Goal: Communication & Community: Answer question/provide support

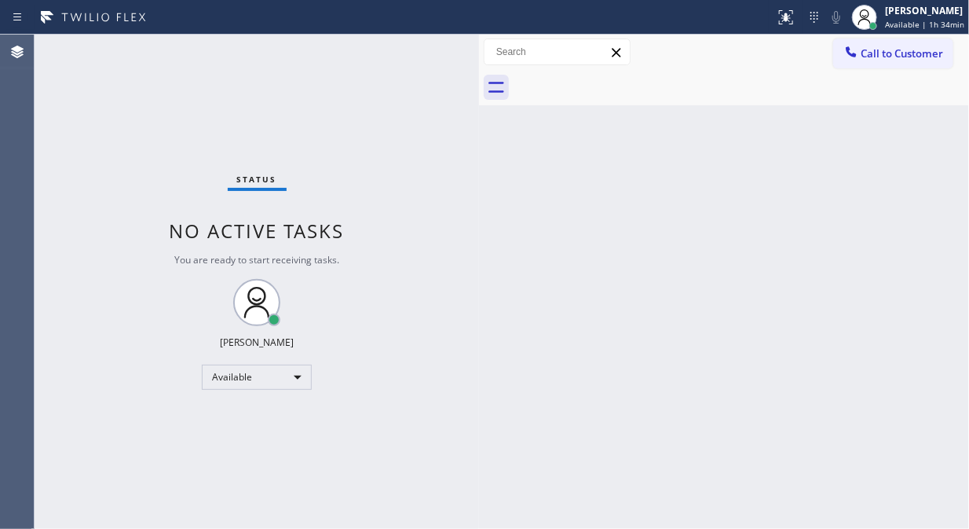
drag, startPoint x: 0, startPoint y: 0, endPoint x: 64, endPoint y: 214, distance: 222.9
click at [64, 215] on div "Status No active tasks You are ready to start receiving tasks. [PERSON_NAME] Av…" at bounding box center [257, 282] width 445 height 494
click at [107, 151] on div "Status No active tasks You are ready to start receiving tasks. [PERSON_NAME] Av…" at bounding box center [257, 282] width 445 height 494
click at [891, 49] on span "Call to Customer" at bounding box center [902, 53] width 82 height 14
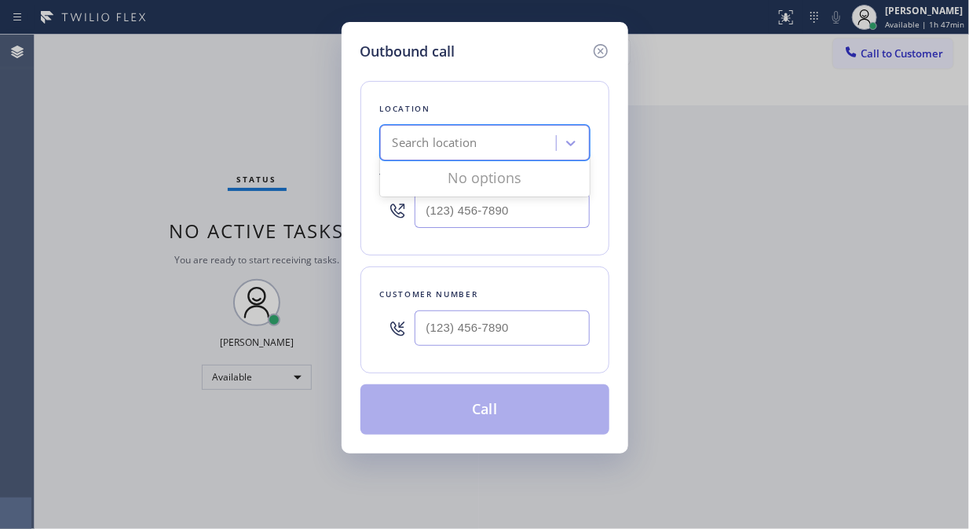
click at [473, 143] on div "Search location" at bounding box center [435, 143] width 85 height 18
click at [420, 147] on input "5 sta appliance repair" at bounding box center [450, 143] width 114 height 13
type input "5 star appliance repair"
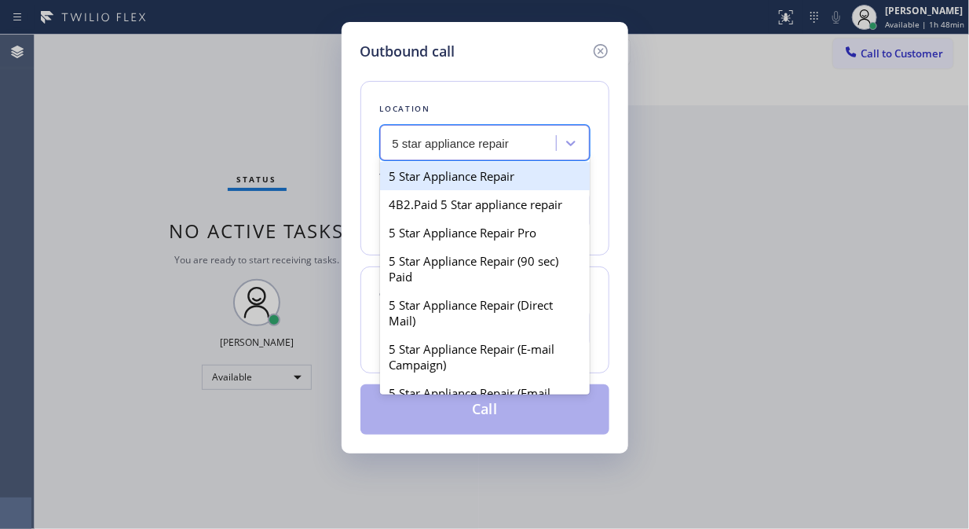
click at [496, 178] on div "5 Star Appliance Repair" at bounding box center [485, 176] width 210 height 28
type input "[PHONE_NUMBER]"
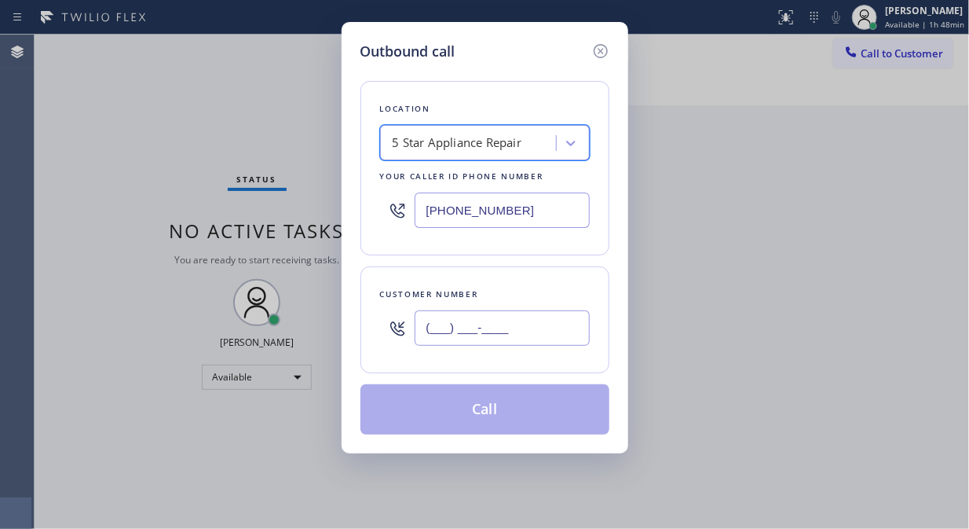
click at [434, 336] on input "(___) ___-____" at bounding box center [502, 327] width 175 height 35
paste input "714) 757-6309"
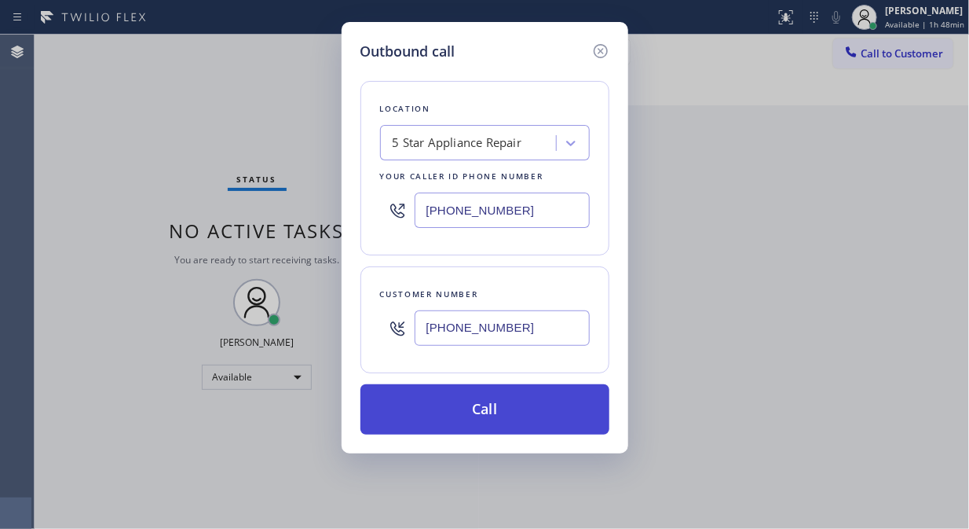
type input "[PHONE_NUMBER]"
click at [477, 413] on button "Call" at bounding box center [485, 409] width 249 height 50
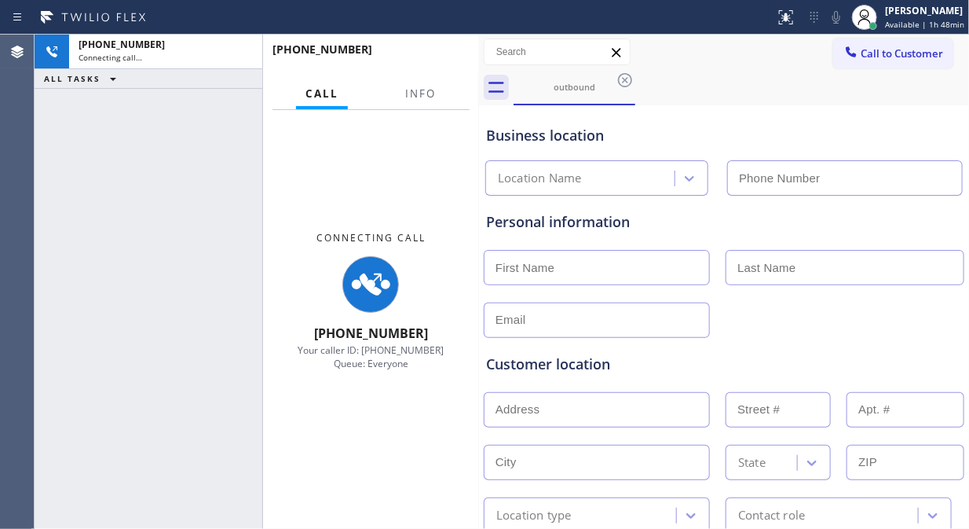
type input "[PHONE_NUMBER]"
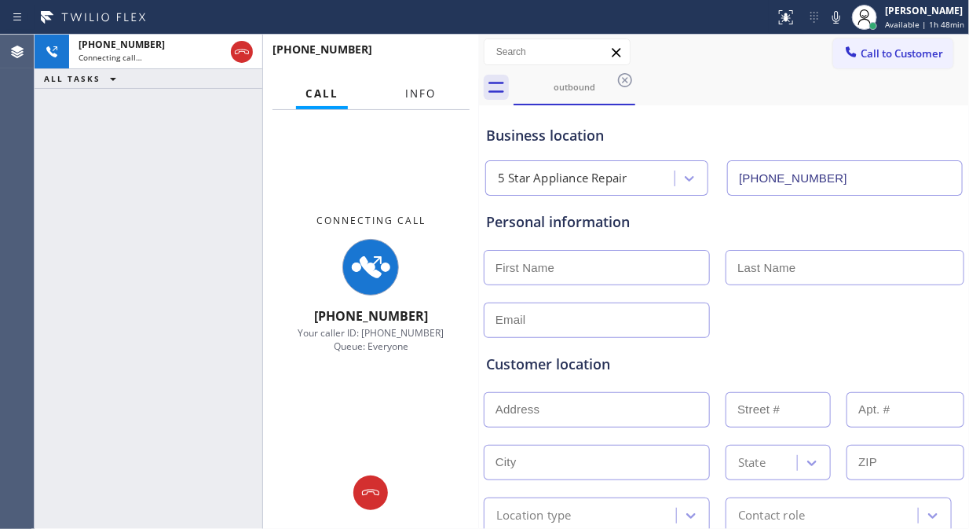
click at [412, 95] on span "Info" at bounding box center [420, 93] width 31 height 14
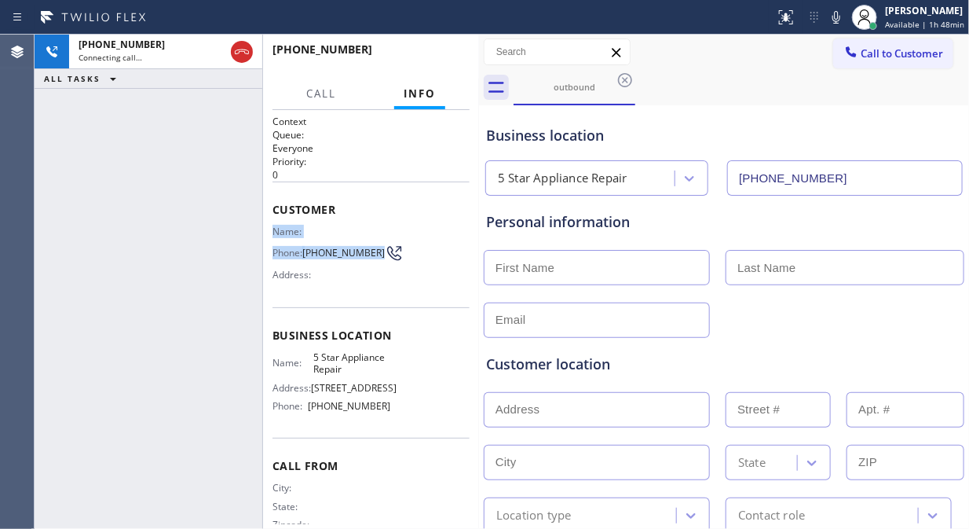
drag, startPoint x: 335, startPoint y: 265, endPoint x: 268, endPoint y: 225, distance: 77.9
click at [268, 225] on div "Context Queue: Everyone Priority: 0 Customer Name: Phone: [PHONE_NUMBER] Addres…" at bounding box center [371, 319] width 216 height 419
copy div "Name: Phone: [PHONE_NUMBER]"
click at [76, 192] on div "[PHONE_NUMBER] Live | 00:09 ALL TASKS ALL TASKS ACTIVE TASKS TASKS IN WRAP UP" at bounding box center [149, 282] width 228 height 494
click at [115, 157] on div "[PHONE_NUMBER] Live | 00:19 ALL TASKS ALL TASKS ACTIVE TASKS TASKS IN WRAP UP" at bounding box center [149, 282] width 228 height 494
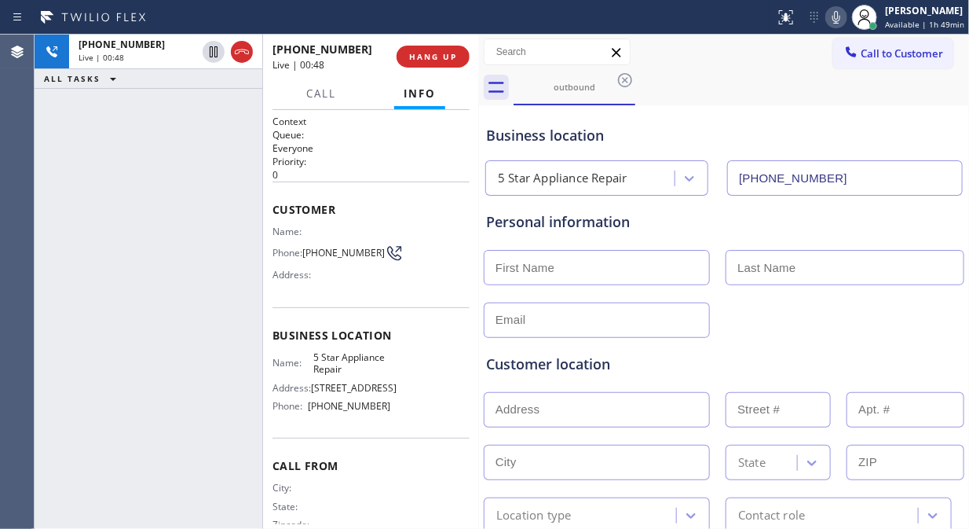
click at [839, 13] on icon at bounding box center [836, 17] width 19 height 19
click at [838, 20] on icon at bounding box center [836, 17] width 19 height 19
click at [837, 22] on icon at bounding box center [836, 17] width 19 height 19
click at [840, 22] on icon at bounding box center [837, 17] width 8 height 13
click at [843, 16] on icon at bounding box center [836, 17] width 19 height 19
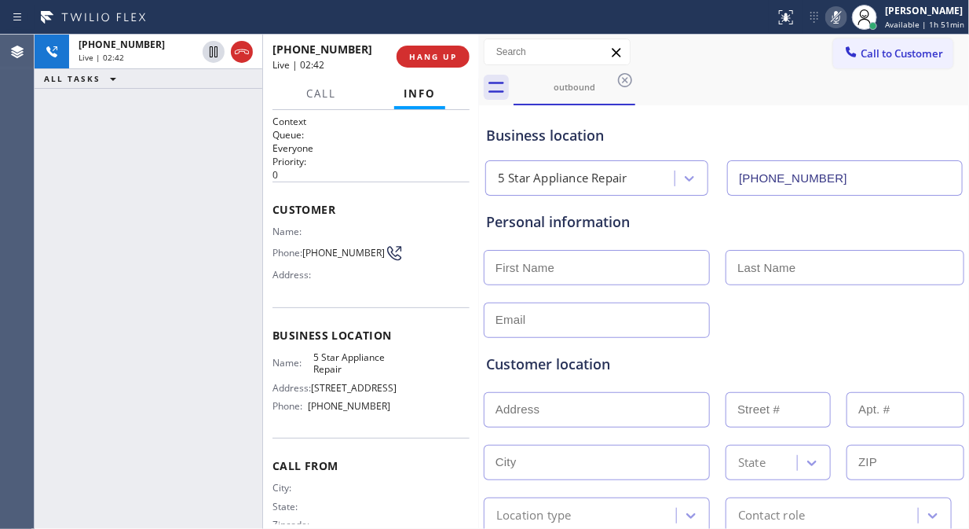
click at [843, 16] on icon at bounding box center [836, 17] width 19 height 19
click at [840, 18] on icon at bounding box center [837, 17] width 8 height 13
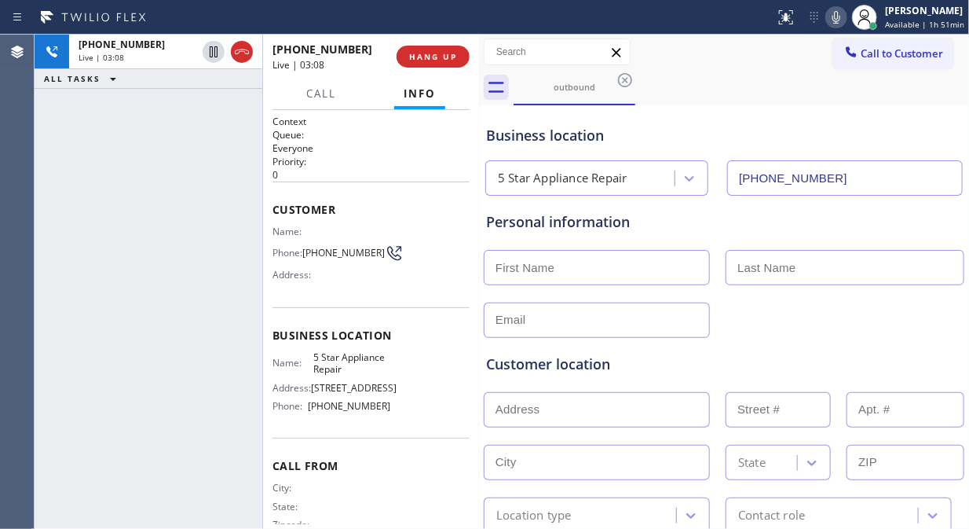
click at [846, 12] on icon at bounding box center [836, 17] width 19 height 19
click at [838, 13] on icon at bounding box center [837, 17] width 8 height 13
click at [840, 20] on icon at bounding box center [836, 17] width 19 height 19
click at [836, 18] on icon at bounding box center [836, 17] width 19 height 19
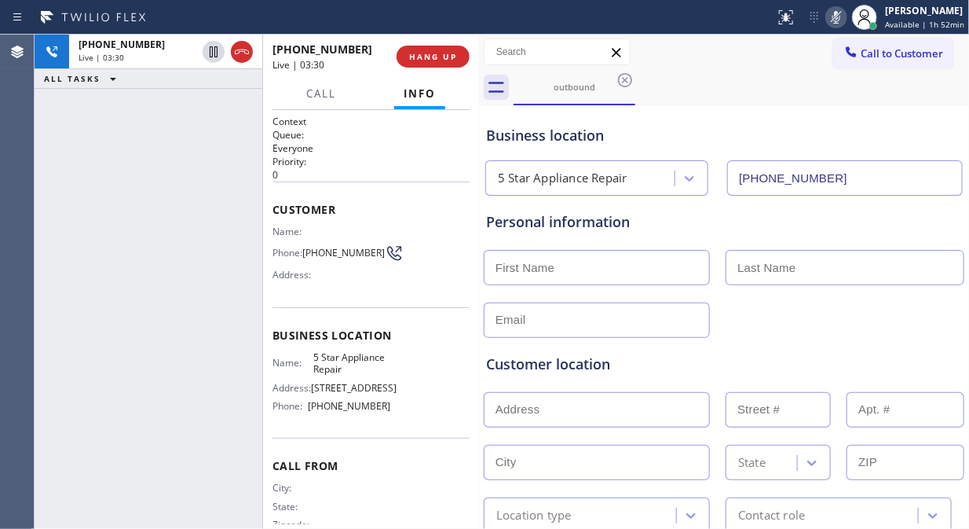
click at [836, 18] on icon at bounding box center [836, 17] width 19 height 19
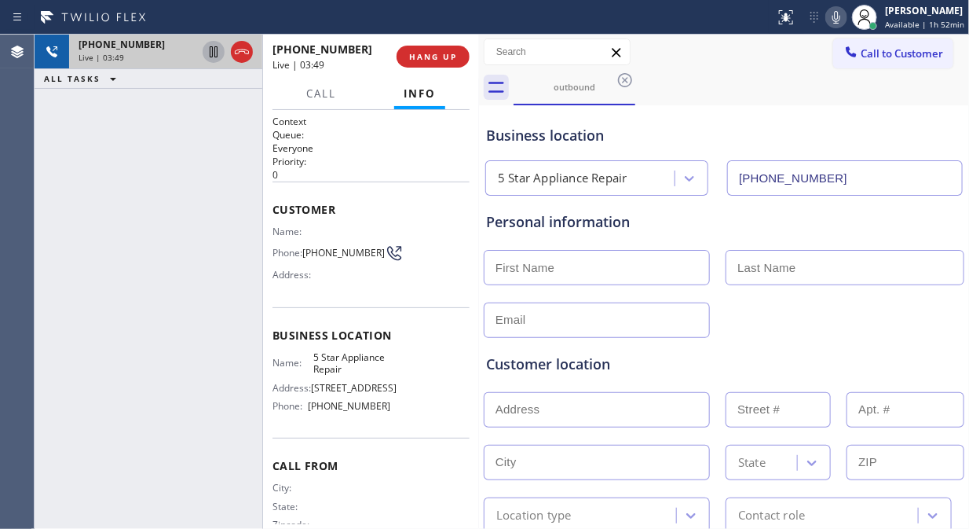
click at [209, 55] on icon at bounding box center [213, 51] width 19 height 19
click at [839, 20] on icon at bounding box center [836, 17] width 19 height 19
click at [831, 20] on icon at bounding box center [836, 17] width 19 height 19
click at [840, 20] on icon at bounding box center [837, 17] width 8 height 13
click at [98, 184] on div "[PHONE_NUMBER] Live | 07:03 ALL TASKS ALL TASKS ACTIVE TASKS TASKS IN WRAP UP" at bounding box center [149, 282] width 228 height 494
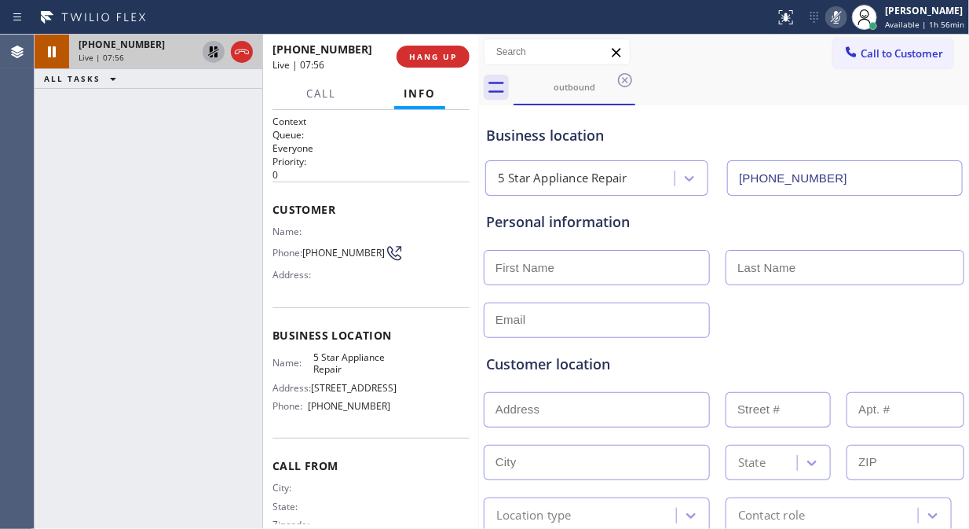
click at [209, 53] on icon at bounding box center [213, 51] width 19 height 19
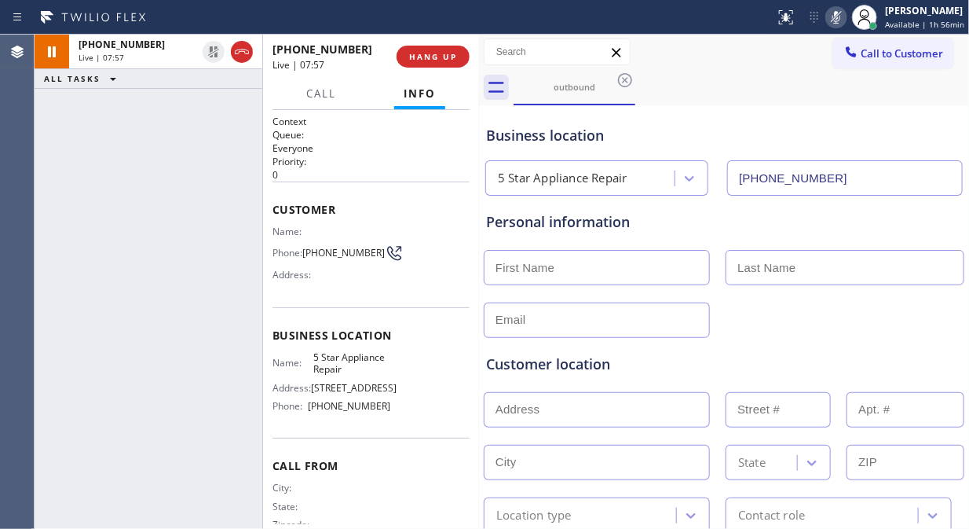
click at [844, 17] on icon at bounding box center [836, 17] width 19 height 19
click at [841, 16] on icon at bounding box center [836, 17] width 19 height 19
click at [841, 16] on rect at bounding box center [836, 15] width 11 height 11
click at [92, 253] on div "[PHONE_NUMBER] Live | 09:11 ALL TASKS ALL TASKS ACTIVE TASKS TASKS IN WRAP UP" at bounding box center [149, 282] width 228 height 494
click at [751, 80] on div "outbound" at bounding box center [742, 87] width 456 height 35
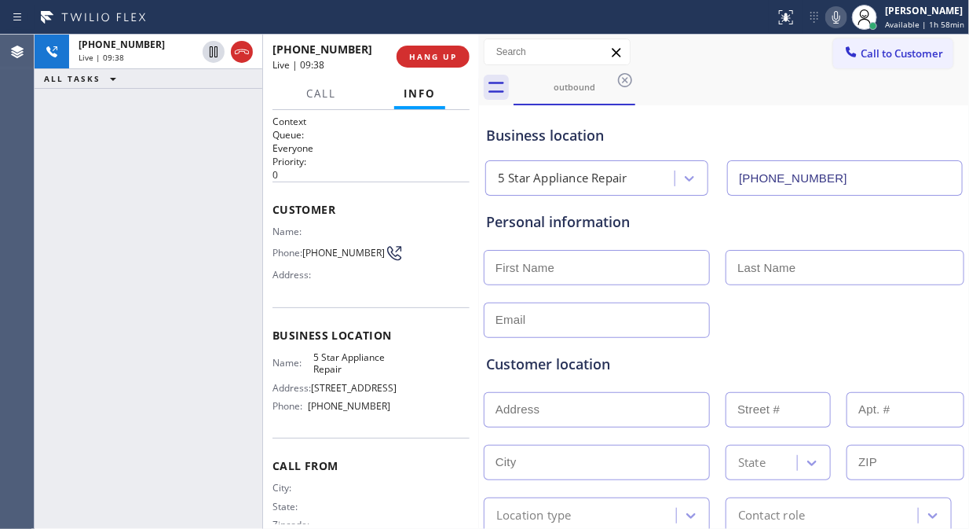
click at [835, 17] on icon at bounding box center [836, 17] width 19 height 19
click at [840, 18] on icon at bounding box center [837, 17] width 8 height 13
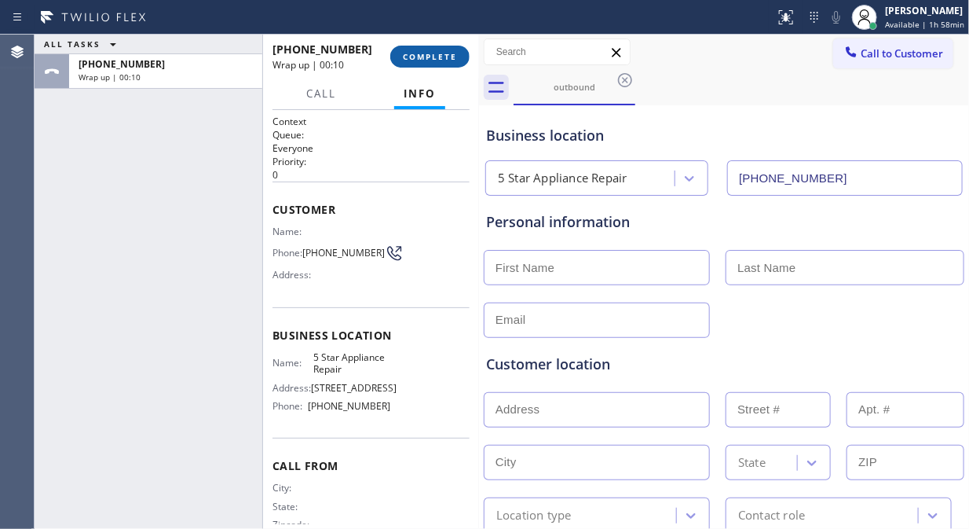
click at [426, 57] on span "COMPLETE" at bounding box center [430, 56] width 54 height 11
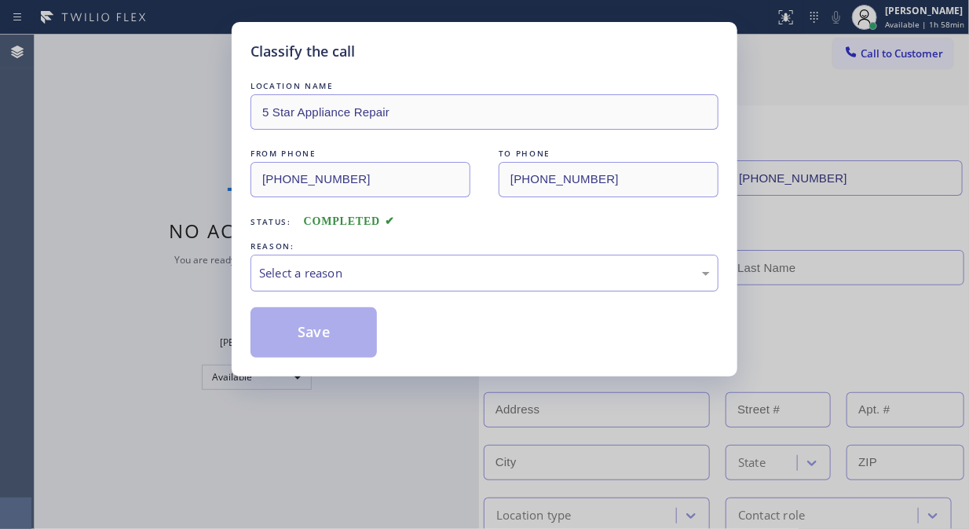
click at [443, 273] on div "Select a reason" at bounding box center [484, 273] width 451 height 18
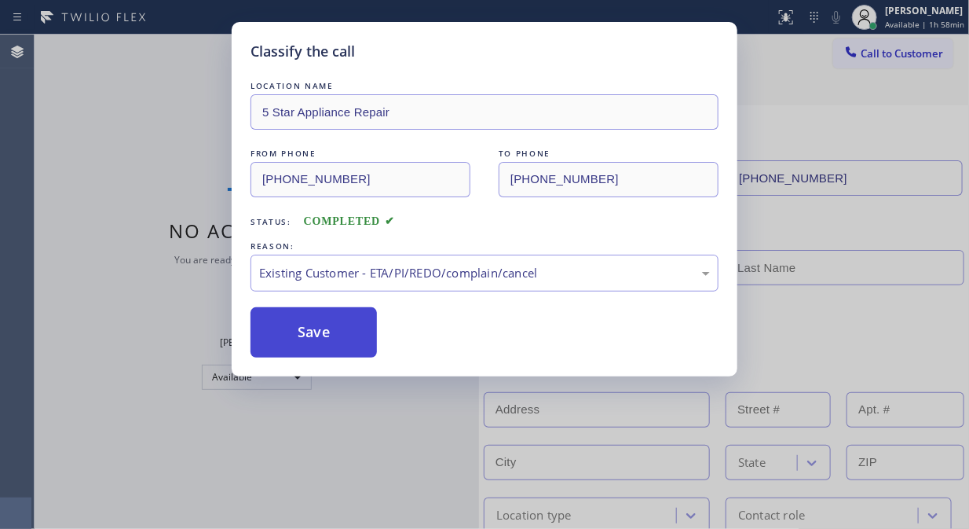
click at [341, 342] on button "Save" at bounding box center [314, 332] width 126 height 50
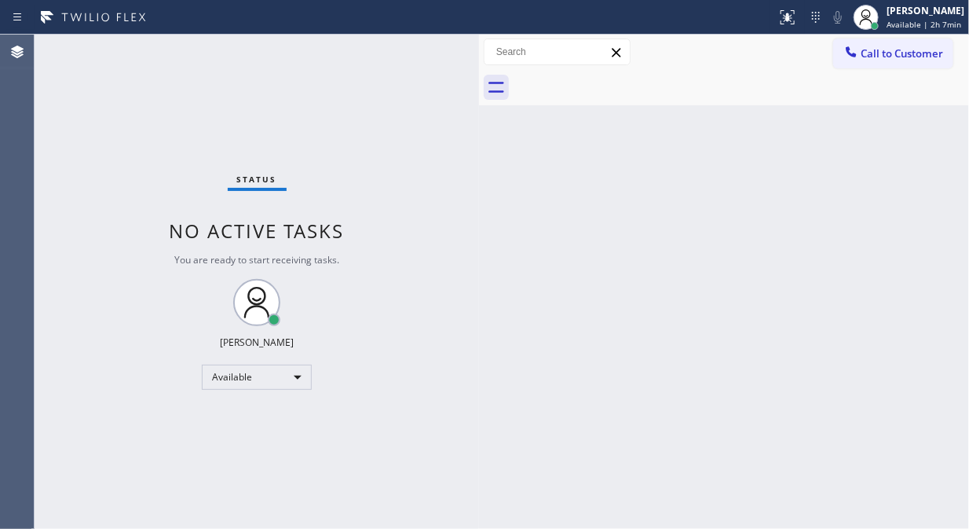
click at [106, 167] on div "Status No active tasks You are ready to start receiving tasks. [PERSON_NAME] Av…" at bounding box center [257, 282] width 445 height 494
click at [867, 50] on span "Call to Customer" at bounding box center [902, 53] width 82 height 14
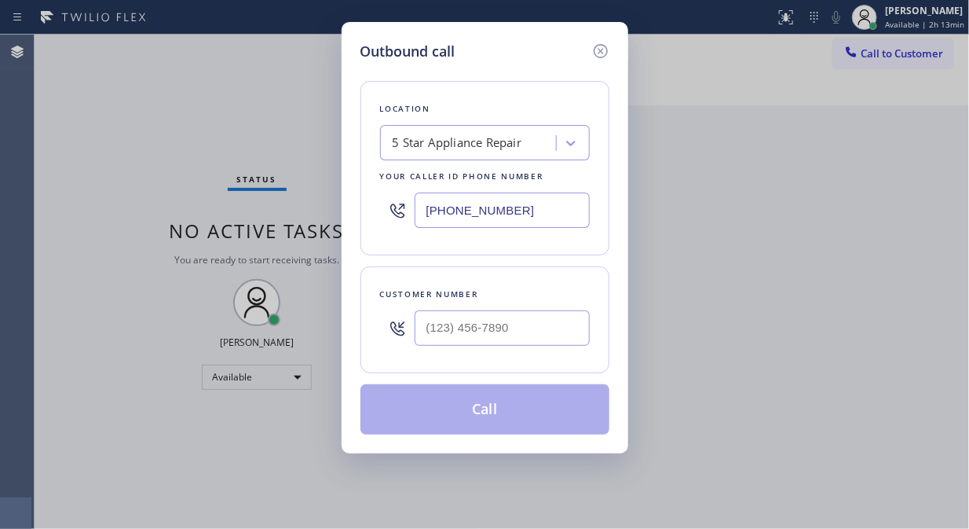
click at [427, 348] on div at bounding box center [502, 327] width 175 height 51
click at [427, 334] on input "(___) ___-____" at bounding box center [502, 327] width 175 height 35
paste input "424) 350-6455"
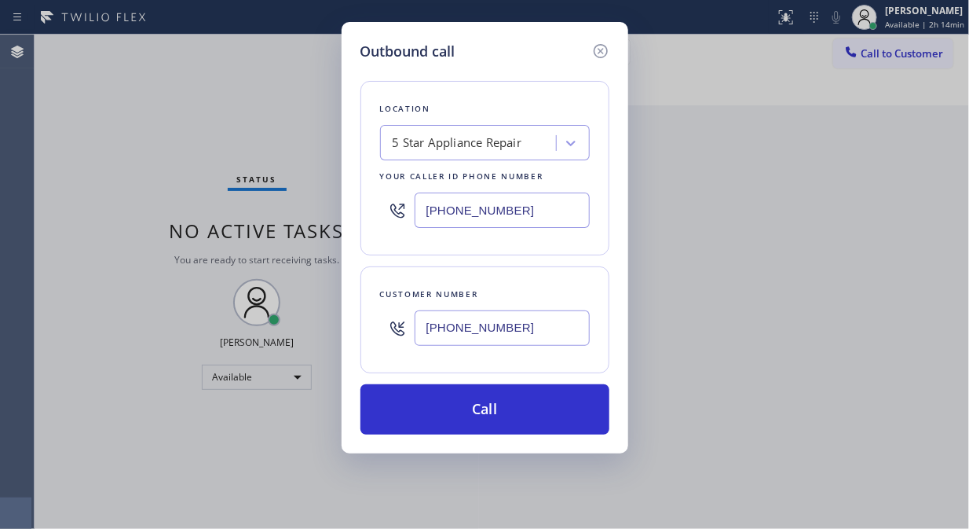
type input "[PHONE_NUMBER]"
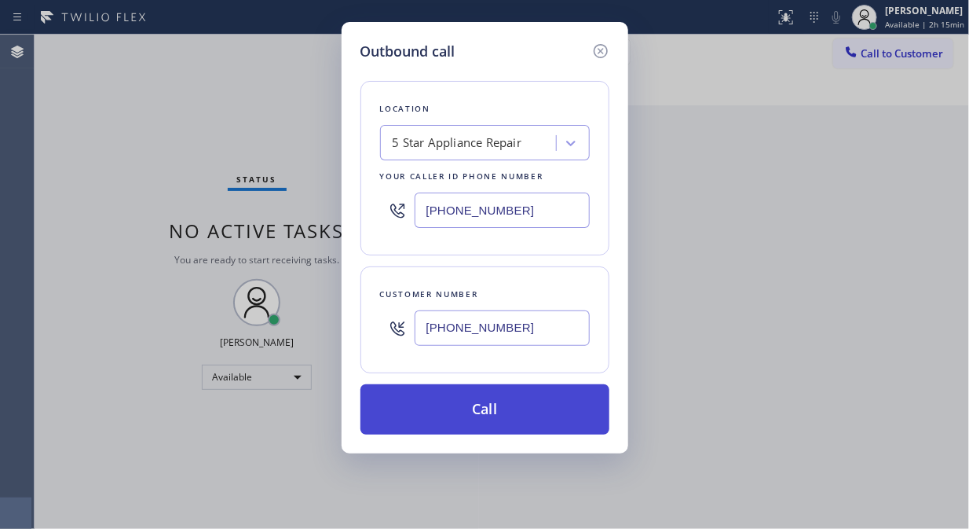
click at [522, 407] on button "Call" at bounding box center [485, 409] width 249 height 50
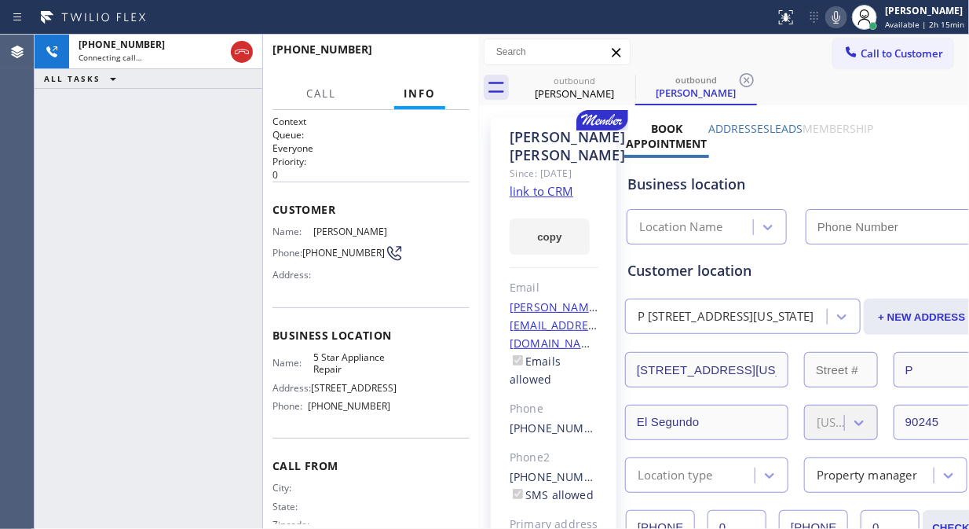
type input "[PHONE_NUMBER]"
click at [840, 13] on icon at bounding box center [837, 17] width 8 height 13
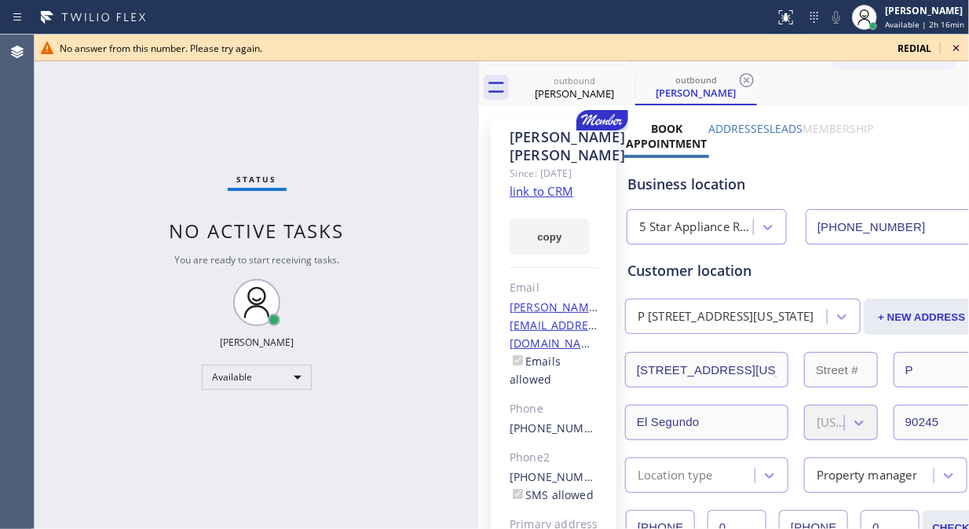
click at [955, 47] on icon at bounding box center [957, 48] width 6 height 6
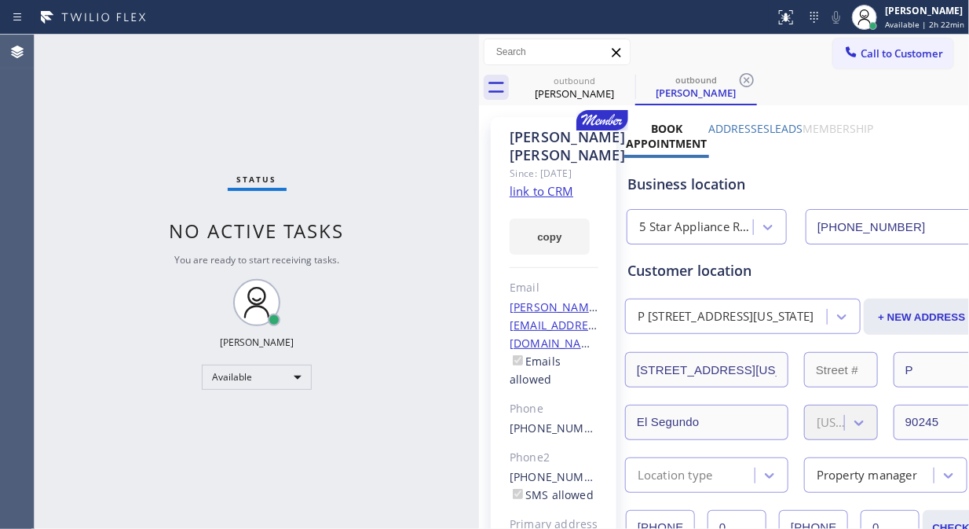
click at [900, 53] on span "Call to Customer" at bounding box center [902, 53] width 82 height 14
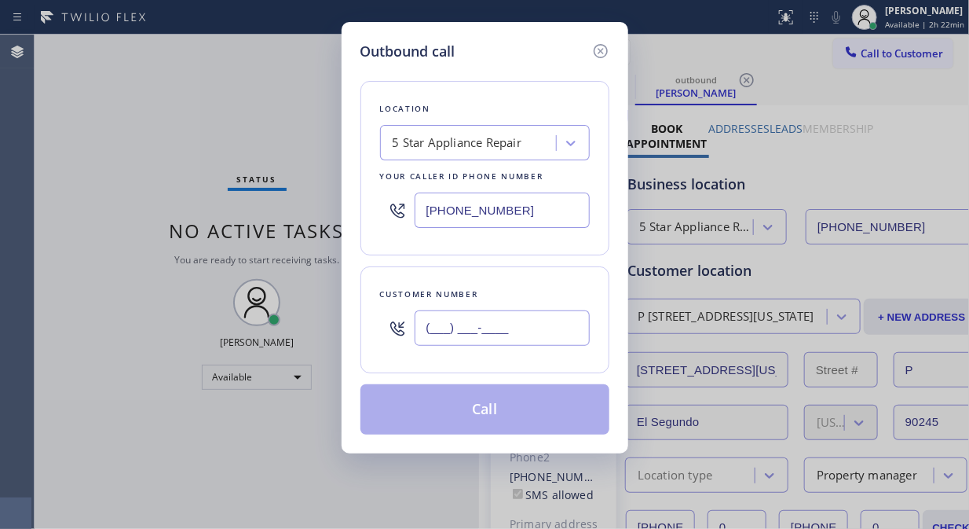
click at [467, 326] on input "(___) ___-____" at bounding box center [502, 327] width 175 height 35
paste input "949) 294-5457"
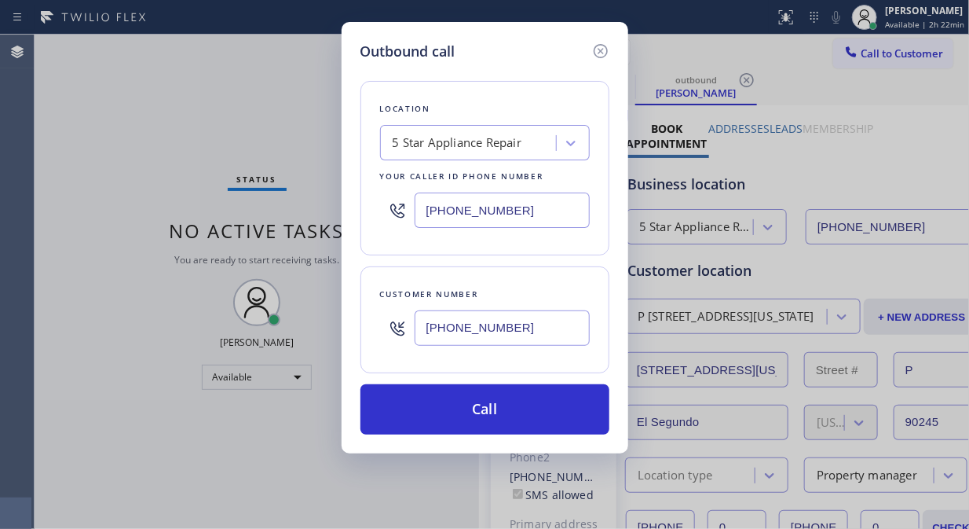
type input "[PHONE_NUMBER]"
click at [420, 216] on input "[PHONE_NUMBER]" at bounding box center [502, 209] width 175 height 35
paste input "949) 239-1524"
type input "[PHONE_NUMBER]"
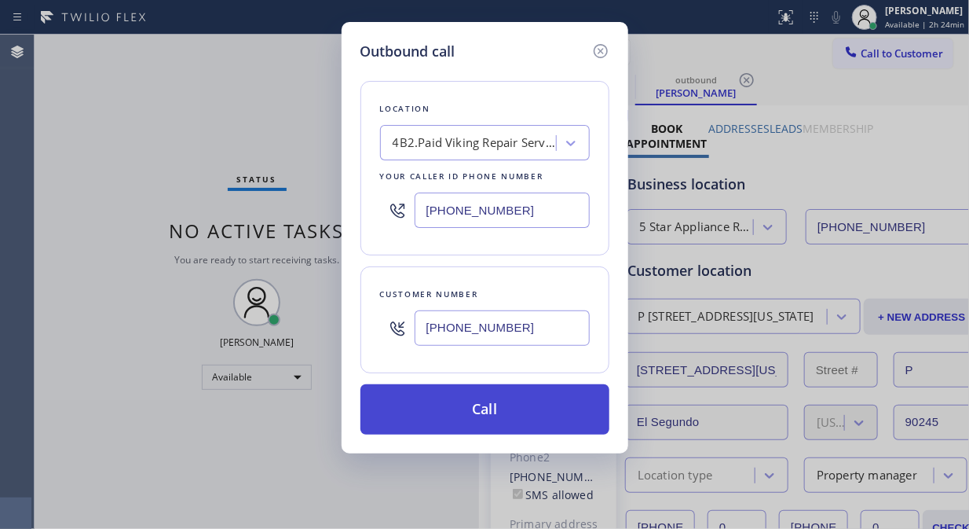
click at [466, 415] on button "Call" at bounding box center [485, 409] width 249 height 50
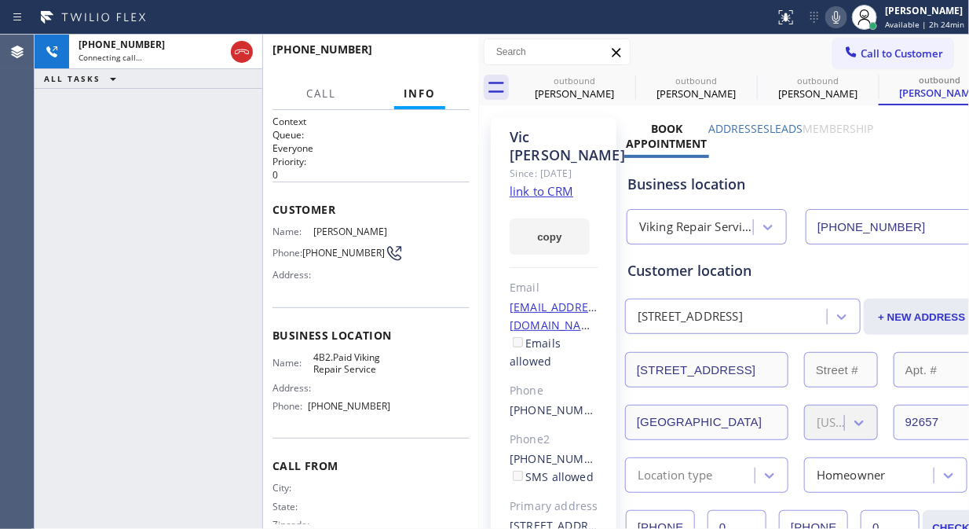
type input "[PHONE_NUMBER]"
click at [438, 53] on span "HANG UP" at bounding box center [433, 56] width 48 height 11
click at [434, 53] on span "HANG UP" at bounding box center [433, 56] width 48 height 11
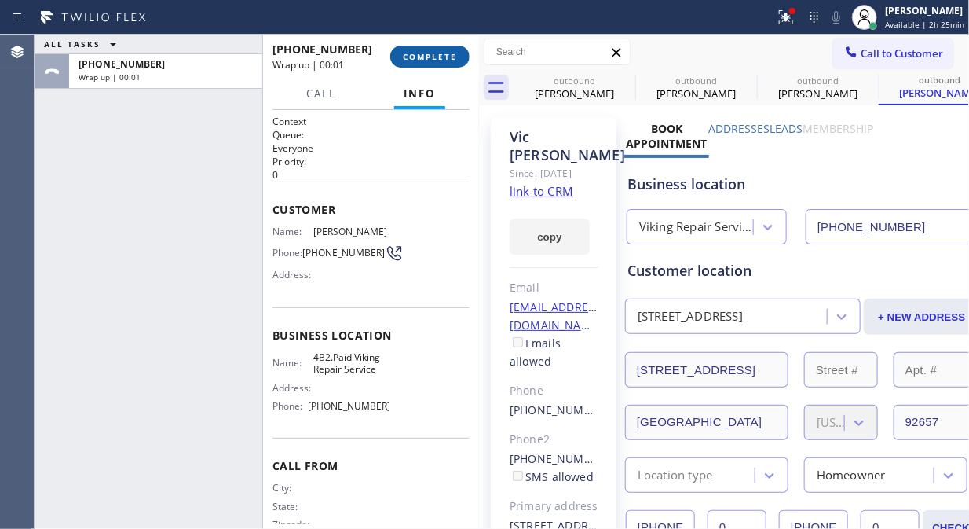
click at [434, 53] on span "COMPLETE" at bounding box center [430, 56] width 54 height 11
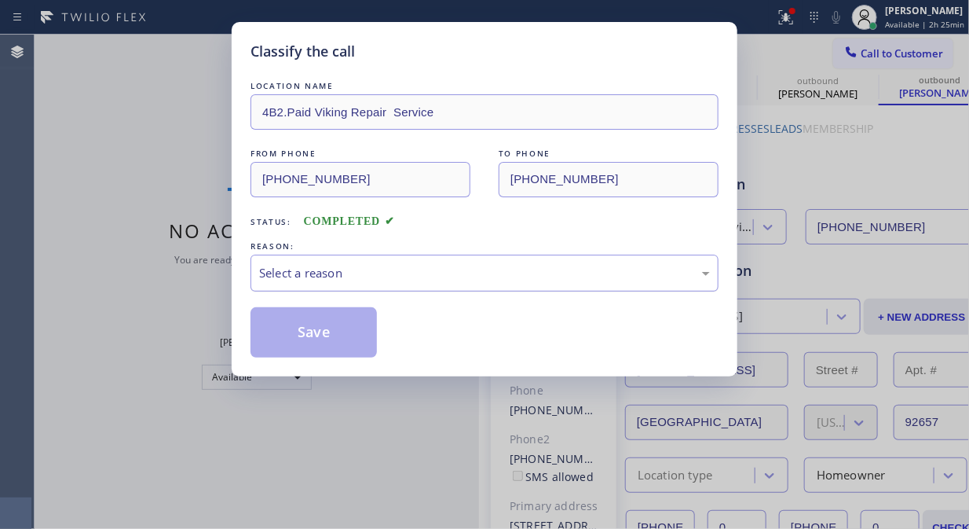
click at [495, 280] on div "Select a reason" at bounding box center [484, 273] width 451 height 18
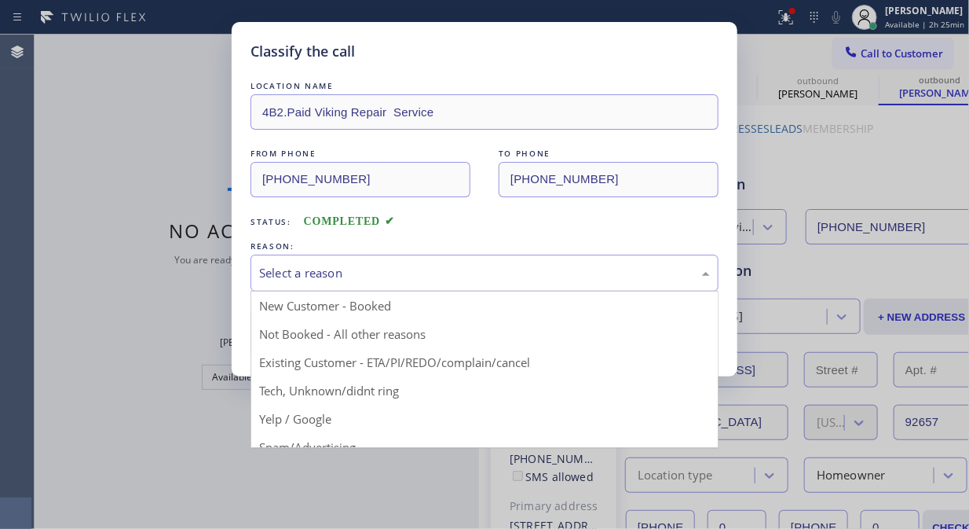
drag, startPoint x: 449, startPoint y: 362, endPoint x: 401, endPoint y: 348, distance: 50.0
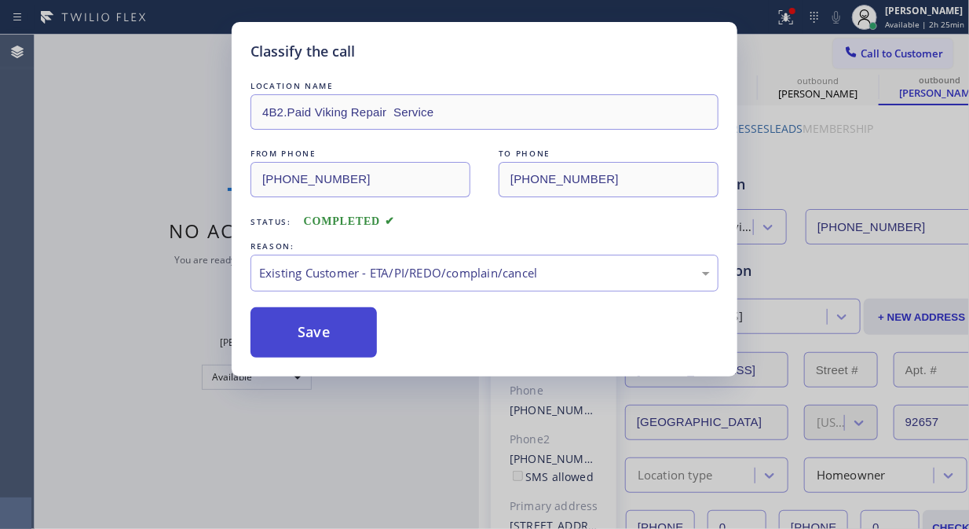
drag, startPoint x: 331, startPoint y: 331, endPoint x: 397, endPoint y: 341, distance: 66.6
click at [328, 331] on button "Save" at bounding box center [314, 332] width 126 height 50
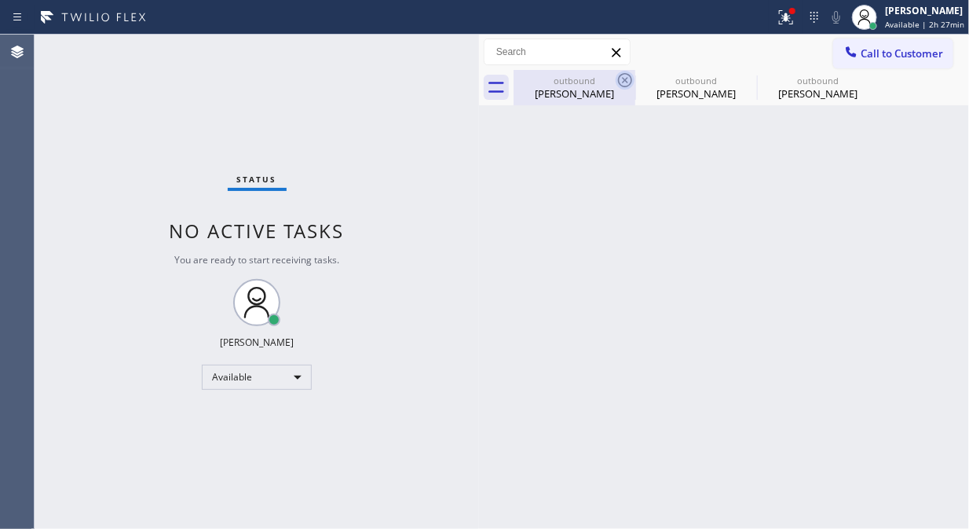
click at [619, 79] on icon at bounding box center [625, 80] width 14 height 14
click at [0, 0] on icon at bounding box center [0, 0] width 0 height 0
click at [622, 79] on div "outbound [PERSON_NAME] outbound [PERSON_NAME] outbound [PERSON_NAME]" at bounding box center [742, 87] width 456 height 35
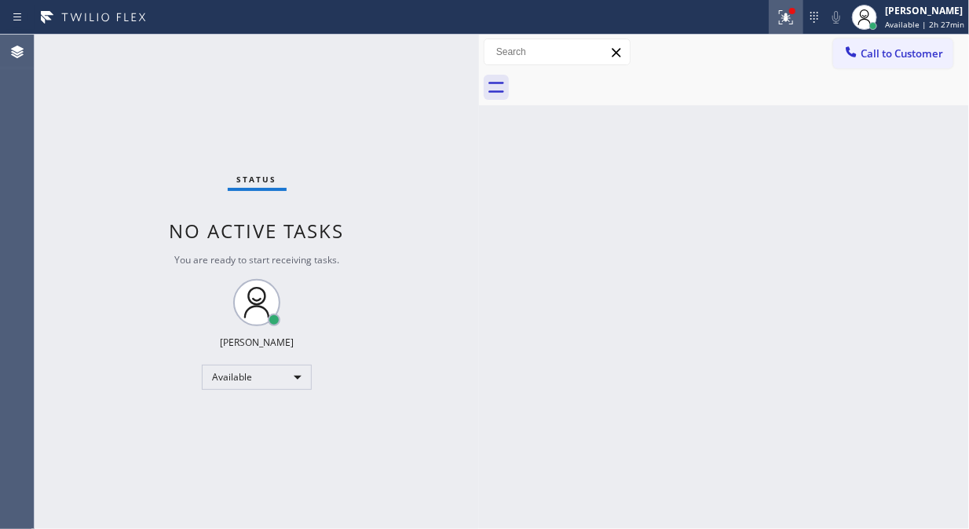
click at [796, 25] on icon at bounding box center [786, 17] width 19 height 19
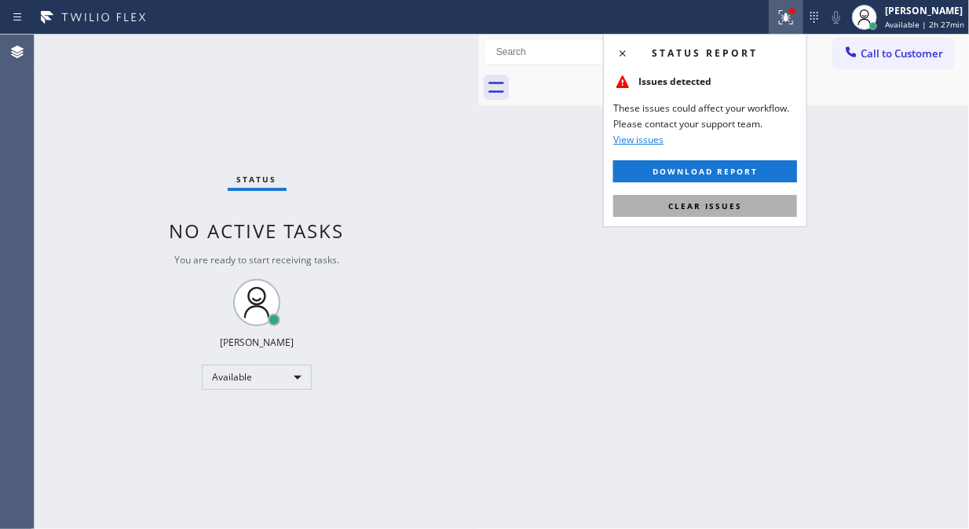
click at [760, 197] on button "Clear issues" at bounding box center [705, 206] width 184 height 22
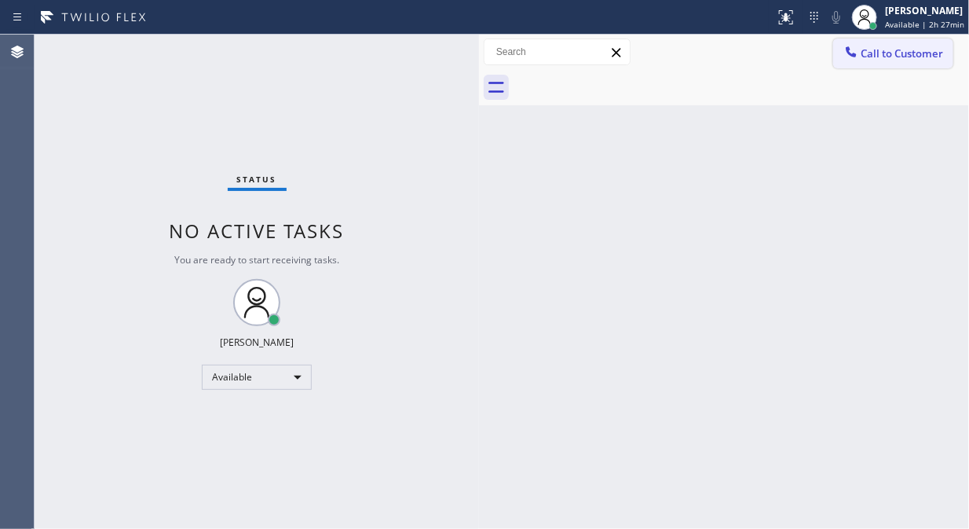
click at [851, 53] on icon at bounding box center [852, 51] width 10 height 10
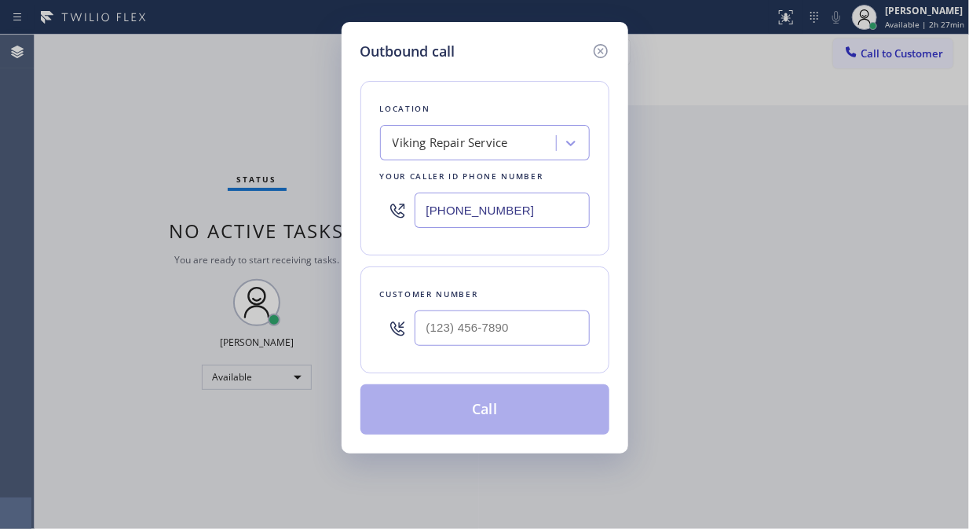
click at [427, 214] on input "[PHONE_NUMBER]" at bounding box center [502, 209] width 175 height 35
paste input "213) 460-0809"
type input "[PHONE_NUMBER]"
click at [105, 218] on div "Outbound call Location Best Wolf Appliance Repair [GEOGRAPHIC_DATA] Your caller…" at bounding box center [484, 264] width 969 height 529
click at [434, 331] on input "(___) ___-____" at bounding box center [502, 327] width 175 height 35
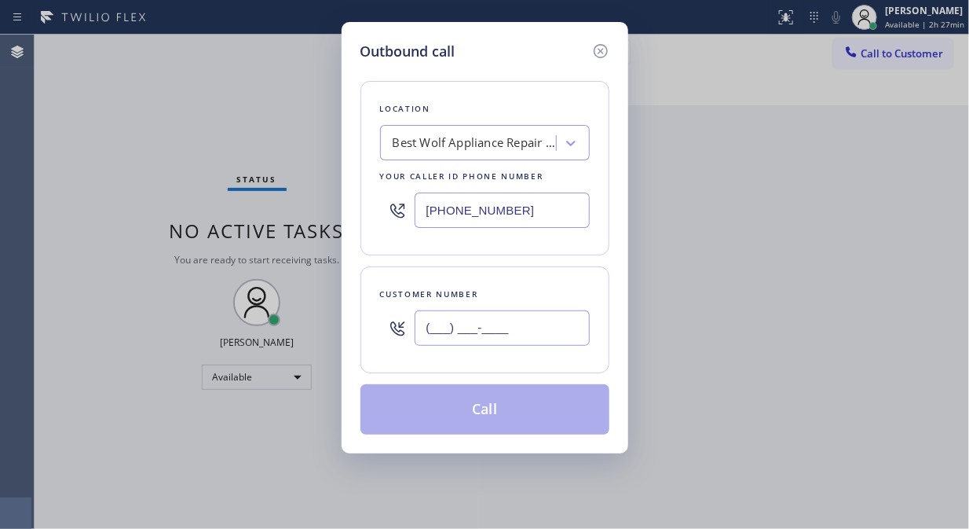
paste input "760) 880-3355"
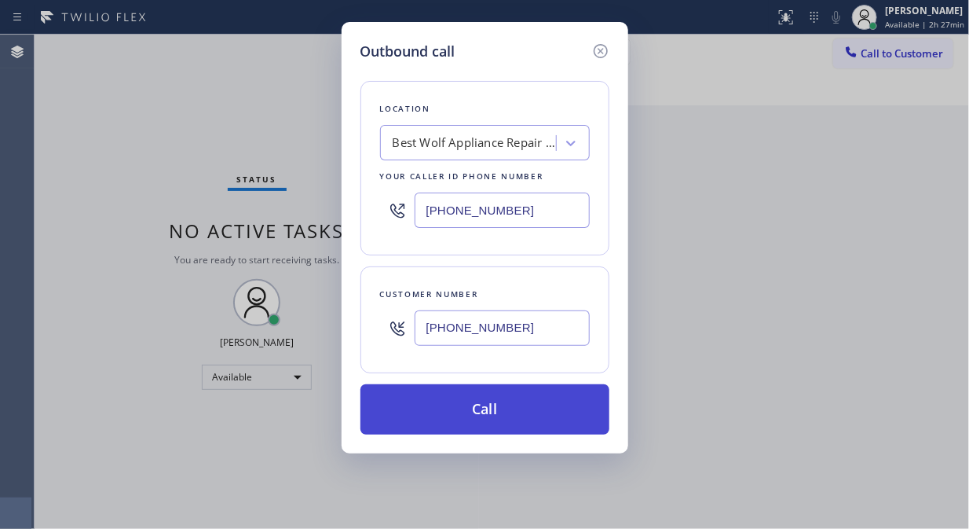
type input "[PHONE_NUMBER]"
click at [496, 411] on button "Call" at bounding box center [485, 409] width 249 height 50
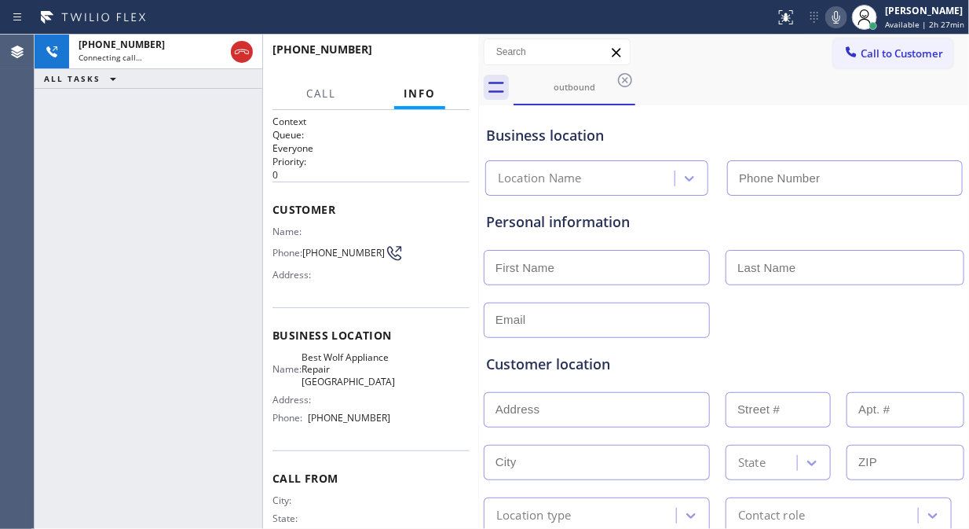
type input "[PHONE_NUMBER]"
click at [57, 174] on div "[PHONE_NUMBER] Connecting call… ALL TASKS ALL TASKS ACTIVE TASKS TASKS IN WRAP …" at bounding box center [149, 282] width 228 height 494
drag, startPoint x: 334, startPoint y: 261, endPoint x: 269, endPoint y: 223, distance: 75.3
click at [269, 223] on div "Context Queue: Everyone Priority: 0 Customer Name: Phone: [PHONE_NUMBER] Addres…" at bounding box center [371, 319] width 216 height 419
copy div "Name: Phone: [PHONE_NUMBER]"
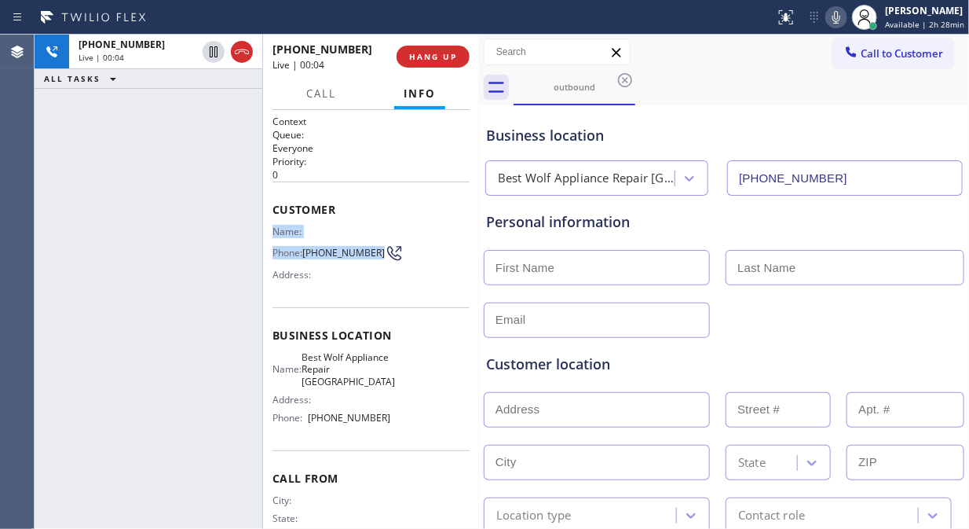
click at [840, 17] on icon at bounding box center [836, 17] width 19 height 19
click at [840, 25] on icon at bounding box center [836, 17] width 19 height 19
click at [427, 57] on span "HANG UP" at bounding box center [433, 56] width 48 height 11
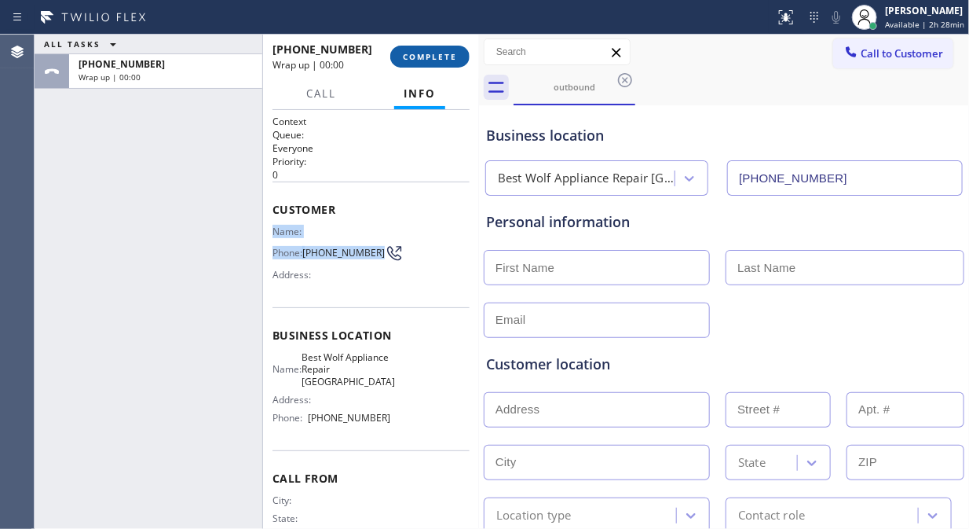
click at [427, 57] on span "COMPLETE" at bounding box center [430, 56] width 54 height 11
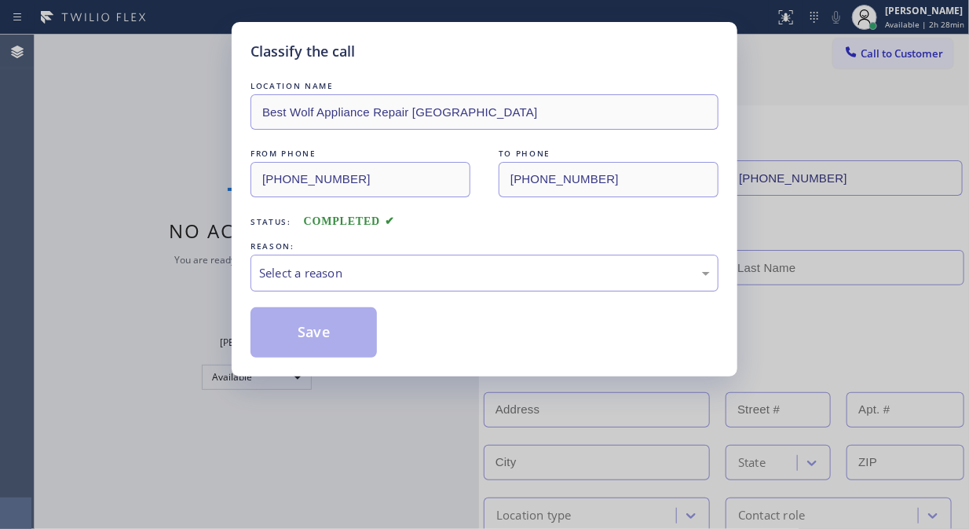
click at [446, 269] on div "Select a reason" at bounding box center [484, 273] width 451 height 18
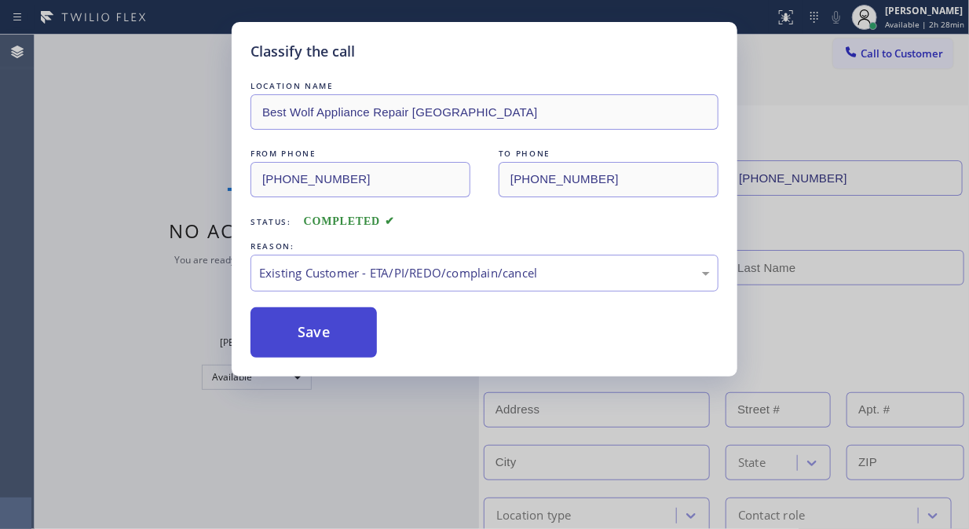
click at [317, 338] on button "Save" at bounding box center [314, 332] width 126 height 50
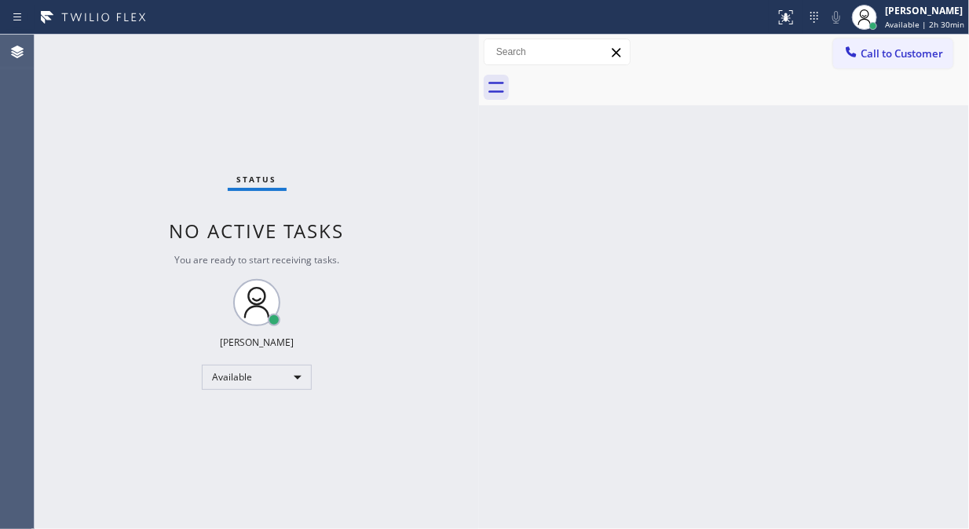
click at [913, 64] on button "Call to Customer" at bounding box center [893, 53] width 120 height 30
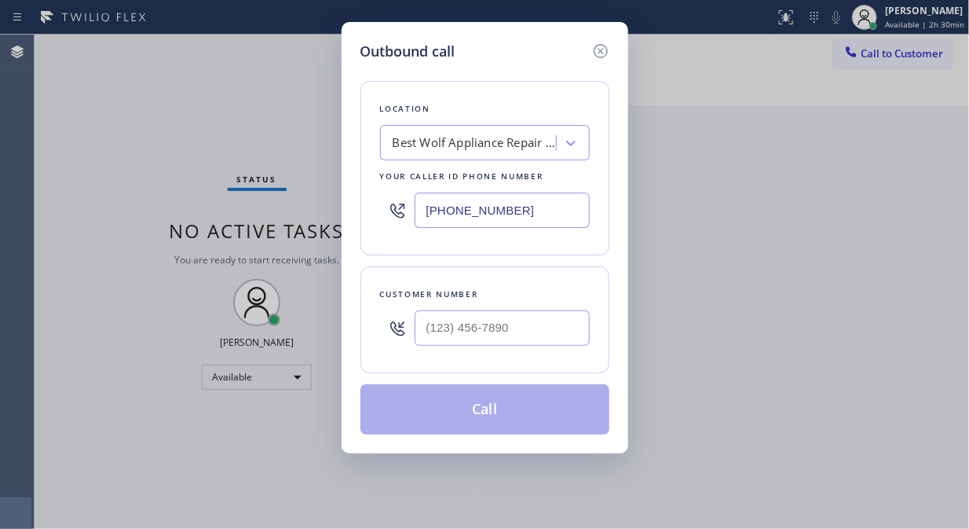
click at [435, 214] on input "[PHONE_NUMBER]" at bounding box center [502, 209] width 175 height 35
click at [429, 214] on input "[PHONE_NUMBER]" at bounding box center [502, 209] width 175 height 35
paste input "855) 731-4952"
type input "[PHONE_NUMBER]"
drag, startPoint x: 108, startPoint y: 214, endPoint x: 137, endPoint y: 222, distance: 30.1
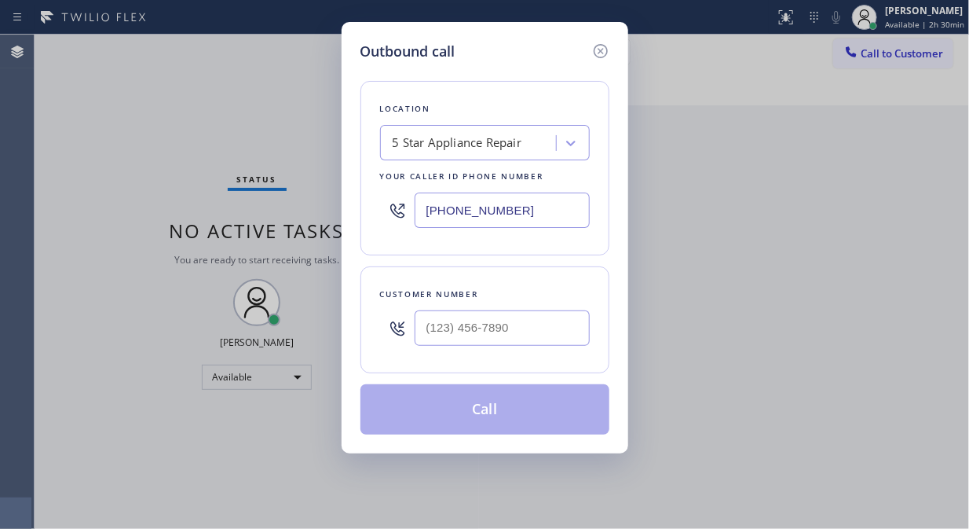
click at [108, 214] on div "Outbound call Location 5 Star Appliance Repair Your caller id phone number [PHO…" at bounding box center [484, 264] width 969 height 529
click at [419, 335] on input "(___) ___-____" at bounding box center [502, 327] width 175 height 35
paste input "818) 442-7981"
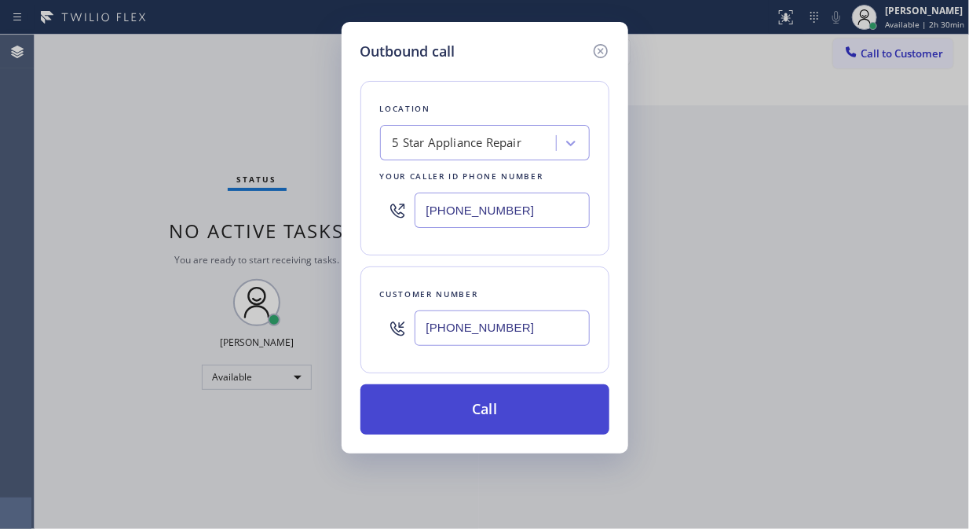
type input "[PHONE_NUMBER]"
click at [496, 409] on button "Call" at bounding box center [485, 409] width 249 height 50
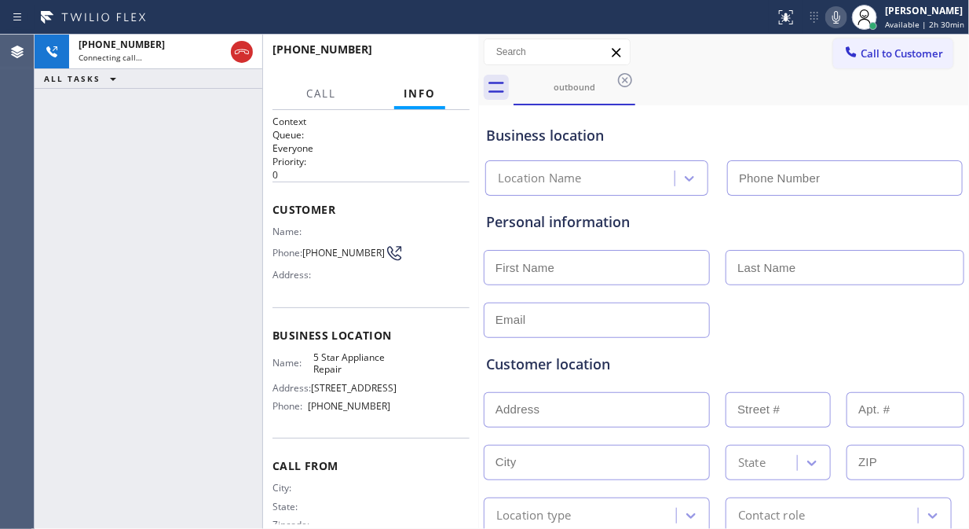
type input "[PHONE_NUMBER]"
click at [96, 204] on div "[PHONE_NUMBER] Connecting call… ALL TASKS ALL TASKS ACTIVE TASKS TASKS IN WRAP …" at bounding box center [149, 282] width 228 height 494
click at [347, 275] on div "Address:" at bounding box center [332, 275] width 119 height 12
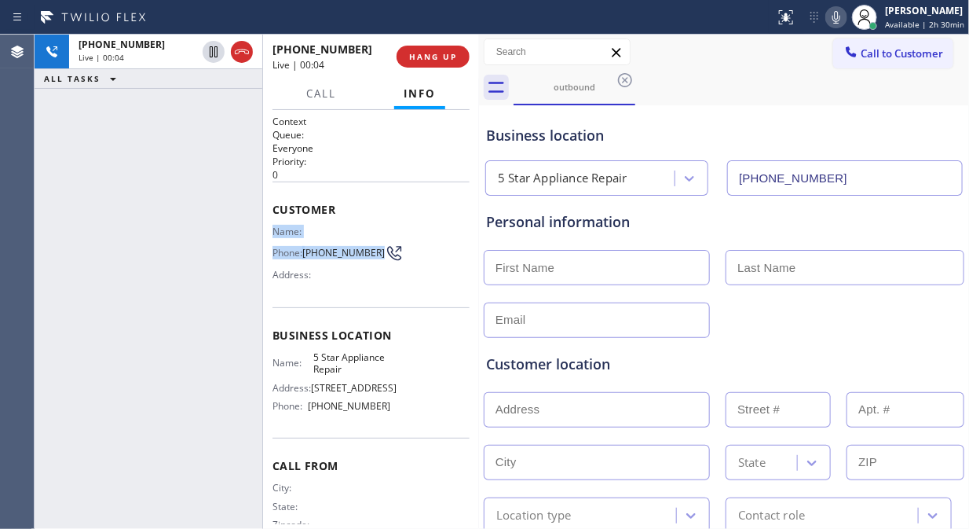
drag, startPoint x: 340, startPoint y: 263, endPoint x: 269, endPoint y: 228, distance: 79.7
click at [269, 228] on div "Context Queue: Everyone Priority: 0 Customer Name: Phone: [PHONE_NUMBER] Addres…" at bounding box center [371, 319] width 216 height 419
copy div "Name: Phone: [PHONE_NUMBER]"
click at [82, 234] on div "[PHONE_NUMBER] Live | 00:07 ALL TASKS ALL TASKS ACTIVE TASKS TASKS IN WRAP UP" at bounding box center [149, 282] width 228 height 494
click at [89, 163] on div "[PHONE_NUMBER] Live | 00:15 ALL TASKS ALL TASKS ACTIVE TASKS TASKS IN WRAP UP" at bounding box center [149, 282] width 228 height 494
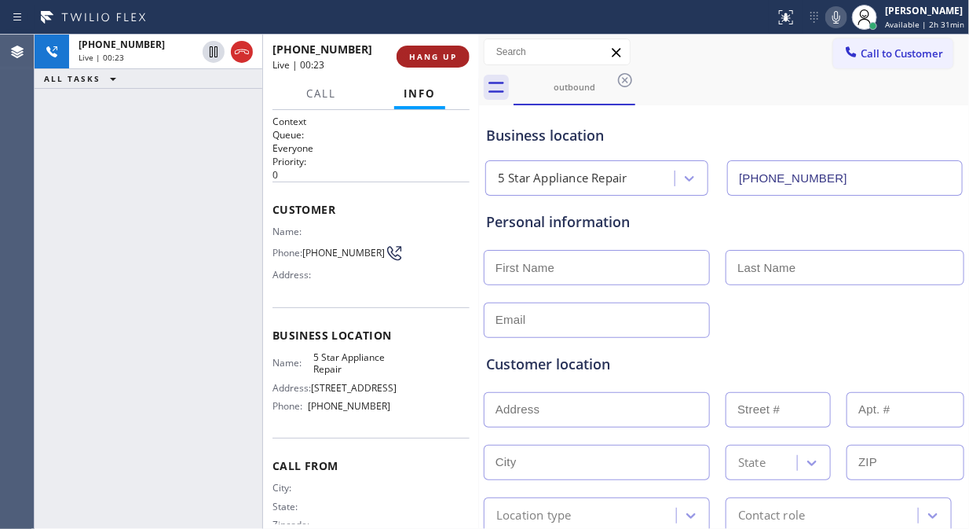
click at [421, 58] on span "HANG UP" at bounding box center [433, 56] width 48 height 11
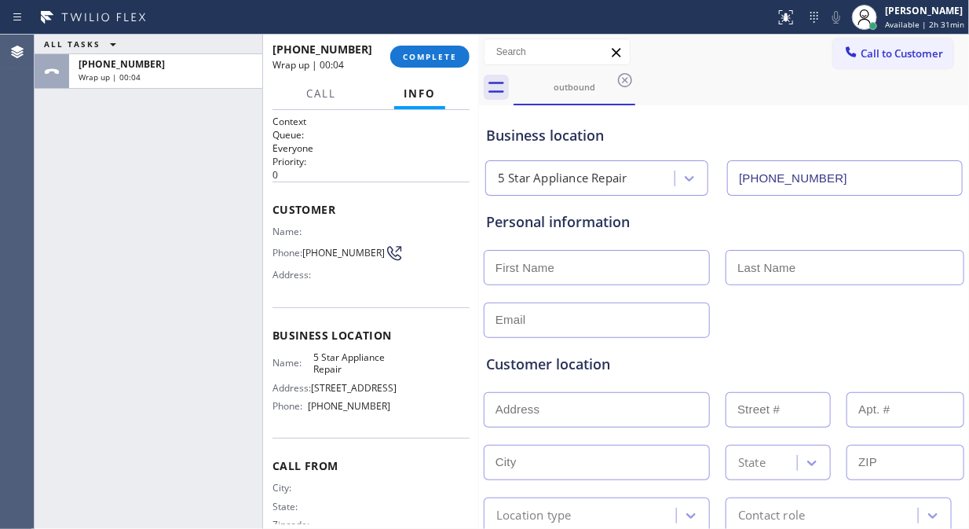
click at [100, 178] on div "ALL TASKS ALL TASKS ACTIVE TASKS TASKS IN WRAP UP [PHONE_NUMBER] Wrap up | 00:04" at bounding box center [149, 282] width 228 height 494
drag, startPoint x: 276, startPoint y: 236, endPoint x: 334, endPoint y: 265, distance: 64.3
click at [334, 265] on div "Name: Phone: [PHONE_NUMBER] Address:" at bounding box center [332, 256] width 119 height 62
copy div "Name: Phone: [PHONE_NUMBER]"
click at [84, 162] on div "ALL TASKS ALL TASKS ACTIVE TASKS TASKS IN WRAP UP [PHONE_NUMBER] Wrap up | 01:42" at bounding box center [149, 282] width 228 height 494
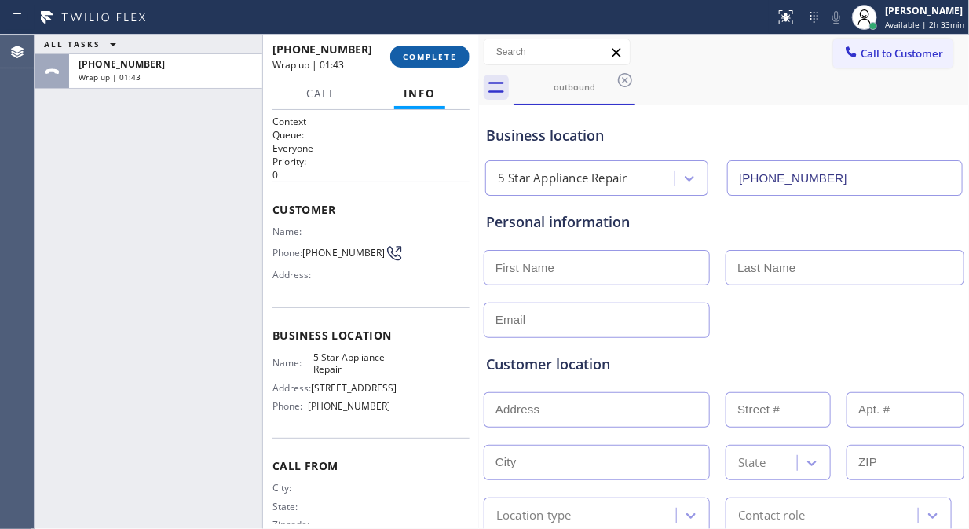
click at [426, 48] on button "COMPLETE" at bounding box center [429, 57] width 79 height 22
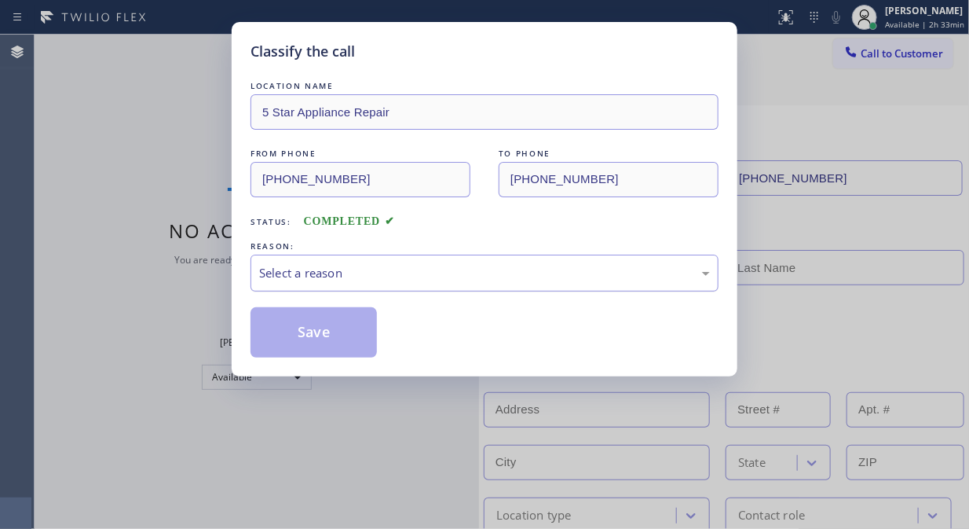
click at [415, 271] on div "Select a reason" at bounding box center [484, 273] width 451 height 18
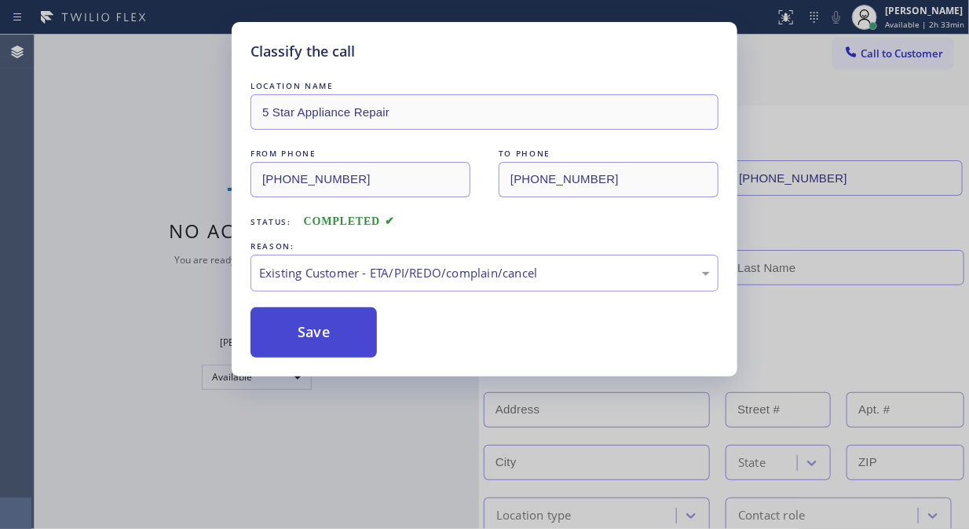
drag, startPoint x: 328, startPoint y: 328, endPoint x: 407, endPoint y: 9, distance: 329.2
click at [328, 328] on button "Save" at bounding box center [314, 332] width 126 height 50
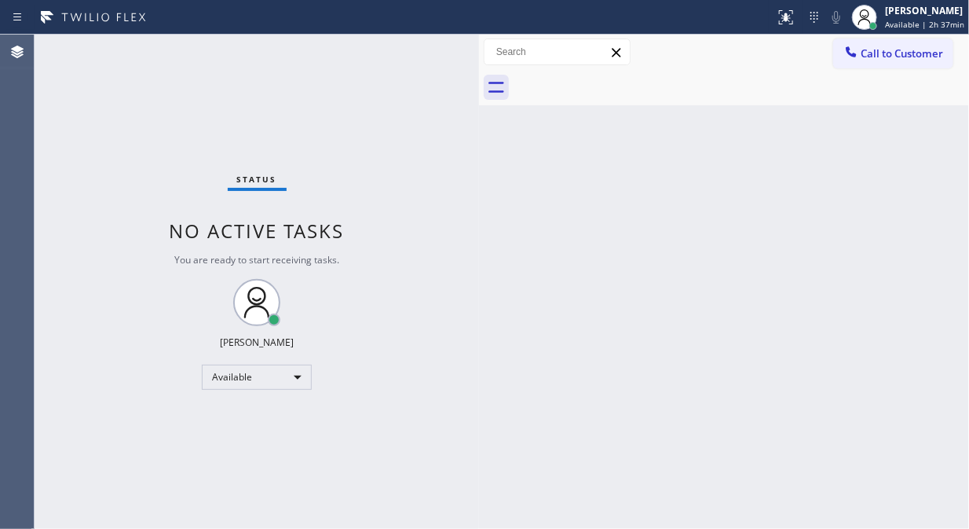
drag, startPoint x: 872, startPoint y: 49, endPoint x: 865, endPoint y: 57, distance: 10.6
click at [872, 49] on span "Call to Customer" at bounding box center [902, 53] width 82 height 14
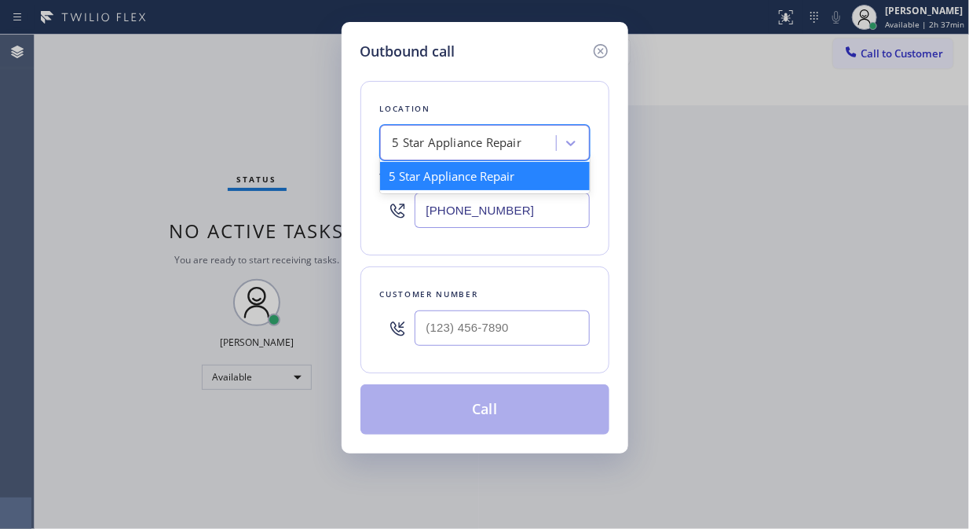
click at [420, 137] on div "5 Star Appliance Repair" at bounding box center [458, 143] width 130 height 18
paste input "HyperCool Comfort"
type input "HyperCool Comfort"
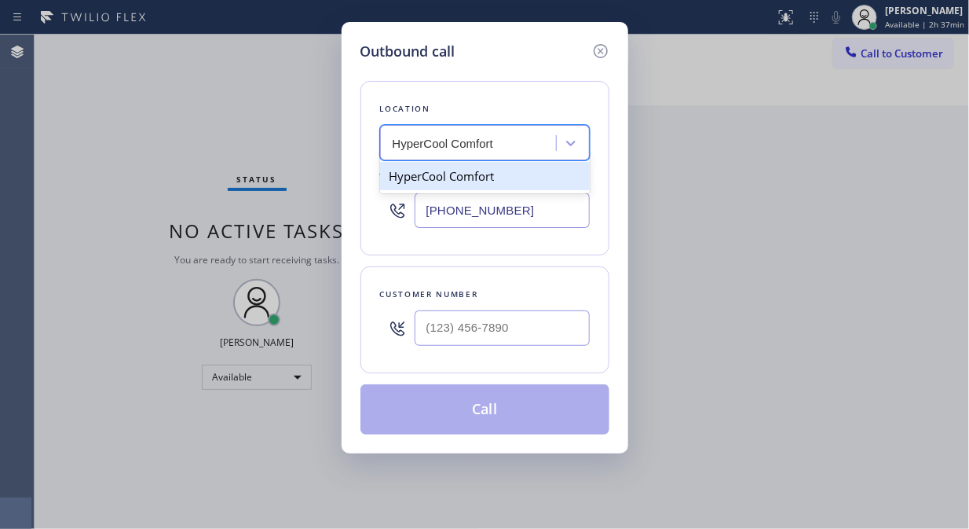
click at [448, 182] on div "HyperCool Comfort" at bounding box center [485, 176] width 210 height 28
type input "[PHONE_NUMBER]"
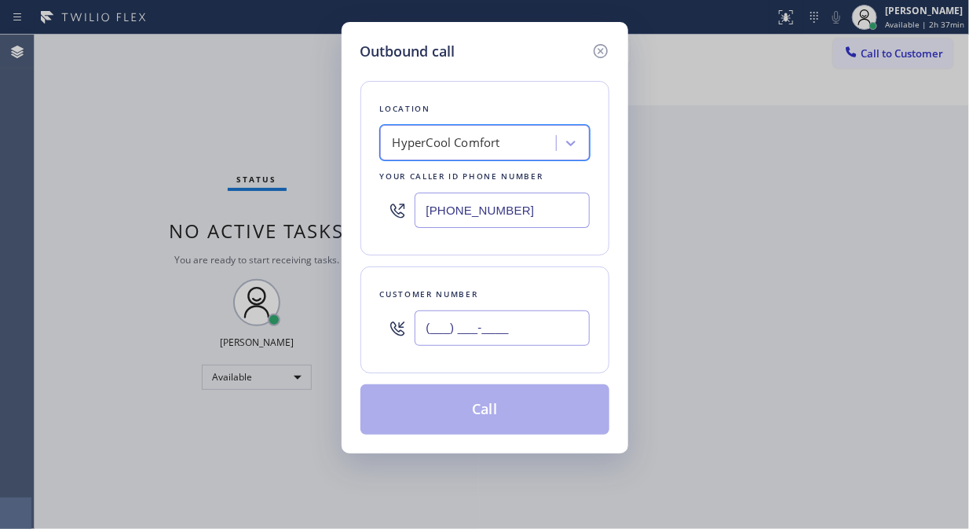
click at [428, 331] on input "(___) ___-____" at bounding box center [502, 327] width 175 height 35
paste input "619) 873-8057"
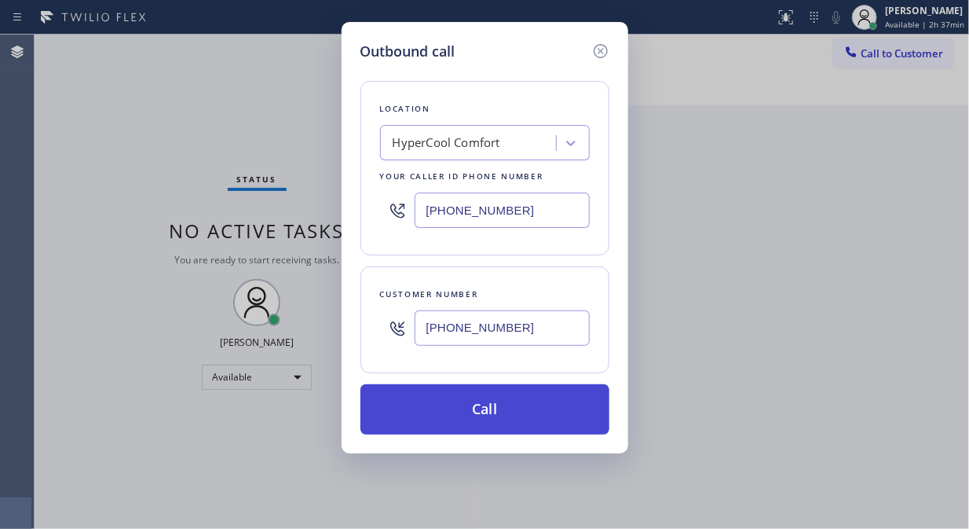
type input "[PHONE_NUMBER]"
click at [493, 397] on button "Call" at bounding box center [485, 409] width 249 height 50
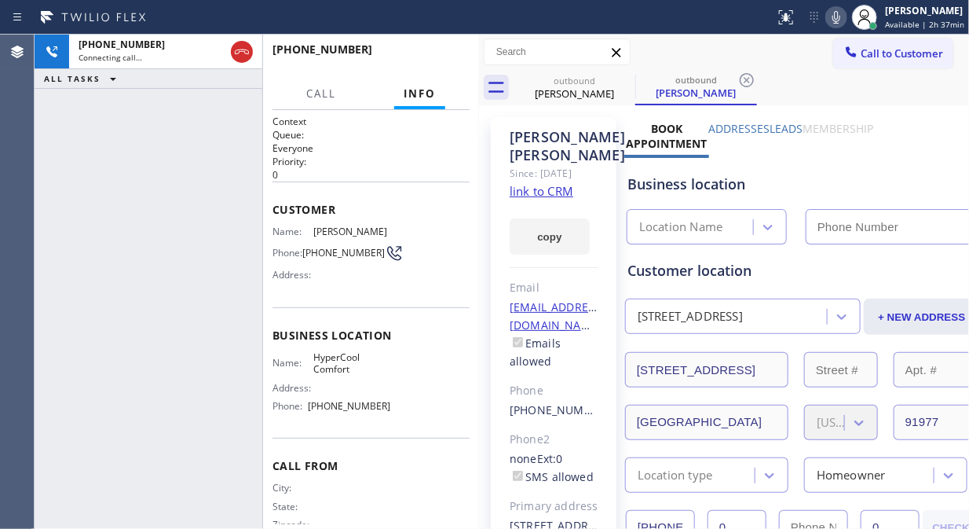
click at [841, 16] on icon at bounding box center [836, 17] width 19 height 19
type input "[PHONE_NUMBER]"
click at [841, 16] on rect at bounding box center [836, 15] width 11 height 11
click at [841, 16] on icon at bounding box center [836, 17] width 19 height 19
click at [837, 17] on icon at bounding box center [836, 17] width 19 height 19
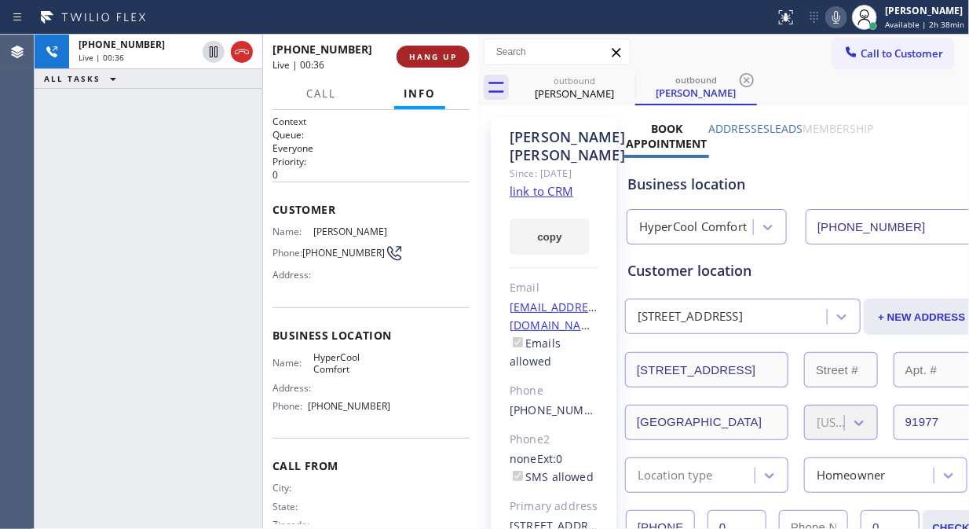
click at [430, 57] on span "HANG UP" at bounding box center [433, 56] width 48 height 11
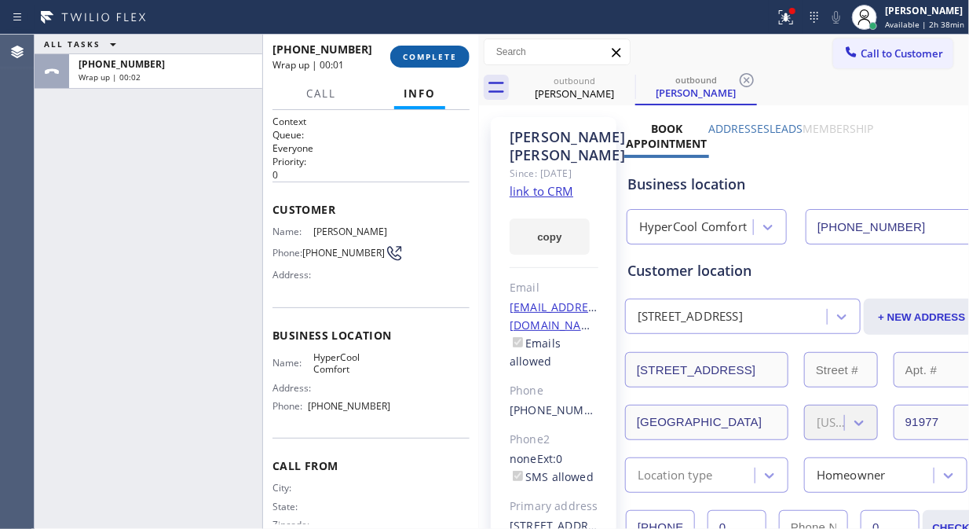
click at [430, 57] on span "COMPLETE" at bounding box center [430, 56] width 54 height 11
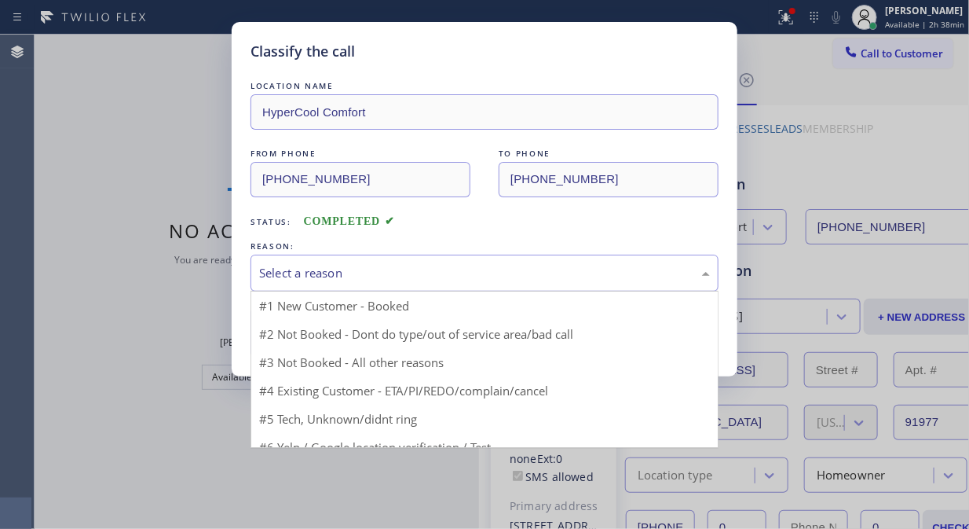
click at [441, 273] on div "Select a reason" at bounding box center [484, 273] width 451 height 18
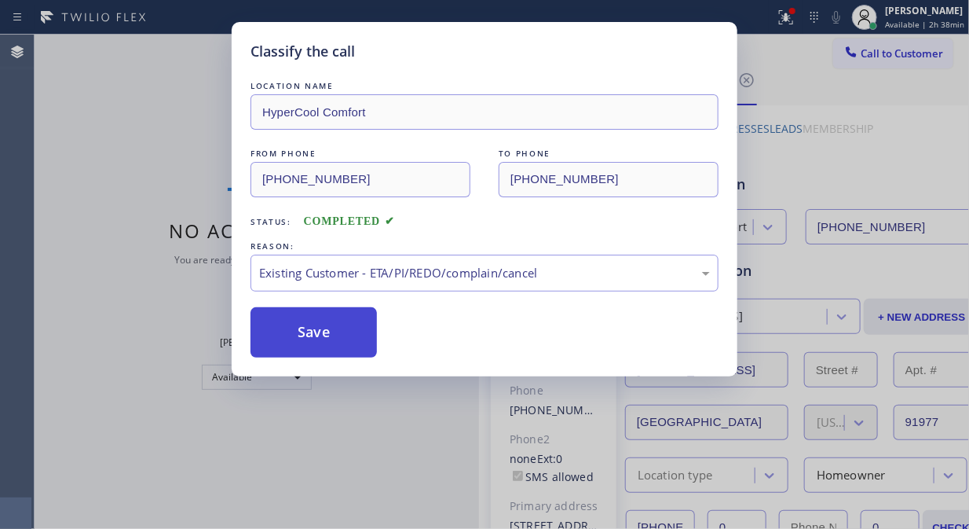
click at [280, 324] on button "Save" at bounding box center [314, 332] width 126 height 50
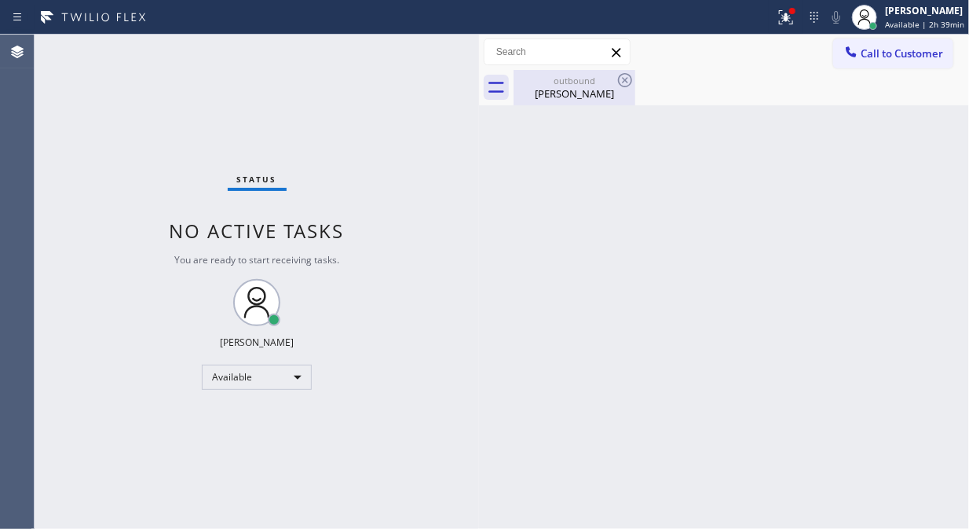
drag, startPoint x: 585, startPoint y: 93, endPoint x: 613, endPoint y: 87, distance: 28.8
click at [588, 93] on div "[PERSON_NAME]" at bounding box center [574, 93] width 119 height 14
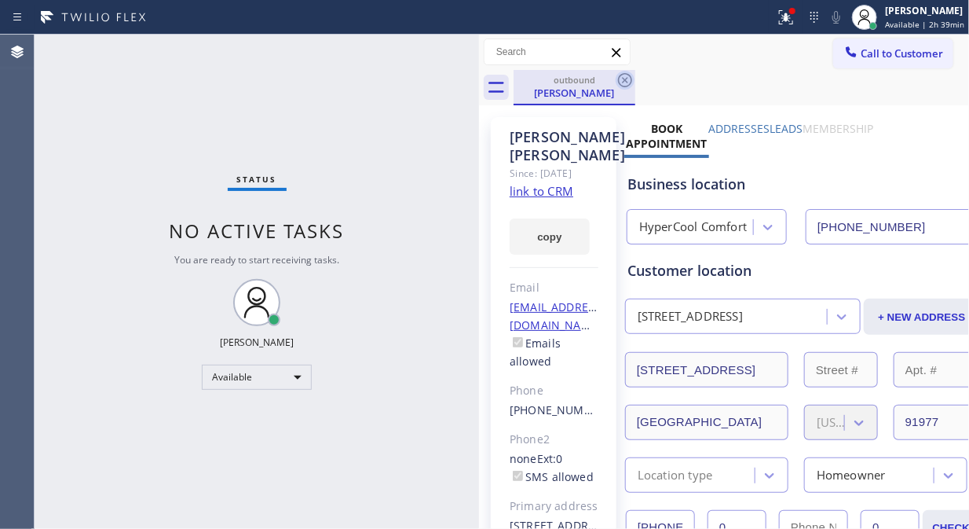
click at [619, 77] on icon at bounding box center [625, 80] width 14 height 14
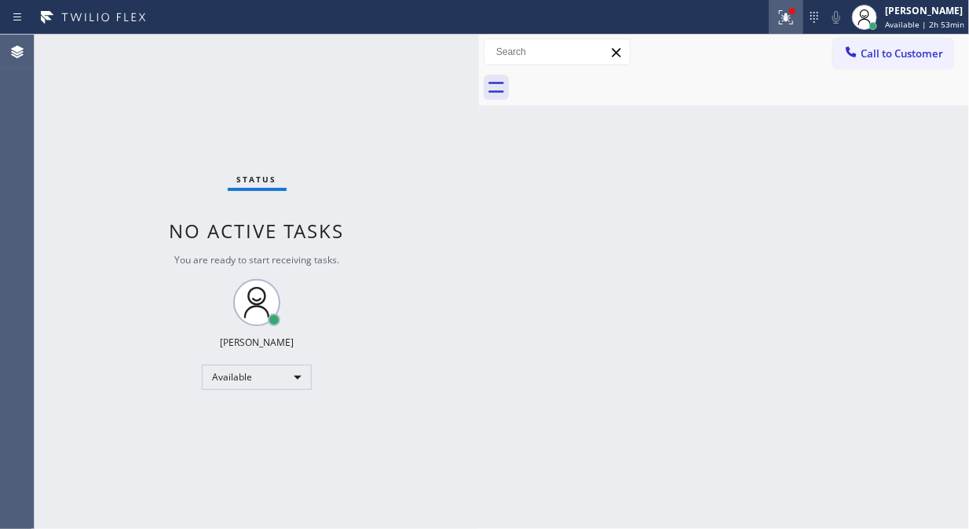
click at [796, 24] on icon at bounding box center [786, 17] width 19 height 19
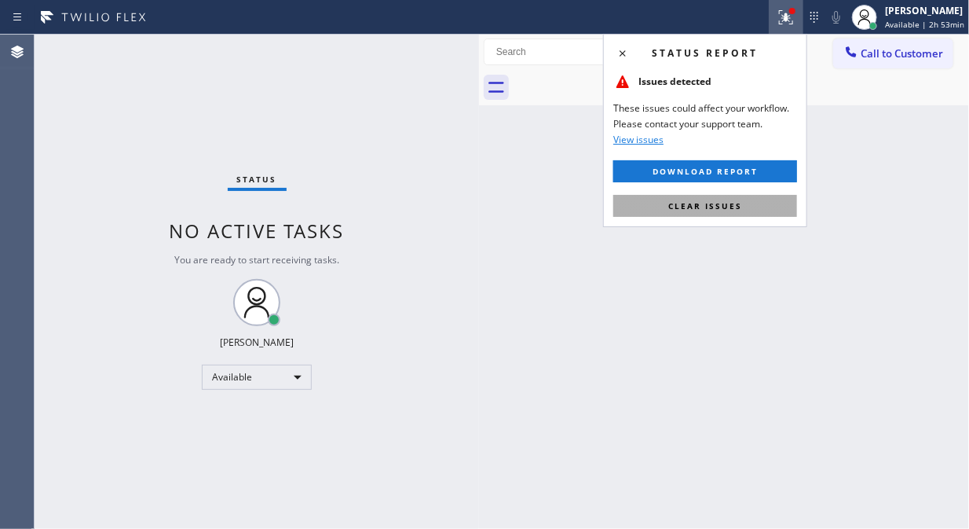
click at [715, 202] on span "Clear issues" at bounding box center [705, 205] width 74 height 11
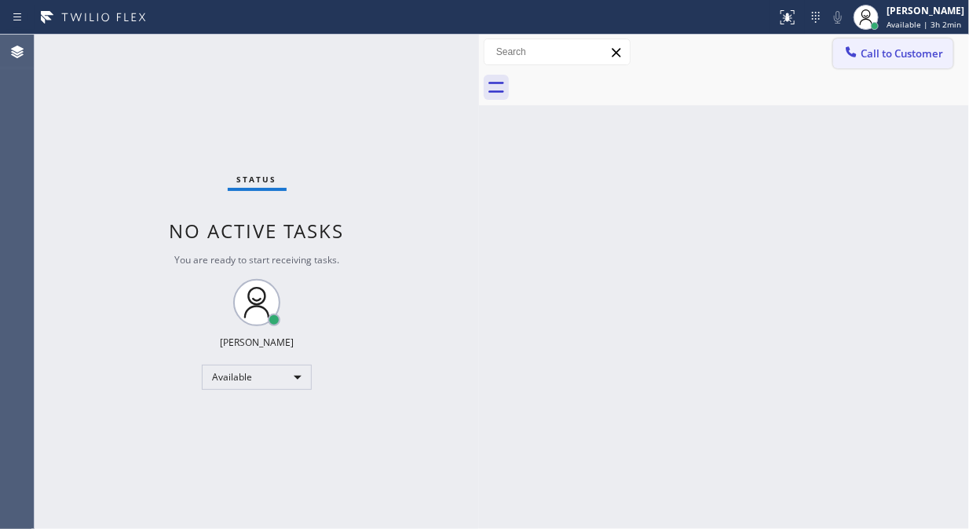
click at [881, 59] on span "Call to Customer" at bounding box center [902, 53] width 82 height 14
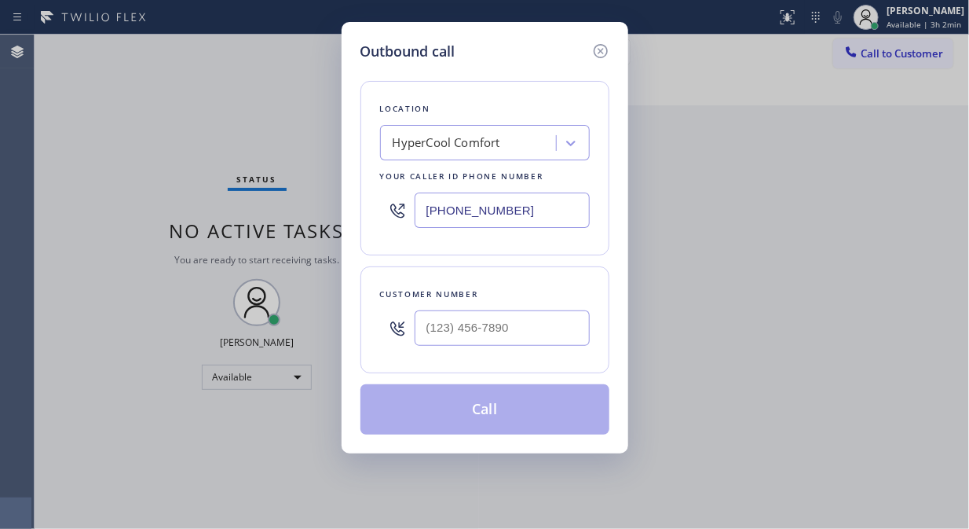
click at [484, 141] on div "HyperCool Comfort" at bounding box center [447, 143] width 108 height 18
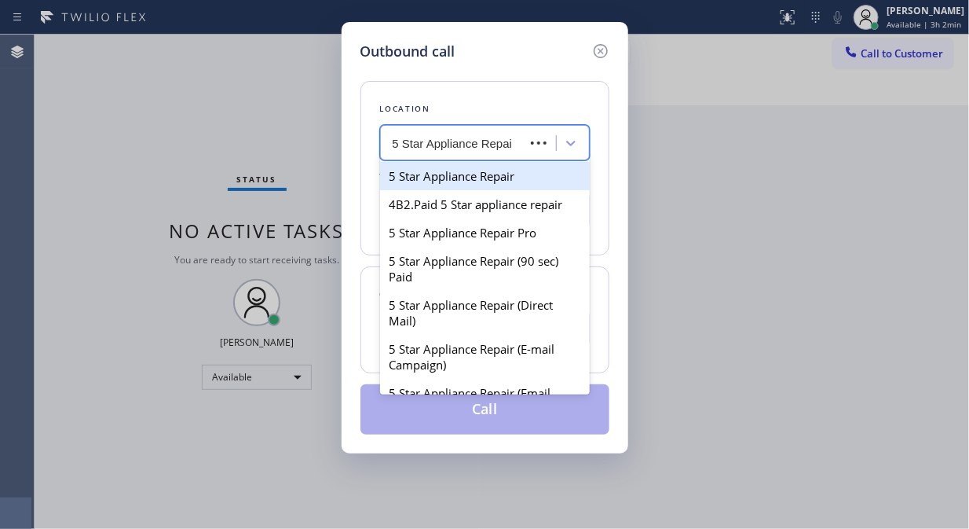
type input "5 Star Appliance Repair"
click at [471, 176] on div "5 Star Appliance Repair" at bounding box center [485, 176] width 210 height 28
type input "[PHONE_NUMBER]"
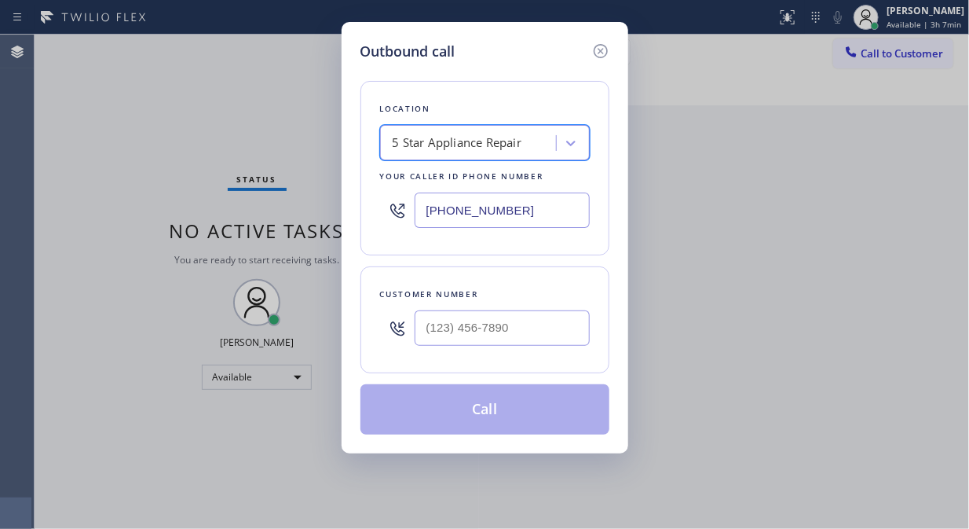
click at [427, 276] on div "Customer number" at bounding box center [485, 319] width 249 height 107
click at [46, 132] on div "Outbound call Location 5 Star Appliance Repair Your caller id phone number [PHO…" at bounding box center [484, 264] width 969 height 529
click at [599, 51] on icon at bounding box center [600, 51] width 19 height 19
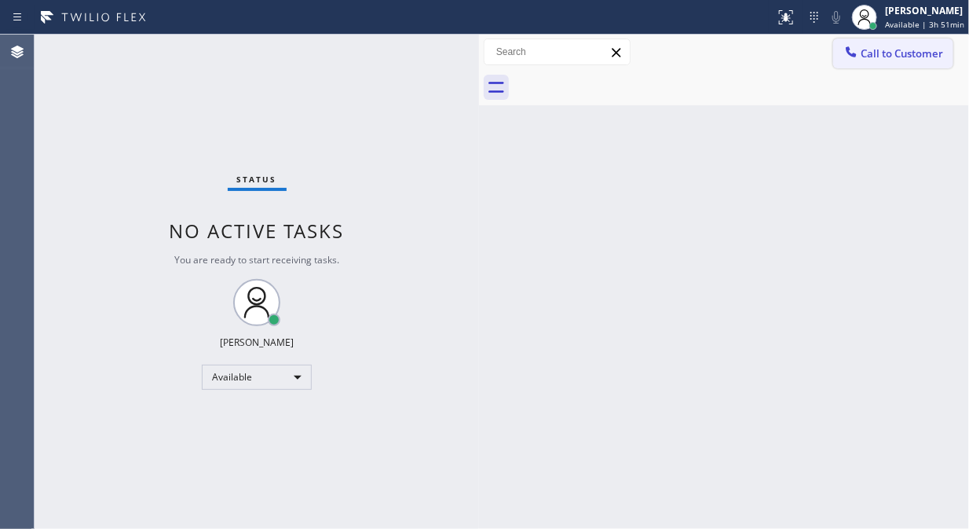
click at [868, 51] on span "Call to Customer" at bounding box center [902, 53] width 82 height 14
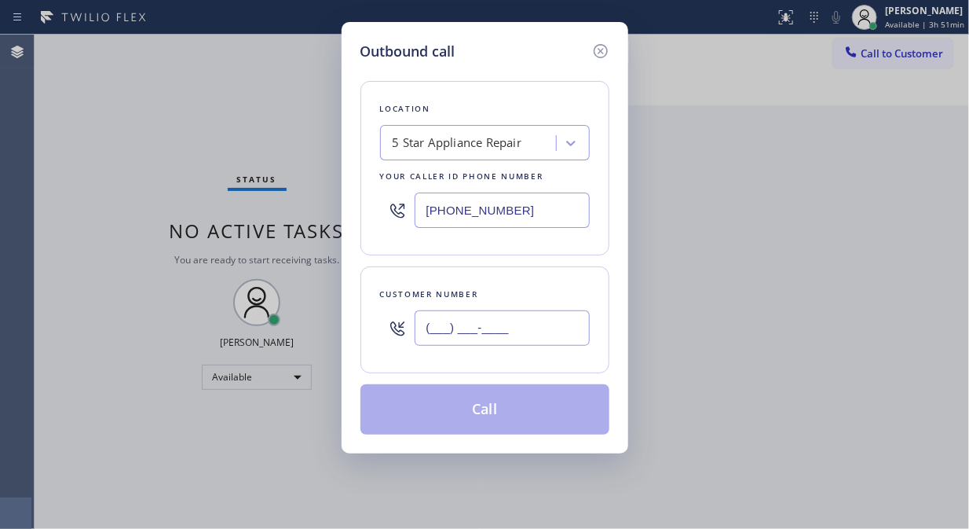
click at [469, 325] on input "(___) ___-____" at bounding box center [502, 327] width 175 height 35
paste input "202) 415-1667"
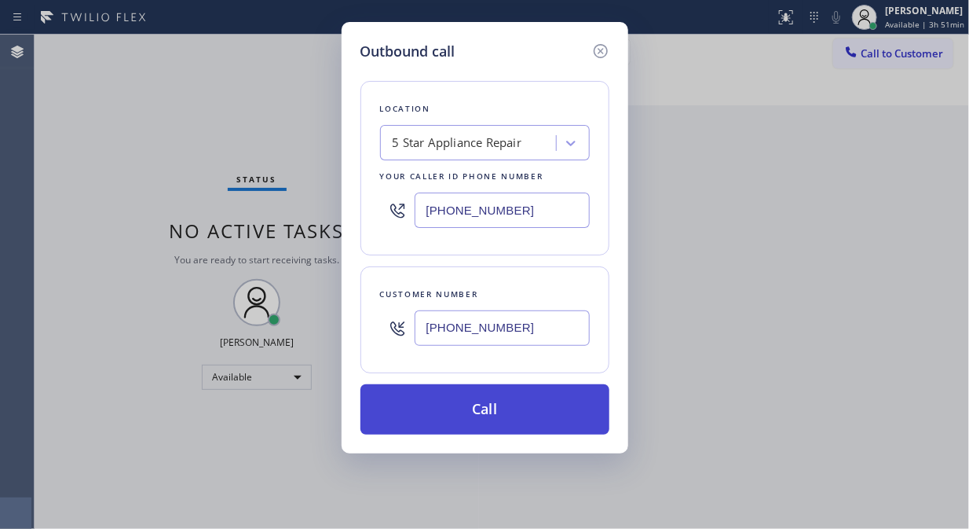
type input "[PHONE_NUMBER]"
click at [489, 404] on button "Call" at bounding box center [485, 409] width 249 height 50
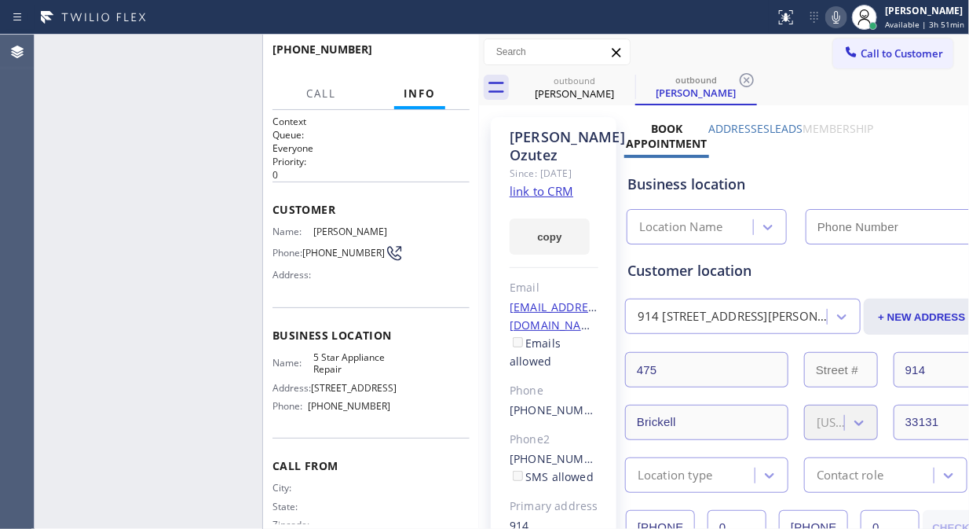
type input "[PHONE_NUMBER]"
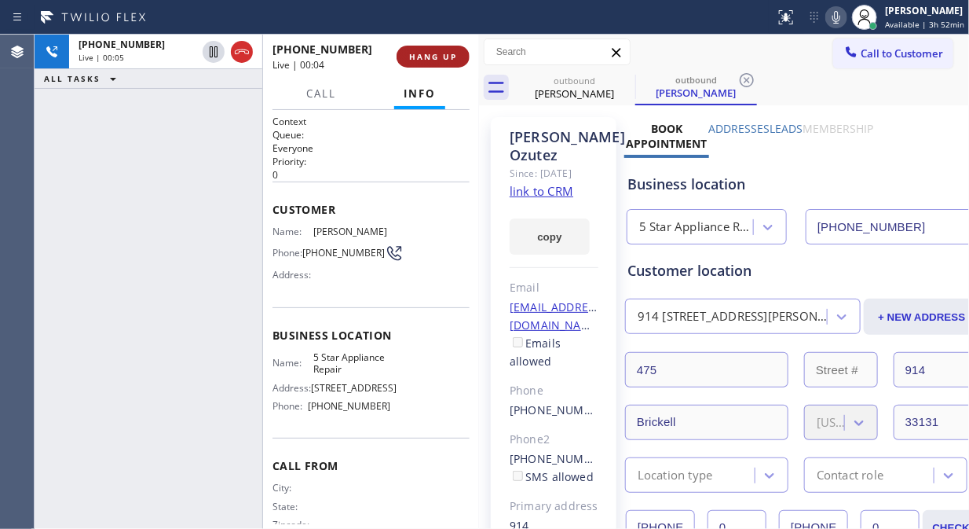
click at [434, 55] on span "HANG UP" at bounding box center [433, 56] width 48 height 11
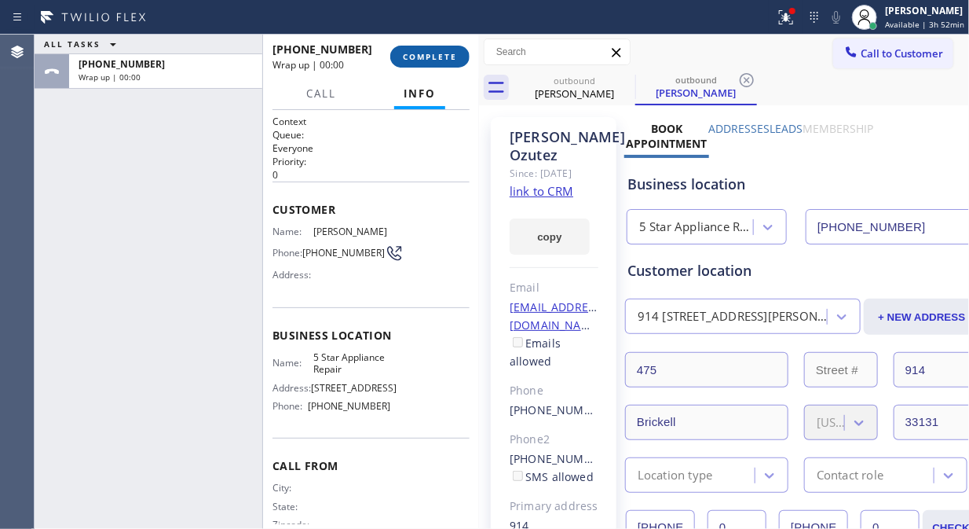
click at [434, 55] on span "COMPLETE" at bounding box center [430, 56] width 54 height 11
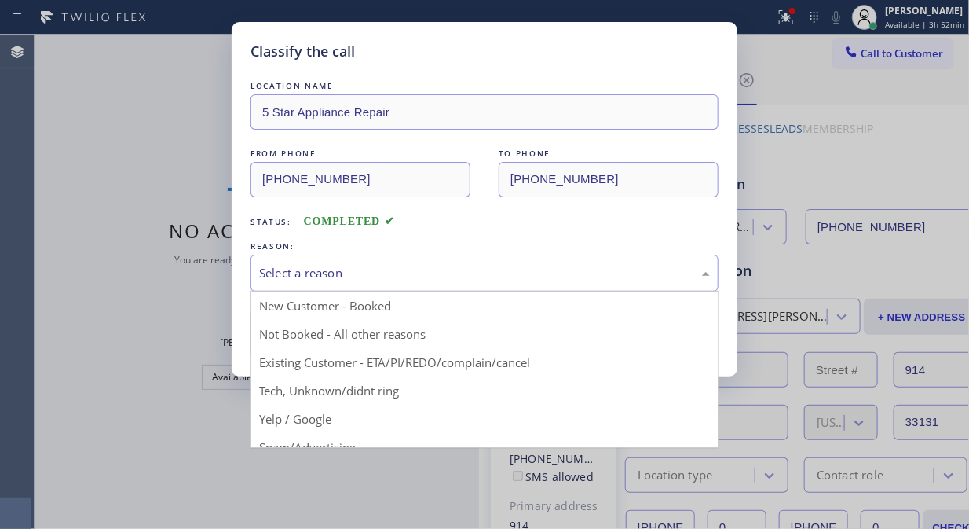
click at [478, 270] on div "Select a reason" at bounding box center [484, 273] width 451 height 18
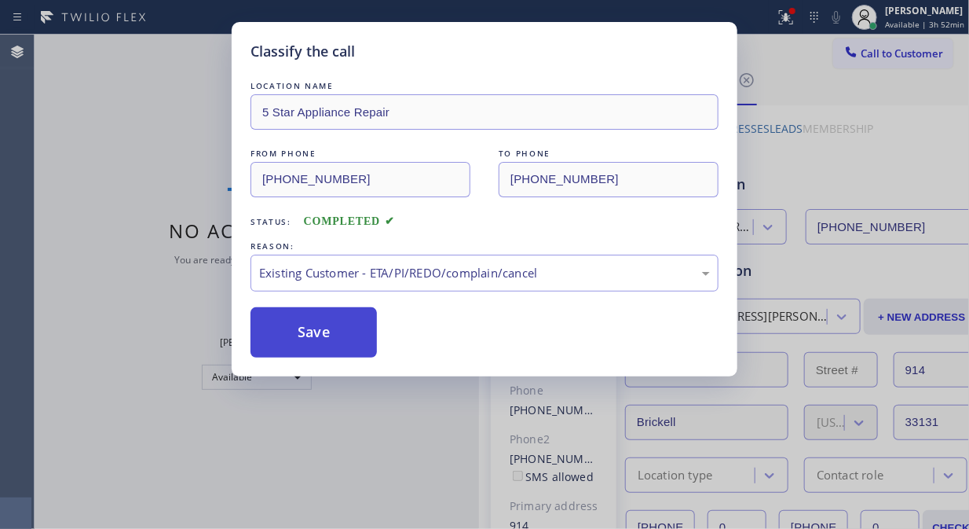
click at [352, 334] on button "Save" at bounding box center [314, 332] width 126 height 50
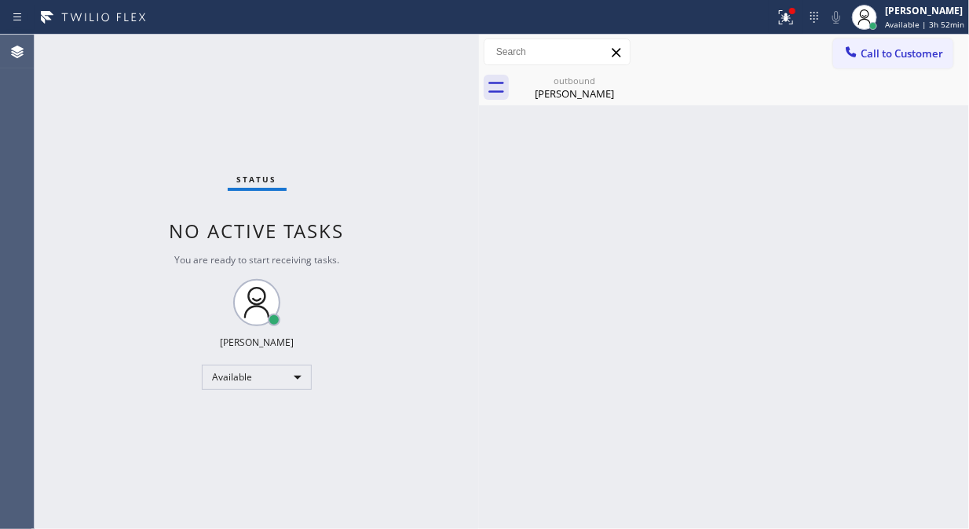
click at [880, 56] on span "Call to Customer" at bounding box center [902, 53] width 82 height 14
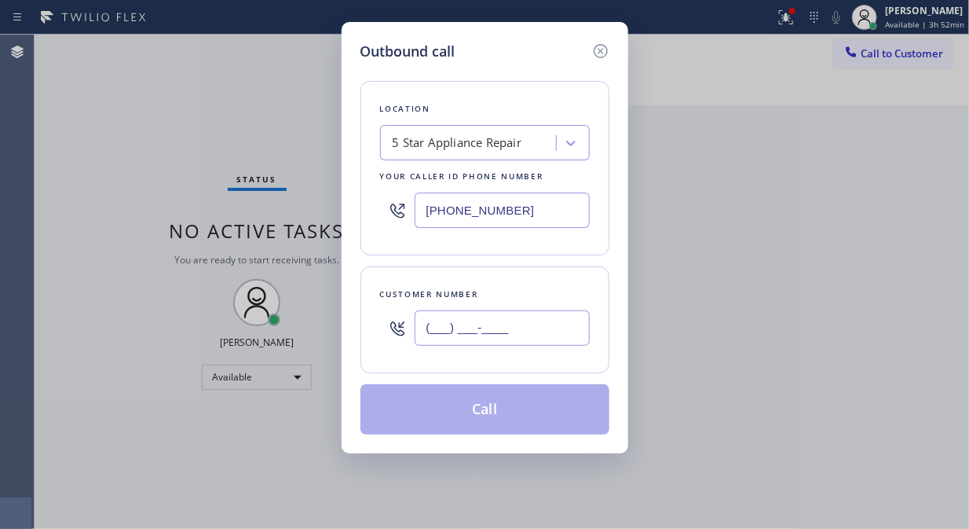
click at [453, 320] on input "(___) ___-____" at bounding box center [502, 327] width 175 height 35
paste input "818) 522-9344"
type input "[PHONE_NUMBER]"
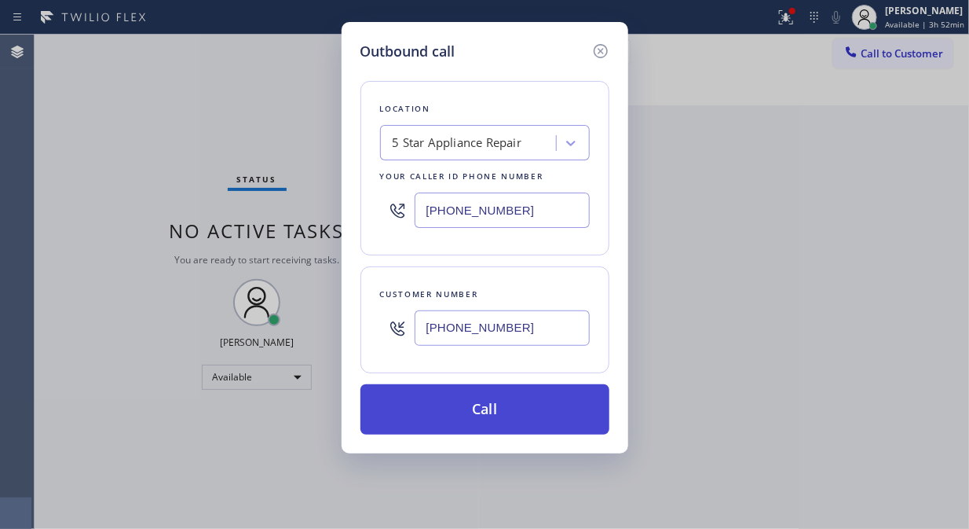
click at [511, 420] on button "Call" at bounding box center [485, 409] width 249 height 50
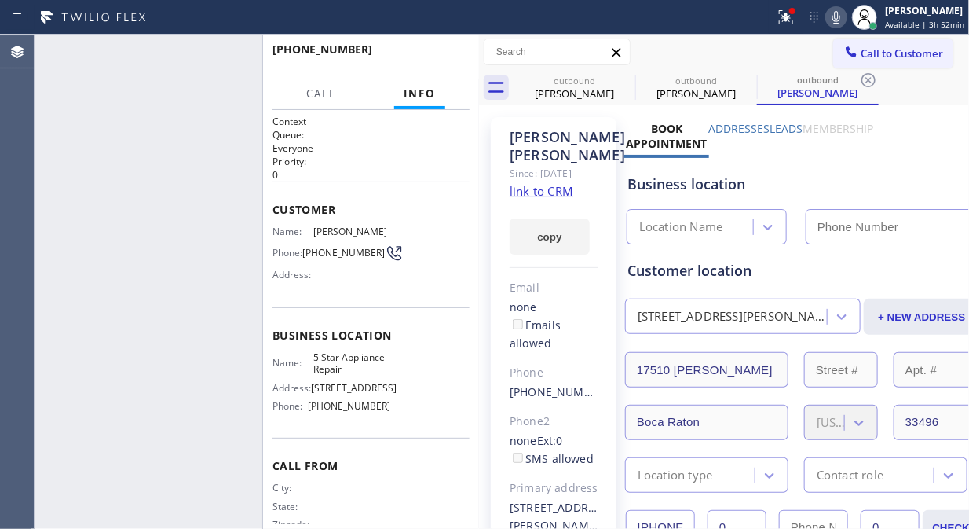
type input "[PHONE_NUMBER]"
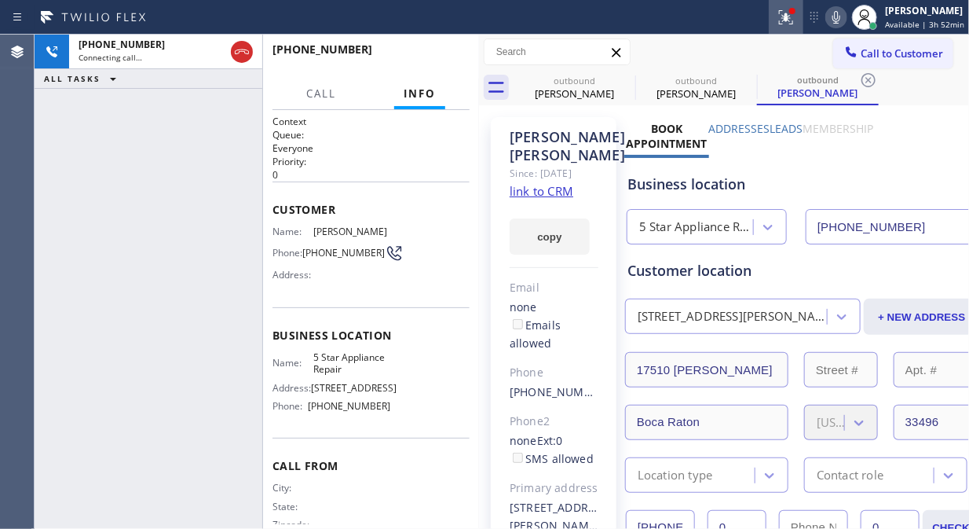
click at [780, 22] on div at bounding box center [786, 17] width 35 height 19
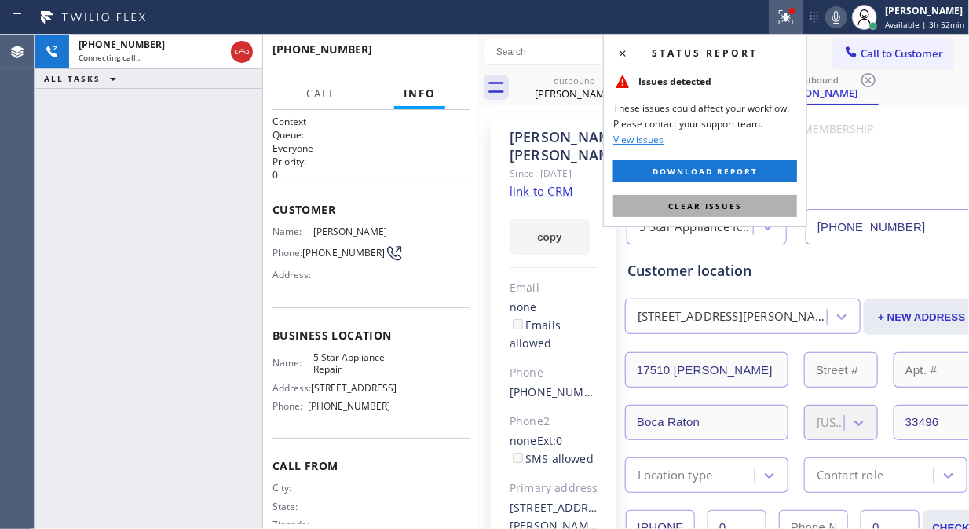
click at [724, 207] on span "Clear issues" at bounding box center [705, 205] width 74 height 11
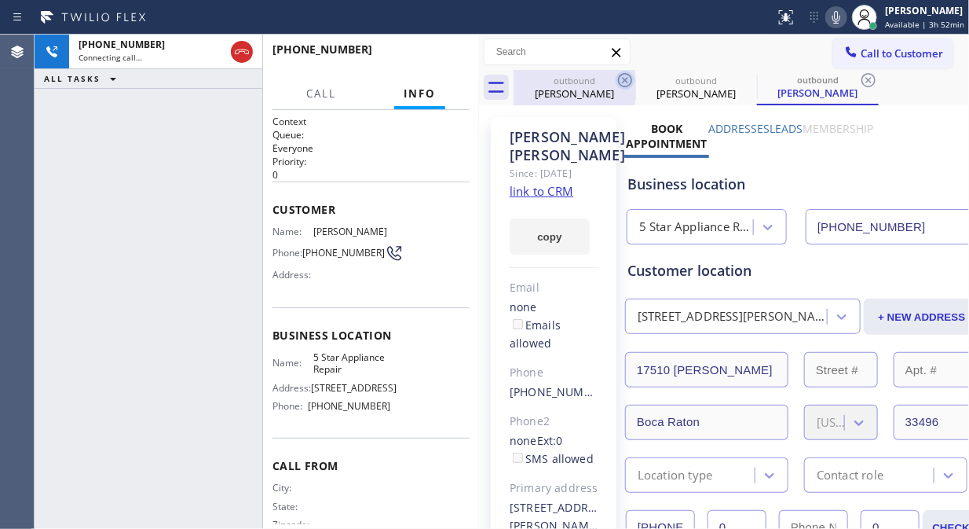
click at [624, 75] on icon at bounding box center [625, 80] width 19 height 19
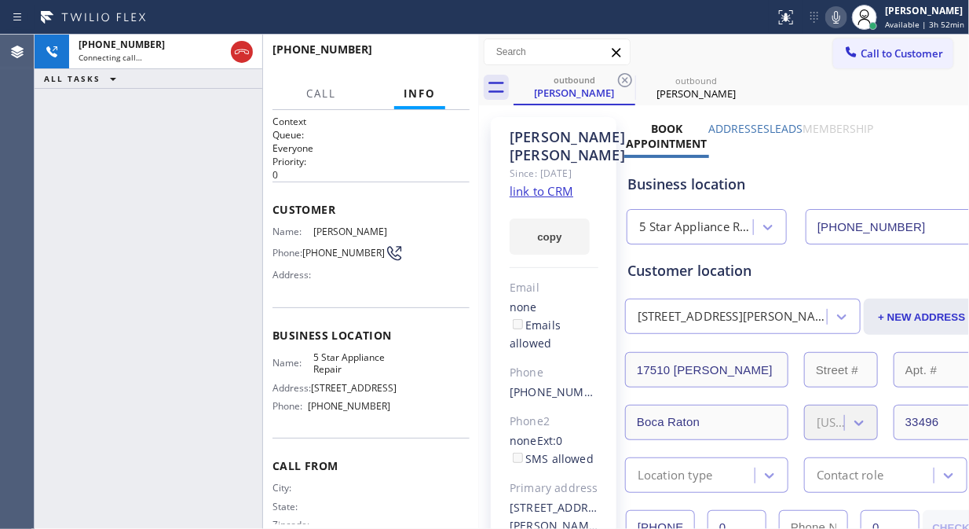
click at [624, 75] on icon at bounding box center [625, 80] width 19 height 19
click at [425, 57] on span "HANG UP" at bounding box center [433, 56] width 48 height 11
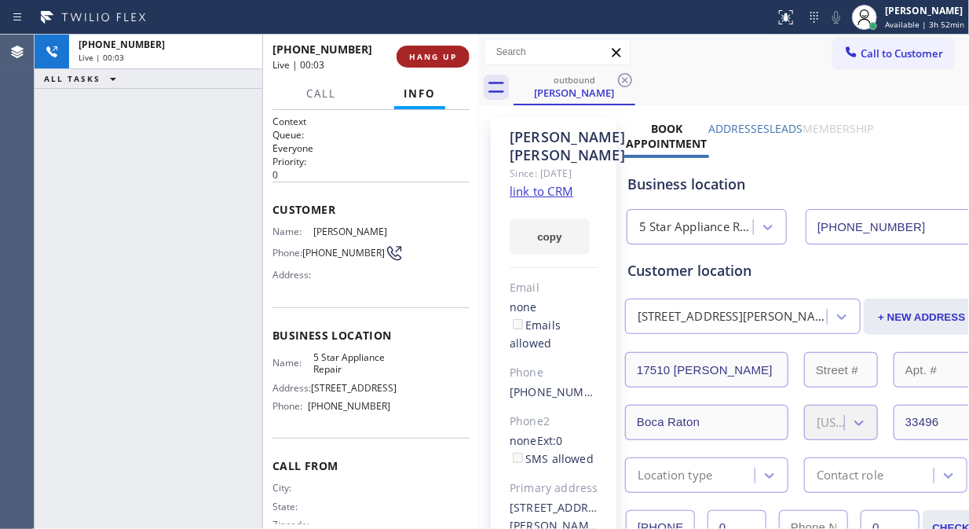
click at [425, 57] on span "HANG UP" at bounding box center [433, 56] width 48 height 11
click at [427, 60] on span "HANG UP" at bounding box center [433, 56] width 48 height 11
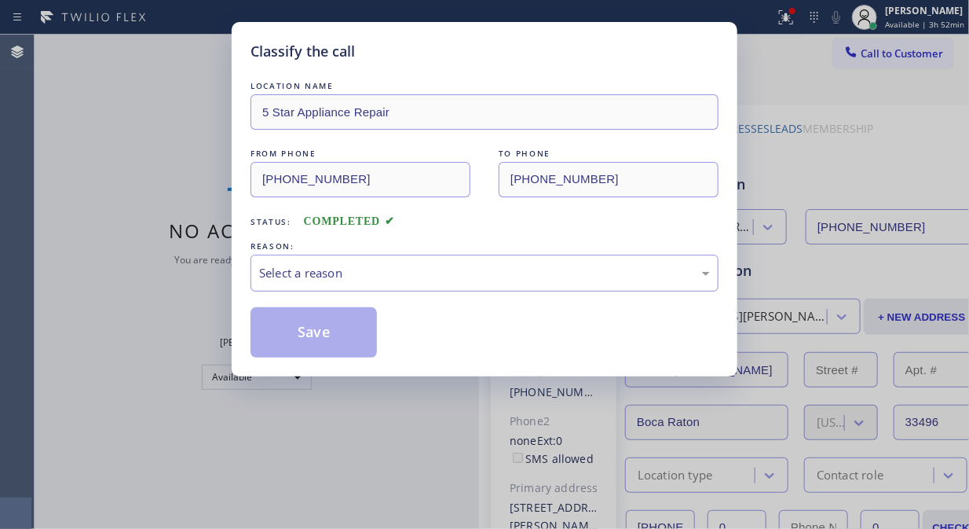
click at [466, 261] on div "Select a reason" at bounding box center [485, 272] width 468 height 37
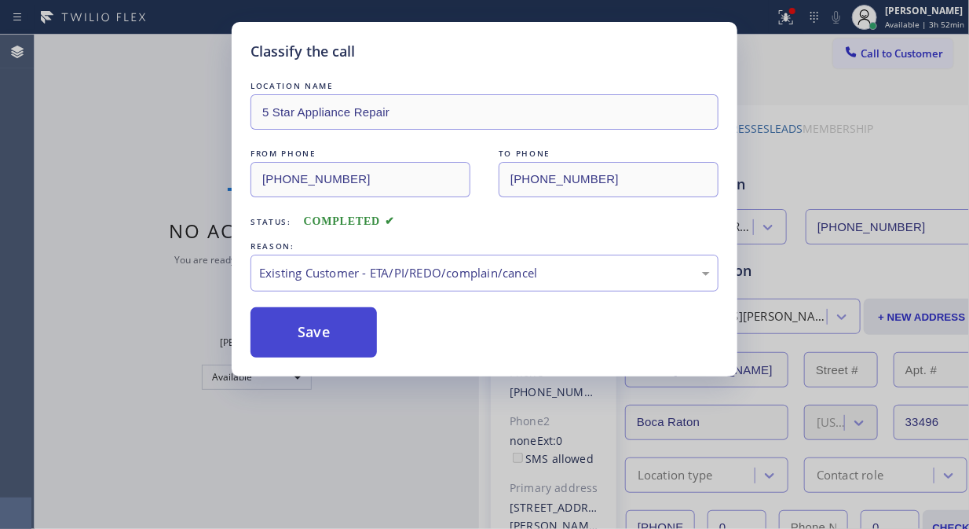
click at [348, 322] on button "Save" at bounding box center [314, 332] width 126 height 50
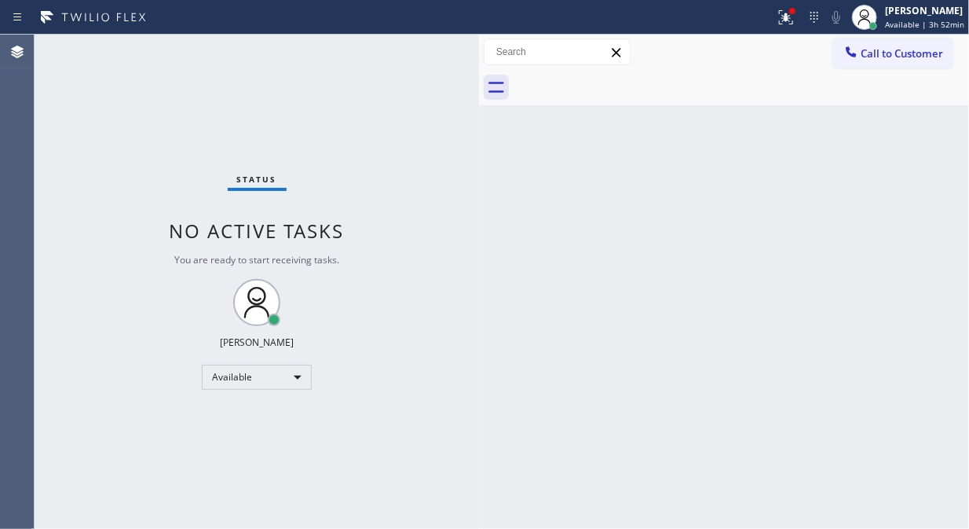
click at [886, 55] on span "Call to Customer" at bounding box center [902, 53] width 82 height 14
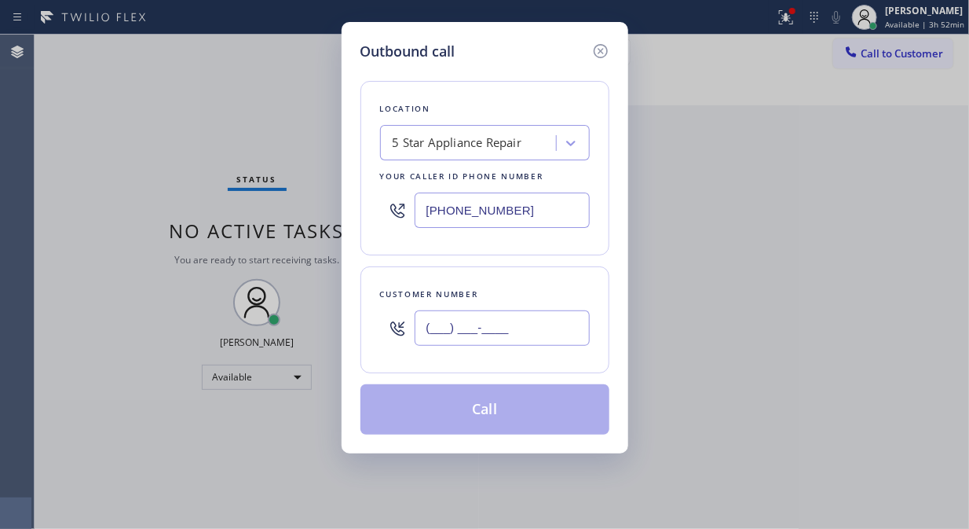
click at [523, 320] on input "(___) ___-____" at bounding box center [502, 327] width 175 height 35
paste input "646) 478-7870"
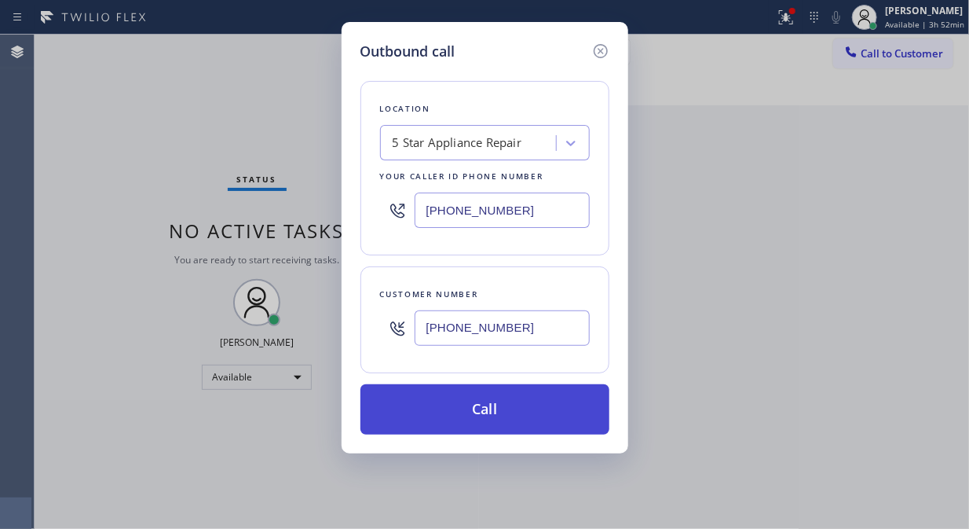
type input "[PHONE_NUMBER]"
click at [526, 418] on button "Call" at bounding box center [485, 409] width 249 height 50
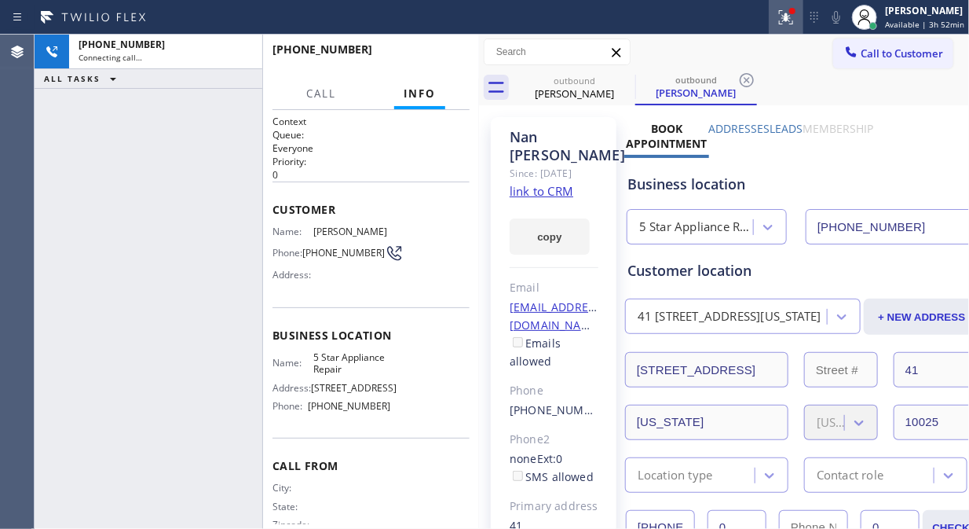
type input "[PHONE_NUMBER]"
click at [781, 17] on icon at bounding box center [786, 17] width 19 height 19
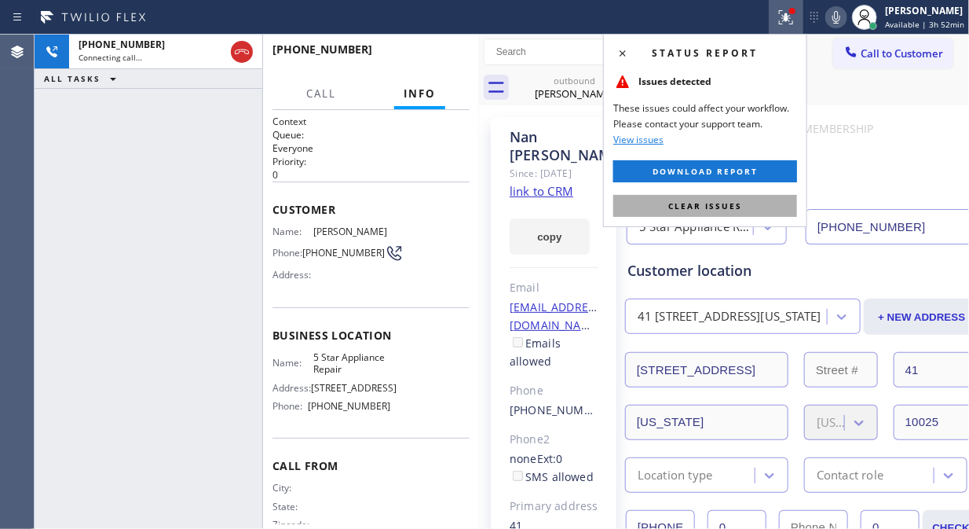
click at [712, 205] on span "Clear issues" at bounding box center [705, 205] width 74 height 11
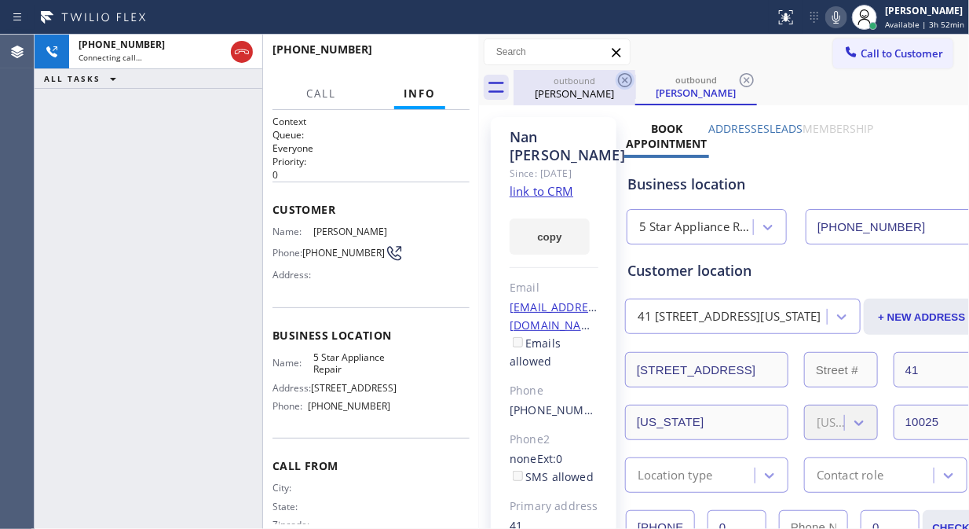
click at [624, 79] on icon at bounding box center [625, 80] width 19 height 19
click at [836, 25] on icon at bounding box center [836, 17] width 19 height 19
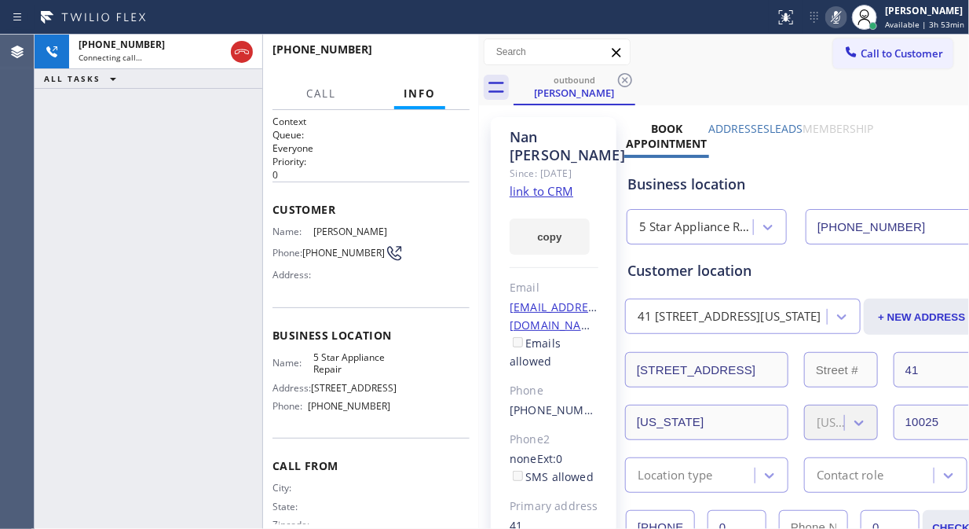
click at [846, 16] on icon at bounding box center [836, 17] width 19 height 19
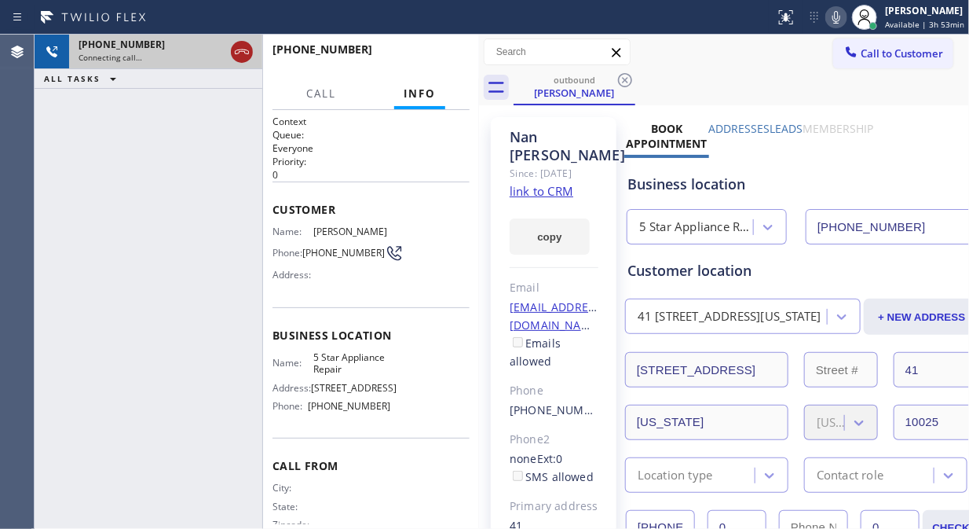
click at [238, 48] on icon at bounding box center [241, 51] width 19 height 19
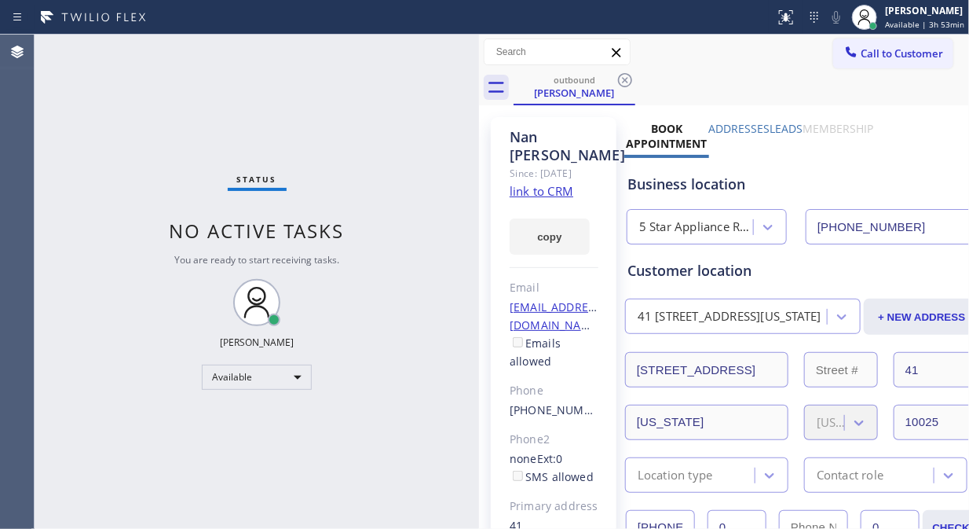
drag, startPoint x: 886, startPoint y: 59, endPoint x: 569, endPoint y: 229, distance: 359.1
click at [885, 59] on span "Call to Customer" at bounding box center [902, 53] width 82 height 14
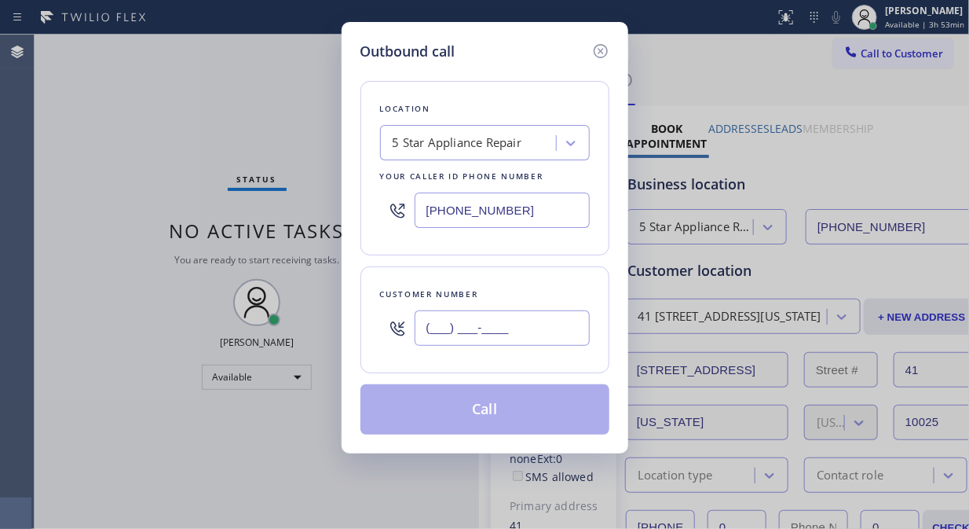
click at [424, 325] on input "(___) ___-____" at bounding box center [502, 327] width 175 height 35
paste input "201) 960-7828"
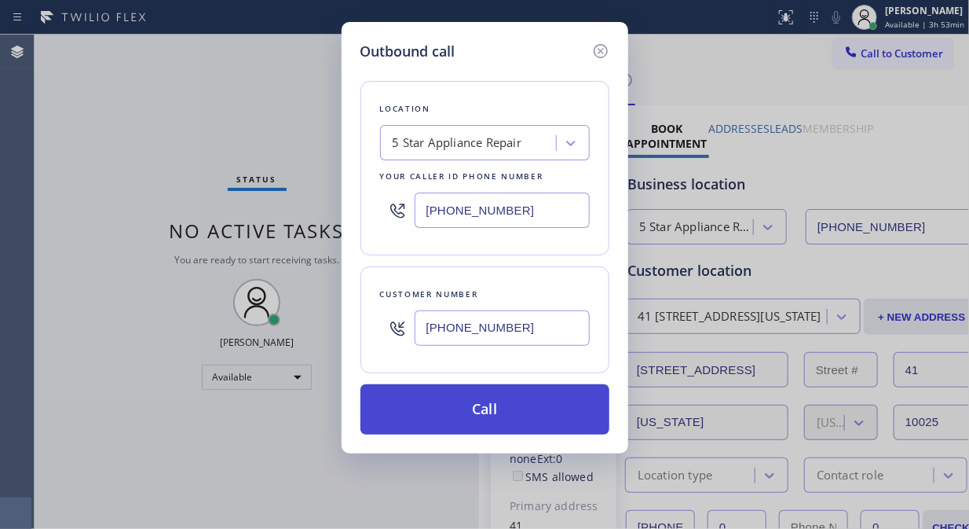
type input "[PHONE_NUMBER]"
click at [515, 414] on button "Call" at bounding box center [485, 409] width 249 height 50
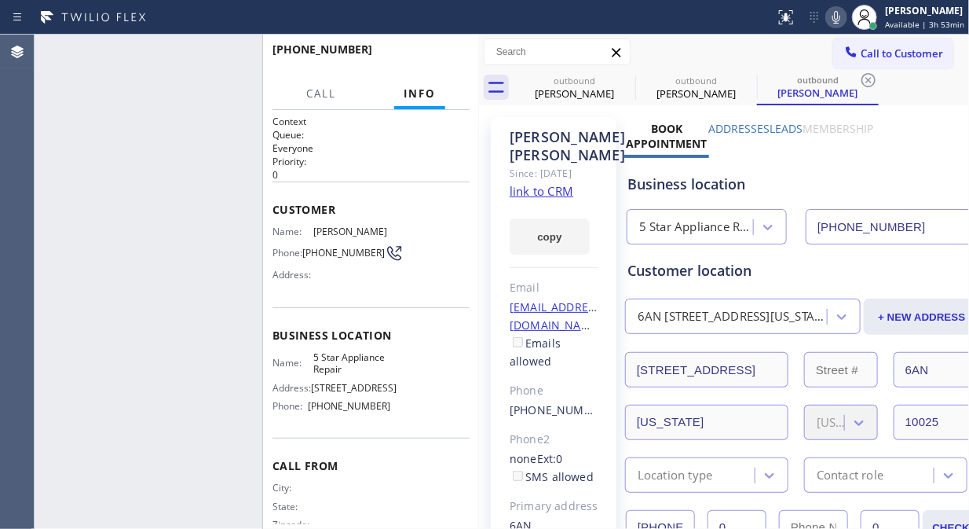
type input "[PHONE_NUMBER]"
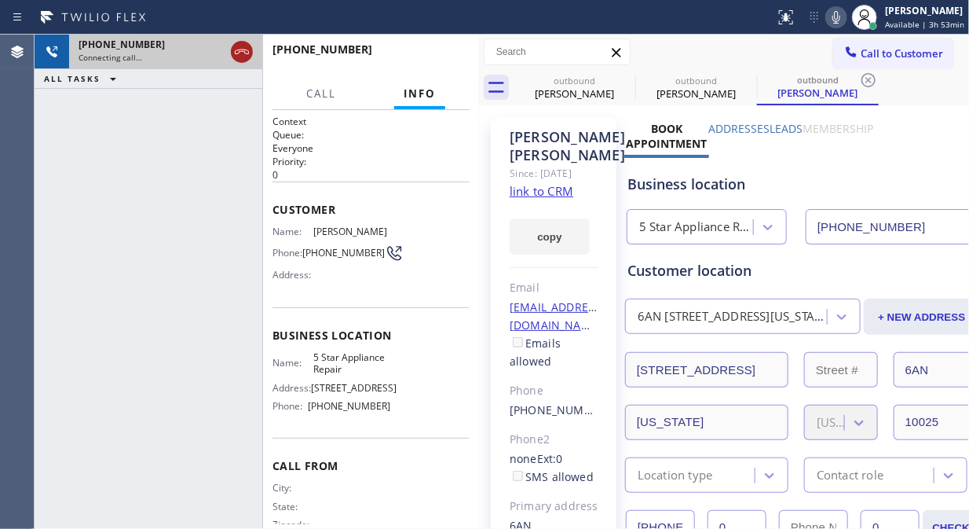
click at [242, 57] on icon at bounding box center [241, 51] width 19 height 19
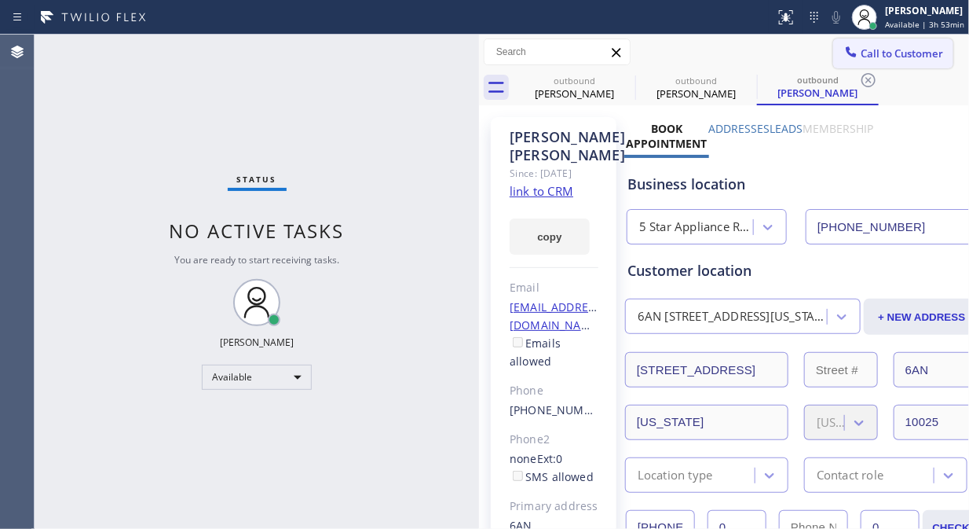
click at [873, 50] on span "Call to Customer" at bounding box center [902, 53] width 82 height 14
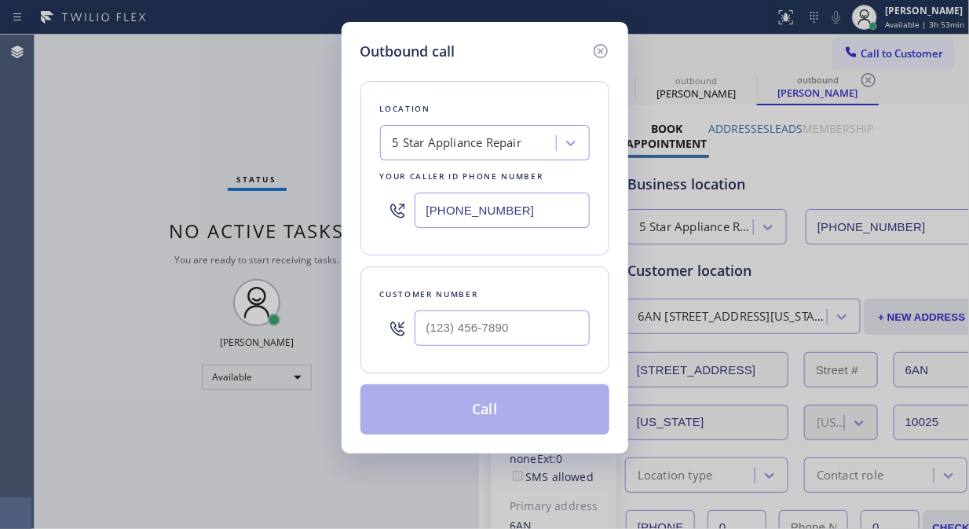
click at [426, 336] on input "text" at bounding box center [502, 327] width 175 height 35
click at [427, 328] on input "(___) ___-____" at bounding box center [502, 327] width 175 height 35
paste input "917) 751-0717"
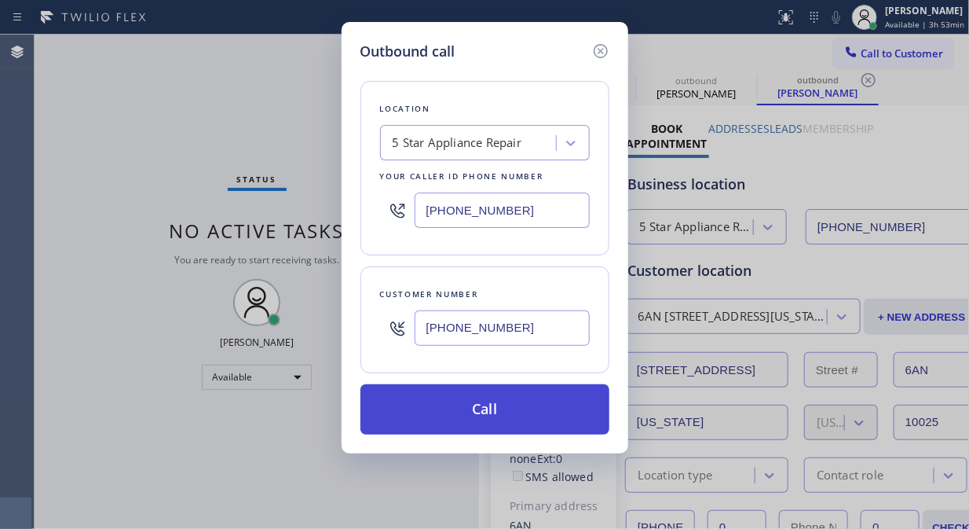
type input "[PHONE_NUMBER]"
drag, startPoint x: 501, startPoint y: 403, endPoint x: 597, endPoint y: 210, distance: 215.7
click at [503, 403] on button "Call" at bounding box center [485, 409] width 249 height 50
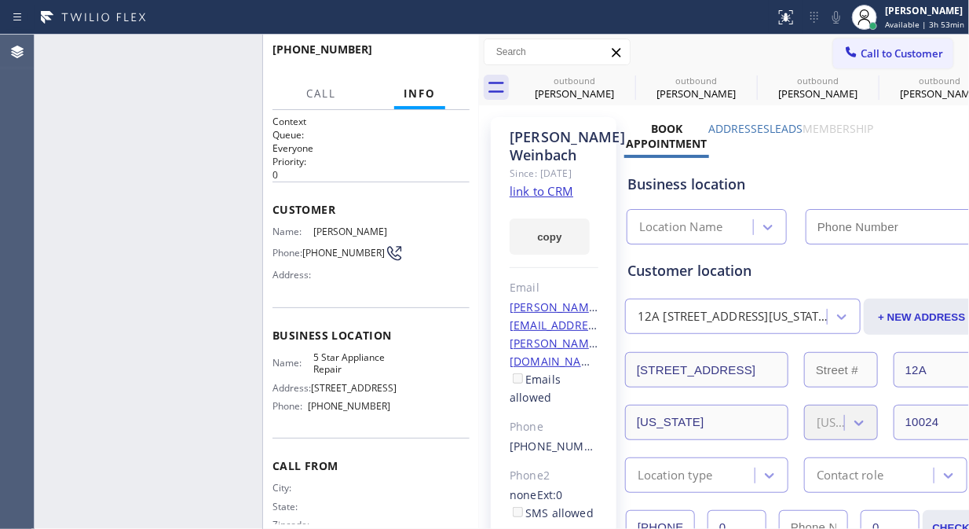
type input "[PHONE_NUMBER]"
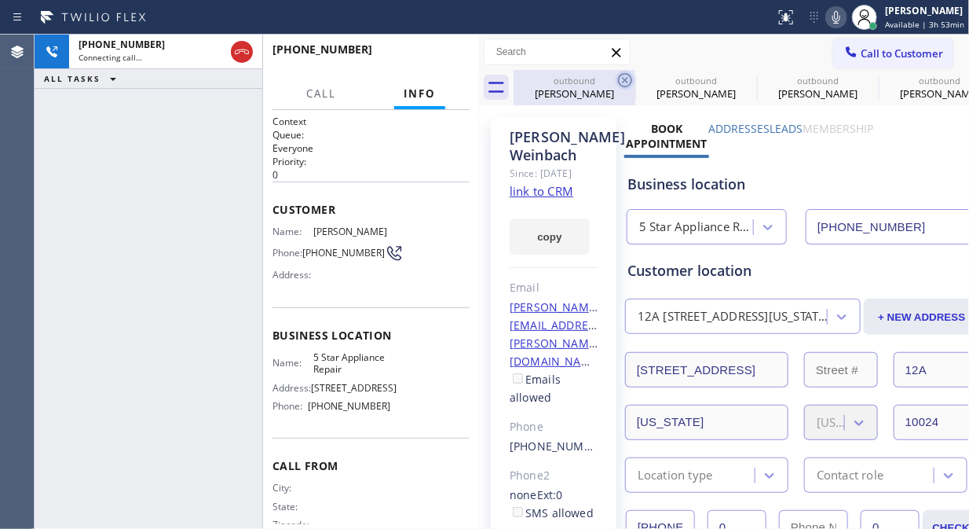
click at [625, 83] on icon at bounding box center [625, 80] width 19 height 19
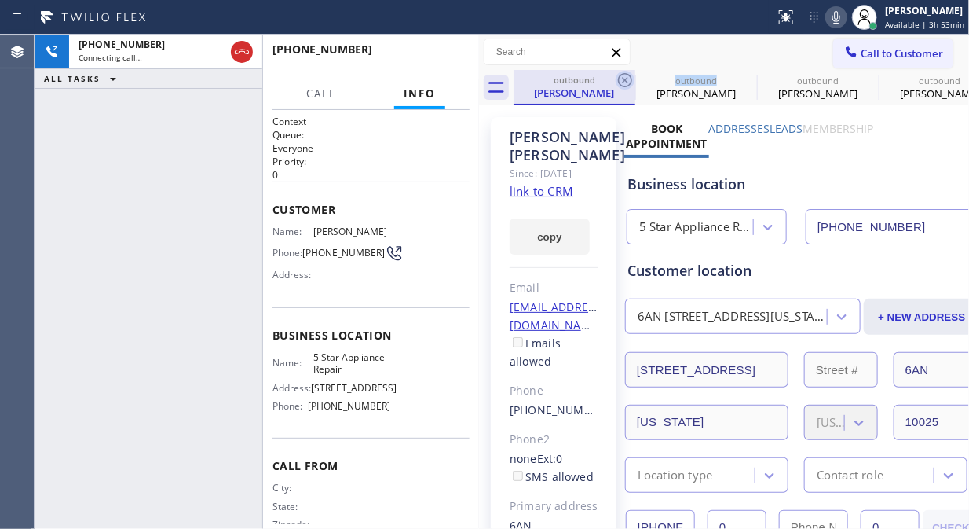
click at [626, 82] on icon at bounding box center [625, 80] width 19 height 19
click at [0, 0] on icon at bounding box center [0, 0] width 0 height 0
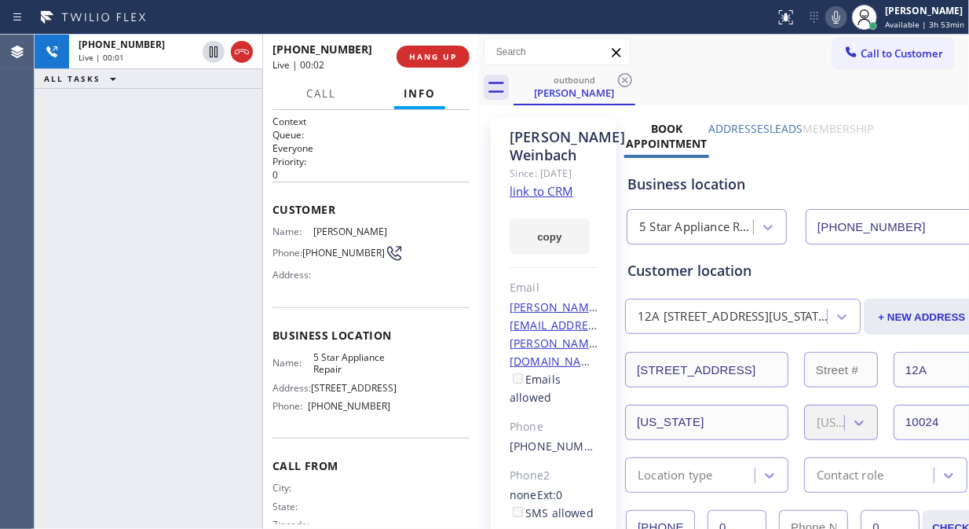
click at [51, 177] on div "[PHONE_NUMBER] Live | 00:01 ALL TASKS ALL TASKS ACTIVE TASKS TASKS IN WRAP UP" at bounding box center [149, 282] width 228 height 494
click at [560, 199] on link "link to CRM" at bounding box center [542, 191] width 64 height 16
click at [833, 19] on icon at bounding box center [836, 17] width 19 height 19
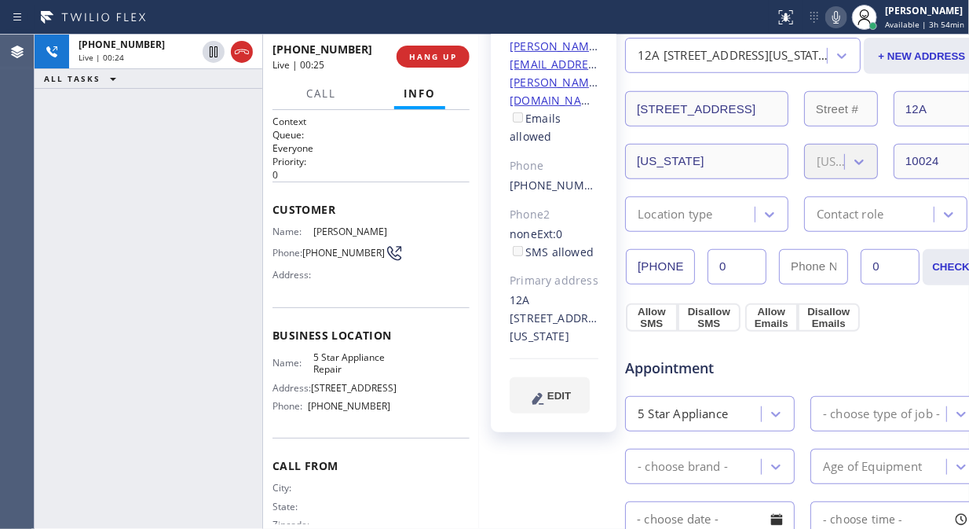
scroll to position [262, 0]
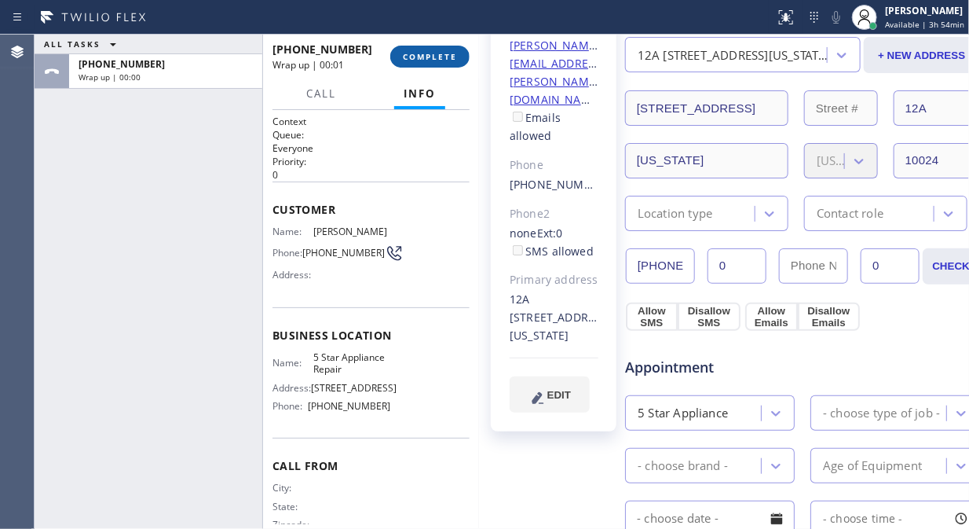
click at [435, 63] on button "COMPLETE" at bounding box center [429, 57] width 79 height 22
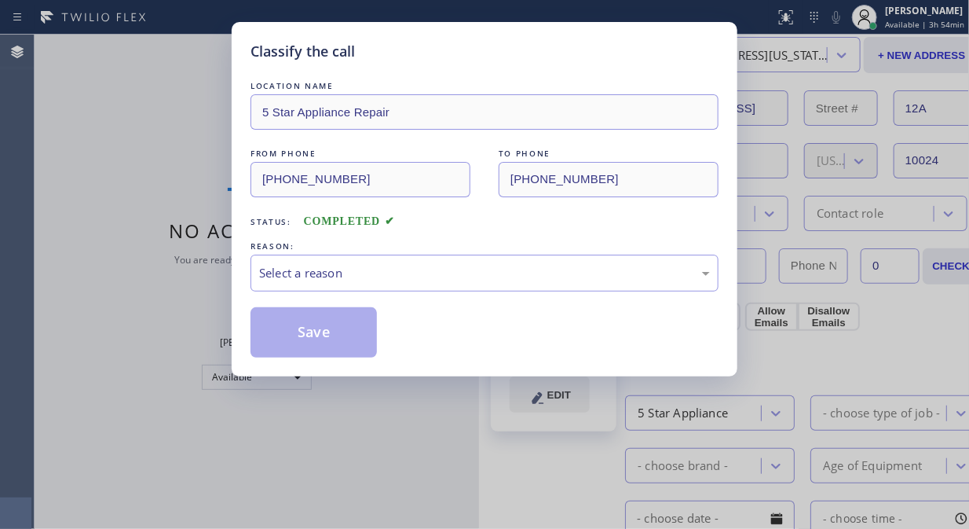
click at [427, 335] on div "Save" at bounding box center [485, 332] width 468 height 50
click at [474, 265] on div "Select a reason" at bounding box center [484, 273] width 451 height 18
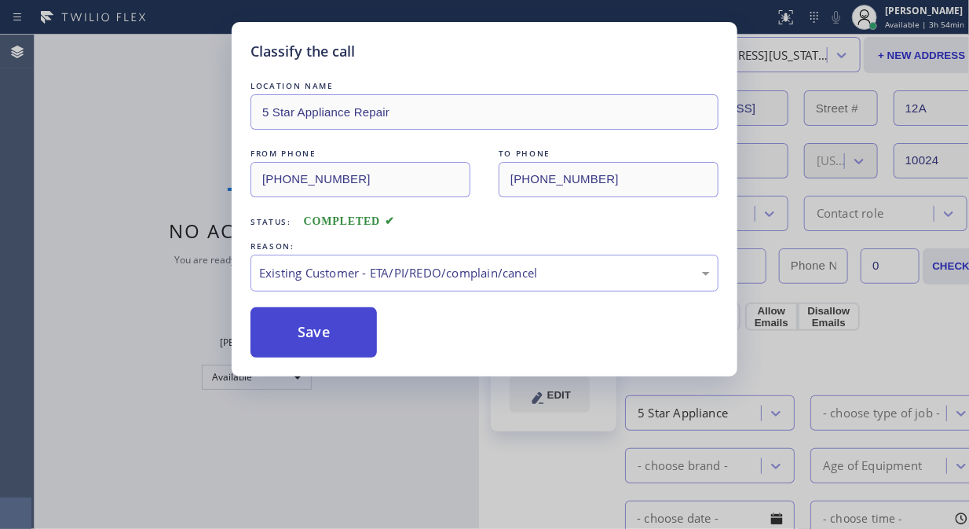
click at [357, 342] on button "Save" at bounding box center [314, 332] width 126 height 50
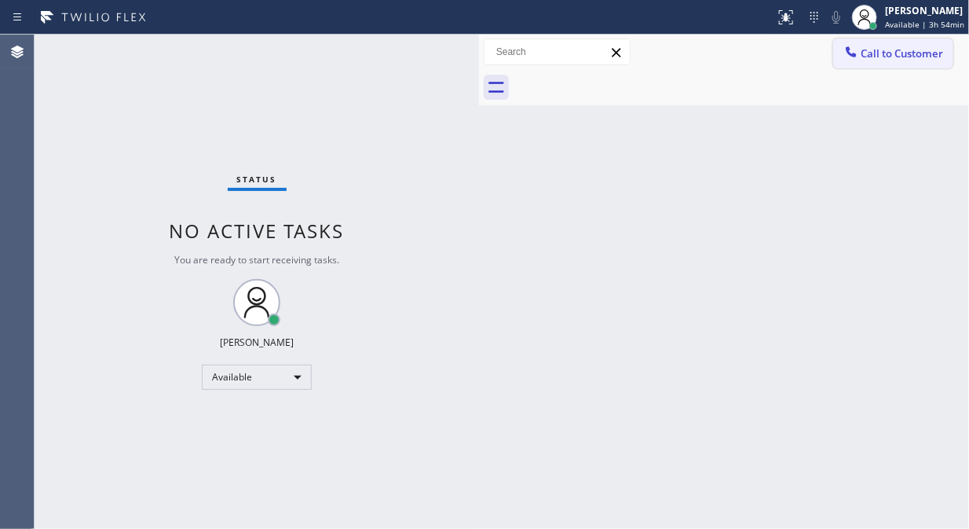
click at [865, 50] on span "Call to Customer" at bounding box center [902, 53] width 82 height 14
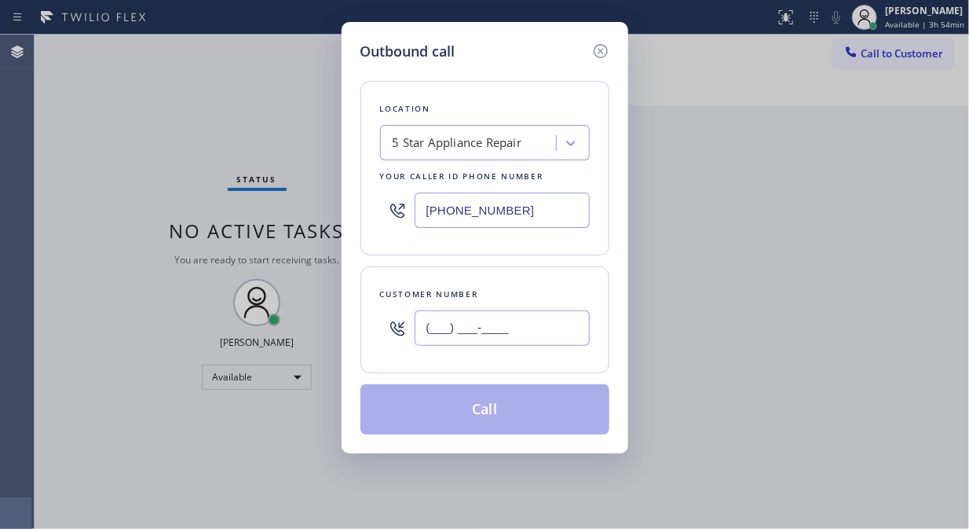
click at [418, 334] on input "(___) ___-____" at bounding box center [502, 327] width 175 height 35
paste input "808) 375-4260"
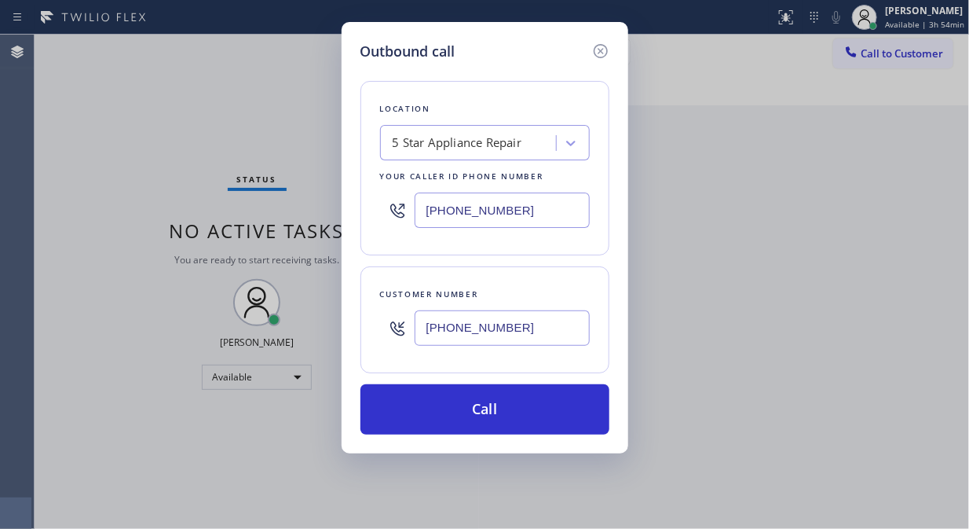
type input "[PHONE_NUMBER]"
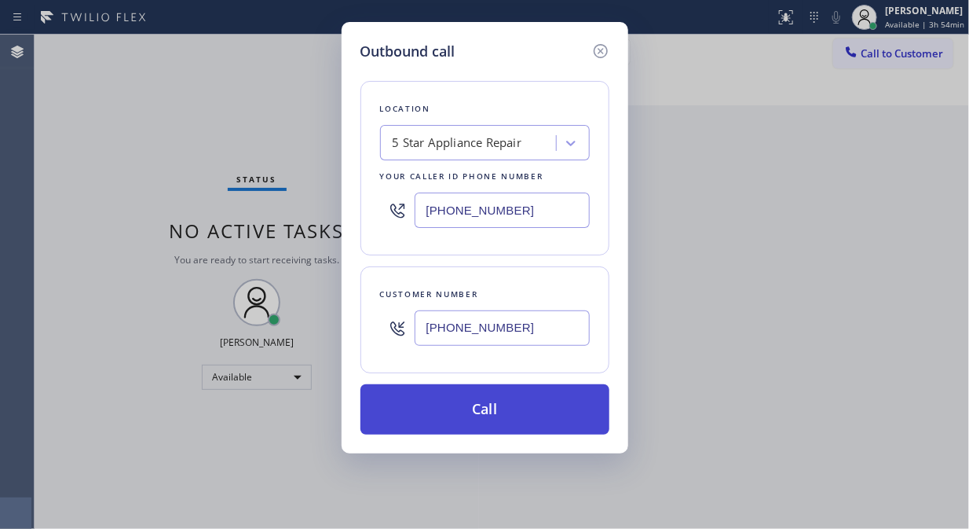
click at [534, 413] on button "Call" at bounding box center [485, 409] width 249 height 50
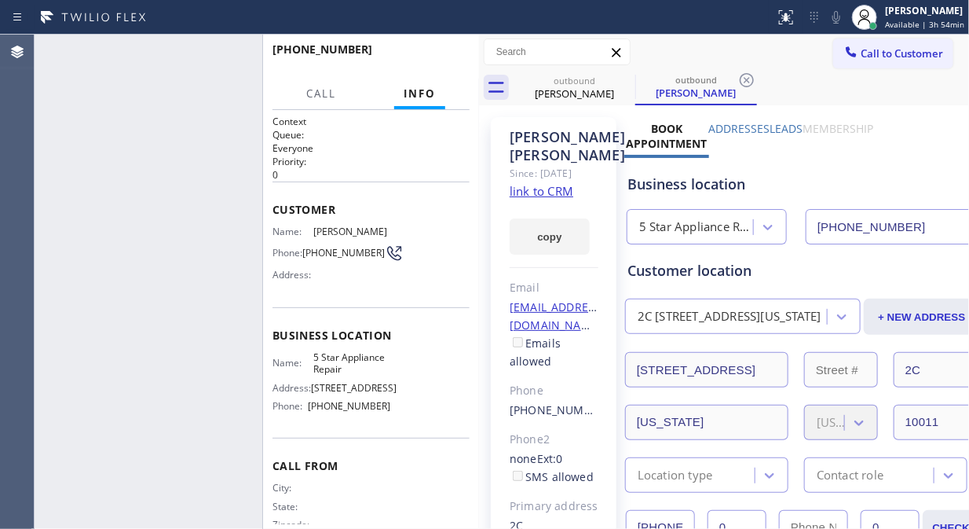
type input "[PHONE_NUMBER]"
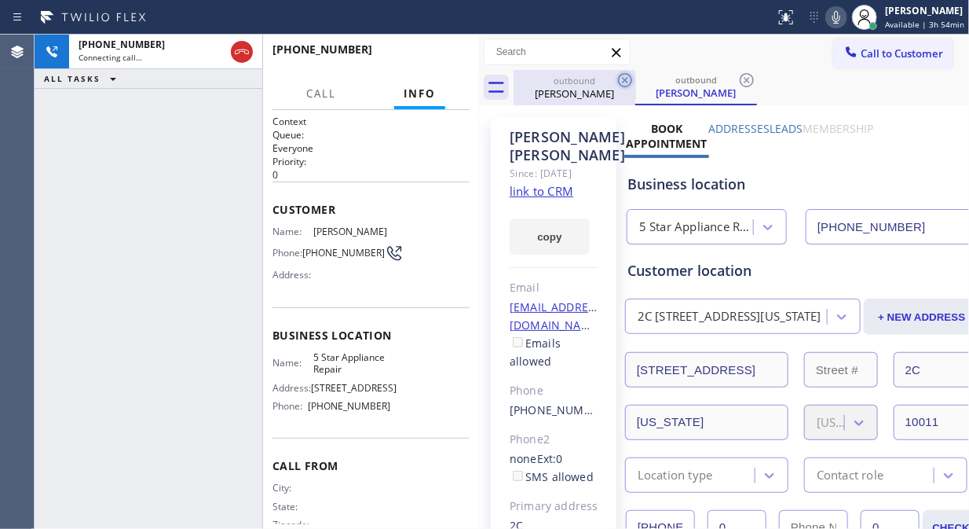
click at [617, 77] on icon at bounding box center [625, 80] width 19 height 19
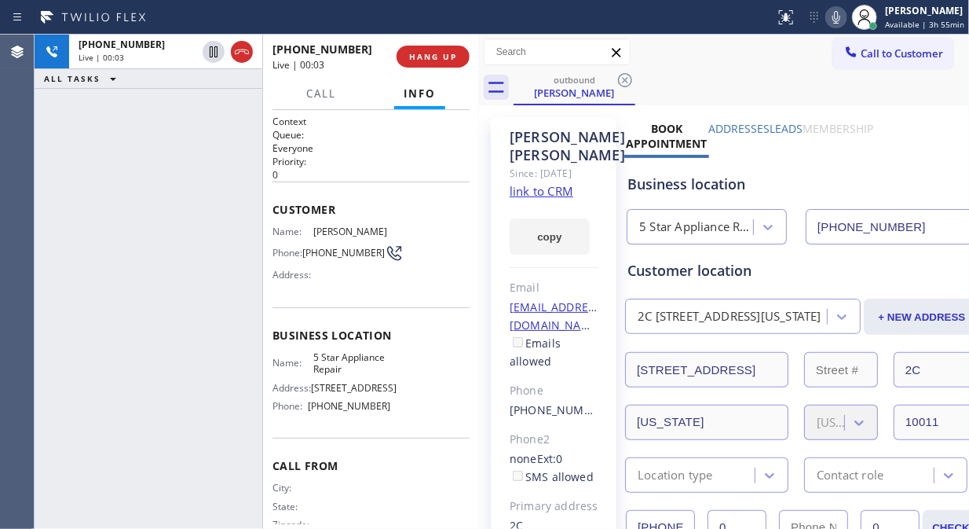
click at [548, 191] on link "link to CRM" at bounding box center [542, 191] width 64 height 16
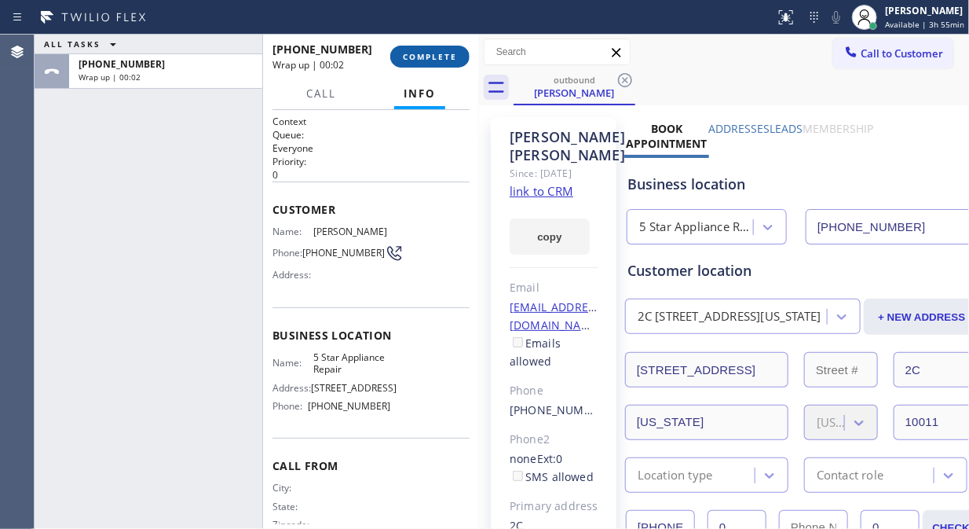
click at [424, 59] on span "COMPLETE" at bounding box center [430, 56] width 54 height 11
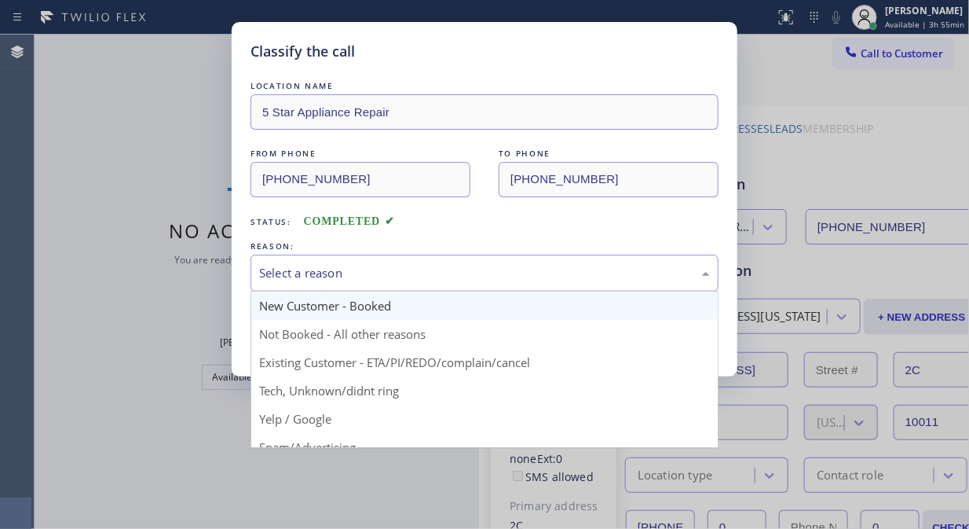
drag, startPoint x: 462, startPoint y: 262, endPoint x: 477, endPoint y: 307, distance: 47.2
click at [464, 265] on div "Select a reason" at bounding box center [485, 272] width 468 height 37
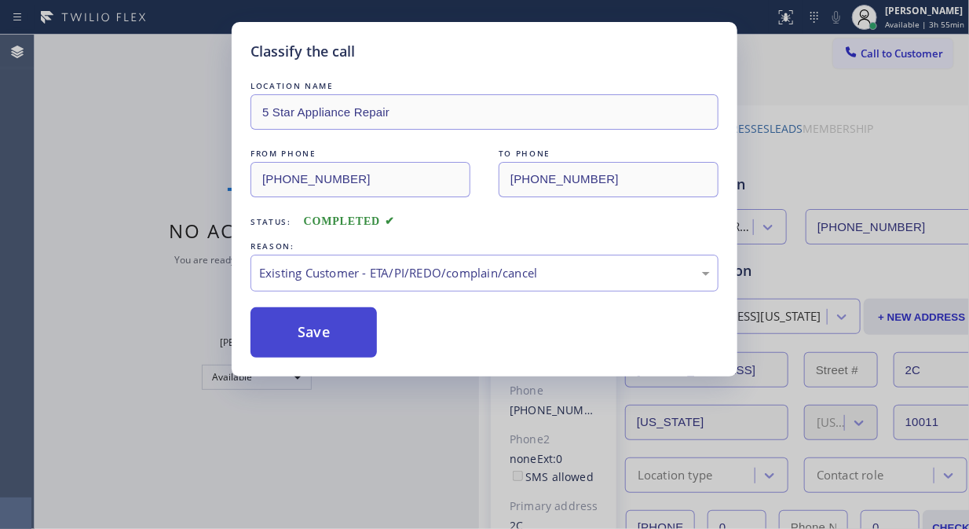
click at [340, 323] on button "Save" at bounding box center [314, 332] width 126 height 50
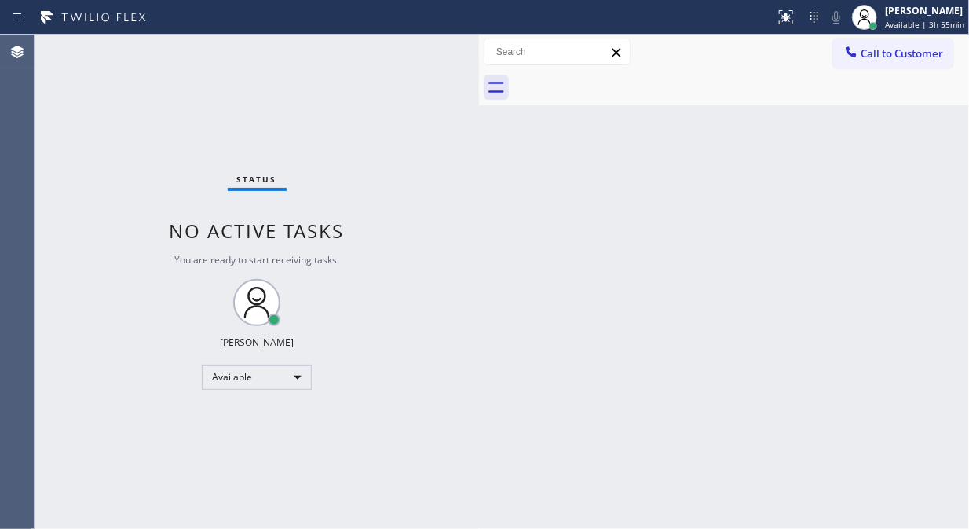
click at [894, 57] on span "Call to Customer" at bounding box center [902, 53] width 82 height 14
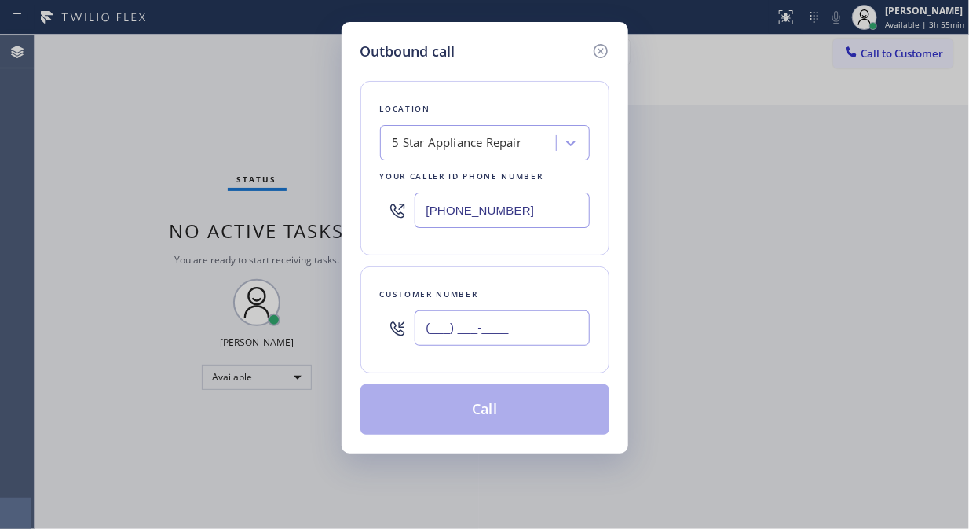
click at [489, 326] on input "(___) ___-____" at bounding box center [502, 327] width 175 height 35
paste input "646) 226-3866"
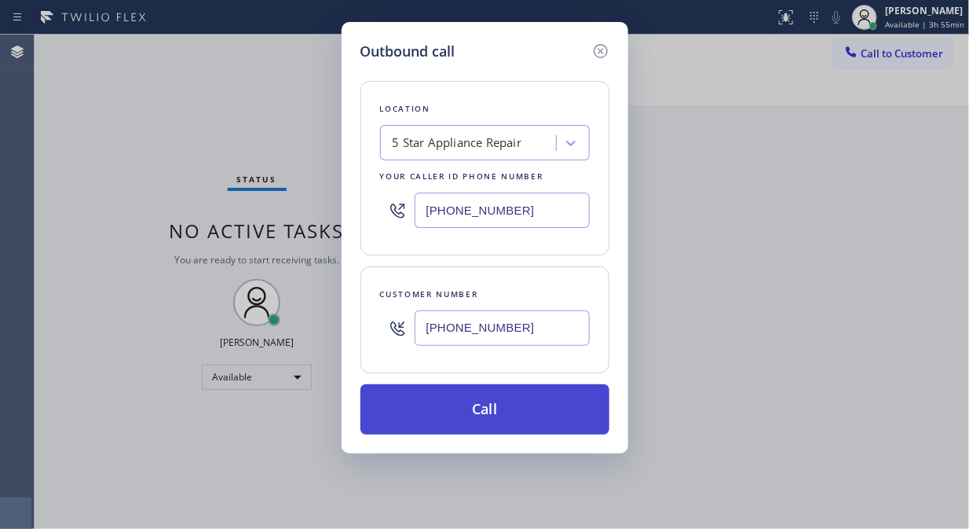
type input "[PHONE_NUMBER]"
click at [516, 416] on button "Call" at bounding box center [485, 409] width 249 height 50
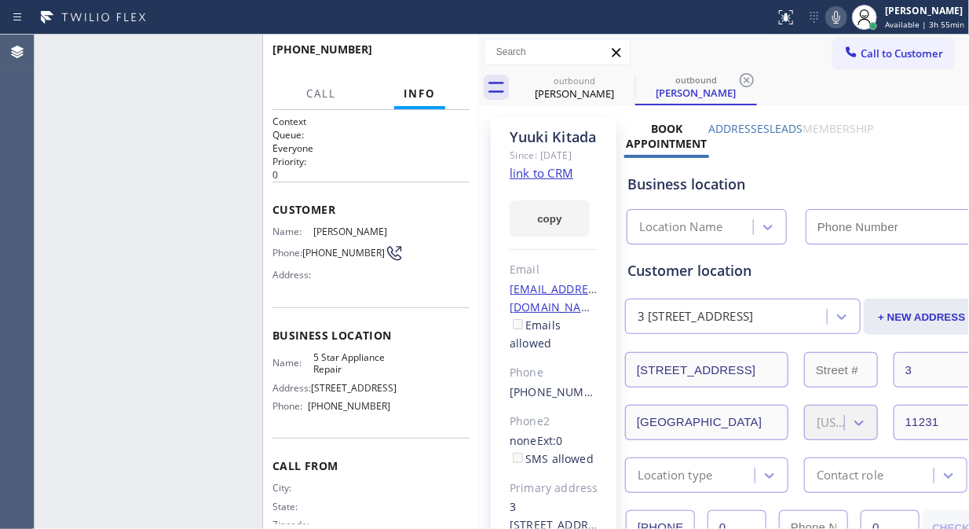
type input "[PHONE_NUMBER]"
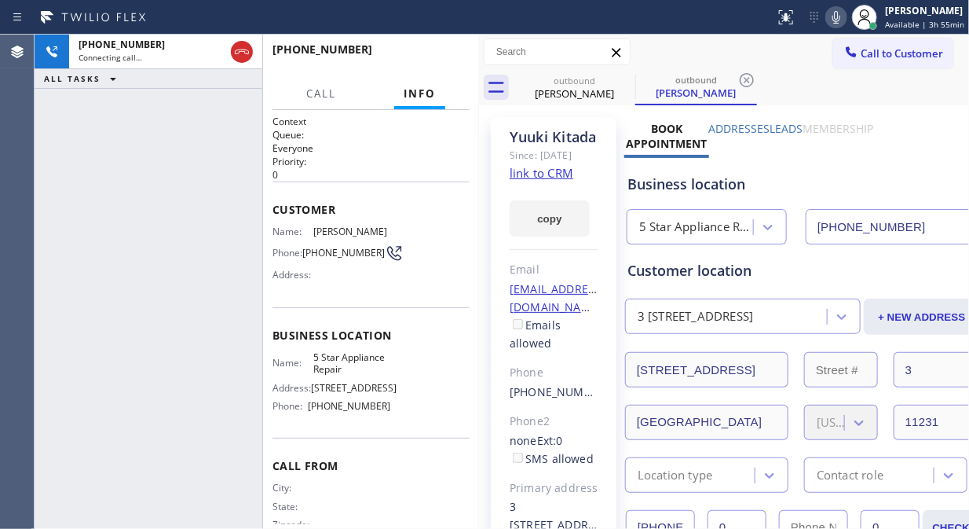
click at [831, 20] on icon at bounding box center [836, 17] width 19 height 19
click at [840, 20] on icon at bounding box center [837, 17] width 8 height 13
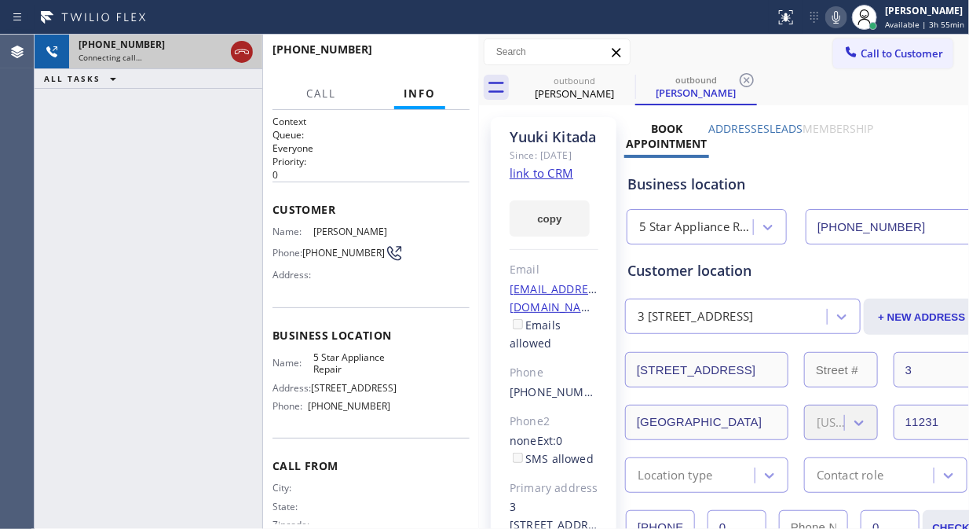
click at [246, 57] on icon at bounding box center [241, 51] width 19 height 19
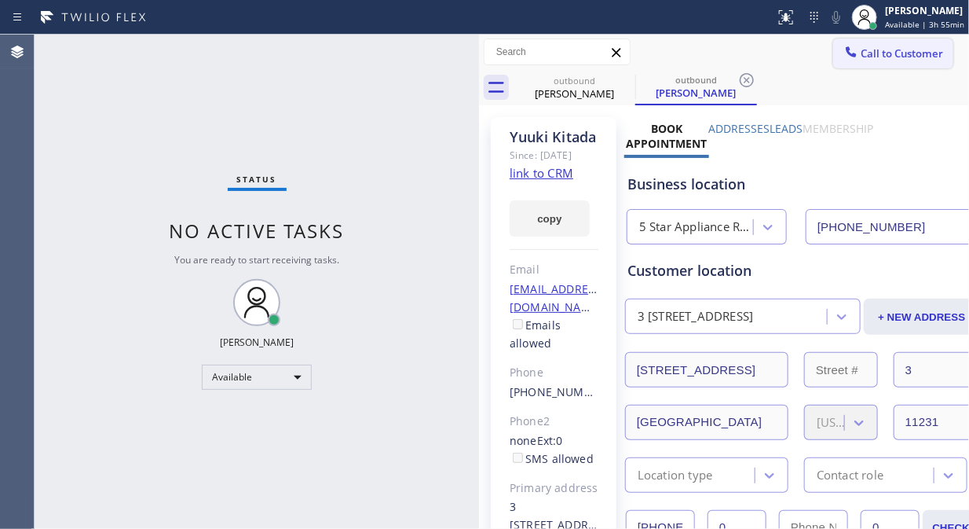
click at [868, 57] on span "Call to Customer" at bounding box center [902, 53] width 82 height 14
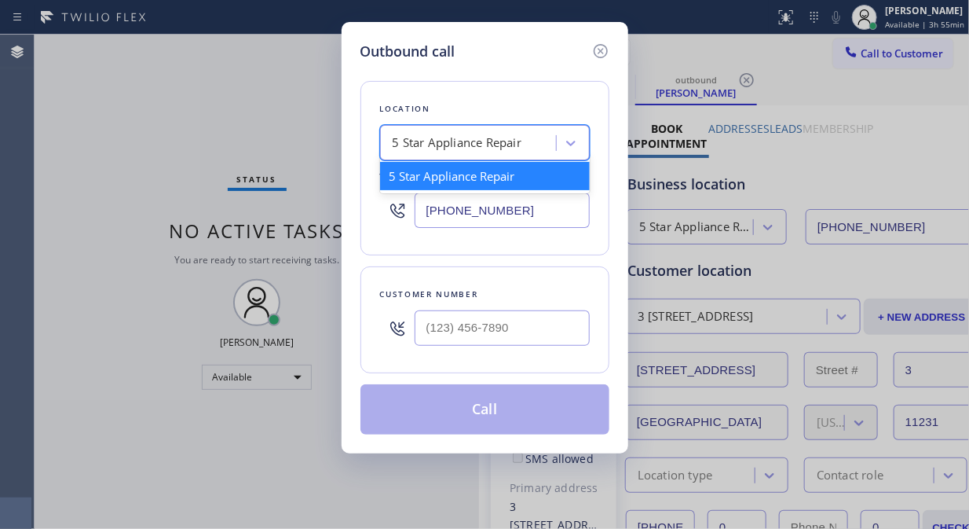
click at [460, 134] on div "5 Star Appliance Repair" at bounding box center [470, 143] width 171 height 27
paste input "HyperCool Comfort"
type input "HyperCool Comfort"
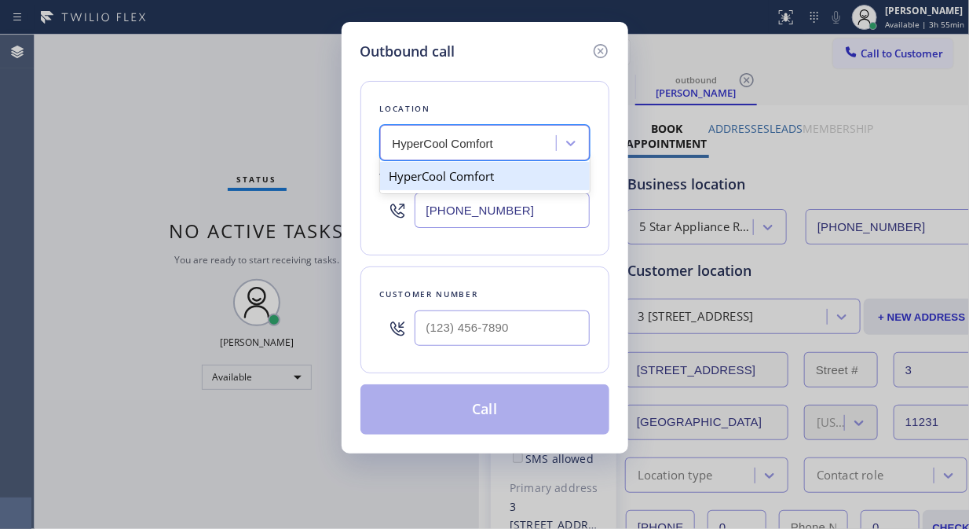
click at [456, 182] on div "HyperCool Comfort" at bounding box center [485, 176] width 210 height 28
type input "[PHONE_NUMBER]"
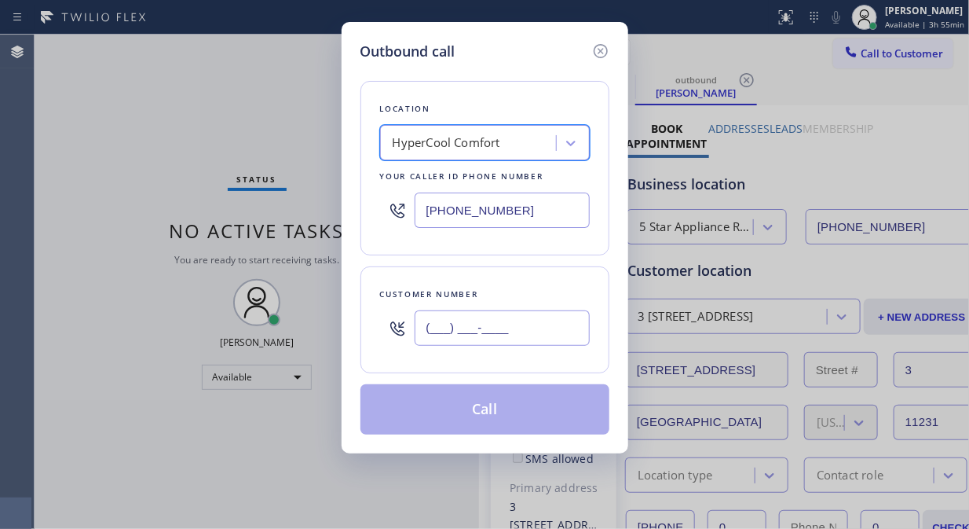
click at [422, 343] on input "(___) ___-____" at bounding box center [502, 327] width 175 height 35
paste input "619) 873-8057"
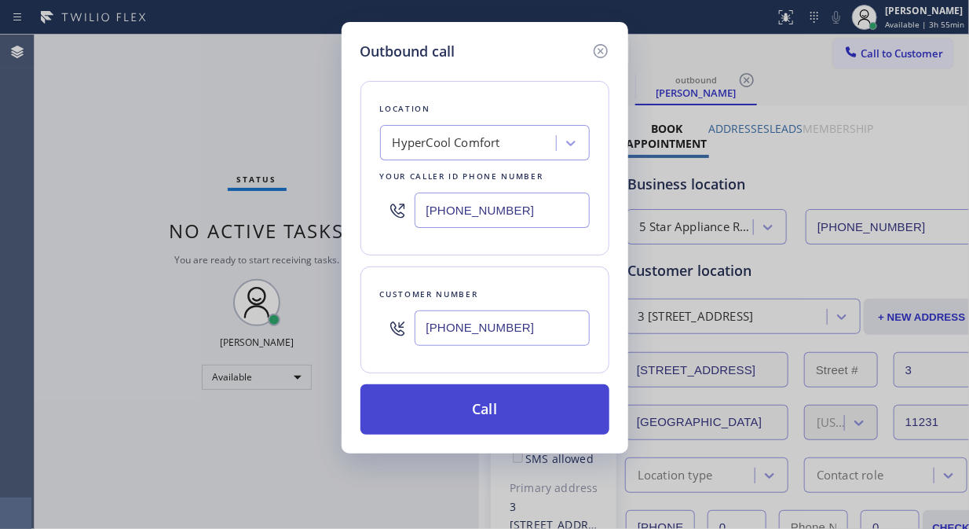
type input "[PHONE_NUMBER]"
click at [471, 401] on button "Call" at bounding box center [485, 409] width 249 height 50
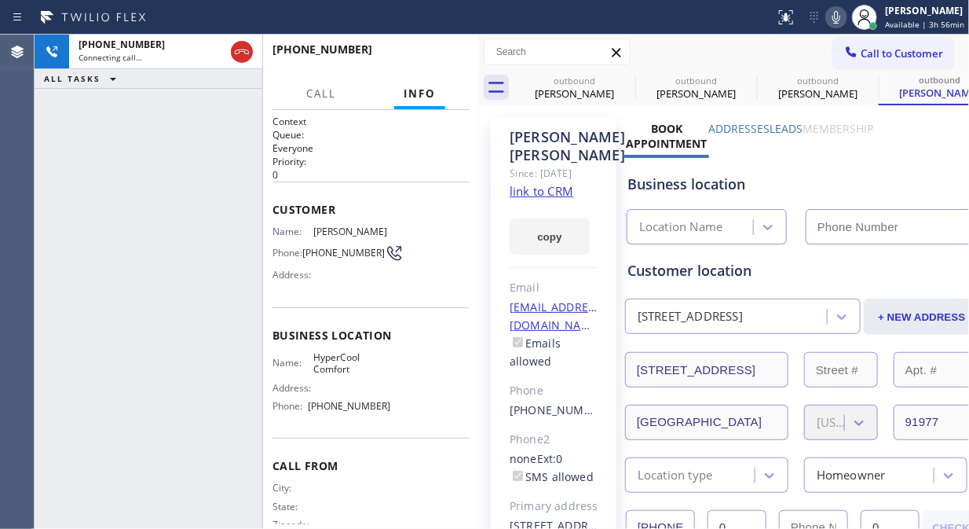
type input "[PHONE_NUMBER]"
click at [834, 22] on icon at bounding box center [836, 17] width 19 height 19
click at [836, 20] on rect at bounding box center [836, 15] width 11 height 11
click at [424, 53] on span "HANG UP" at bounding box center [433, 56] width 48 height 11
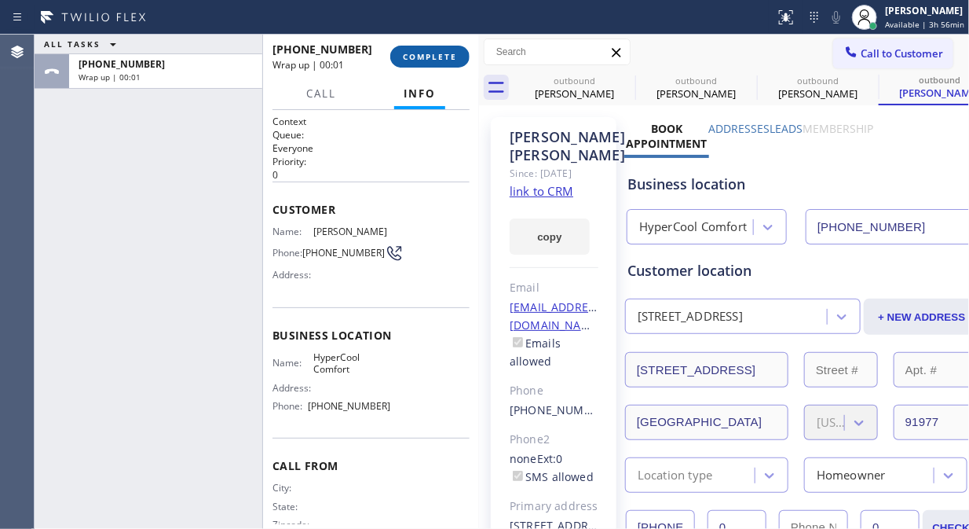
click at [424, 53] on span "COMPLETE" at bounding box center [430, 56] width 54 height 11
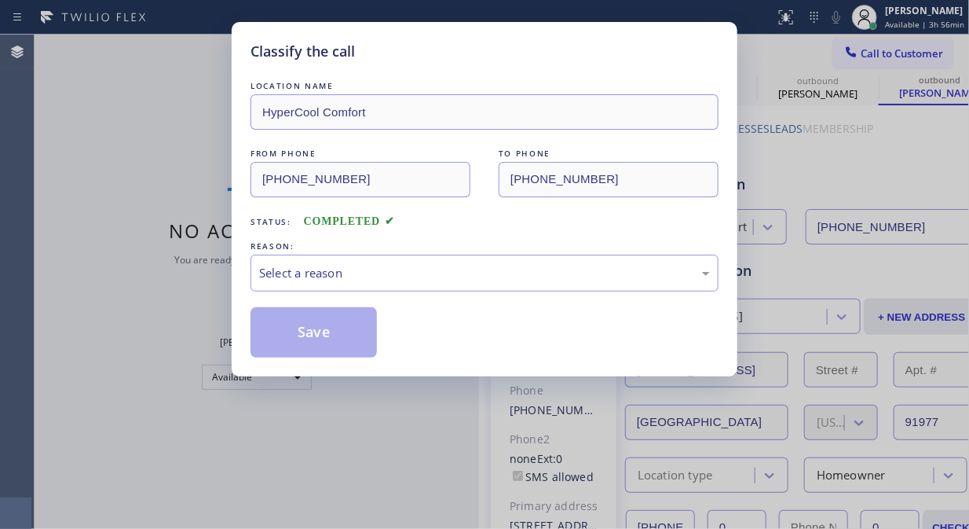
click at [425, 53] on div "Classify the call" at bounding box center [485, 51] width 468 height 21
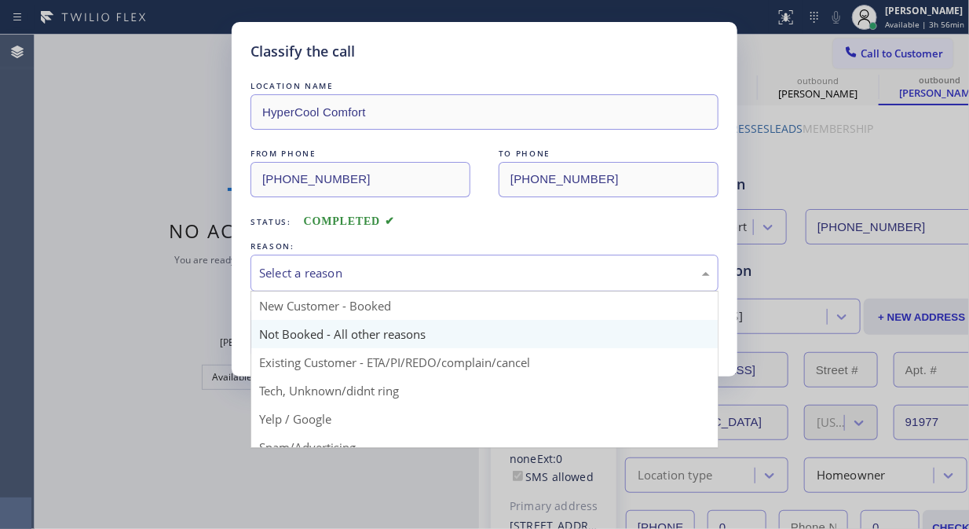
drag, startPoint x: 492, startPoint y: 273, endPoint x: 490, endPoint y: 333, distance: 59.7
click at [492, 273] on div "Select a reason" at bounding box center [484, 273] width 451 height 18
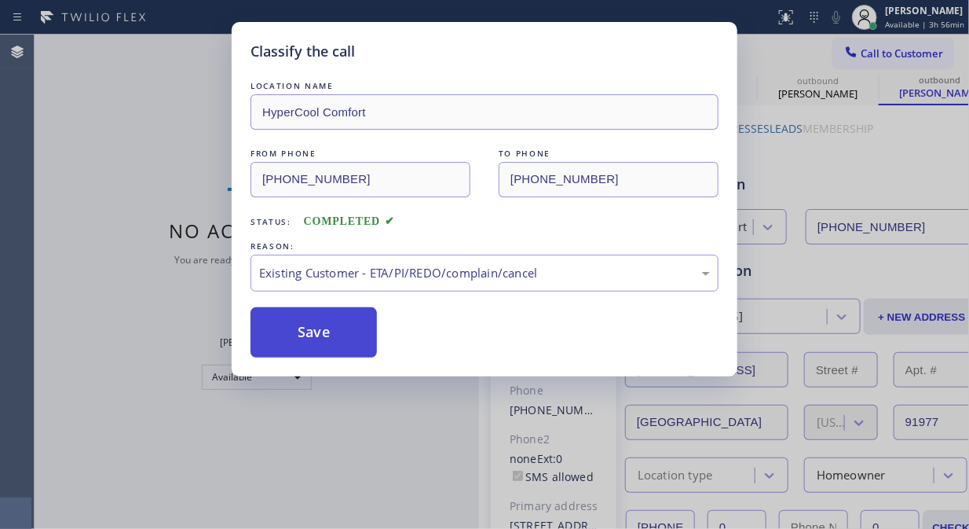
click at [342, 311] on button "Save" at bounding box center [314, 332] width 126 height 50
click at [348, 331] on button "Save" at bounding box center [314, 332] width 126 height 50
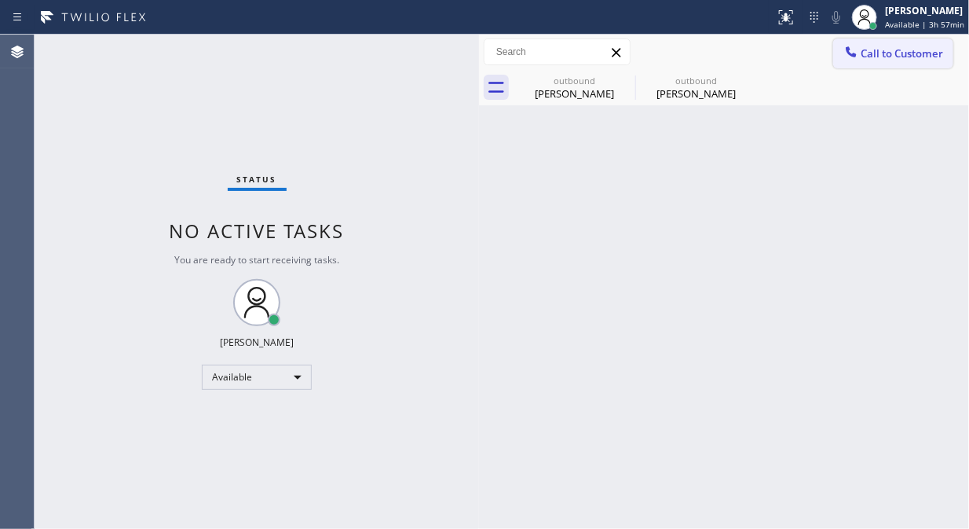
click at [874, 60] on span "Call to Customer" at bounding box center [902, 53] width 82 height 14
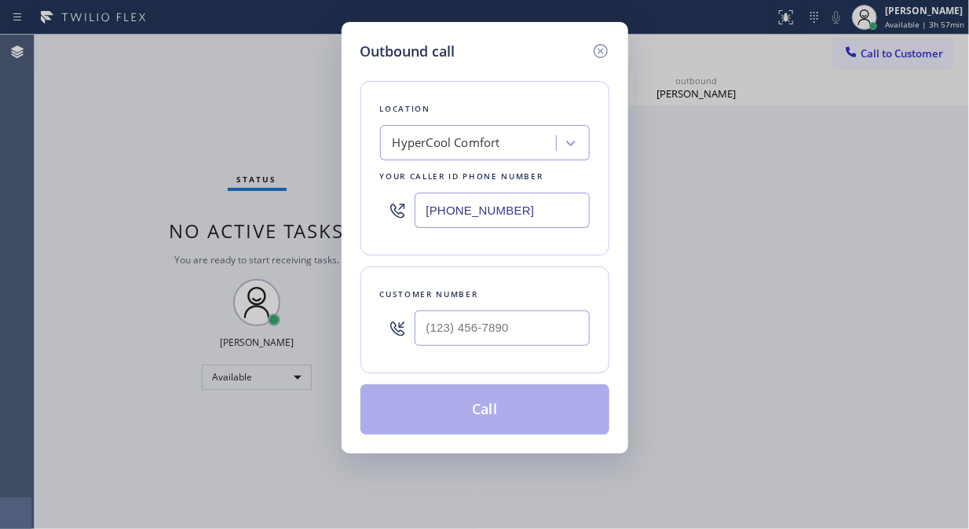
click at [454, 348] on div at bounding box center [502, 327] width 175 height 51
click at [441, 322] on input "(___) ___-____" at bounding box center [502, 327] width 175 height 35
paste input "917) 854-3169"
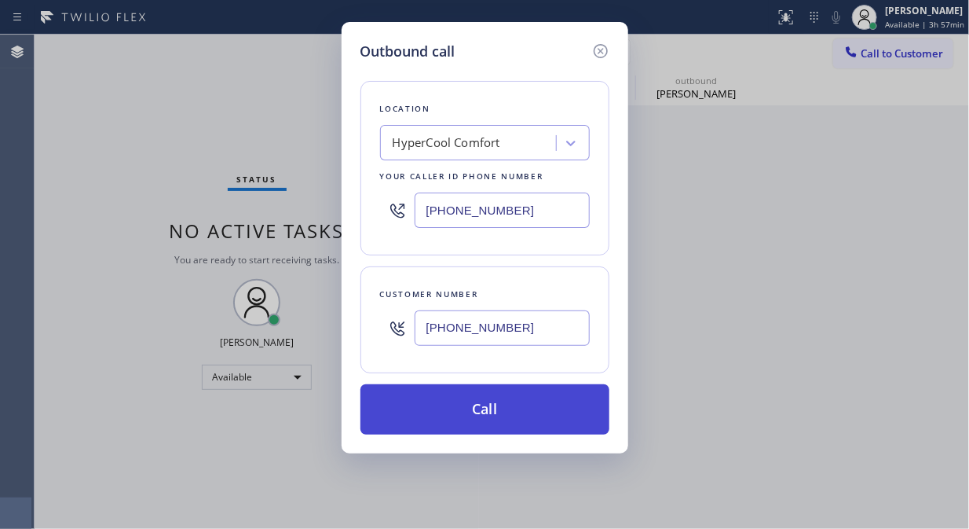
type input "[PHONE_NUMBER]"
click at [559, 417] on button "Call" at bounding box center [485, 409] width 249 height 50
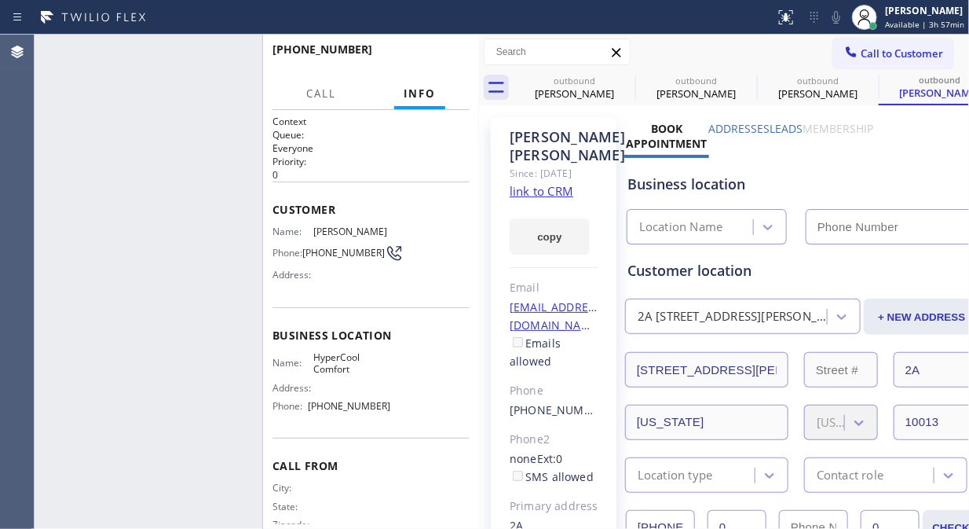
type input "[PHONE_NUMBER]"
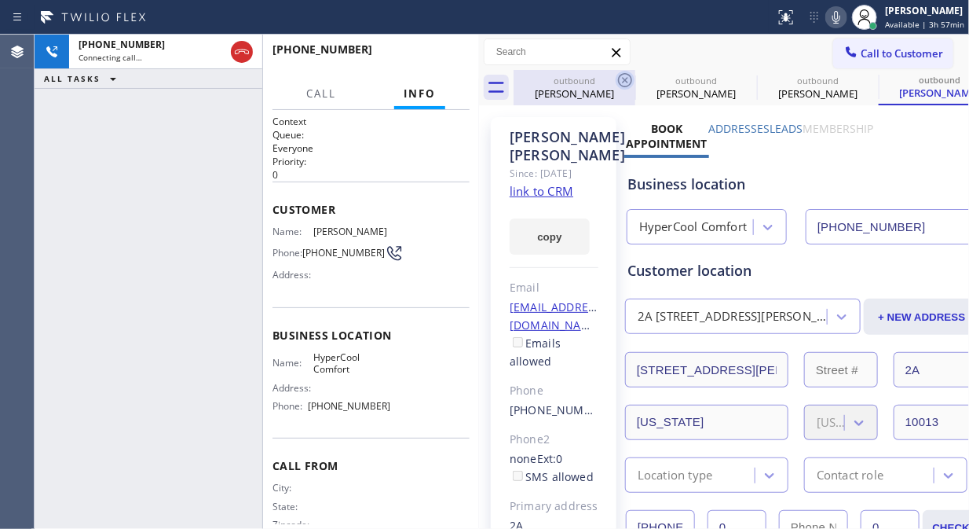
click at [618, 82] on icon at bounding box center [625, 80] width 14 height 14
click at [0, 0] on icon at bounding box center [0, 0] width 0 height 0
type input "[PHONE_NUMBER]"
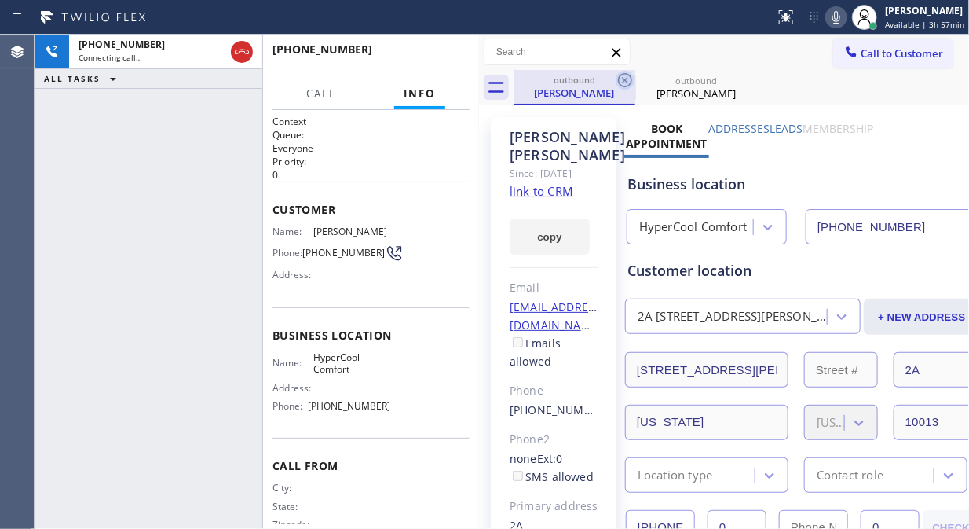
click at [621, 82] on icon at bounding box center [625, 80] width 19 height 19
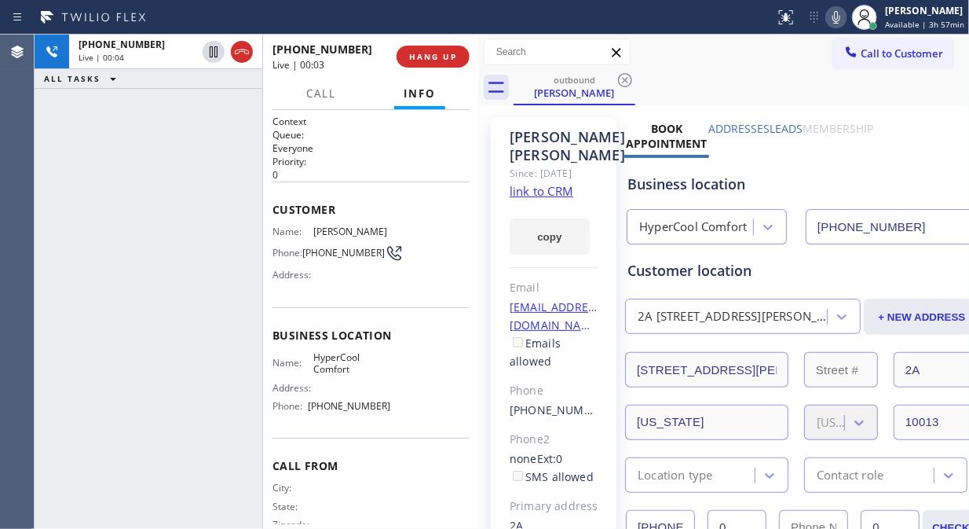
click at [546, 199] on link "link to CRM" at bounding box center [542, 191] width 64 height 16
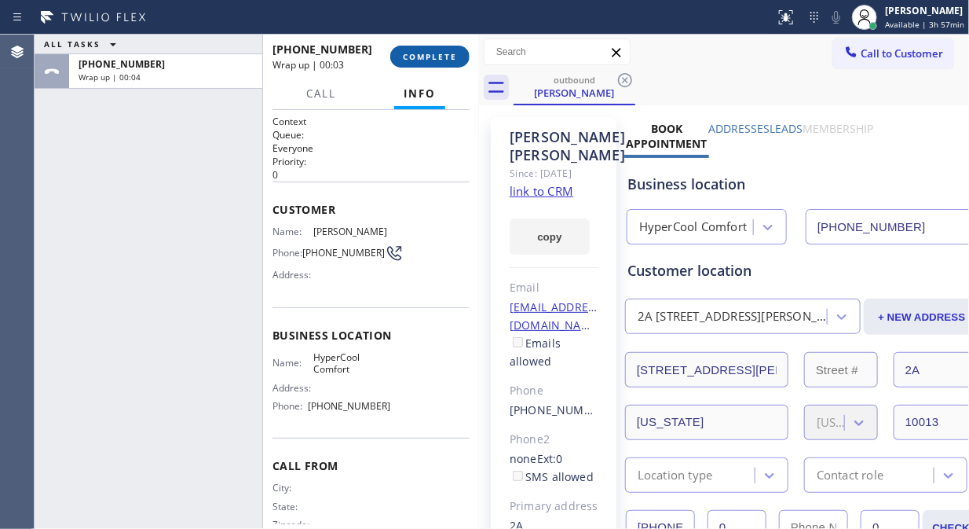
click at [437, 58] on span "COMPLETE" at bounding box center [430, 56] width 54 height 11
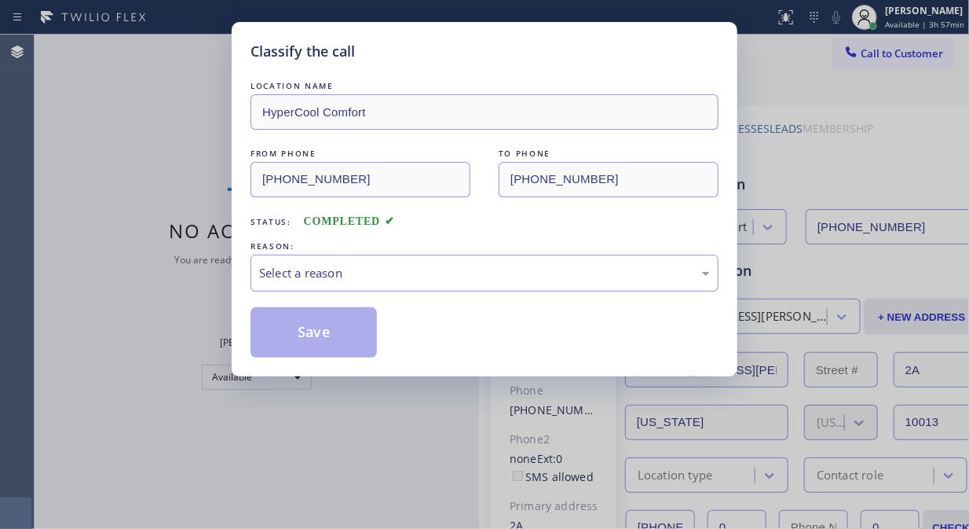
click at [394, 270] on div "Select a reason" at bounding box center [484, 273] width 451 height 18
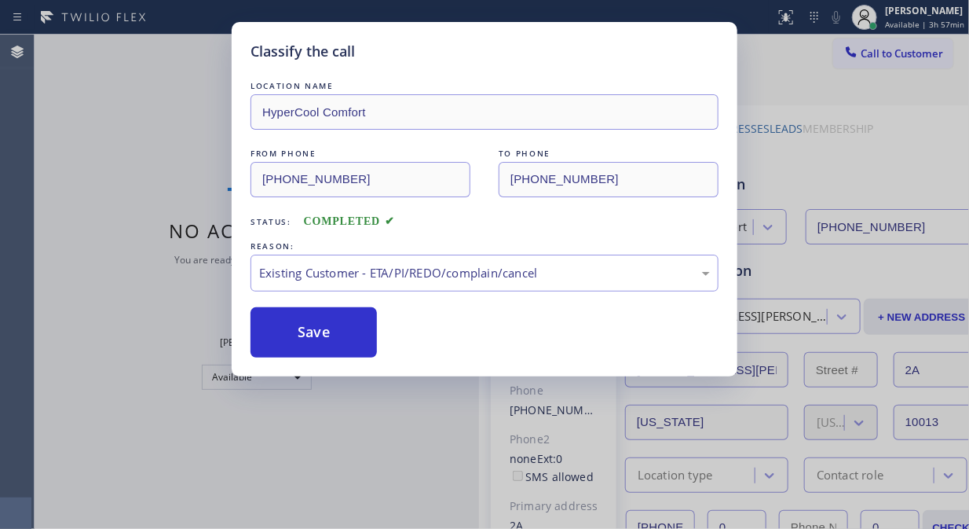
click at [349, 348] on button "Save" at bounding box center [314, 332] width 126 height 50
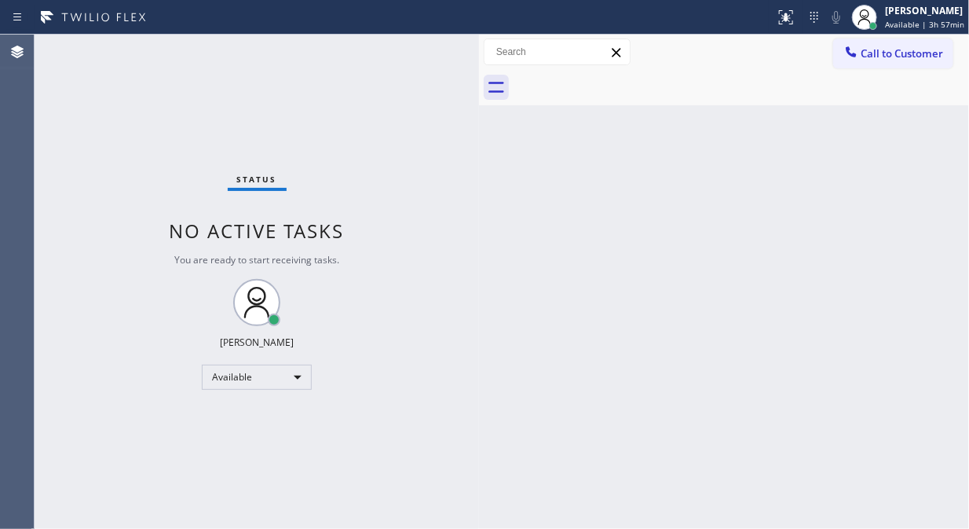
click at [870, 51] on span "Call to Customer" at bounding box center [902, 53] width 82 height 14
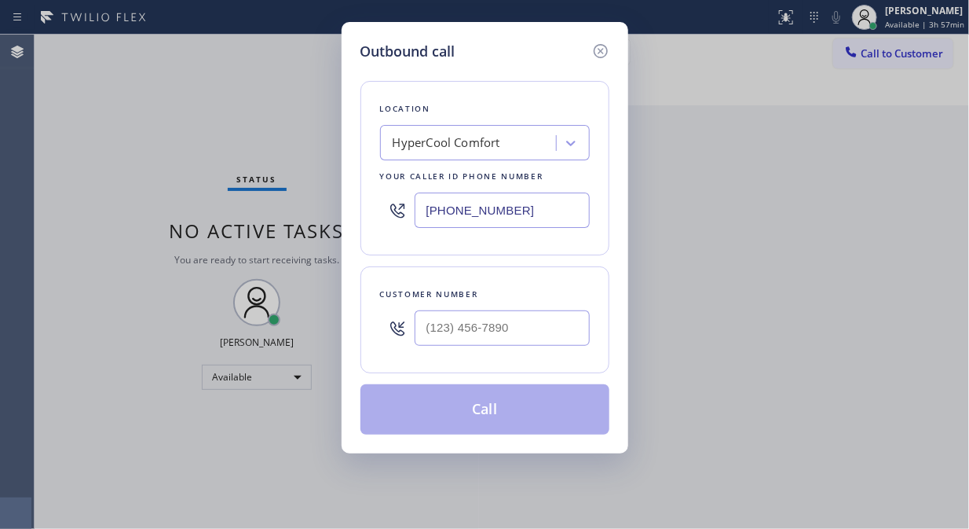
click at [496, 138] on div "HyperCool Comfort" at bounding box center [447, 143] width 108 height 18
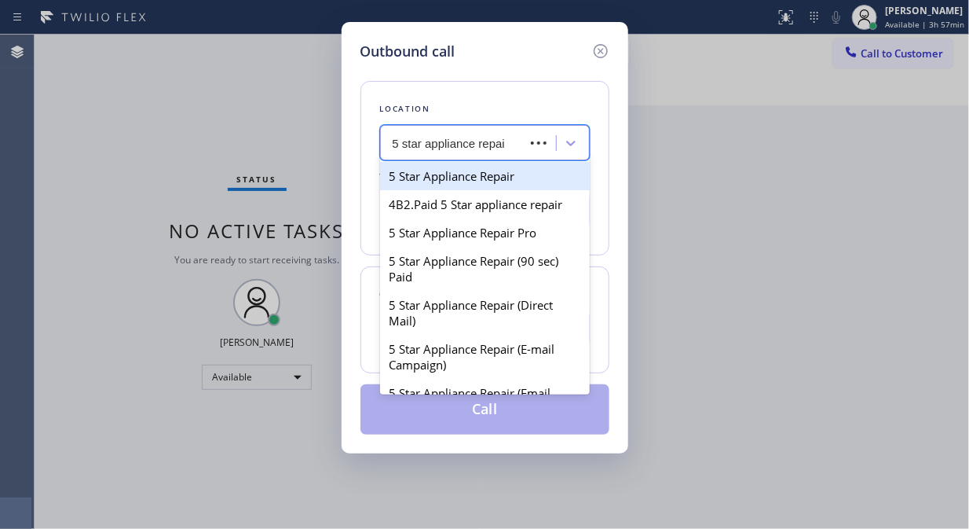
type input "5 star appliance repair"
click at [509, 184] on div "5 Star Appliance Repair" at bounding box center [485, 176] width 210 height 28
type input "[PHONE_NUMBER]"
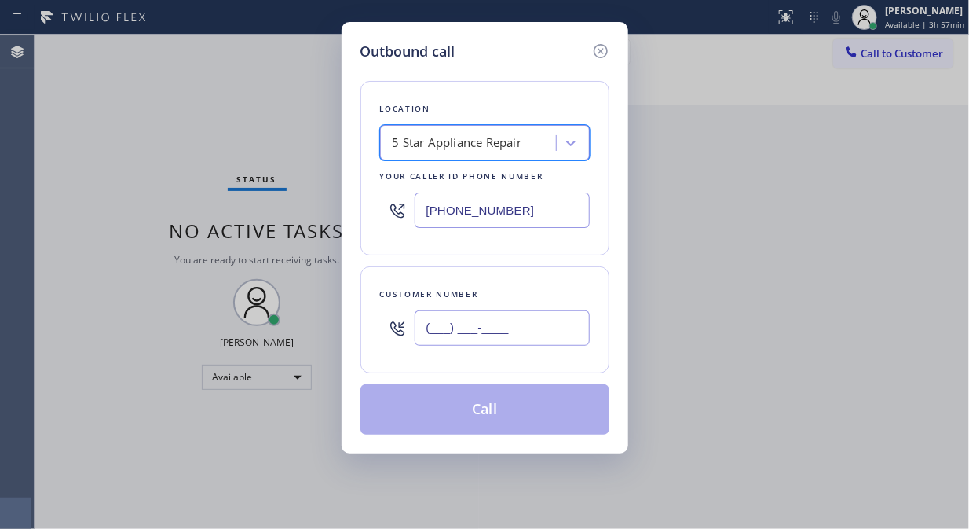
click at [427, 320] on input "(___) ___-____" at bounding box center [502, 327] width 175 height 35
paste input "646) 870-0921"
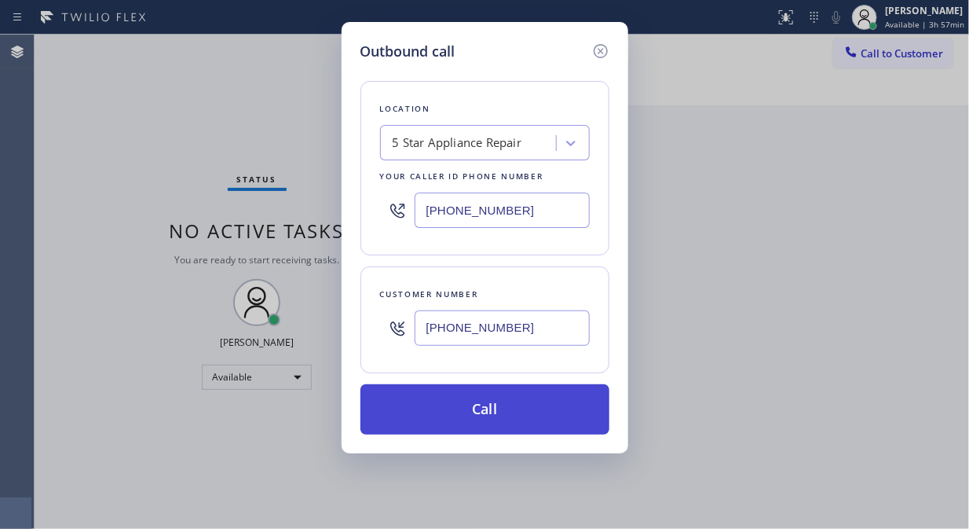
type input "[PHONE_NUMBER]"
click at [481, 407] on button "Call" at bounding box center [485, 409] width 249 height 50
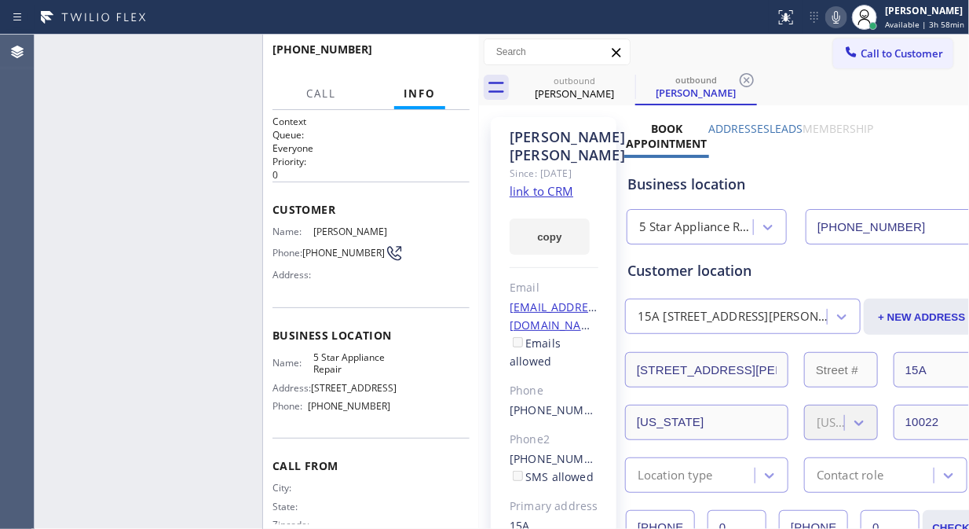
type input "[PHONE_NUMBER]"
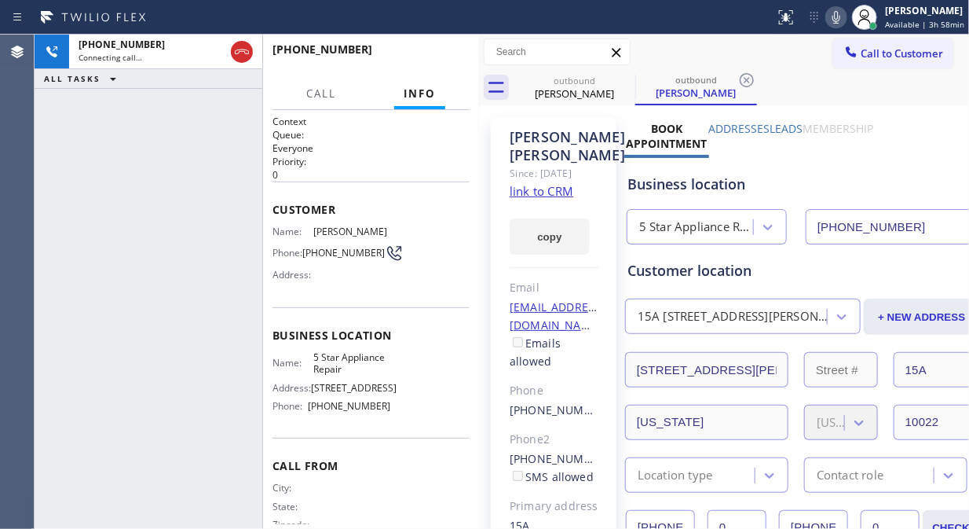
click at [831, 13] on div at bounding box center [837, 17] width 22 height 19
click at [206, 202] on div "[PHONE_NUMBER] Connecting call… ALL TASKS ALL TASKS ACTIVE TASKS TASKS IN WRAP …" at bounding box center [149, 282] width 228 height 494
click at [842, 21] on icon at bounding box center [836, 17] width 19 height 19
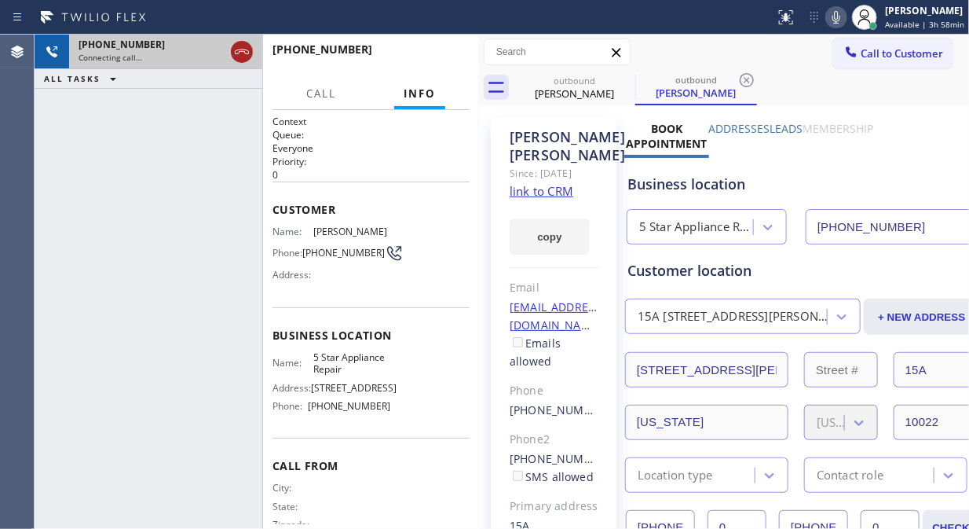
click at [238, 53] on icon at bounding box center [242, 51] width 14 height 5
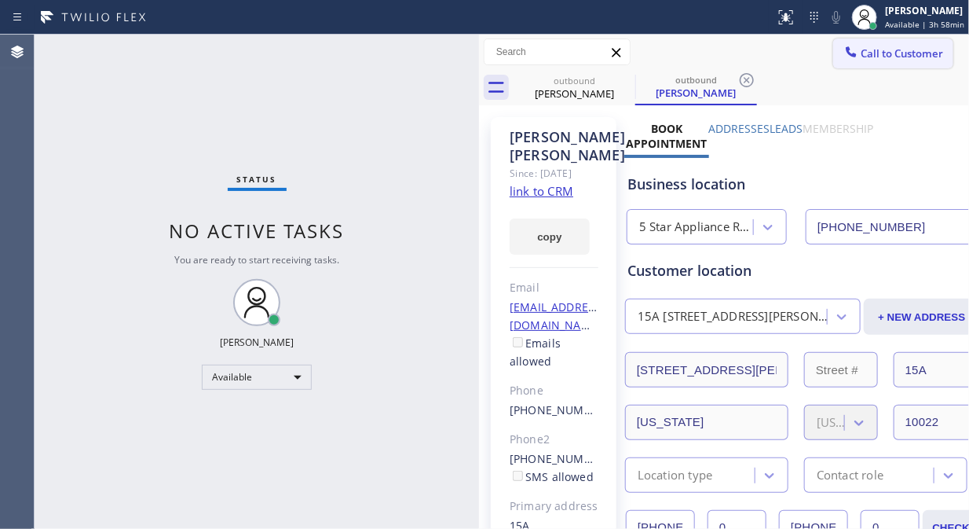
click at [864, 57] on span "Call to Customer" at bounding box center [902, 53] width 82 height 14
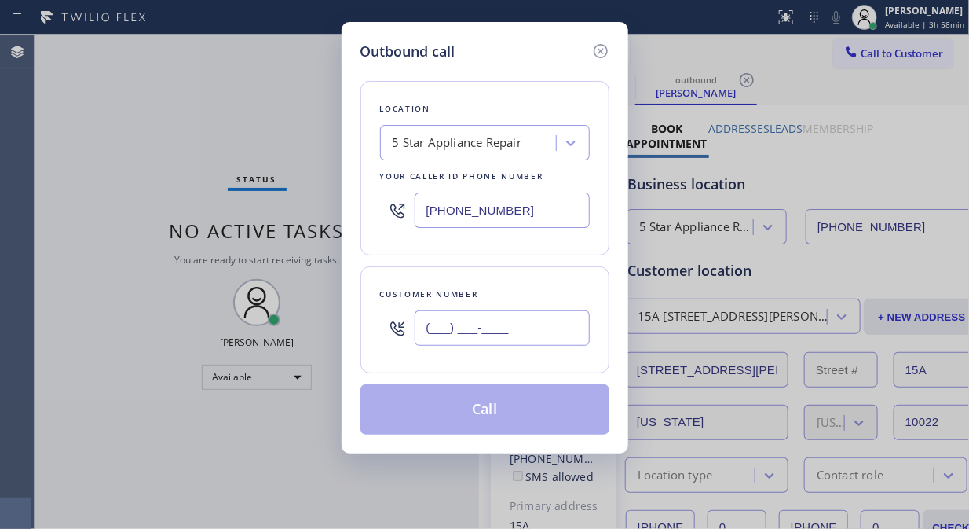
click at [427, 332] on input "(___) ___-____" at bounding box center [502, 327] width 175 height 35
paste input "917) 969-5585"
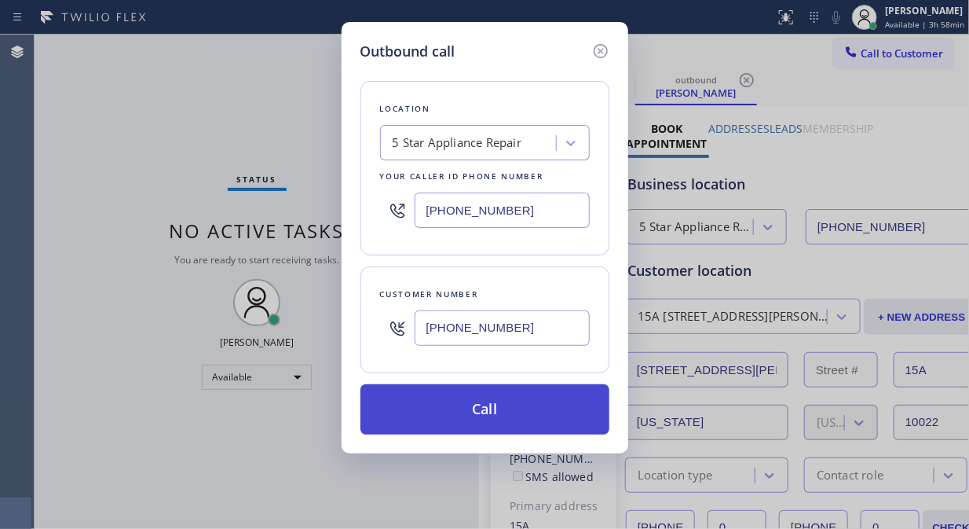
type input "[PHONE_NUMBER]"
click at [500, 411] on button "Call" at bounding box center [485, 409] width 249 height 50
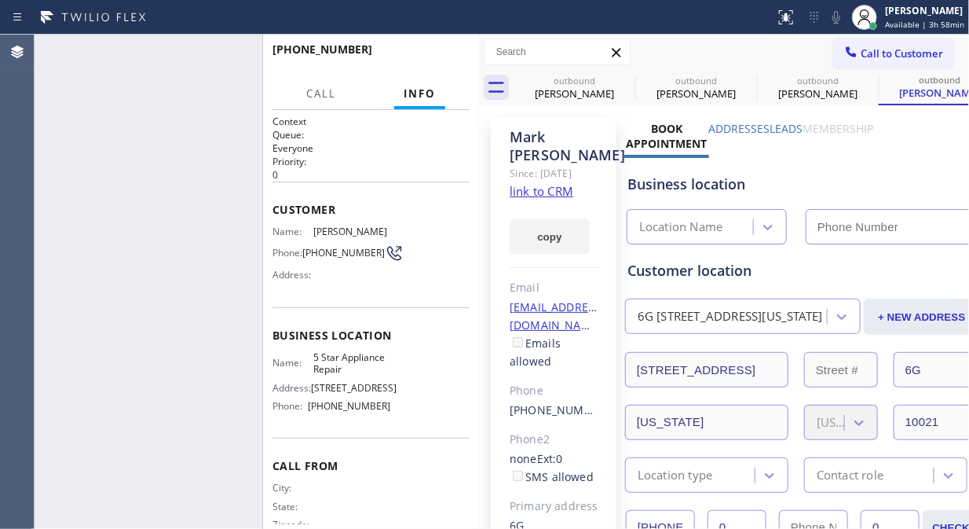
type input "[PHONE_NUMBER]"
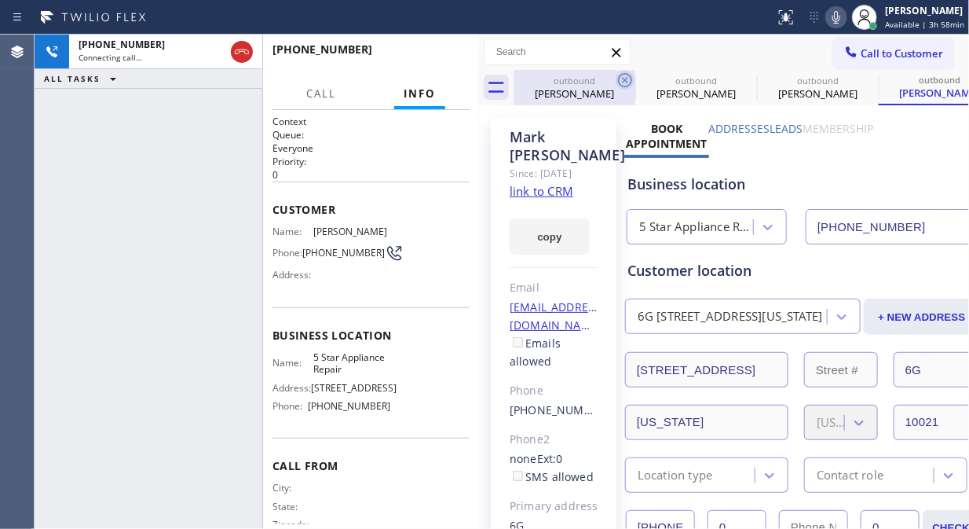
click at [626, 75] on icon at bounding box center [625, 80] width 19 height 19
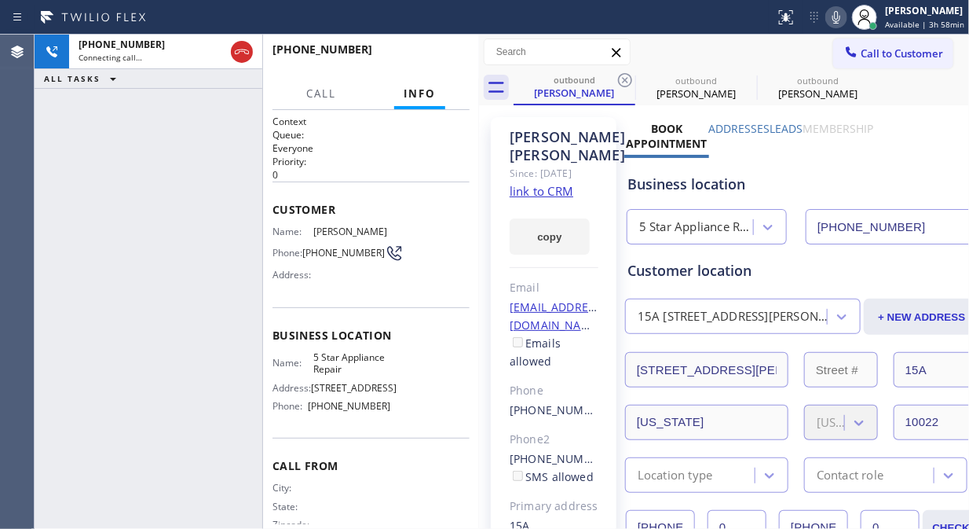
click at [626, 75] on icon at bounding box center [625, 80] width 19 height 19
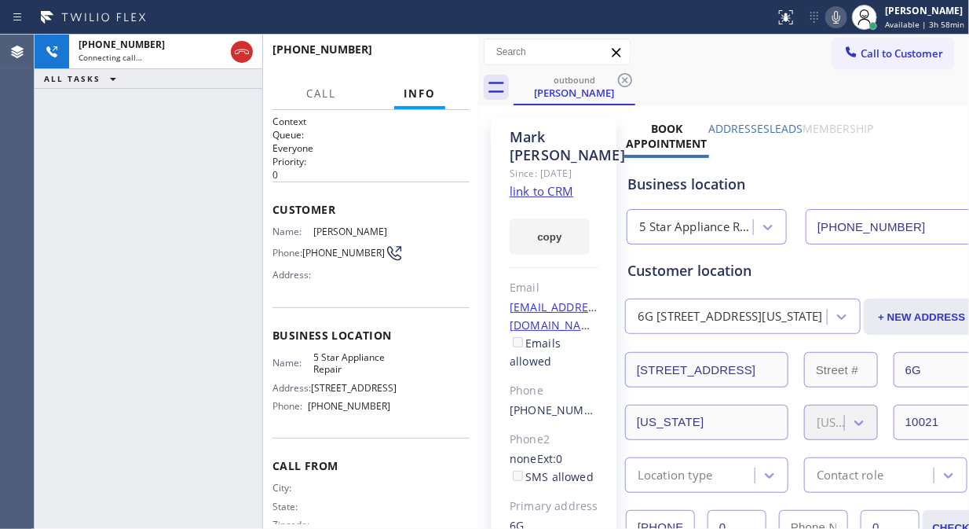
click at [833, 13] on icon at bounding box center [836, 17] width 19 height 19
click at [834, 13] on icon at bounding box center [836, 17] width 19 height 19
click at [555, 199] on link "link to CRM" at bounding box center [542, 191] width 64 height 16
click at [837, 22] on icon at bounding box center [836, 17] width 19 height 19
click at [839, 20] on icon at bounding box center [836, 17] width 19 height 19
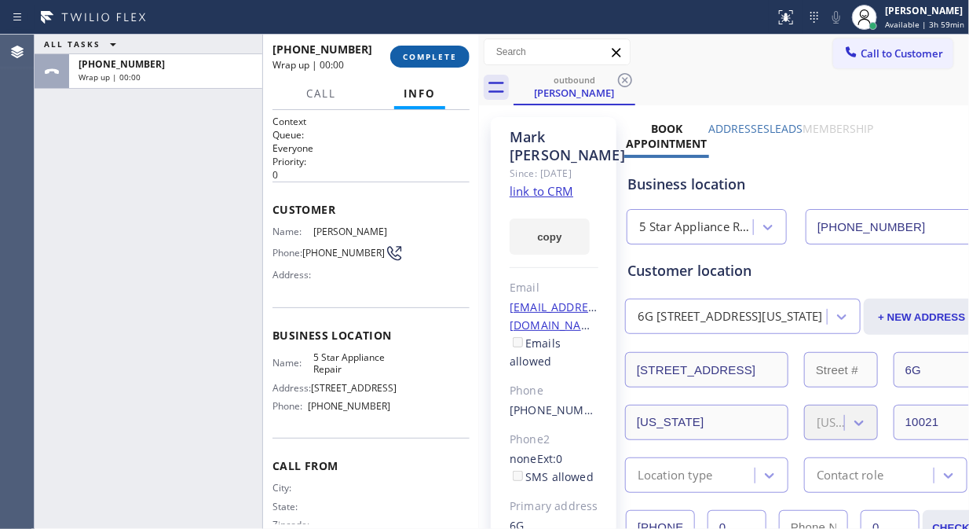
click at [441, 60] on span "COMPLETE" at bounding box center [430, 56] width 54 height 11
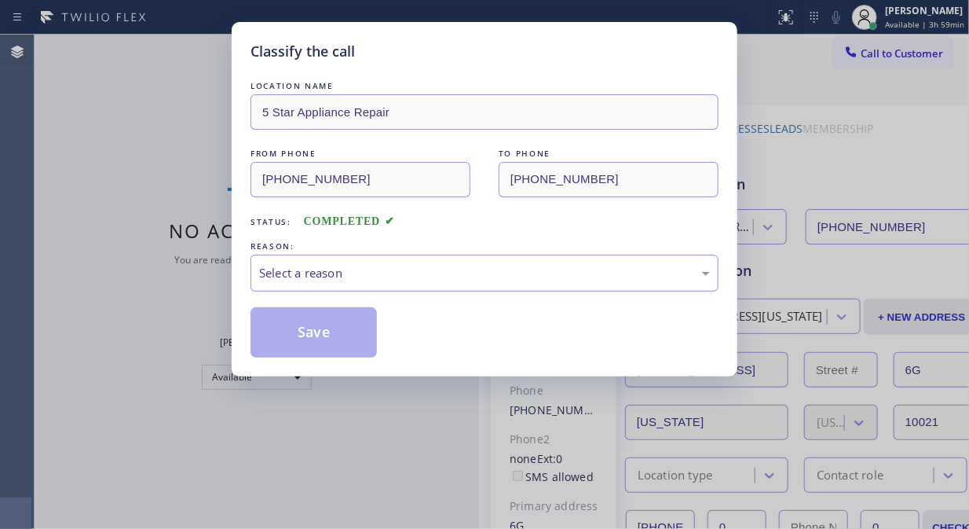
click at [498, 276] on div "Select a reason" at bounding box center [484, 273] width 451 height 18
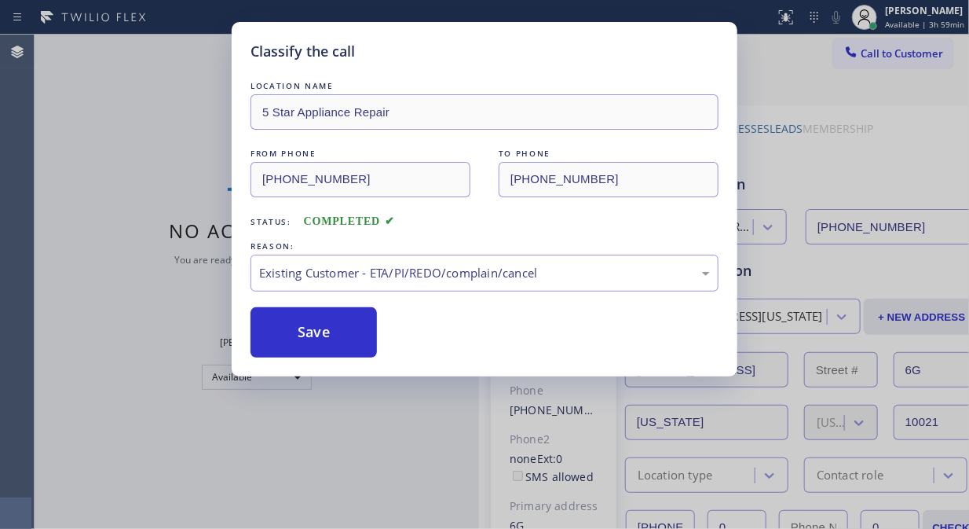
drag, startPoint x: 338, startPoint y: 328, endPoint x: 598, endPoint y: 13, distance: 409.0
click at [338, 328] on button "Save" at bounding box center [314, 332] width 126 height 50
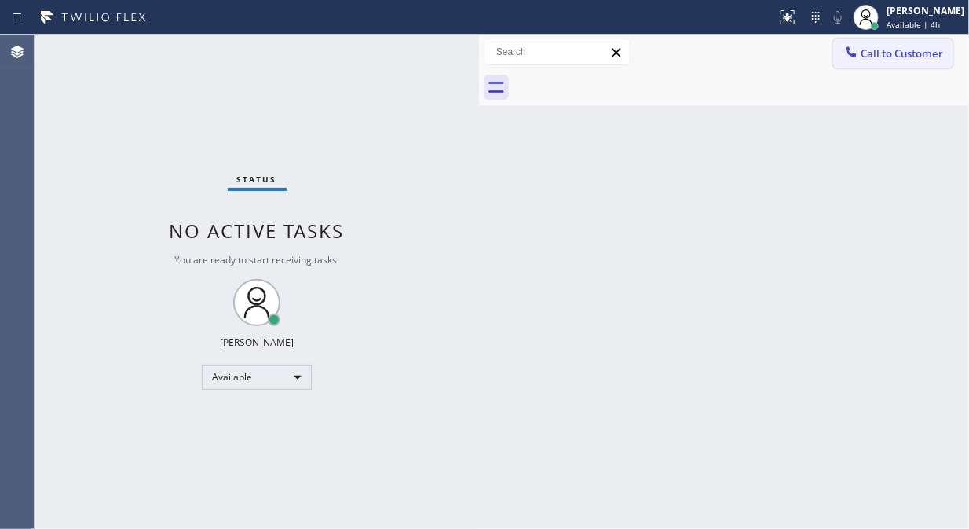
click at [883, 58] on span "Call to Customer" at bounding box center [902, 53] width 82 height 14
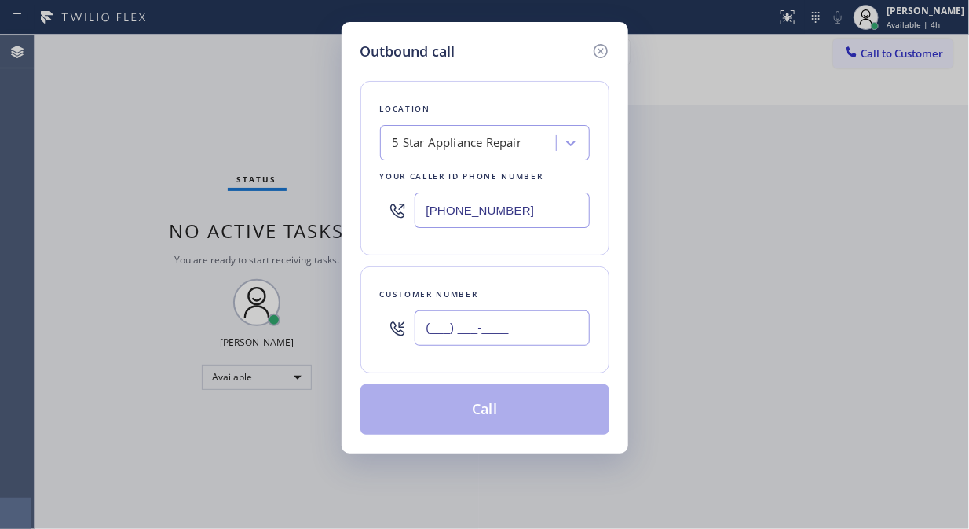
click at [434, 324] on input "(___) ___-____" at bounding box center [502, 327] width 175 height 35
paste input "646) 942-6139"
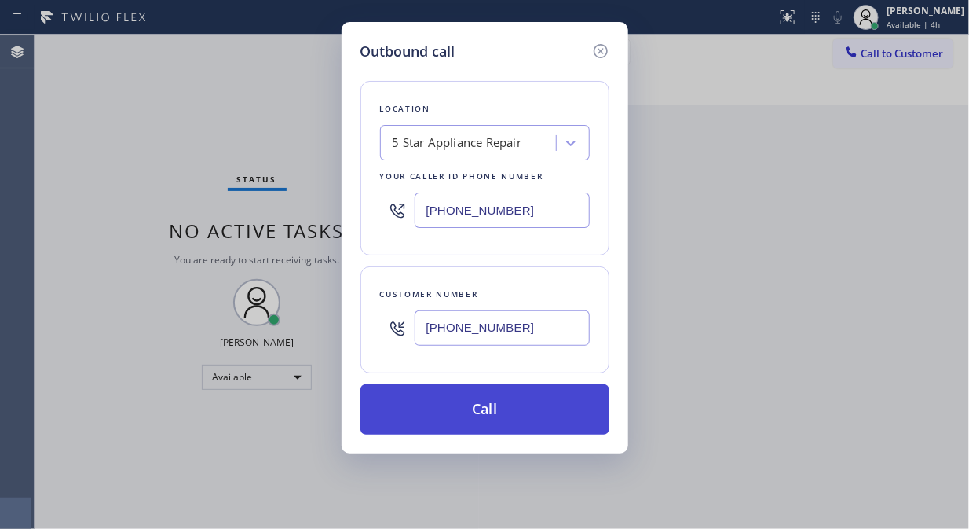
type input "[PHONE_NUMBER]"
drag, startPoint x: 522, startPoint y: 414, endPoint x: 693, endPoint y: 11, distance: 437.5
click at [523, 414] on button "Call" at bounding box center [485, 409] width 249 height 50
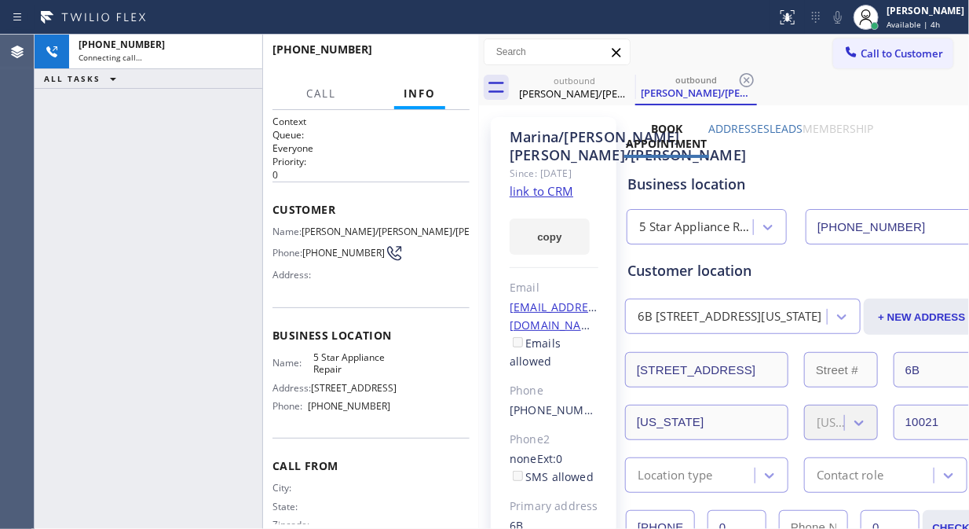
type input "[PHONE_NUMBER]"
click at [185, 249] on div "[PHONE_NUMBER] Connecting call… ALL TASKS ALL TASKS ACTIVE TASKS TASKS IN WRAP …" at bounding box center [149, 282] width 228 height 494
click at [552, 199] on link "link to CRM" at bounding box center [542, 191] width 64 height 16
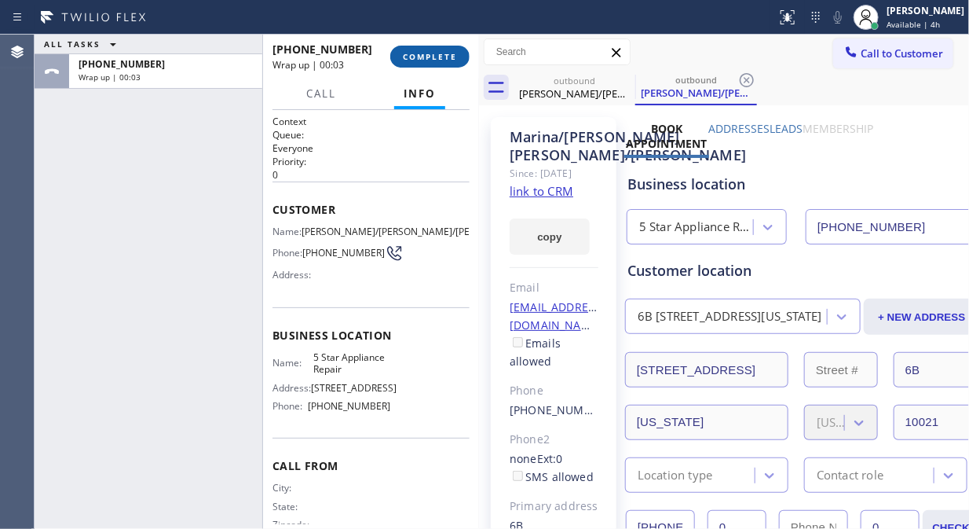
click at [415, 64] on button "COMPLETE" at bounding box center [429, 57] width 79 height 22
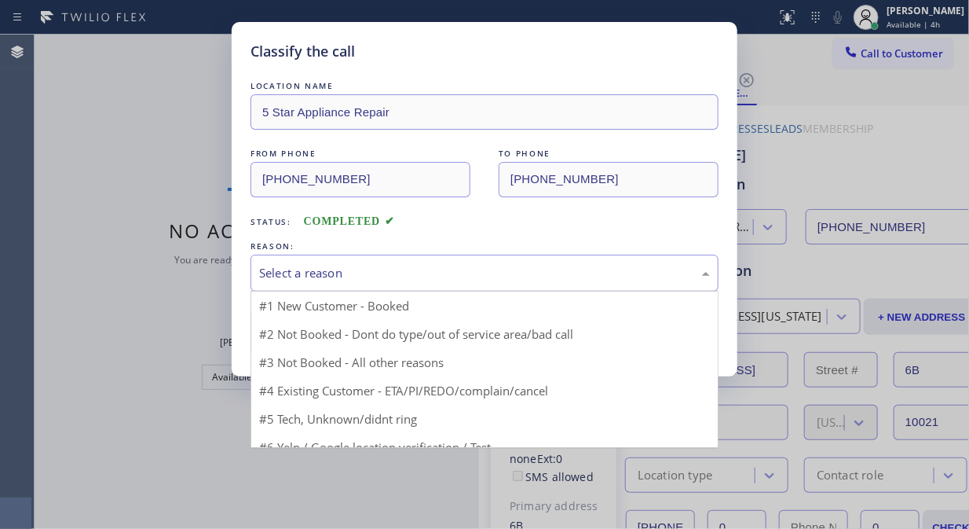
click at [448, 277] on div "Select a reason" at bounding box center [484, 273] width 451 height 18
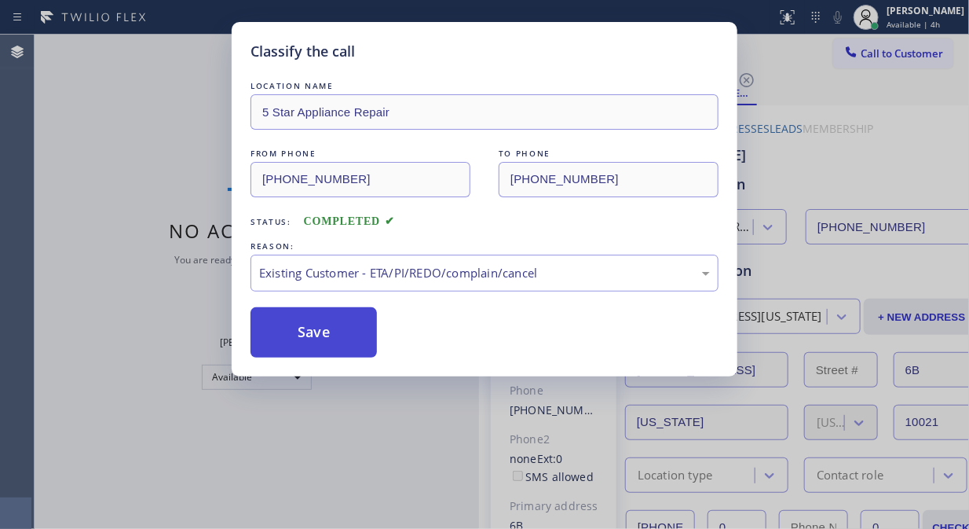
click at [351, 348] on button "Save" at bounding box center [314, 332] width 126 height 50
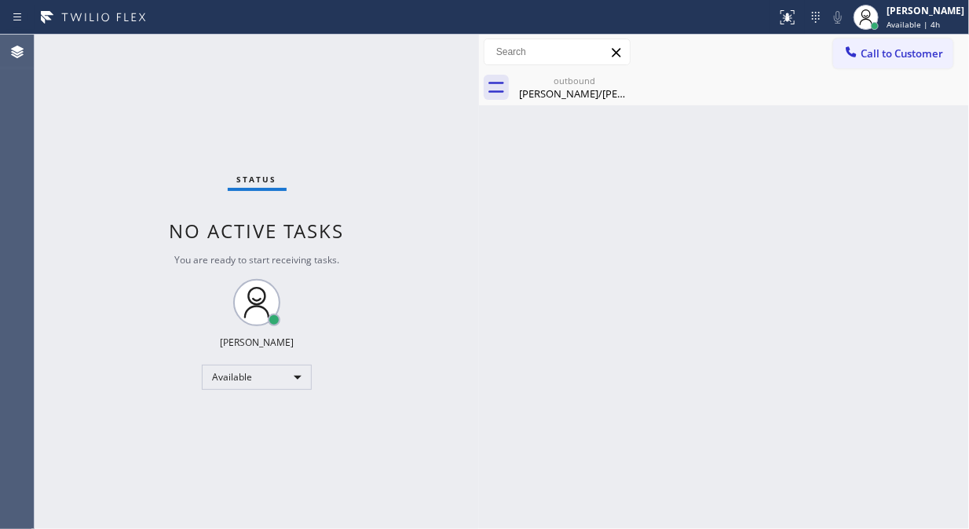
click at [899, 56] on span "Call to Customer" at bounding box center [902, 53] width 82 height 14
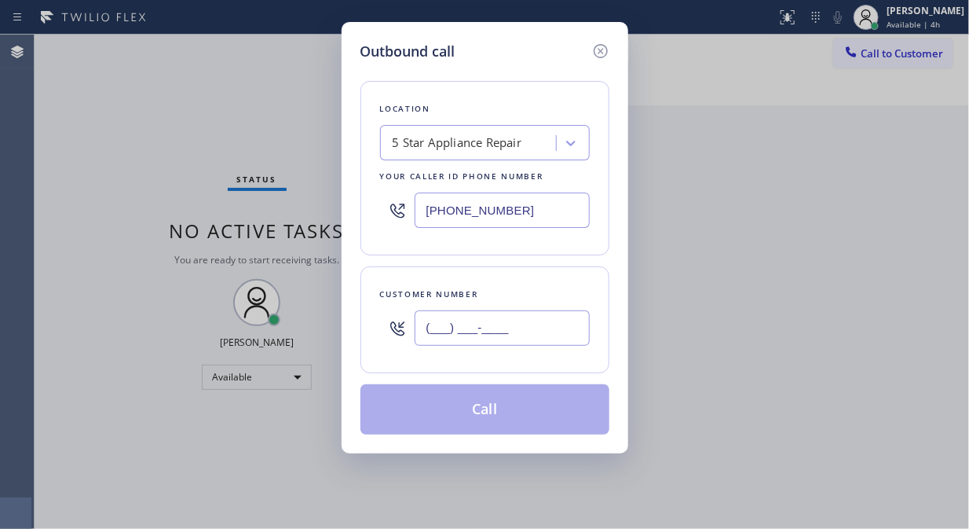
click at [445, 340] on input "(___) ___-____" at bounding box center [502, 327] width 175 height 35
paste input "917) 589-1896"
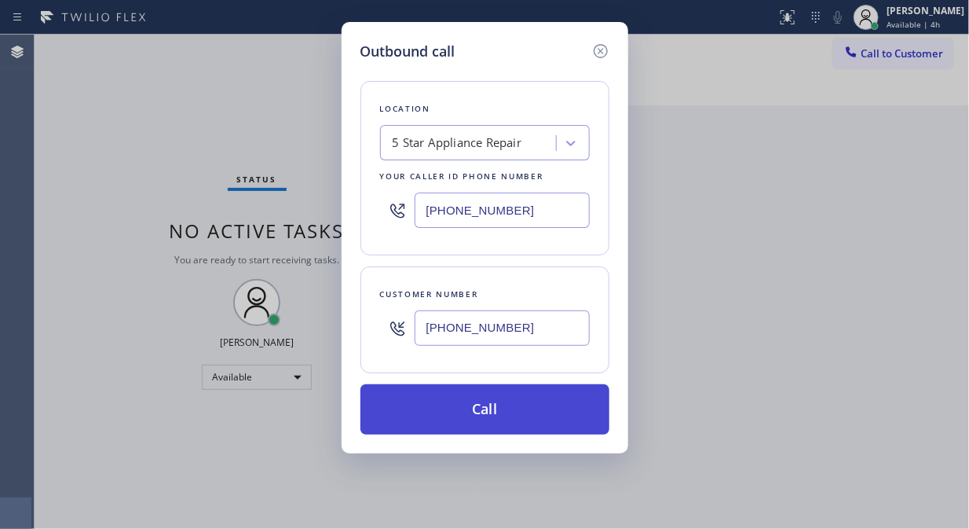
type input "[PHONE_NUMBER]"
click at [507, 418] on button "Call" at bounding box center [485, 409] width 249 height 50
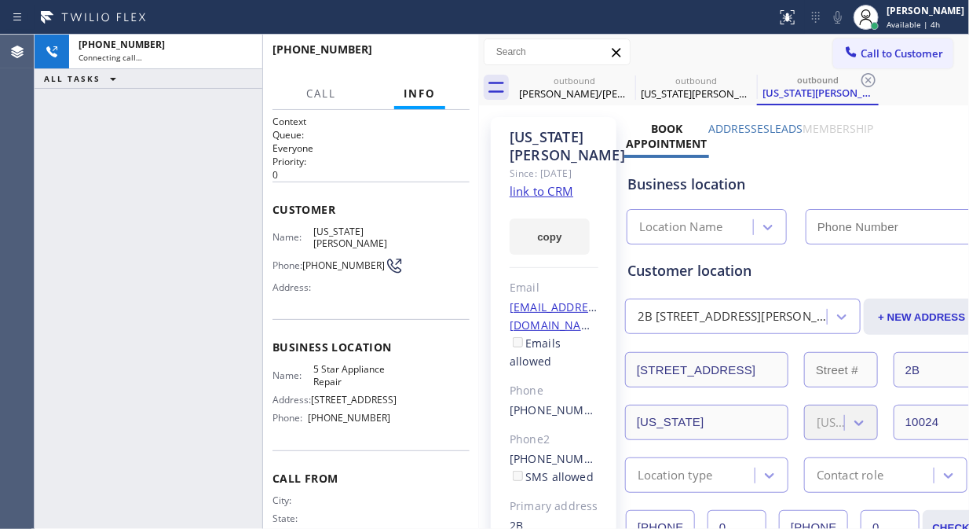
type input "[PHONE_NUMBER]"
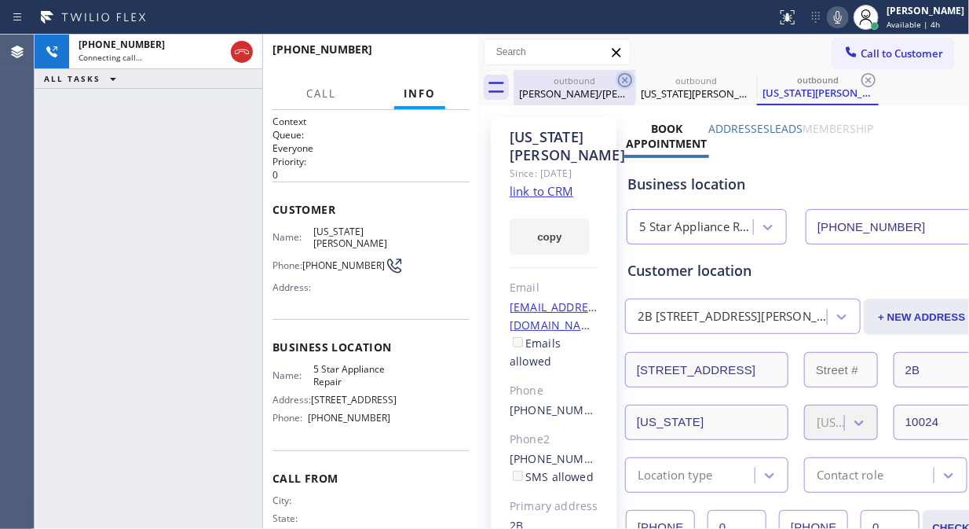
click at [631, 79] on icon at bounding box center [625, 80] width 14 height 14
click at [0, 0] on icon at bounding box center [0, 0] width 0 height 0
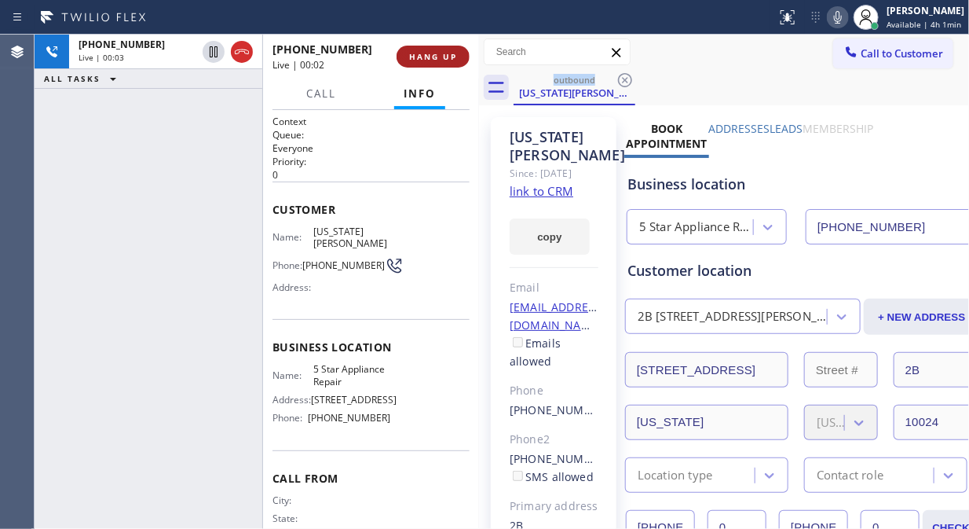
click at [420, 55] on span "HANG UP" at bounding box center [433, 56] width 48 height 11
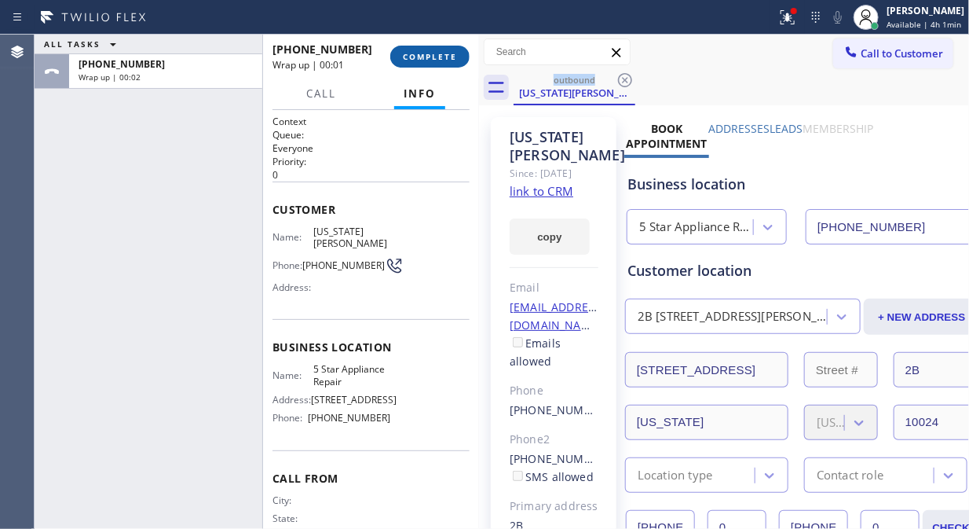
click at [420, 55] on span "COMPLETE" at bounding box center [430, 56] width 54 height 11
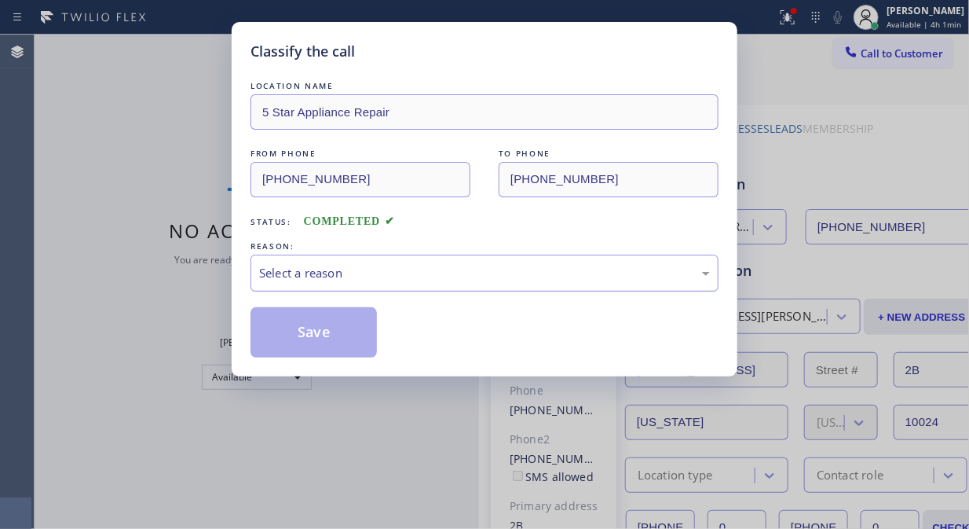
click at [513, 283] on div "Select a reason" at bounding box center [485, 272] width 468 height 37
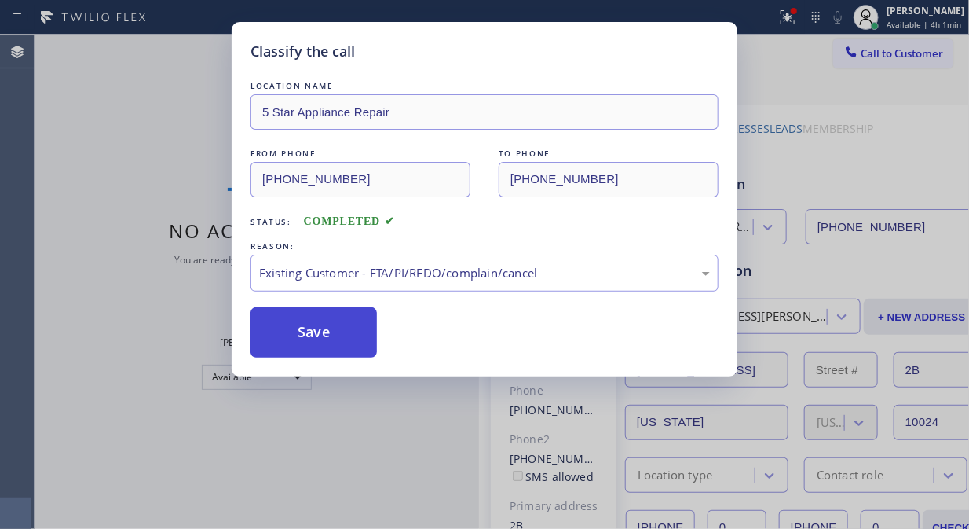
click at [351, 339] on button "Save" at bounding box center [314, 332] width 126 height 50
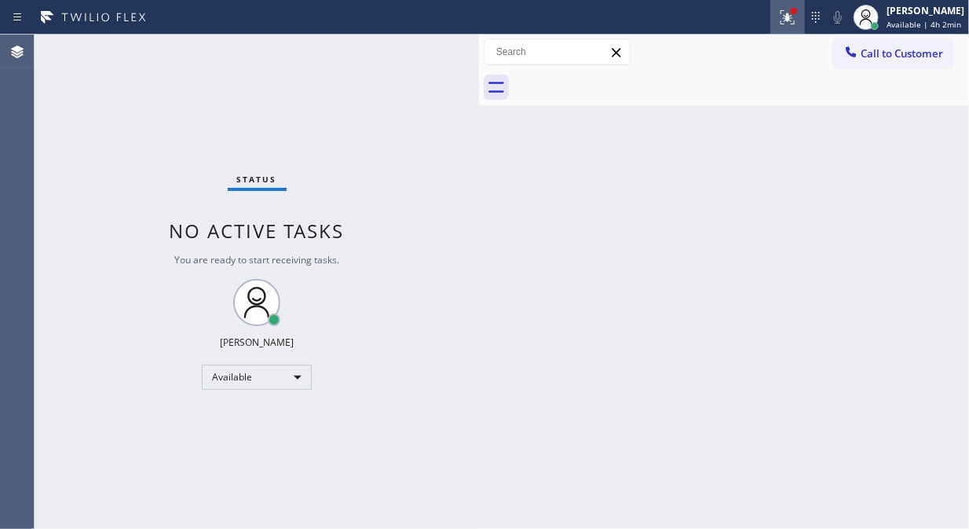
click at [796, 21] on icon at bounding box center [787, 17] width 19 height 19
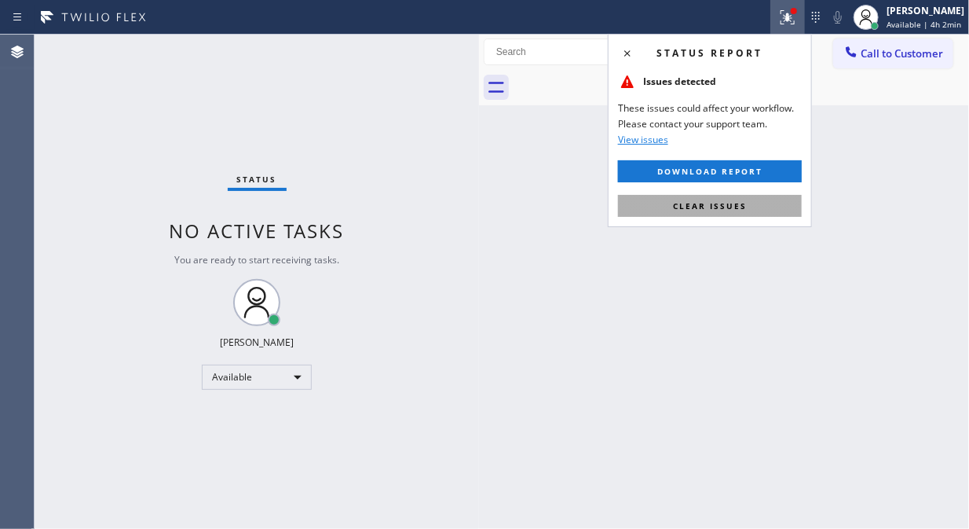
click at [760, 207] on button "Clear issues" at bounding box center [710, 206] width 184 height 22
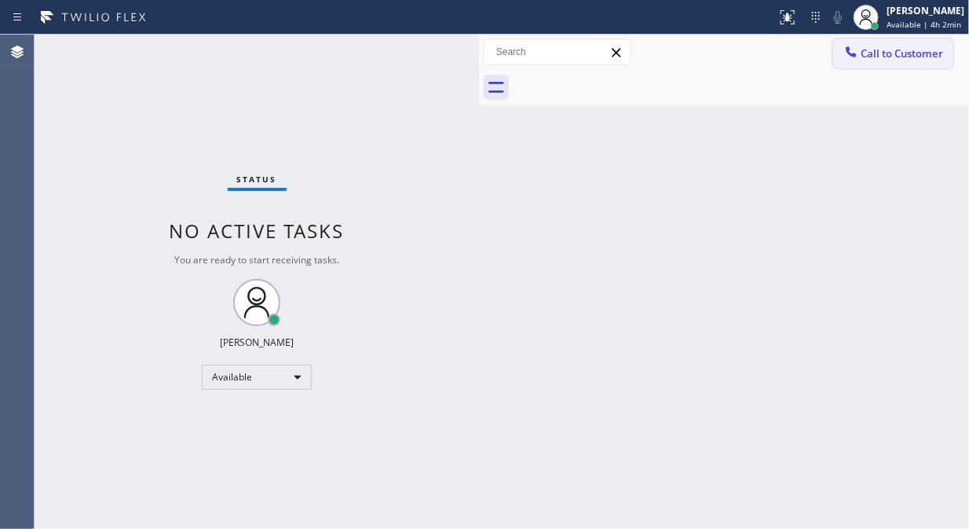
click at [891, 59] on span "Call to Customer" at bounding box center [902, 53] width 82 height 14
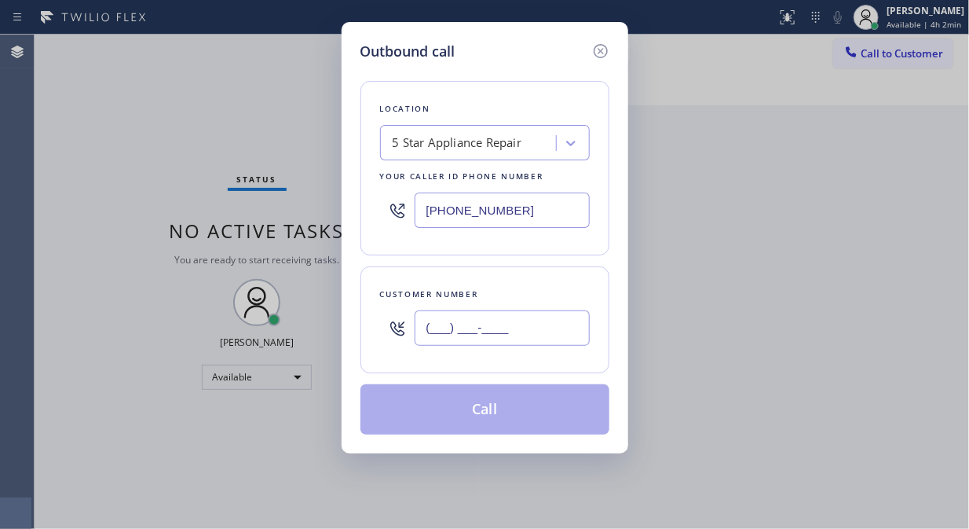
click at [536, 331] on input "(___) ___-____" at bounding box center [502, 327] width 175 height 35
paste input "646) 418-4763"
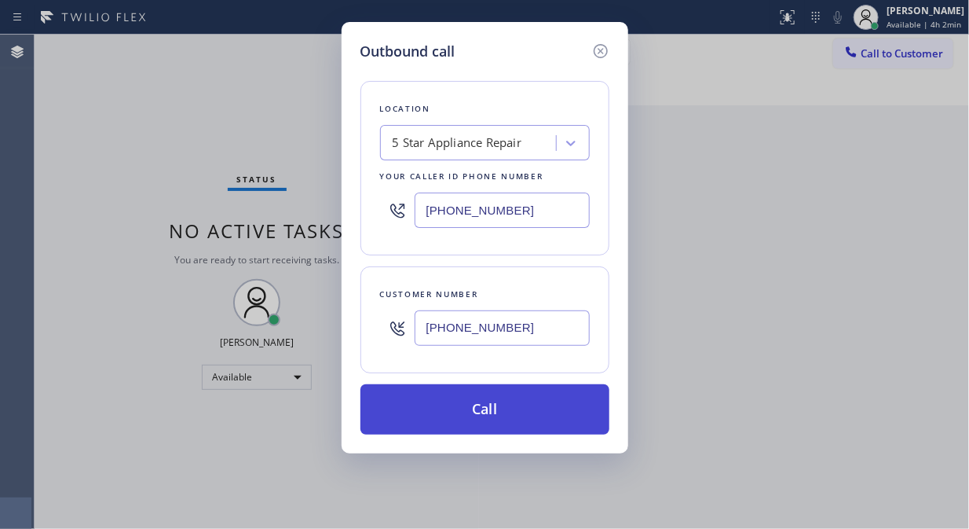
type input "[PHONE_NUMBER]"
click at [528, 412] on button "Call" at bounding box center [485, 409] width 249 height 50
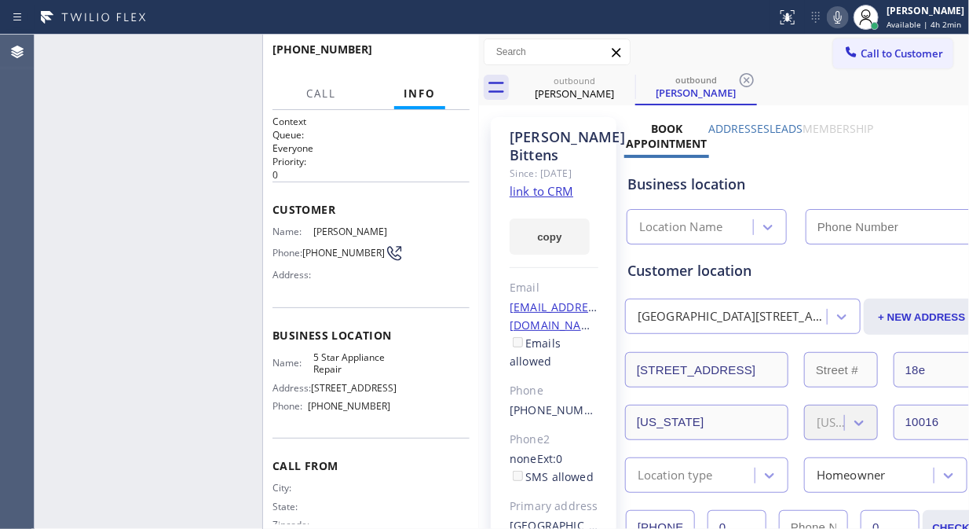
type input "[PHONE_NUMBER]"
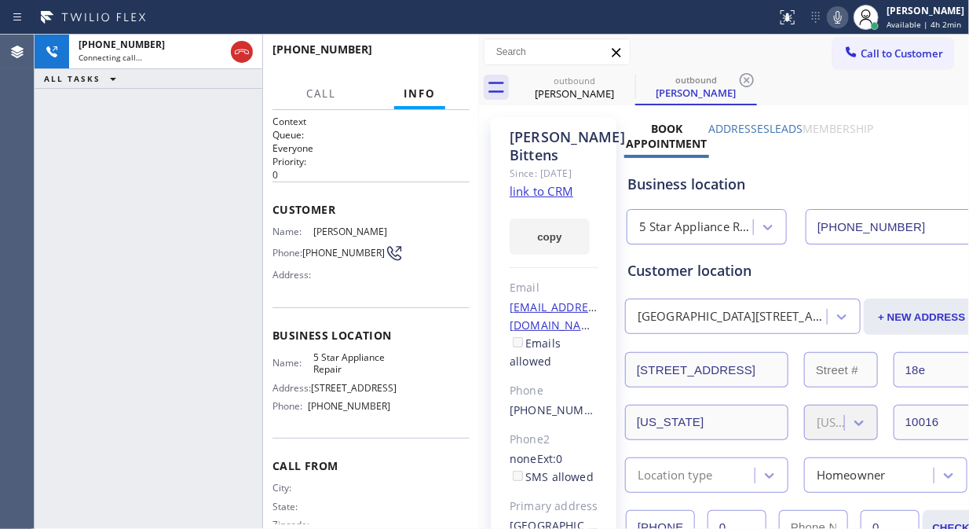
click at [841, 16] on icon at bounding box center [838, 17] width 8 height 13
click at [632, 79] on icon at bounding box center [625, 80] width 14 height 14
click at [848, 18] on icon at bounding box center [838, 17] width 19 height 19
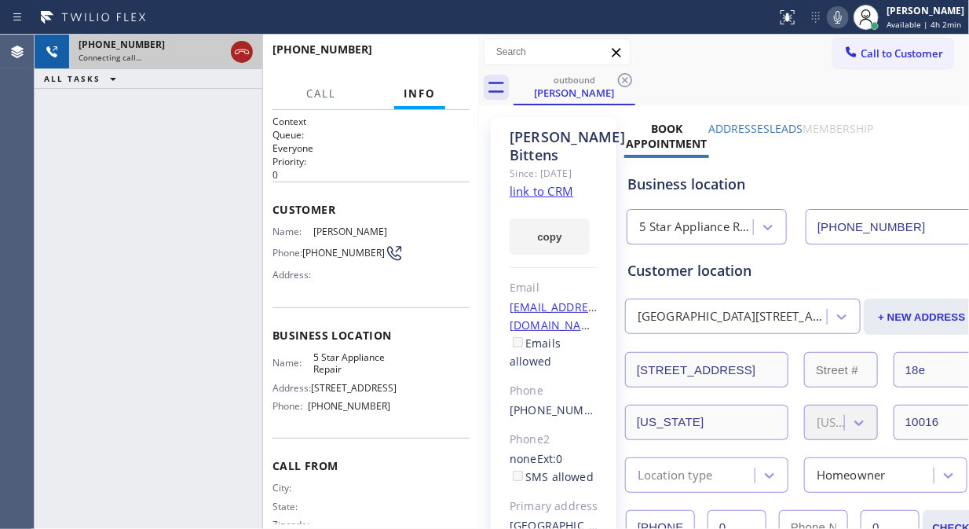
click at [244, 56] on icon at bounding box center [241, 51] width 19 height 19
click at [870, 53] on span "Call to Customer" at bounding box center [902, 53] width 82 height 14
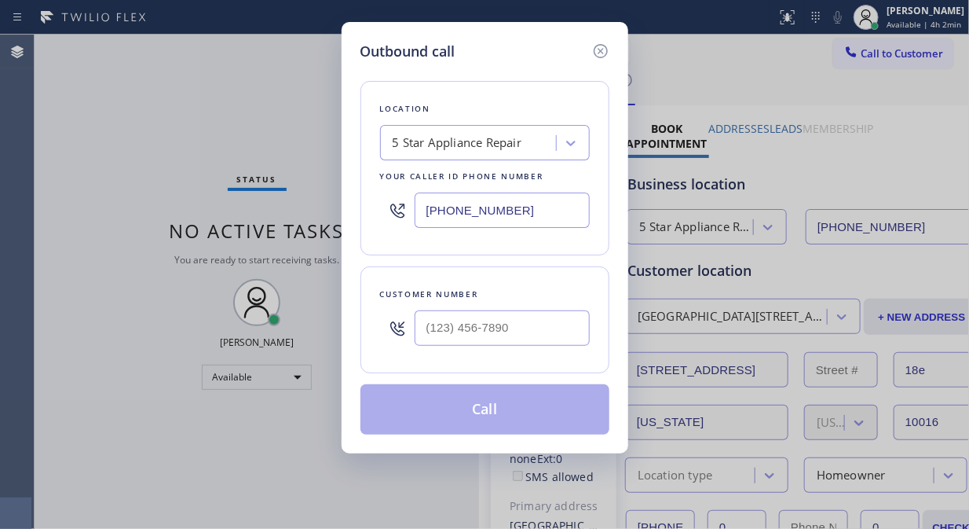
click at [441, 325] on input "text" at bounding box center [502, 327] width 175 height 35
click at [417, 332] on input "(___) ___-____" at bounding box center [502, 327] width 175 height 35
paste input "631) 537-5047"
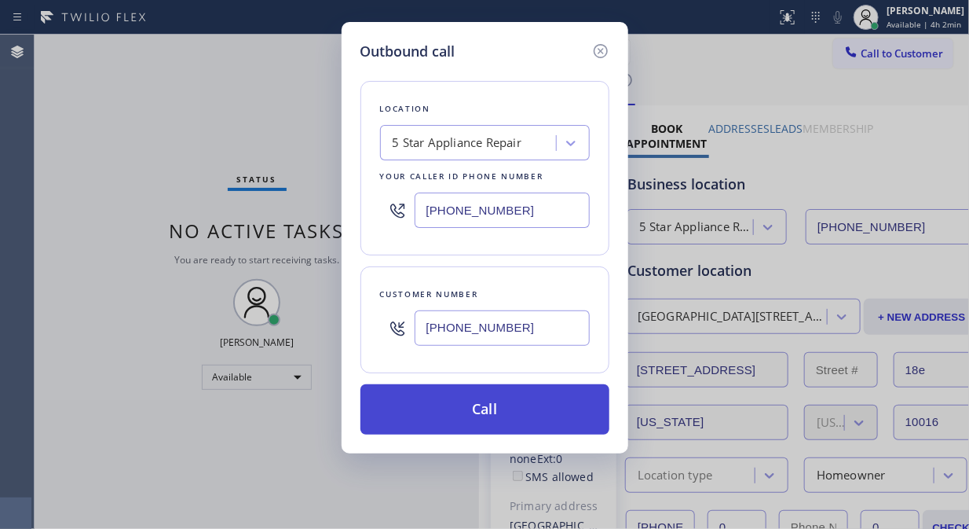
type input "[PHONE_NUMBER]"
click at [508, 410] on button "Call" at bounding box center [485, 409] width 249 height 50
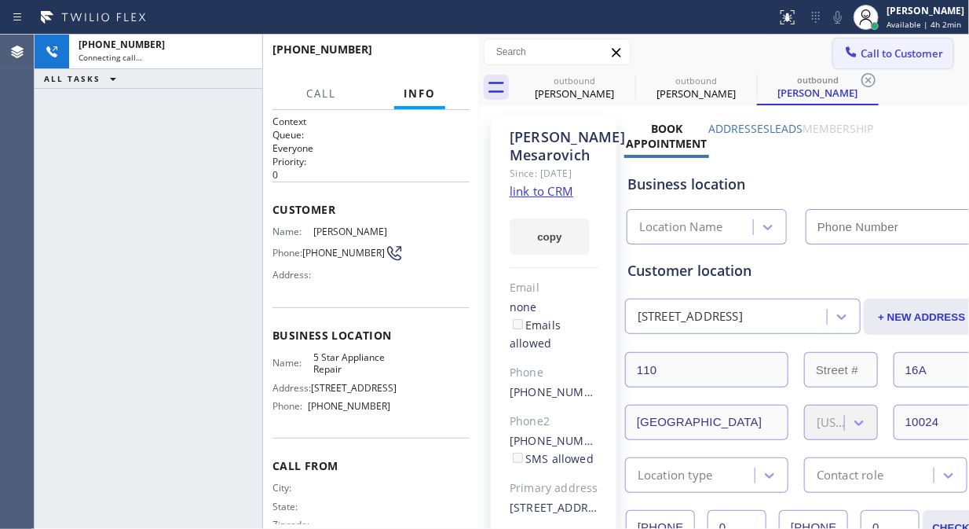
type input "[PHONE_NUMBER]"
click at [844, 12] on icon at bounding box center [838, 17] width 19 height 19
click at [842, 12] on icon at bounding box center [838, 17] width 8 height 13
click at [243, 53] on icon at bounding box center [241, 51] width 19 height 19
click at [413, 59] on span "HANG UP" at bounding box center [433, 56] width 48 height 11
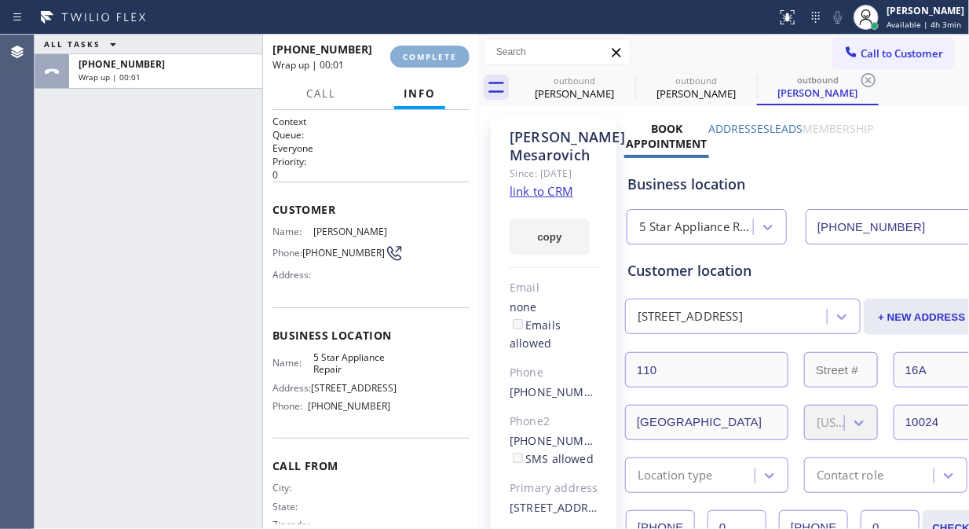
click at [417, 59] on span "COMPLETE" at bounding box center [430, 56] width 54 height 11
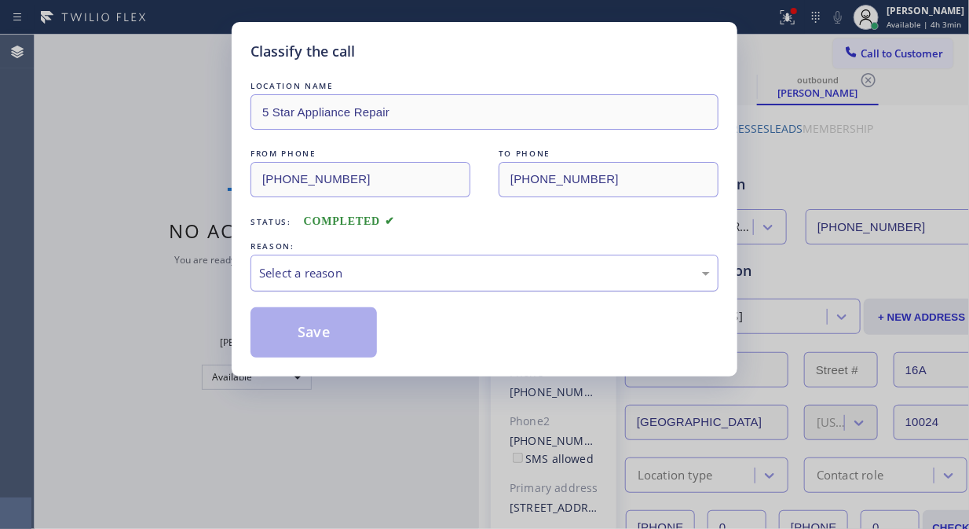
click at [397, 277] on div "Select a reason" at bounding box center [484, 273] width 451 height 18
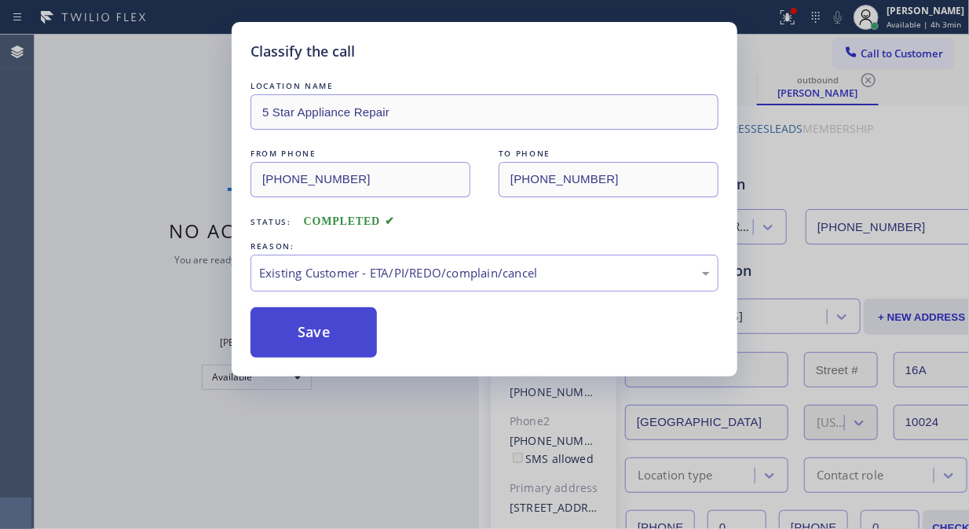
click at [299, 326] on button "Save" at bounding box center [314, 332] width 126 height 50
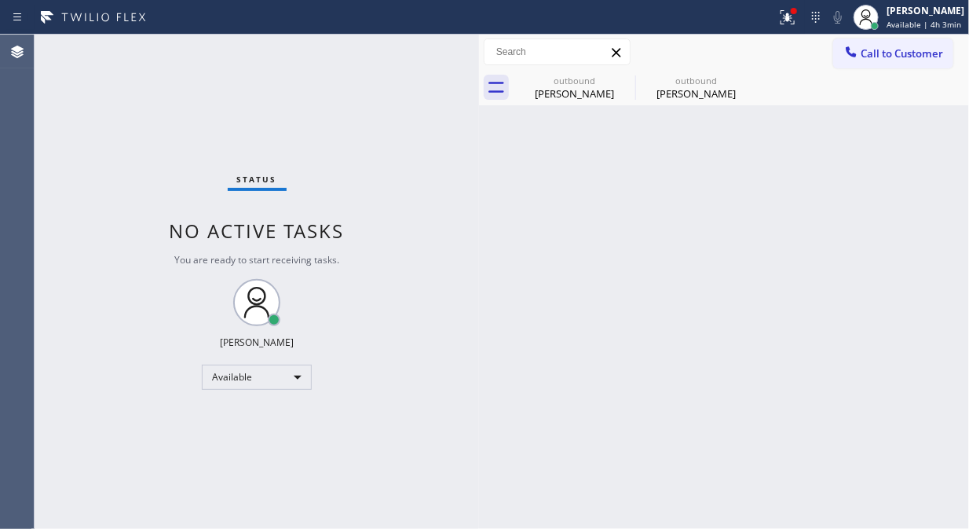
click at [881, 49] on span "Call to Customer" at bounding box center [902, 53] width 82 height 14
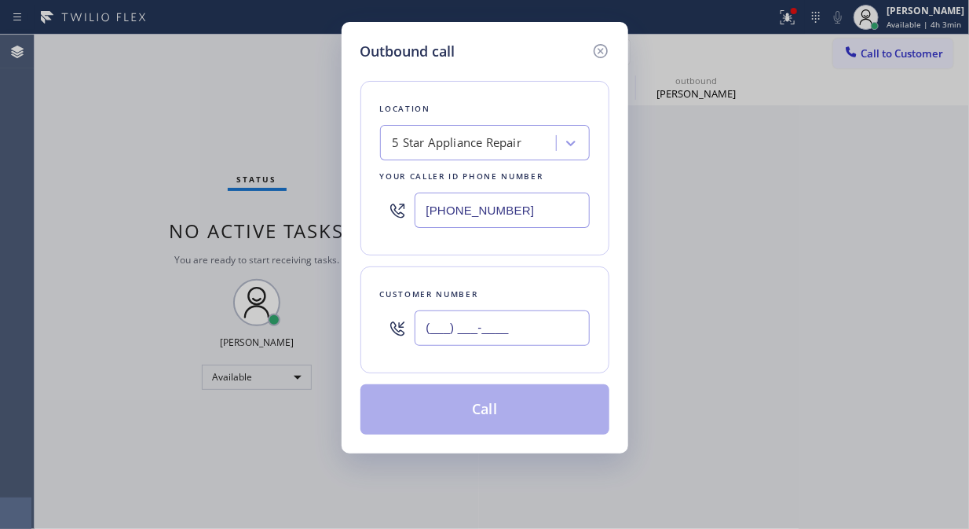
click at [556, 335] on input "(___) ___-____" at bounding box center [502, 327] width 175 height 35
paste input "917) 921-1415"
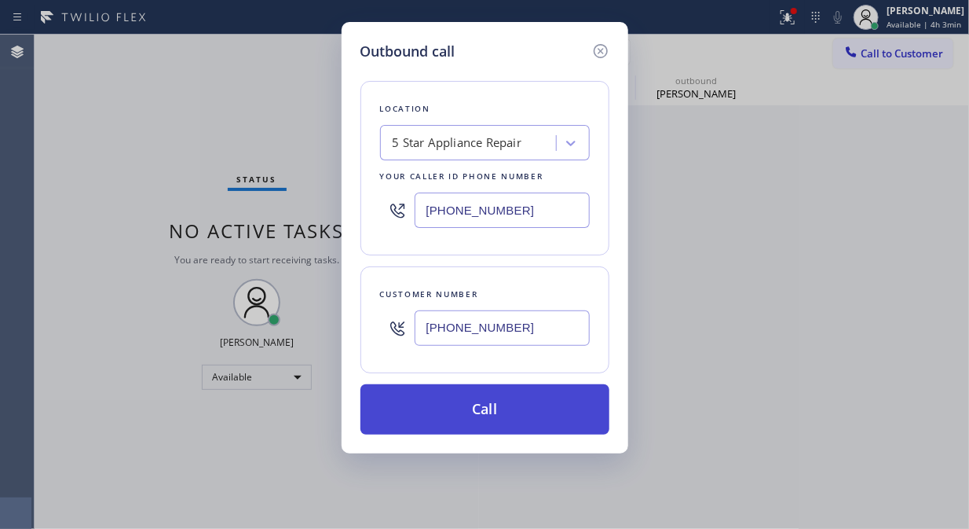
type input "[PHONE_NUMBER]"
click at [542, 406] on button "Call" at bounding box center [485, 409] width 249 height 50
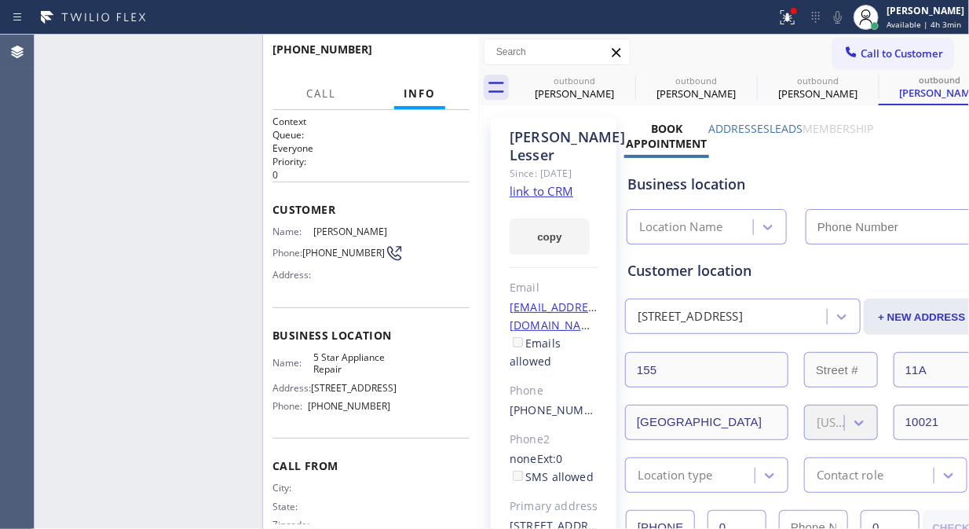
type input "[PHONE_NUMBER]"
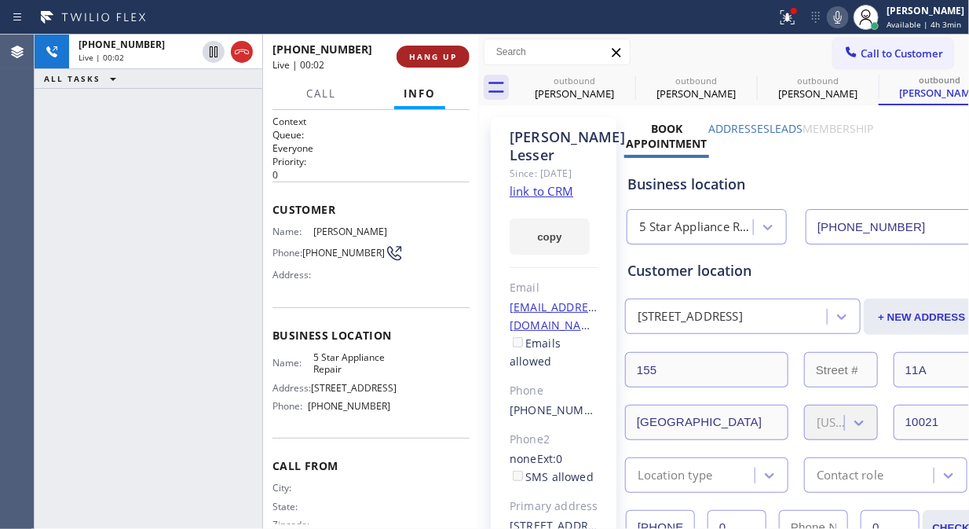
click at [402, 48] on button "HANG UP" at bounding box center [433, 57] width 73 height 22
click at [404, 49] on button "HANG UP" at bounding box center [433, 57] width 73 height 22
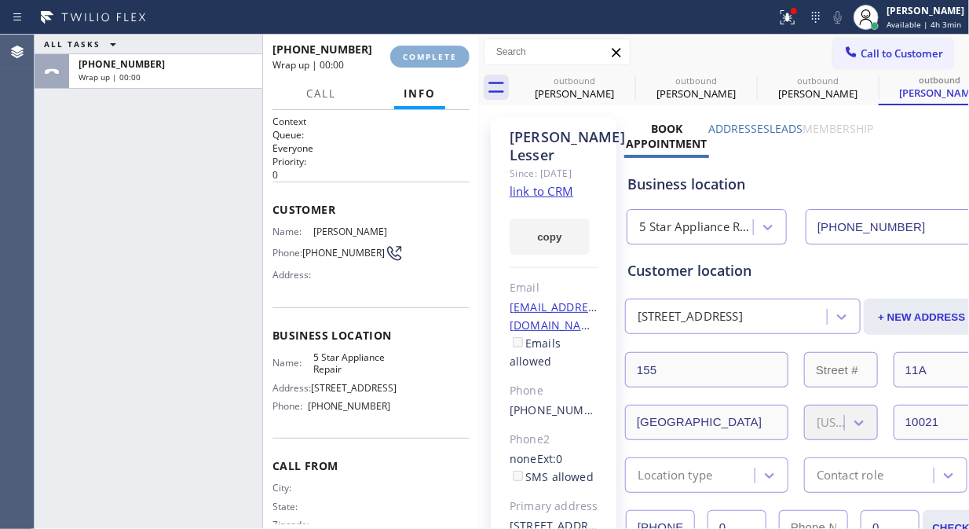
click at [426, 58] on span "COMPLETE" at bounding box center [430, 56] width 54 height 11
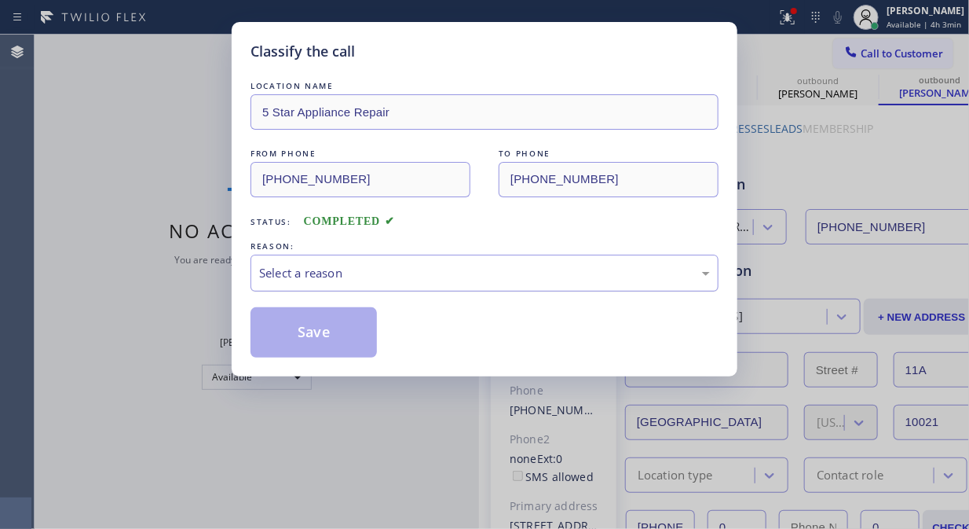
click at [464, 286] on div "Select a reason" at bounding box center [485, 272] width 468 height 37
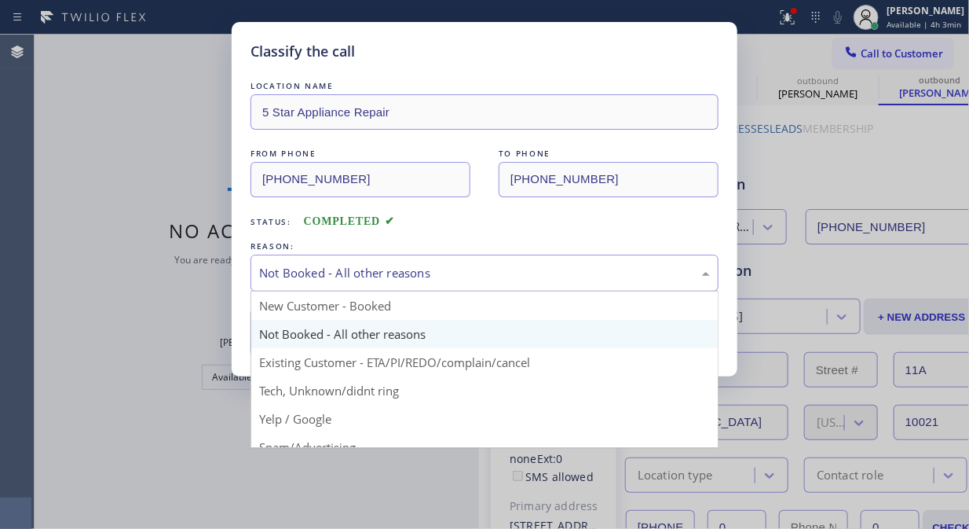
click at [449, 265] on div "Not Booked - All other reasons" at bounding box center [484, 273] width 451 height 18
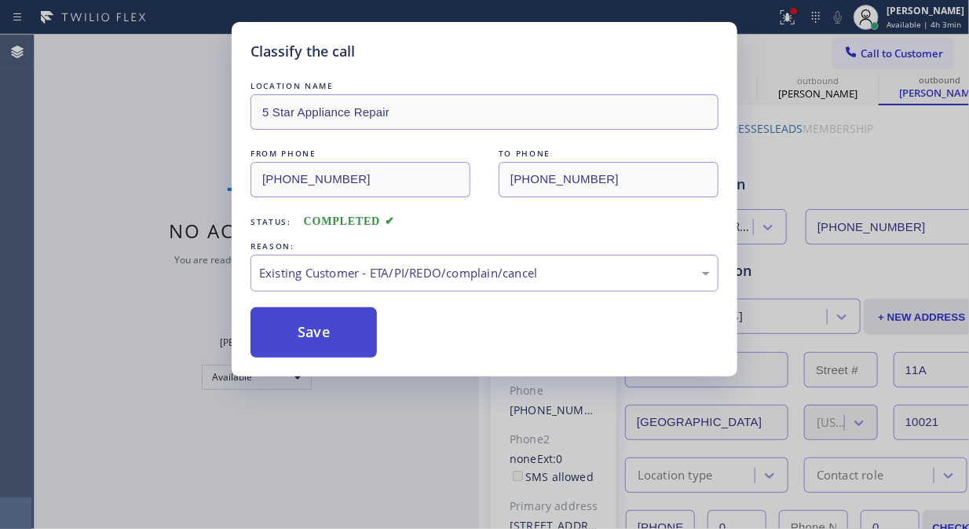
click at [328, 338] on button "Save" at bounding box center [314, 332] width 126 height 50
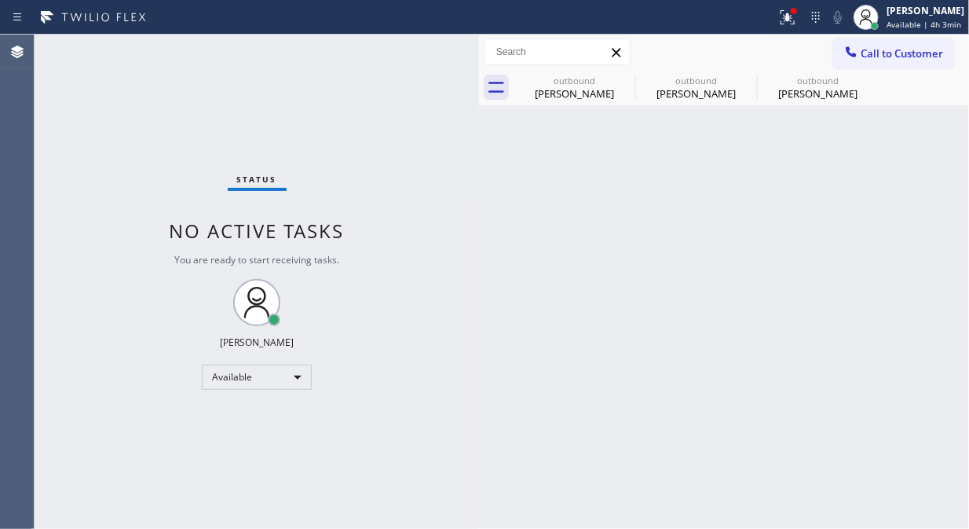
click at [882, 57] on span "Call to Customer" at bounding box center [902, 53] width 82 height 14
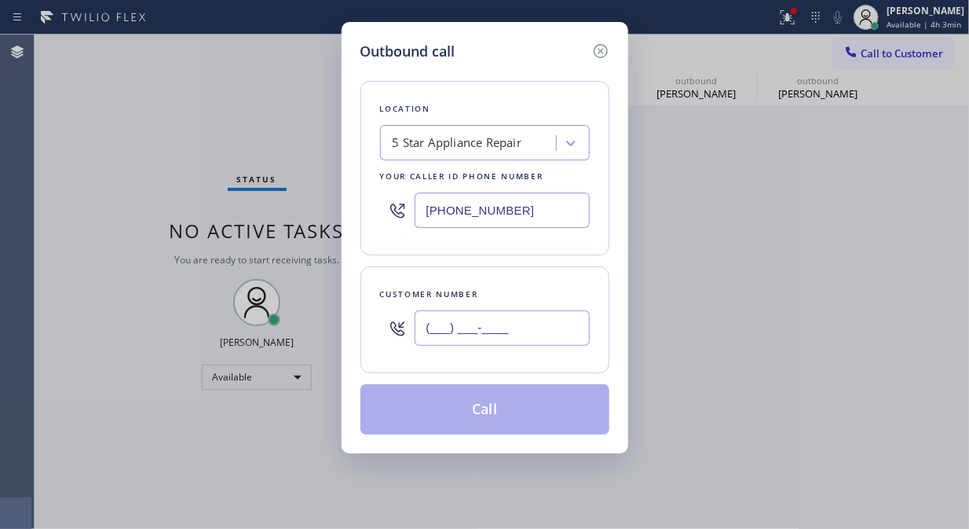
click at [522, 319] on input "(___) ___-____" at bounding box center [502, 327] width 175 height 35
paste input "917) 520-2153"
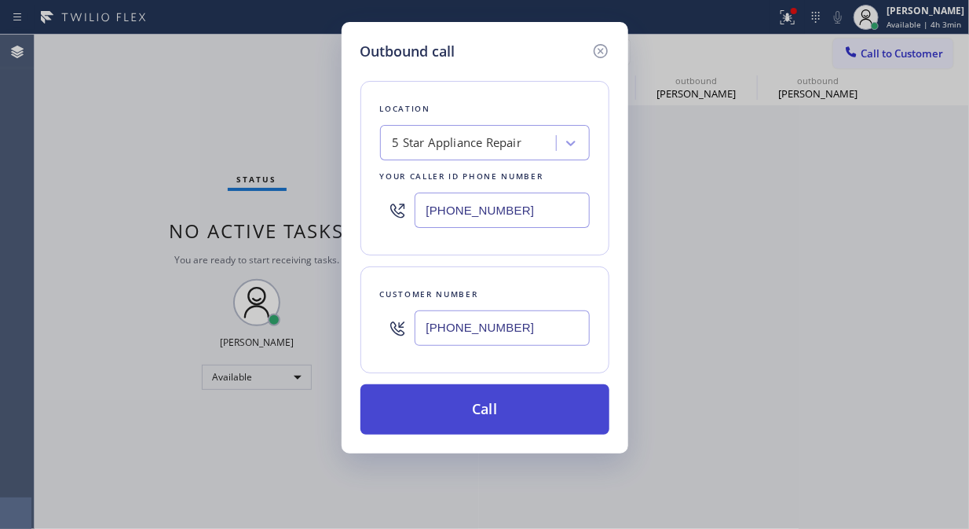
type input "[PHONE_NUMBER]"
click at [527, 416] on button "Call" at bounding box center [485, 409] width 249 height 50
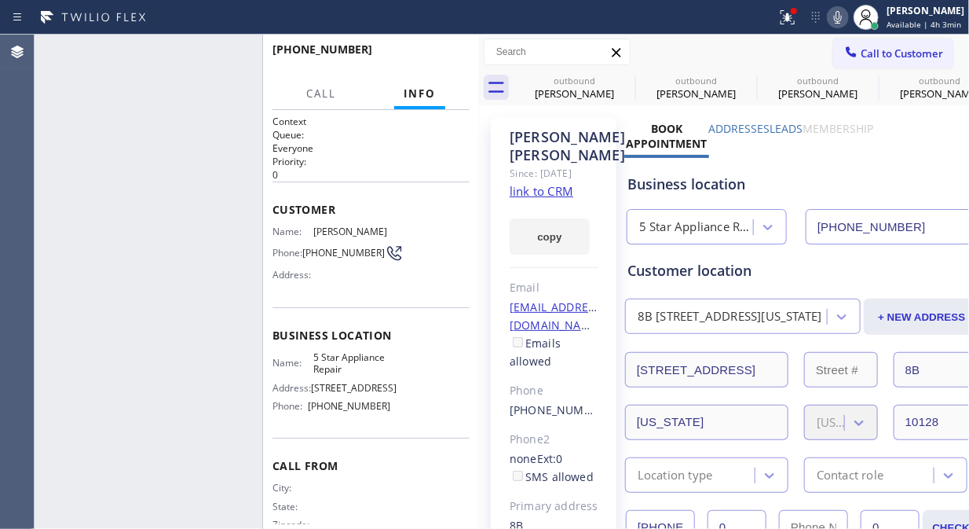
type input "[PHONE_NUMBER]"
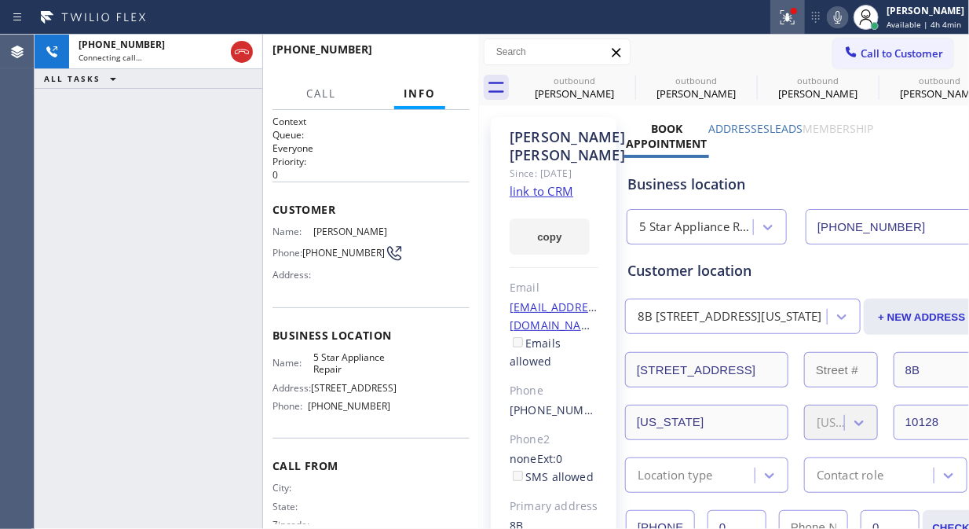
click at [789, 16] on icon at bounding box center [787, 17] width 19 height 19
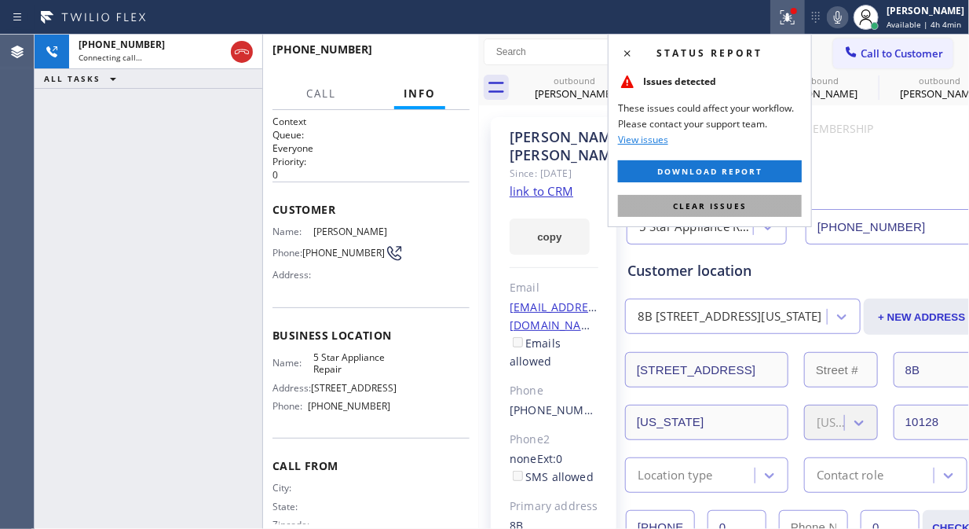
drag, startPoint x: 743, startPoint y: 202, endPoint x: 848, endPoint y: 2, distance: 225.6
click at [744, 201] on span "Clear issues" at bounding box center [710, 205] width 74 height 11
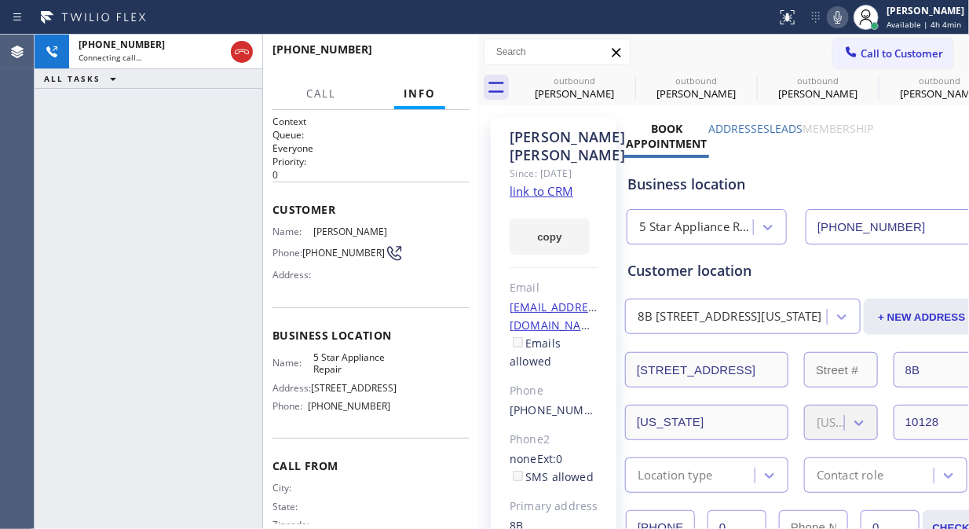
click at [835, 20] on icon at bounding box center [838, 17] width 19 height 19
click at [848, 16] on icon at bounding box center [838, 17] width 19 height 19
click at [425, 56] on span "HANG UP" at bounding box center [433, 56] width 48 height 11
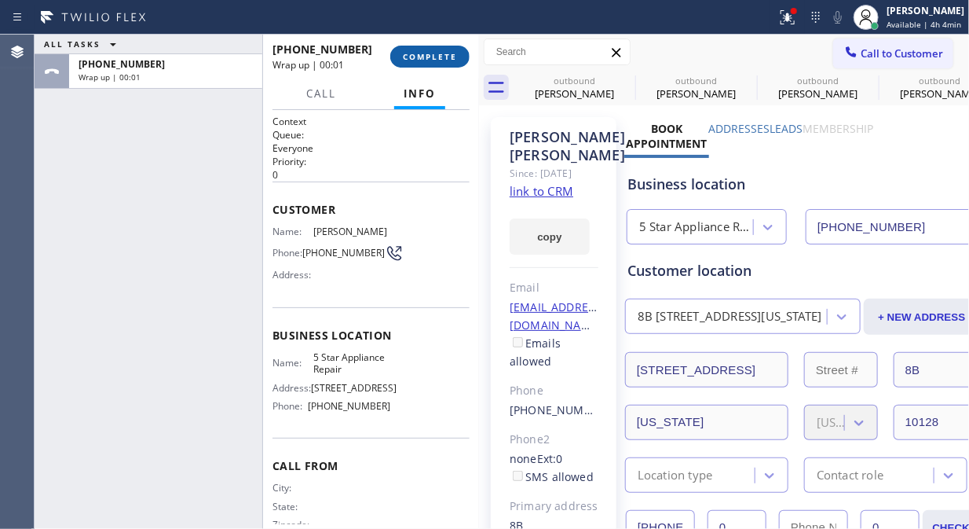
click at [425, 56] on span "COMPLETE" at bounding box center [430, 56] width 54 height 11
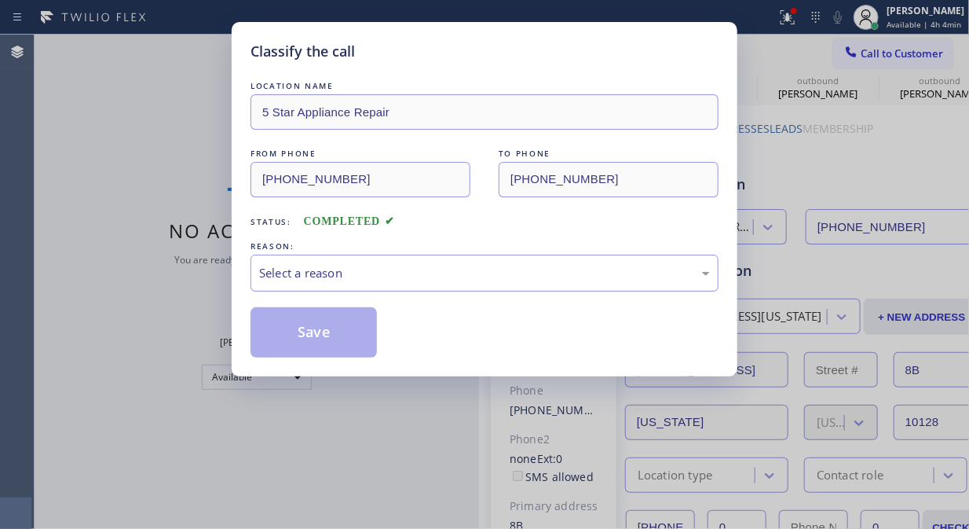
click at [451, 264] on div "Select a reason" at bounding box center [484, 273] width 451 height 18
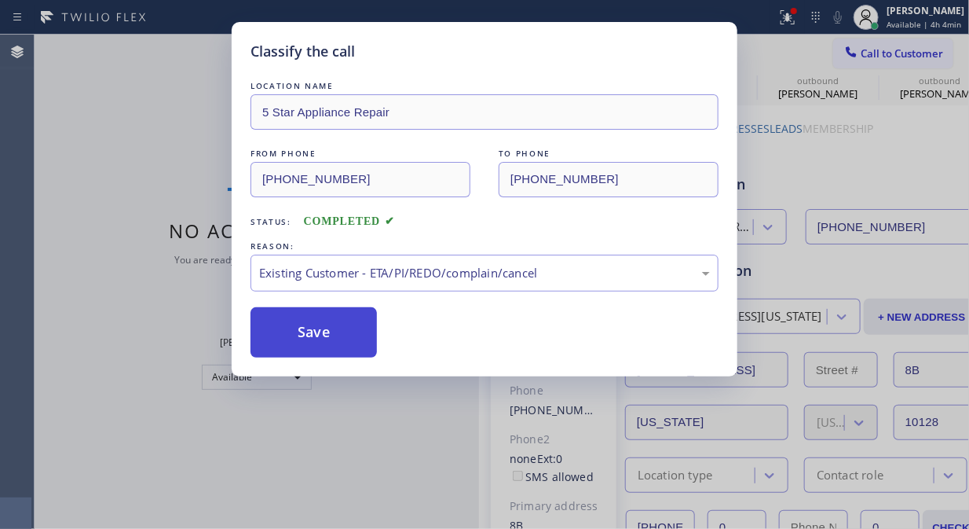
click at [333, 335] on button "Save" at bounding box center [314, 332] width 126 height 50
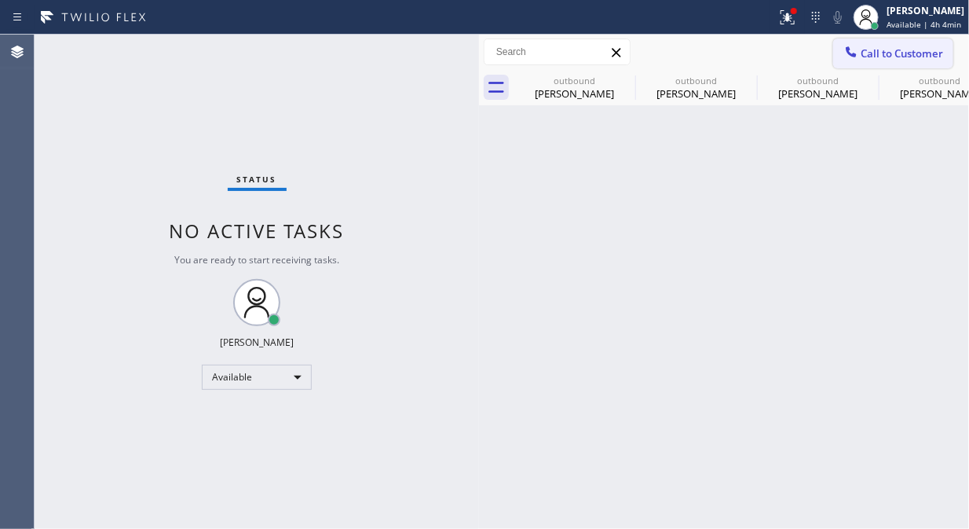
click at [877, 49] on span "Call to Customer" at bounding box center [902, 53] width 82 height 14
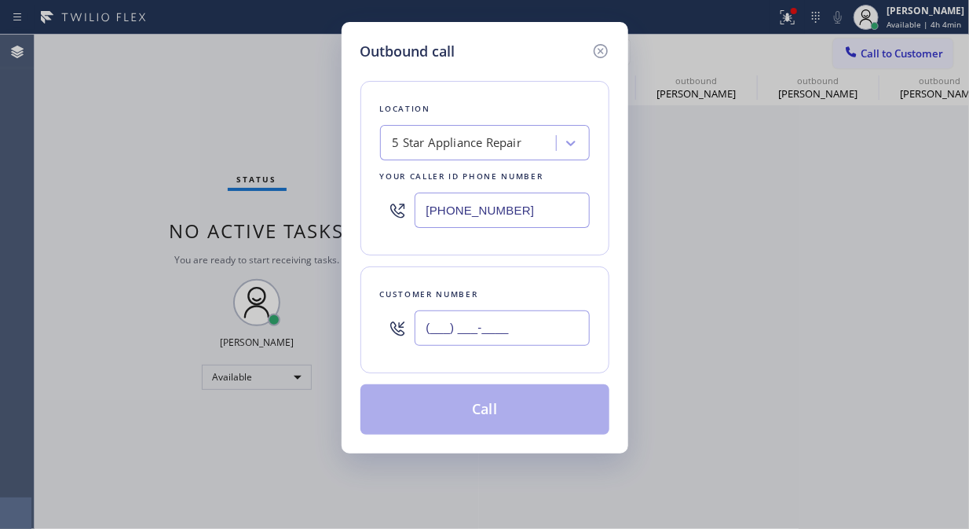
click at [497, 332] on input "(___) ___-____" at bounding box center [502, 327] width 175 height 35
paste input "917) 716-2659"
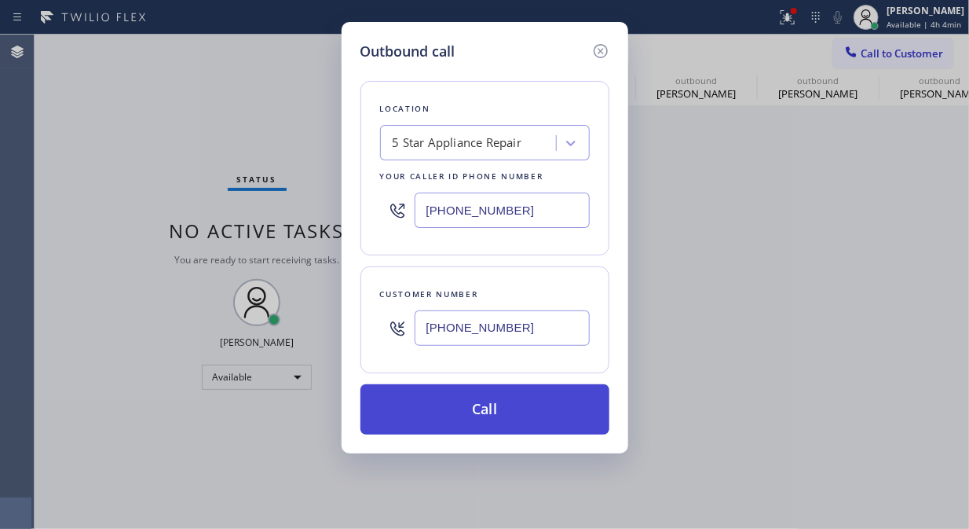
type input "[PHONE_NUMBER]"
click at [519, 407] on button "Call" at bounding box center [485, 409] width 249 height 50
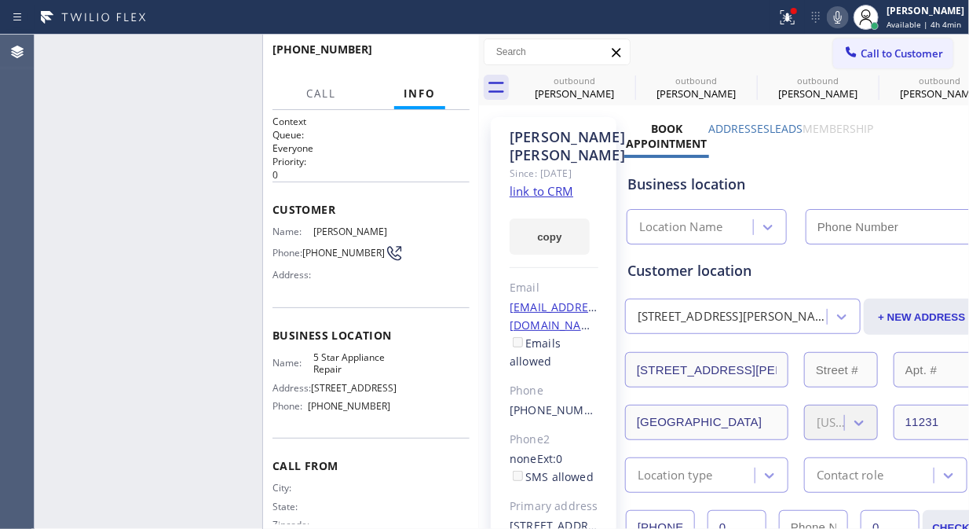
type input "[PHONE_NUMBER]"
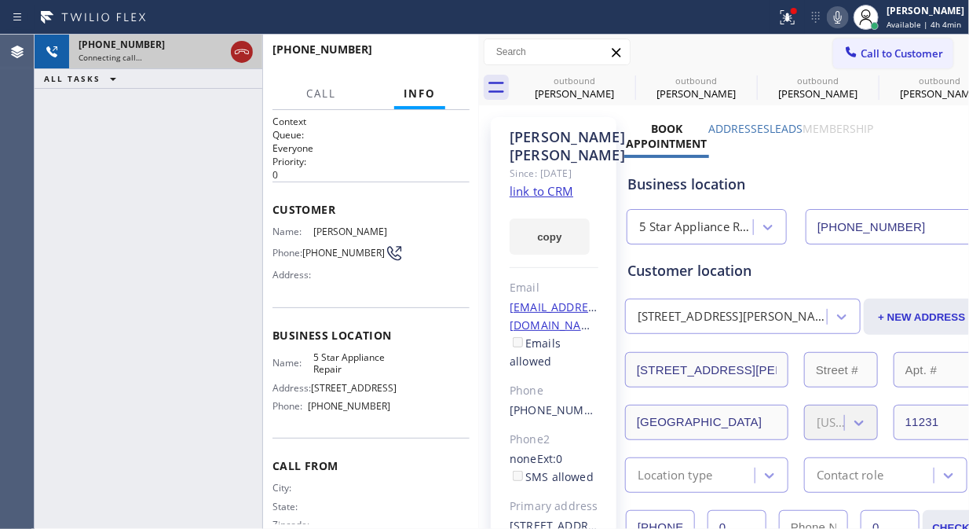
click at [237, 55] on icon at bounding box center [241, 51] width 19 height 19
click at [846, 46] on div at bounding box center [851, 53] width 19 height 19
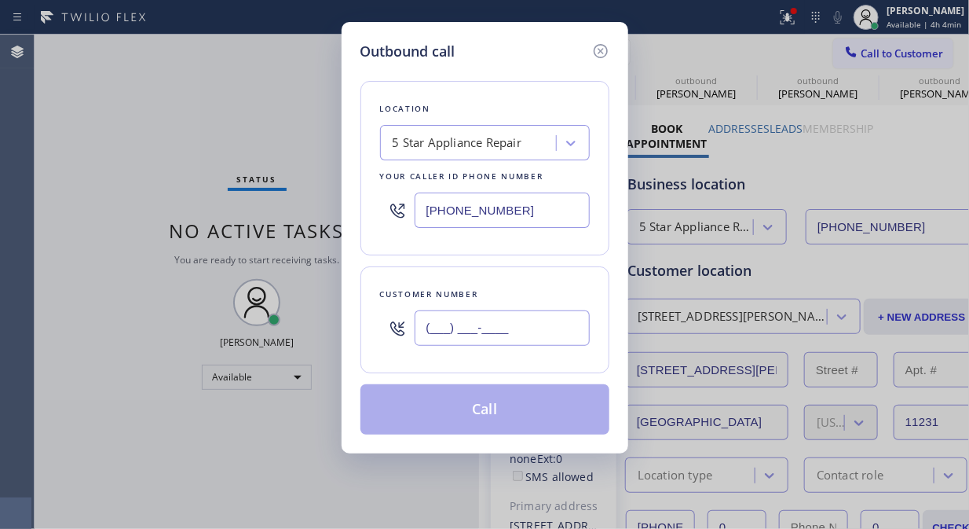
click at [436, 330] on input "(___) ___-____" at bounding box center [502, 327] width 175 height 35
paste input "202) 256-0004"
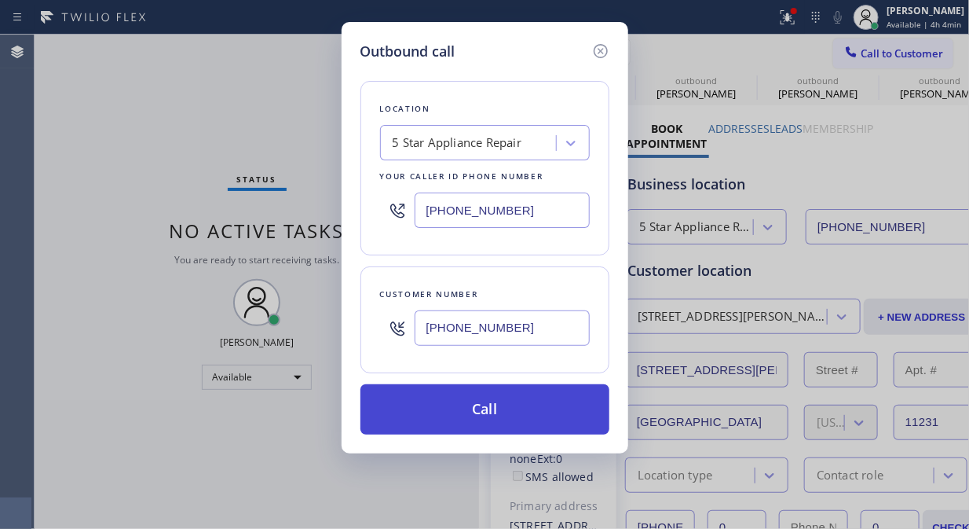
type input "[PHONE_NUMBER]"
click at [505, 420] on button "Call" at bounding box center [485, 409] width 249 height 50
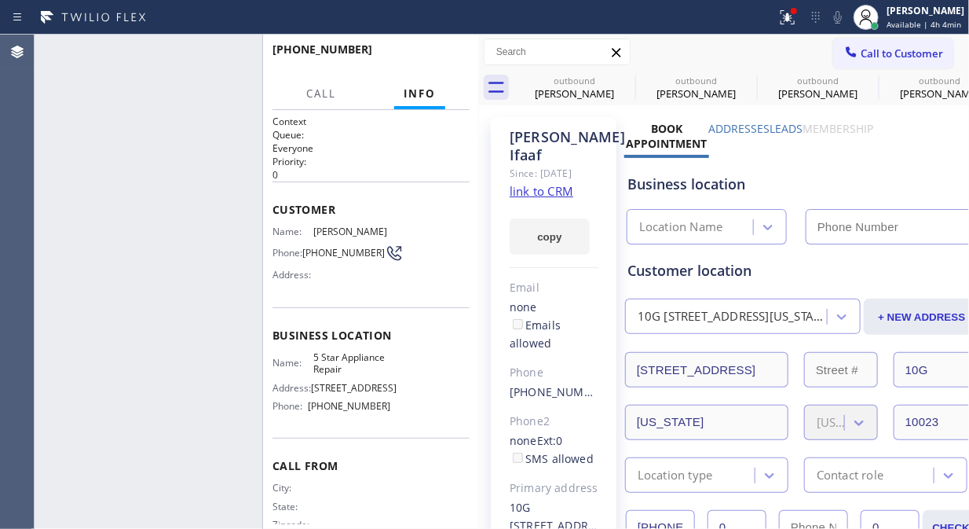
type input "[PHONE_NUMBER]"
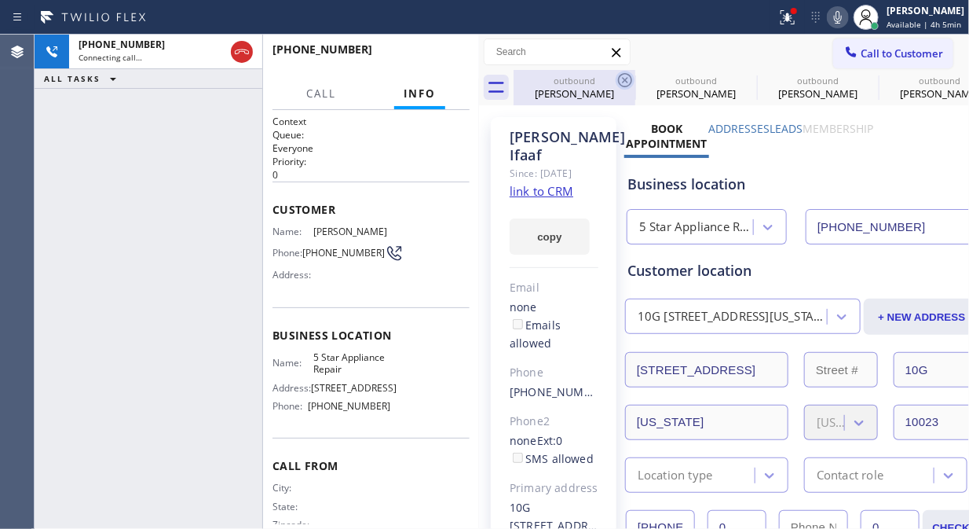
click at [623, 79] on icon at bounding box center [625, 80] width 19 height 19
click at [0, 0] on icon at bounding box center [0, 0] width 0 height 0
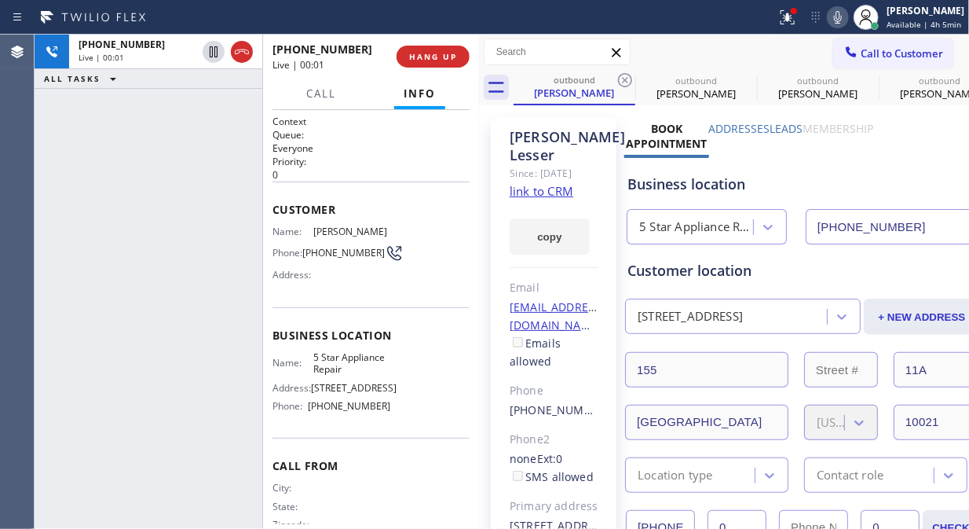
click at [623, 79] on icon at bounding box center [625, 80] width 19 height 19
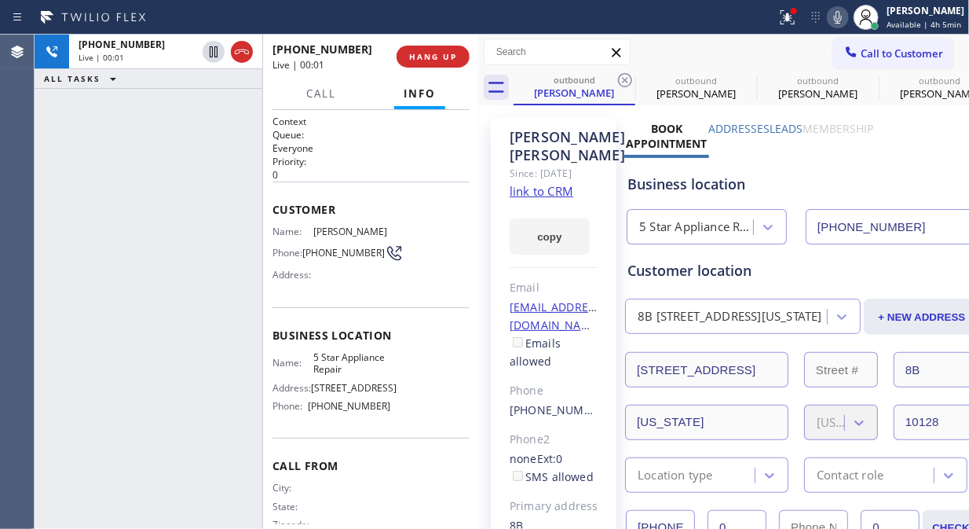
click at [623, 79] on icon at bounding box center [625, 80] width 19 height 19
click at [432, 57] on span "HANG UP" at bounding box center [433, 56] width 48 height 11
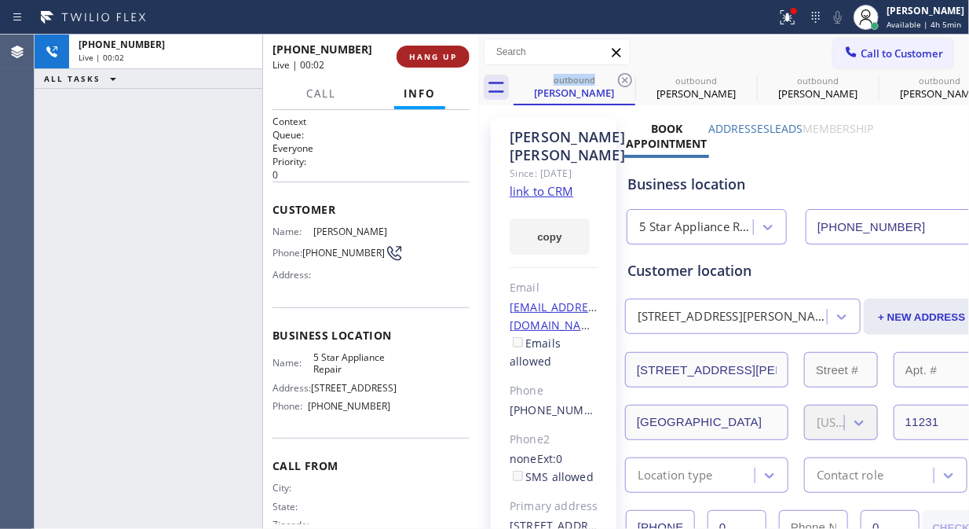
click at [432, 57] on span "HANG UP" at bounding box center [433, 56] width 48 height 11
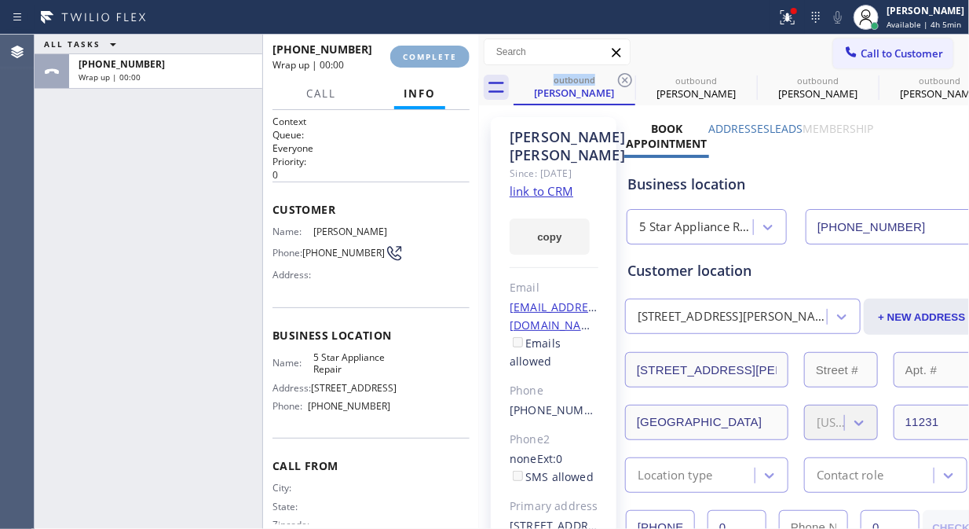
click at [432, 58] on span "COMPLETE" at bounding box center [430, 56] width 54 height 11
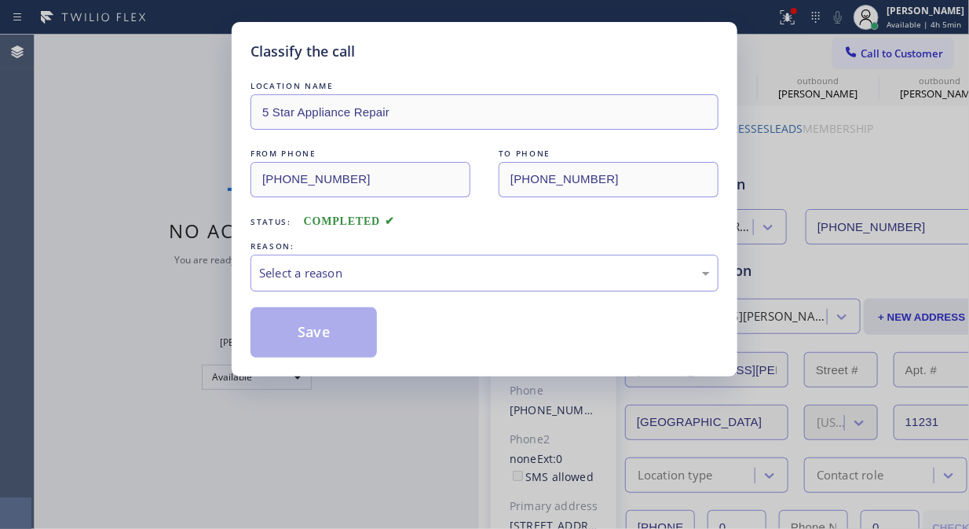
click at [437, 267] on div "Select a reason" at bounding box center [484, 273] width 451 height 18
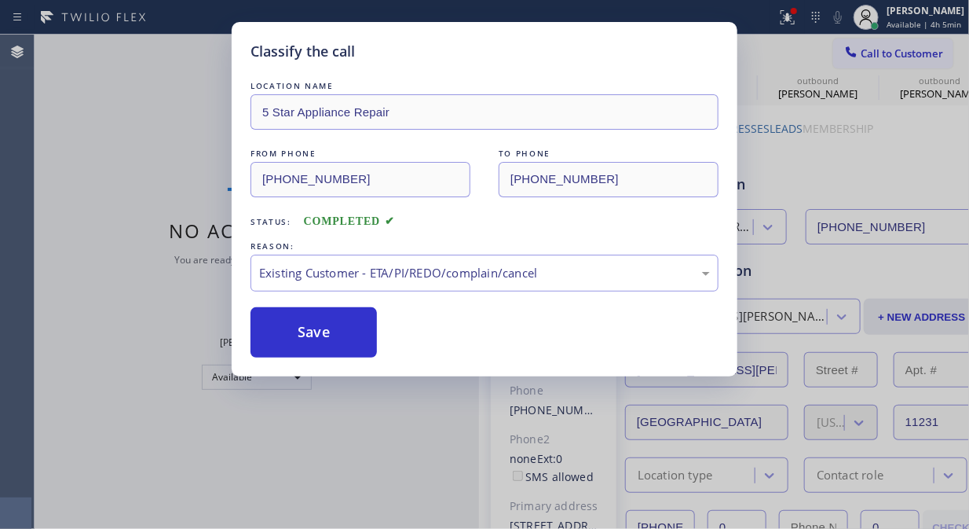
click at [322, 331] on button "Save" at bounding box center [314, 332] width 126 height 50
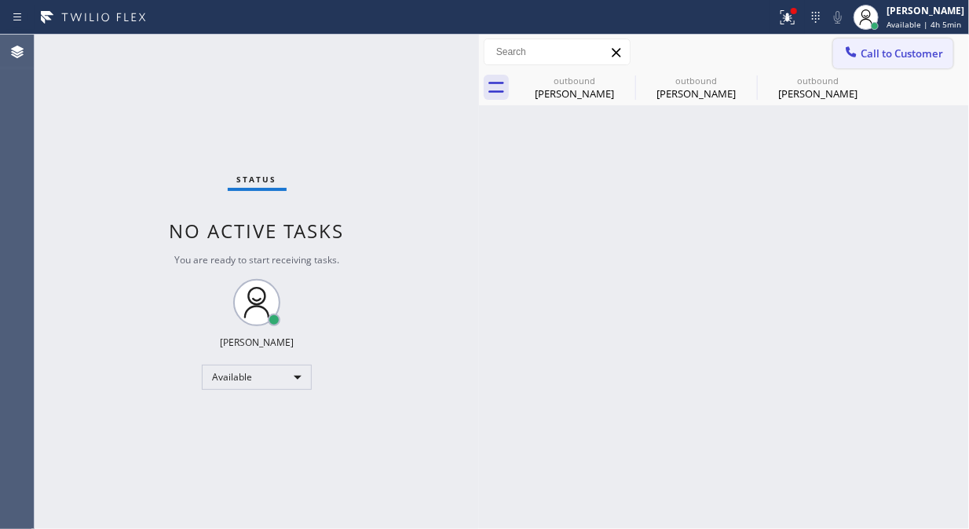
click at [884, 53] on span "Call to Customer" at bounding box center [902, 53] width 82 height 14
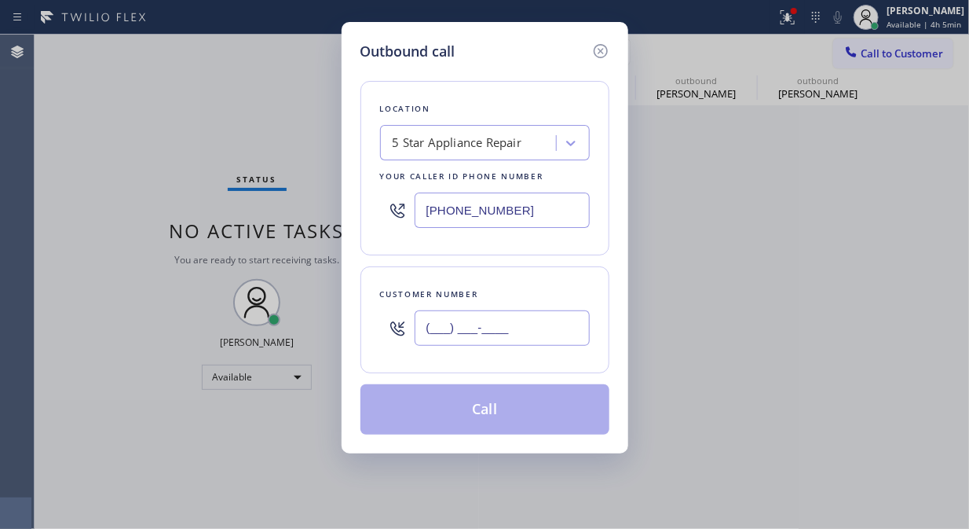
click at [525, 324] on input "(___) ___-____" at bounding box center [502, 327] width 175 height 35
paste input "212) 584-4778"
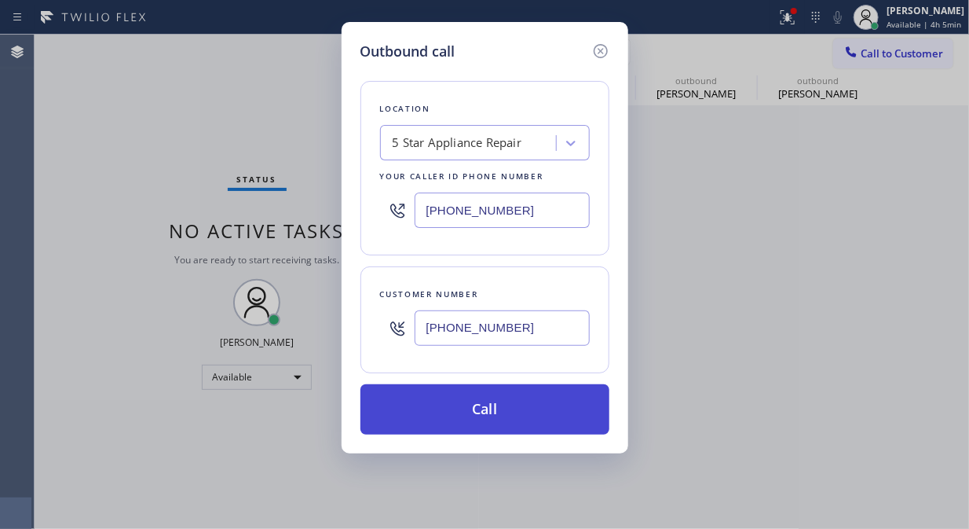
type input "[PHONE_NUMBER]"
click at [555, 426] on button "Call" at bounding box center [485, 409] width 249 height 50
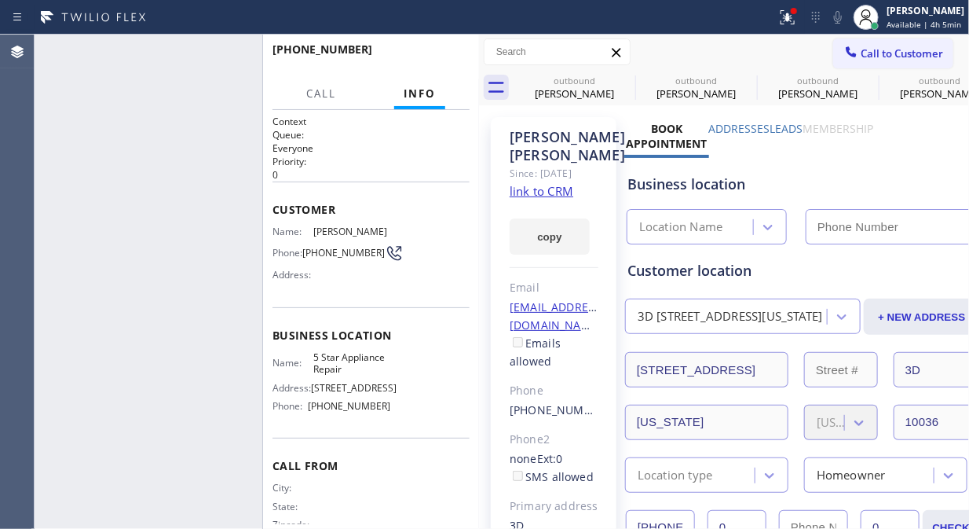
type input "[PHONE_NUMBER]"
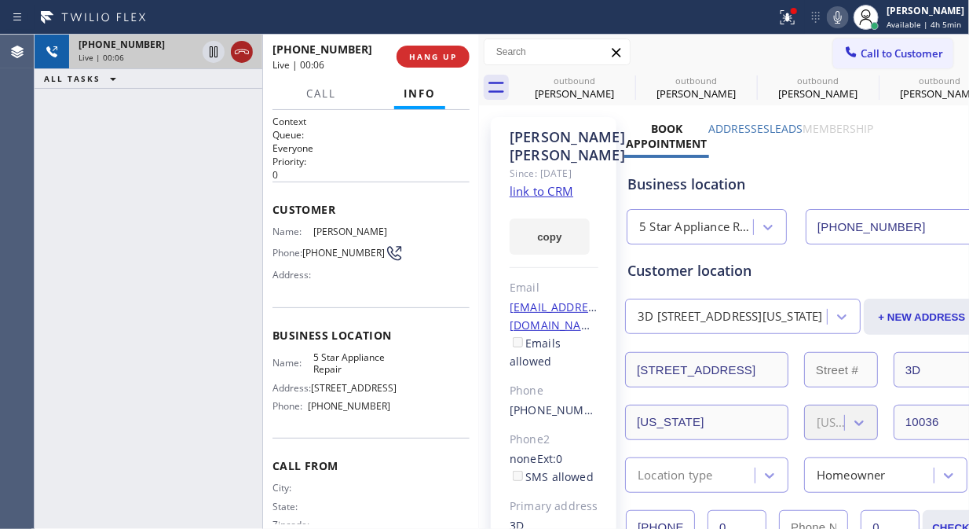
click at [236, 50] on icon at bounding box center [241, 51] width 19 height 19
click at [441, 66] on button "HANG UP" at bounding box center [433, 57] width 73 height 22
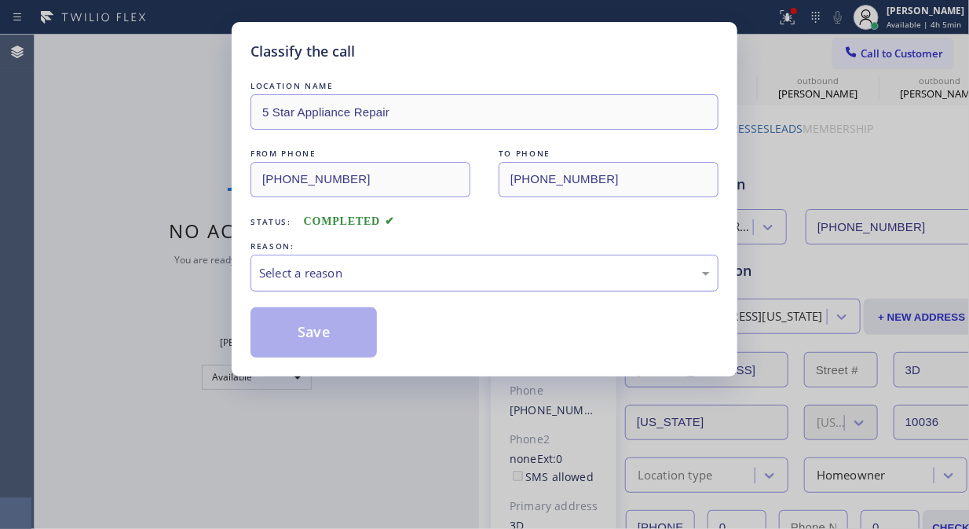
click at [513, 276] on div "Select a reason" at bounding box center [484, 273] width 451 height 18
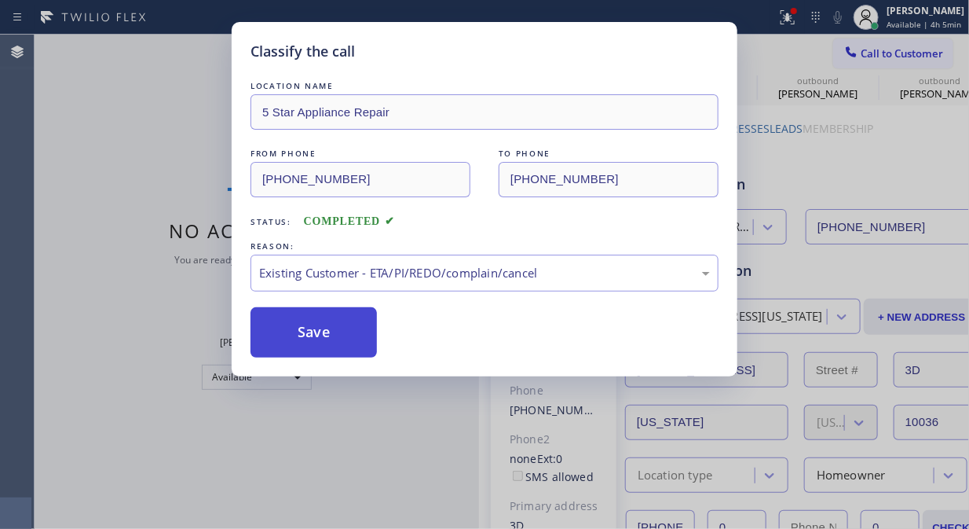
click at [355, 324] on button "Save" at bounding box center [314, 332] width 126 height 50
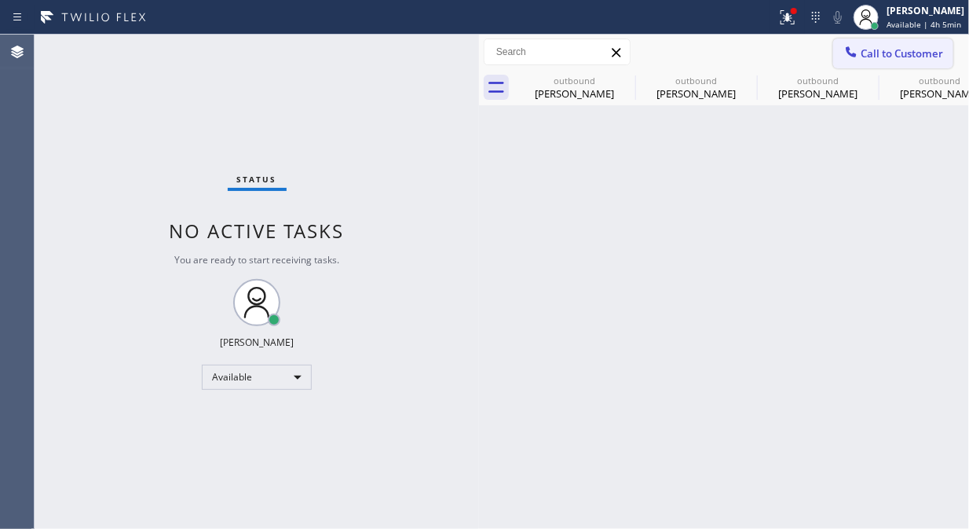
click at [877, 51] on span "Call to Customer" at bounding box center [902, 53] width 82 height 14
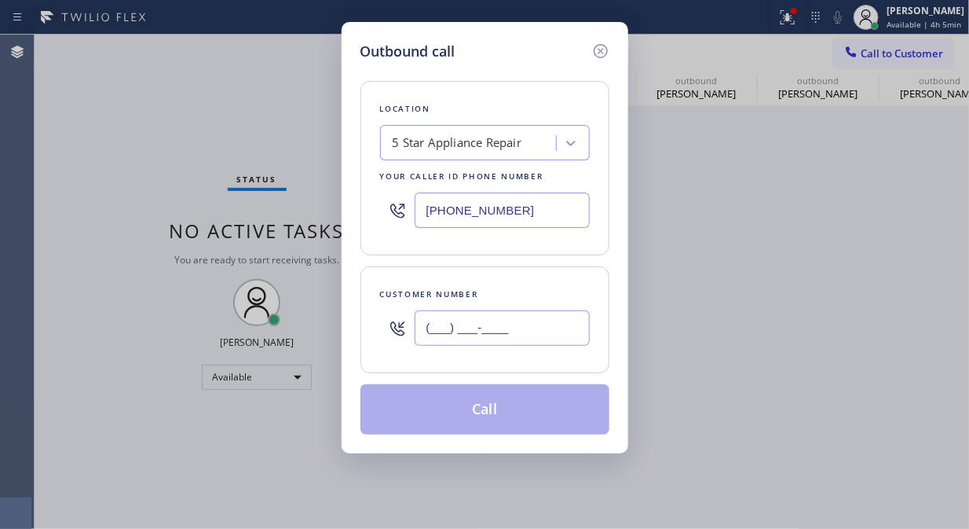
click at [475, 332] on input "(___) ___-____" at bounding box center [502, 327] width 175 height 35
paste input "646) 616-0832"
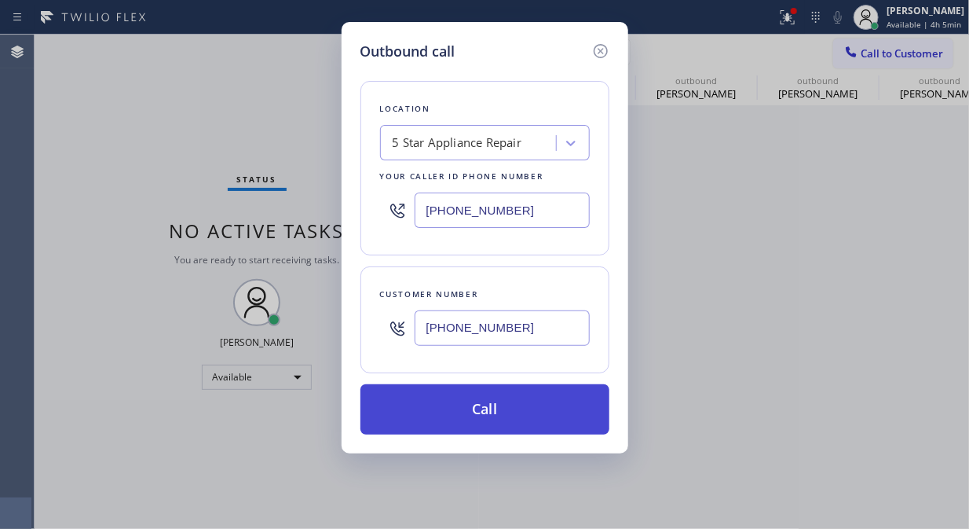
type input "[PHONE_NUMBER]"
click at [522, 428] on button "Call" at bounding box center [485, 409] width 249 height 50
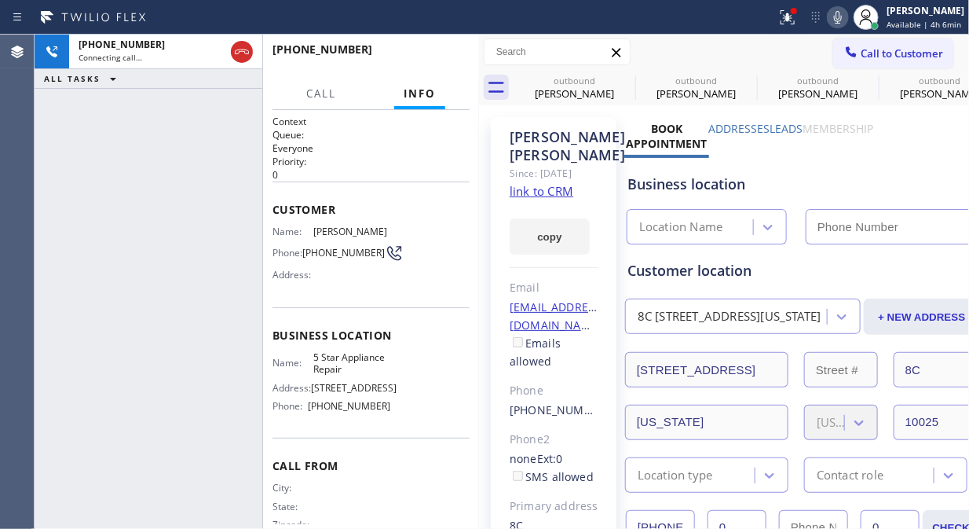
click at [792, 24] on icon at bounding box center [787, 17] width 19 height 19
type input "[PHONE_NUMBER]"
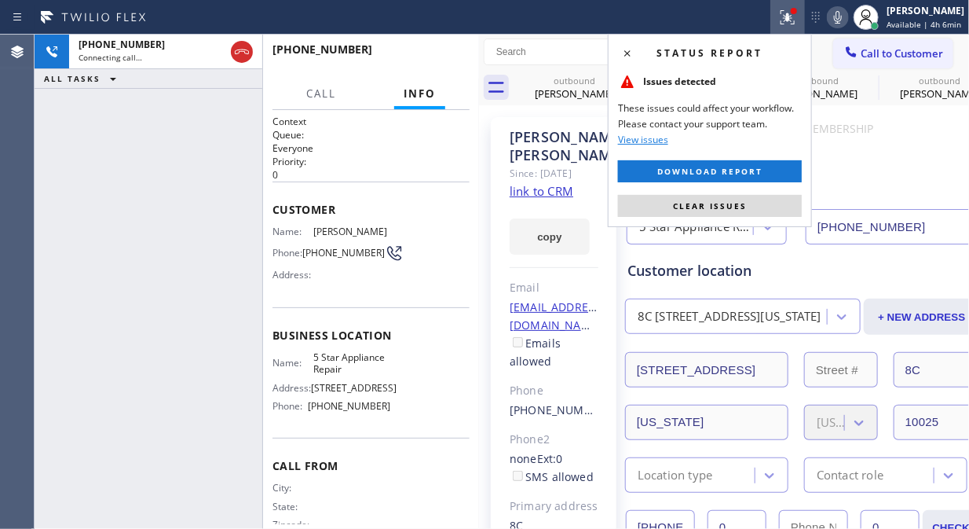
click at [713, 207] on span "Clear issues" at bounding box center [710, 205] width 74 height 11
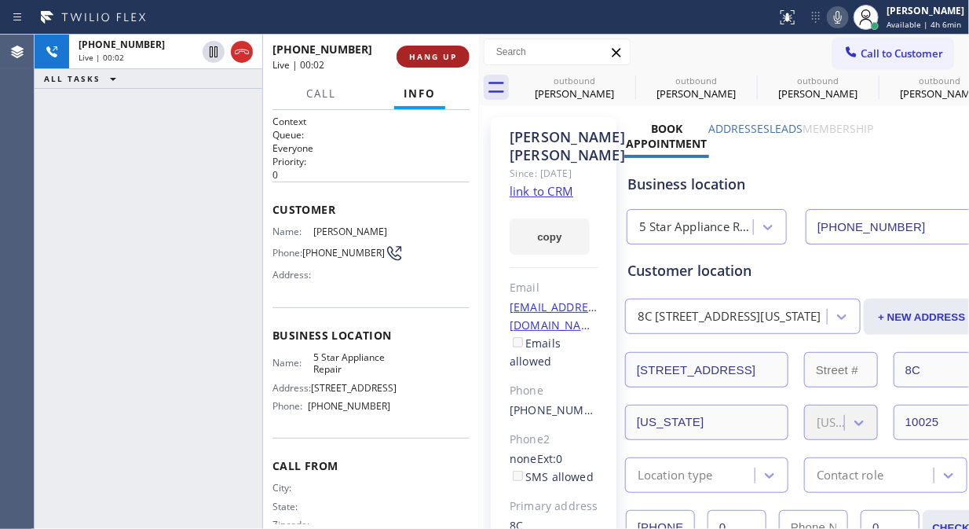
click at [418, 53] on span "HANG UP" at bounding box center [433, 56] width 48 height 11
click at [419, 53] on span "COMPLETE" at bounding box center [430, 56] width 54 height 11
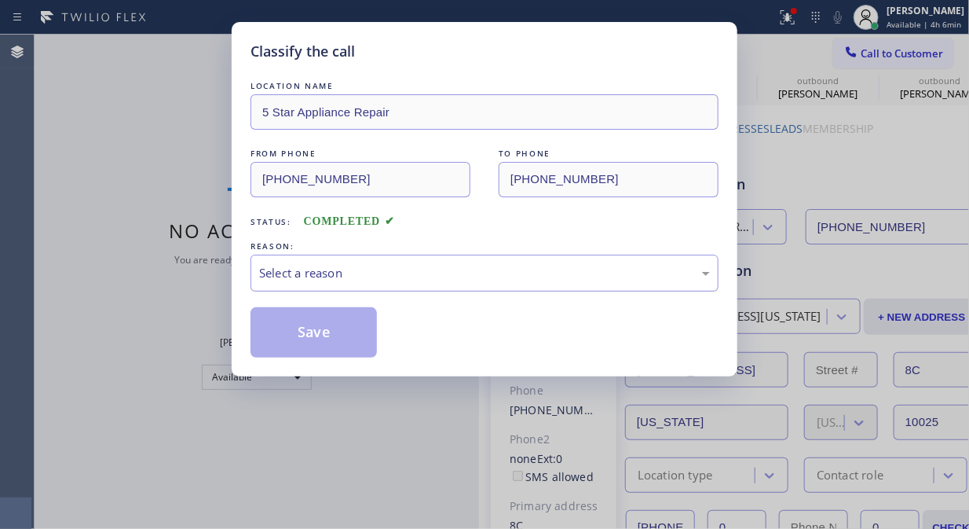
click at [456, 275] on div "Select a reason" at bounding box center [484, 273] width 451 height 18
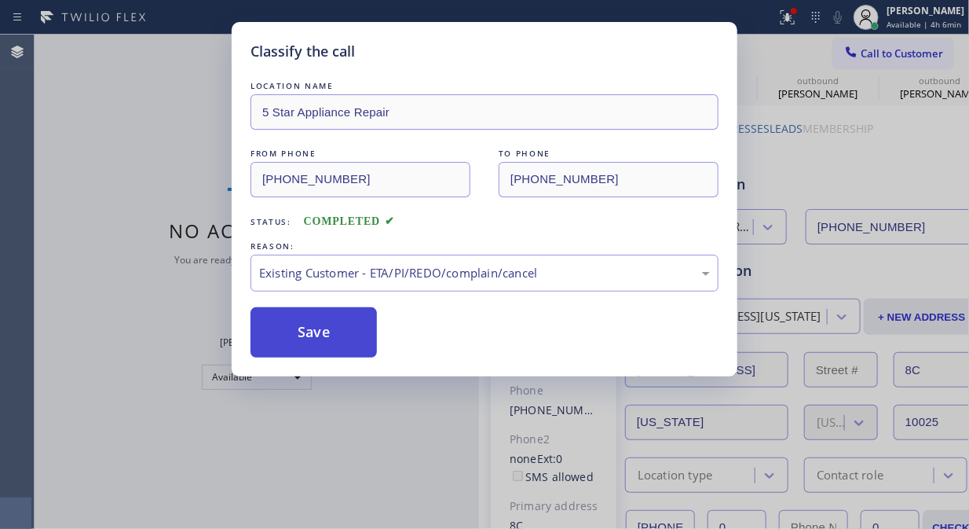
click at [353, 339] on button "Save" at bounding box center [314, 332] width 126 height 50
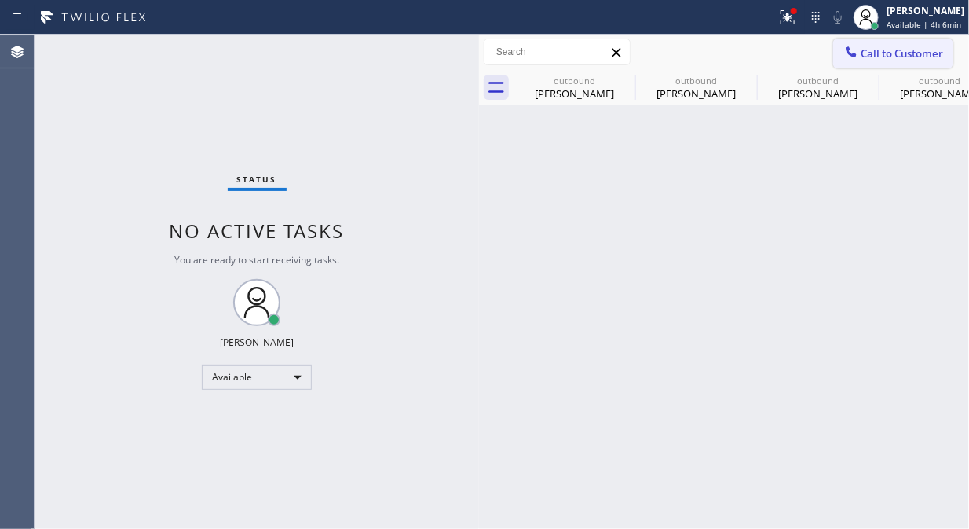
click at [877, 51] on span "Call to Customer" at bounding box center [902, 53] width 82 height 14
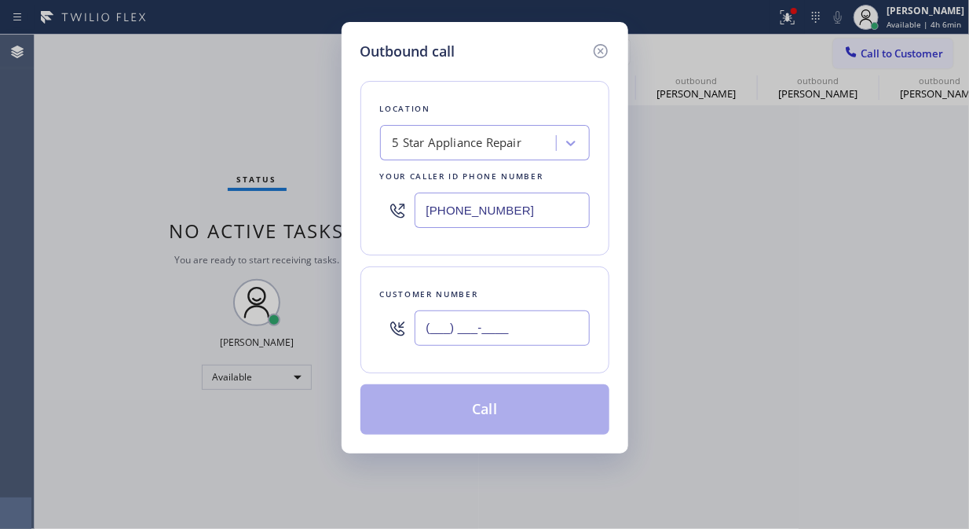
click at [445, 328] on input "(___) ___-____" at bounding box center [502, 327] width 175 height 35
paste input "917) 562-6793"
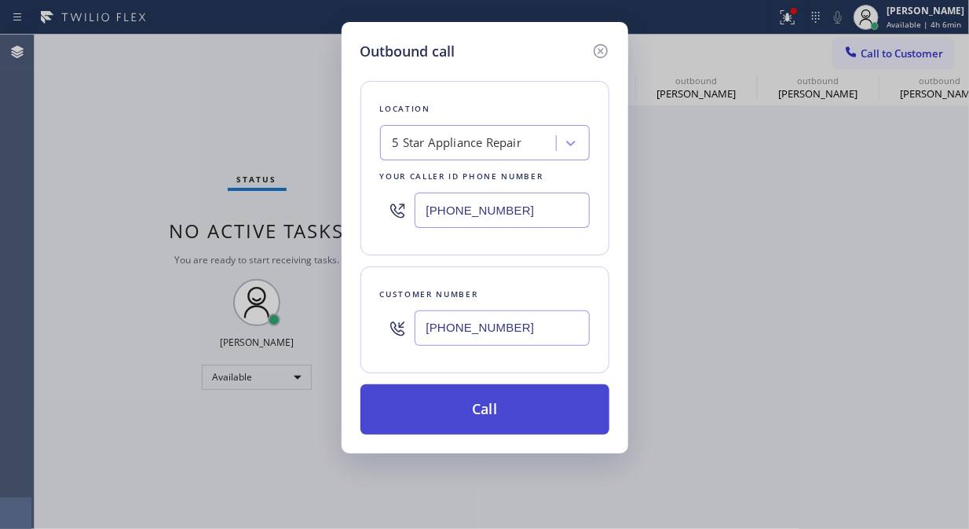
type input "[PHONE_NUMBER]"
click at [479, 406] on button "Call" at bounding box center [485, 409] width 249 height 50
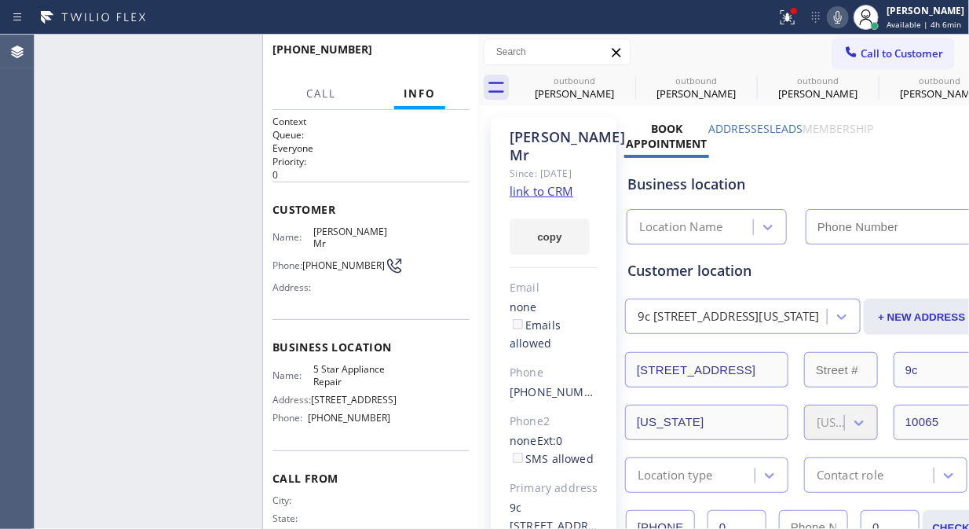
type input "[PHONE_NUMBER]"
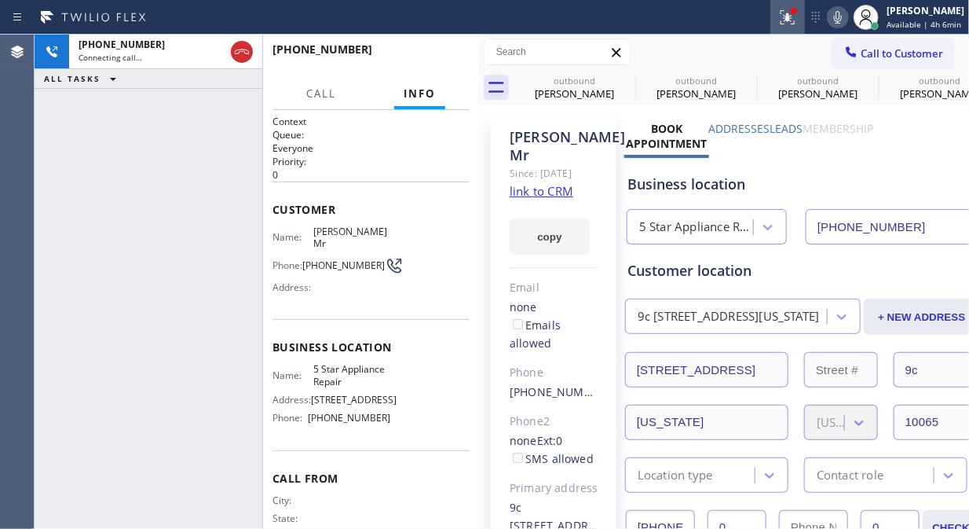
click at [797, 25] on icon at bounding box center [787, 17] width 19 height 19
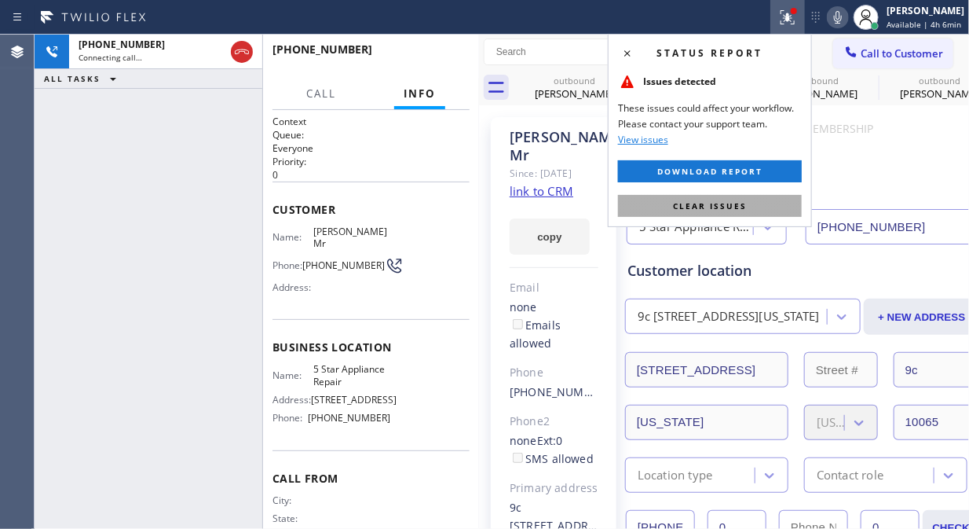
click at [690, 210] on span "Clear issues" at bounding box center [710, 205] width 74 height 11
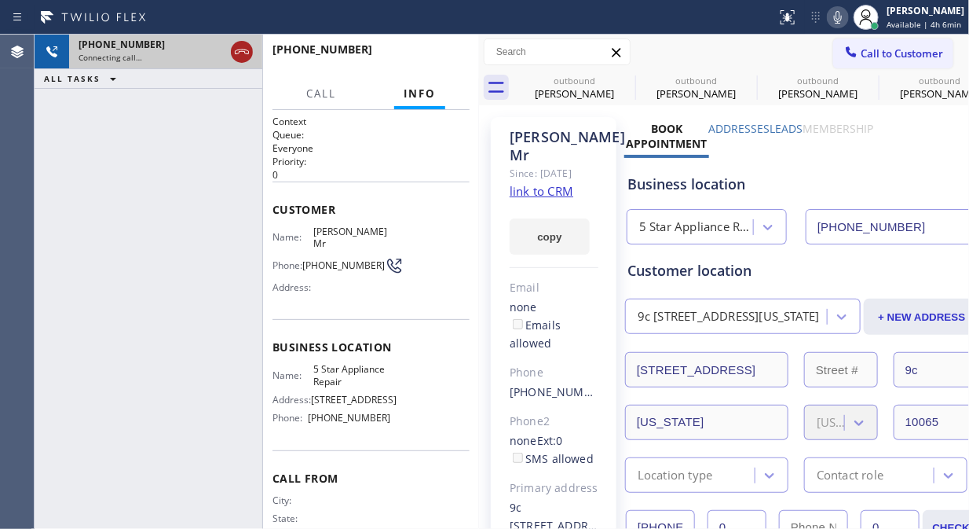
click at [244, 53] on icon at bounding box center [241, 51] width 19 height 19
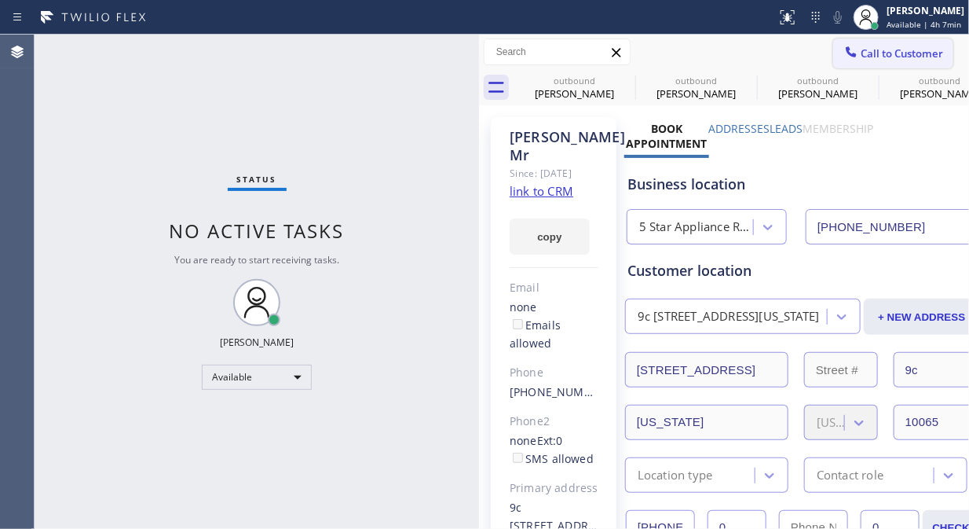
click at [861, 57] on span "Call to Customer" at bounding box center [902, 53] width 82 height 14
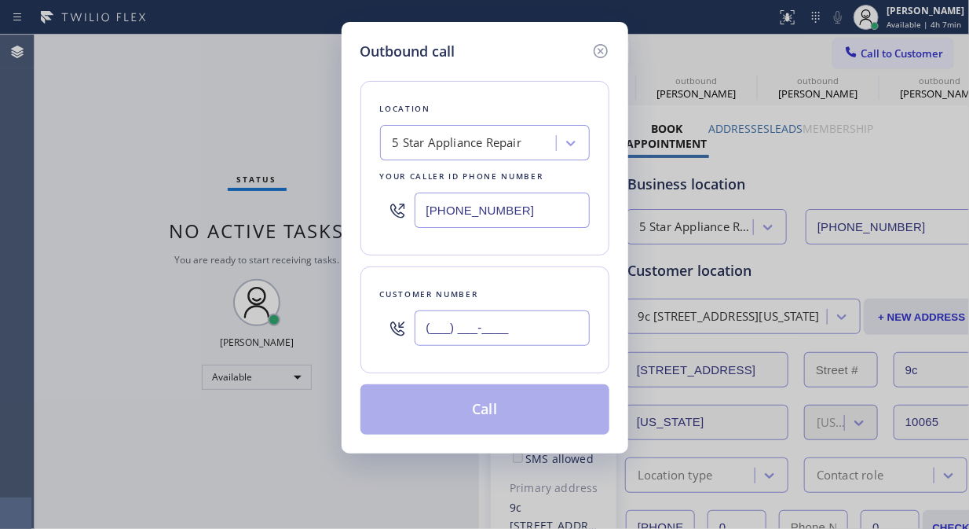
click at [533, 320] on input "(___) ___-____" at bounding box center [502, 327] width 175 height 35
paste input "212) 472-6349"
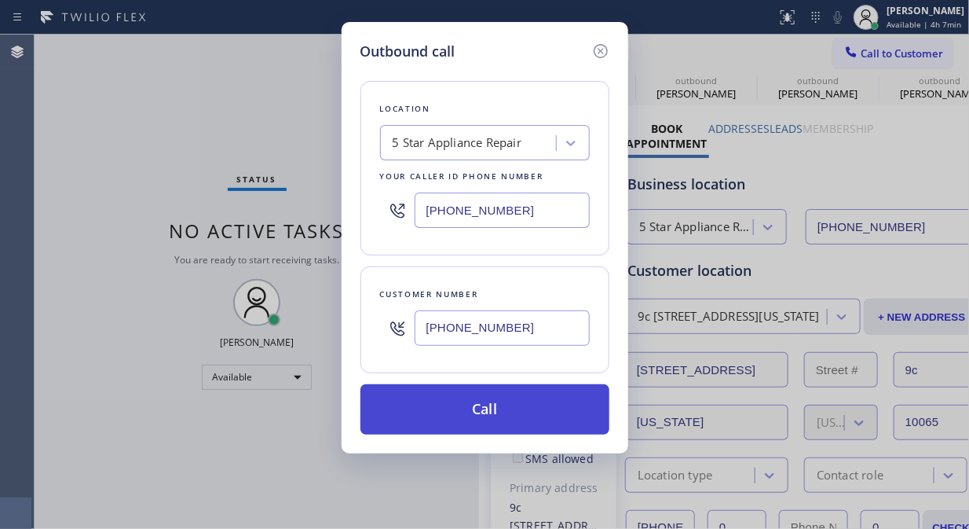
type input "[PHONE_NUMBER]"
click at [512, 414] on button "Call" at bounding box center [485, 409] width 249 height 50
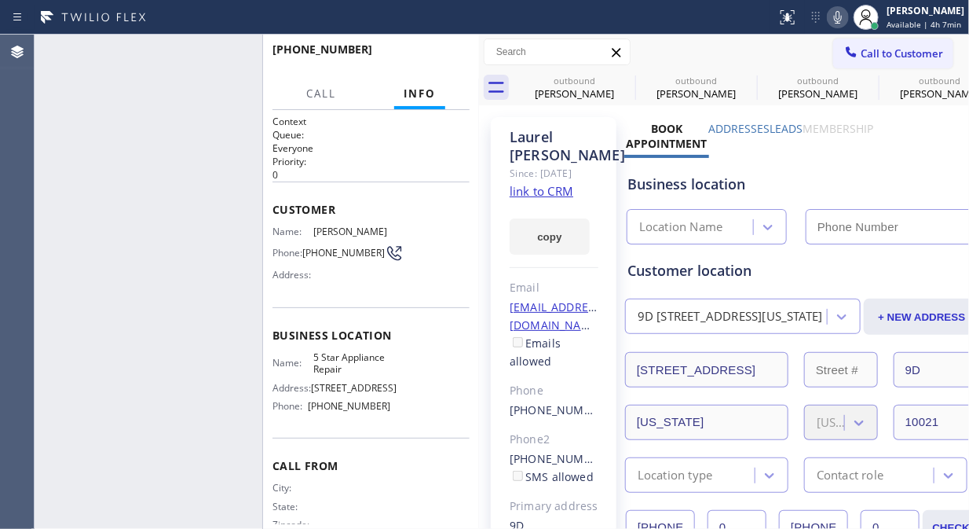
type input "[PHONE_NUMBER]"
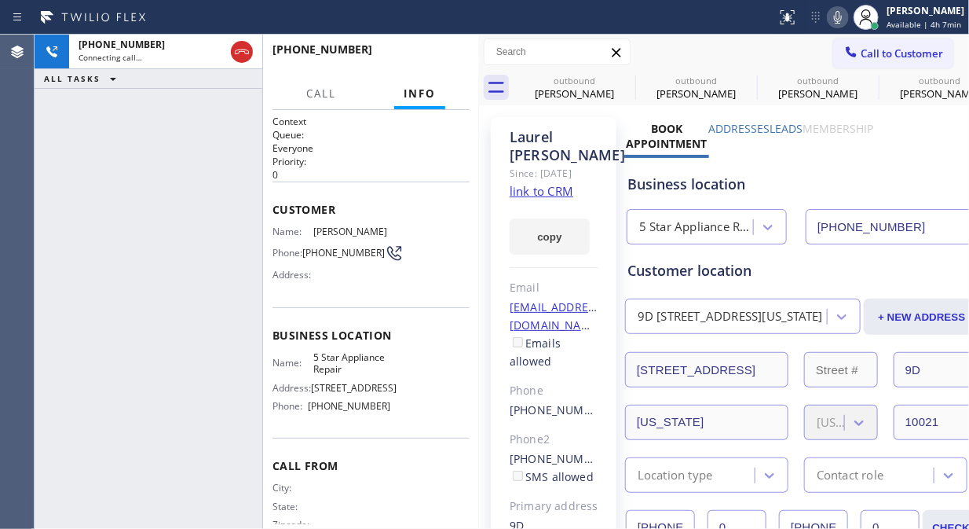
click at [837, 20] on icon at bounding box center [838, 17] width 19 height 19
click at [840, 17] on icon at bounding box center [838, 17] width 19 height 19
click at [622, 77] on icon at bounding box center [625, 80] width 19 height 19
click at [0, 0] on icon at bounding box center [0, 0] width 0 height 0
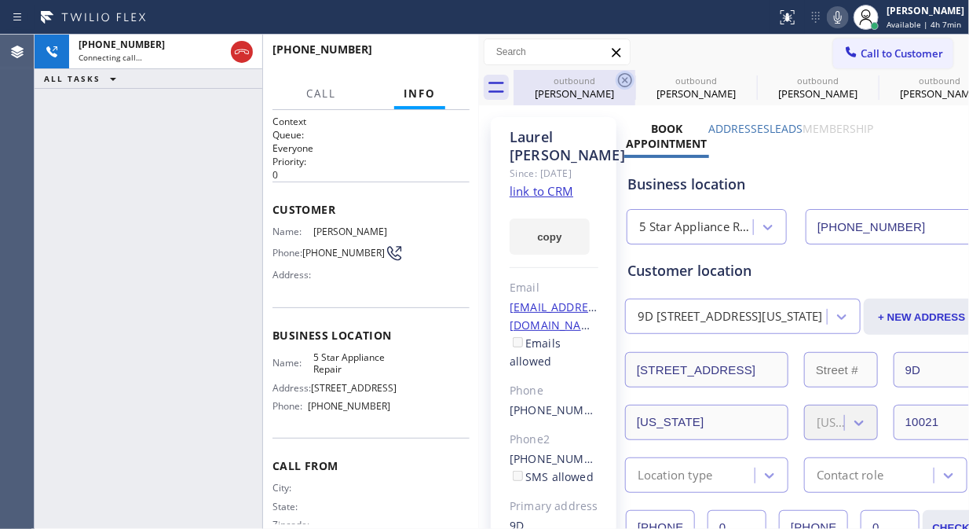
click at [0, 0] on icon at bounding box center [0, 0] width 0 height 0
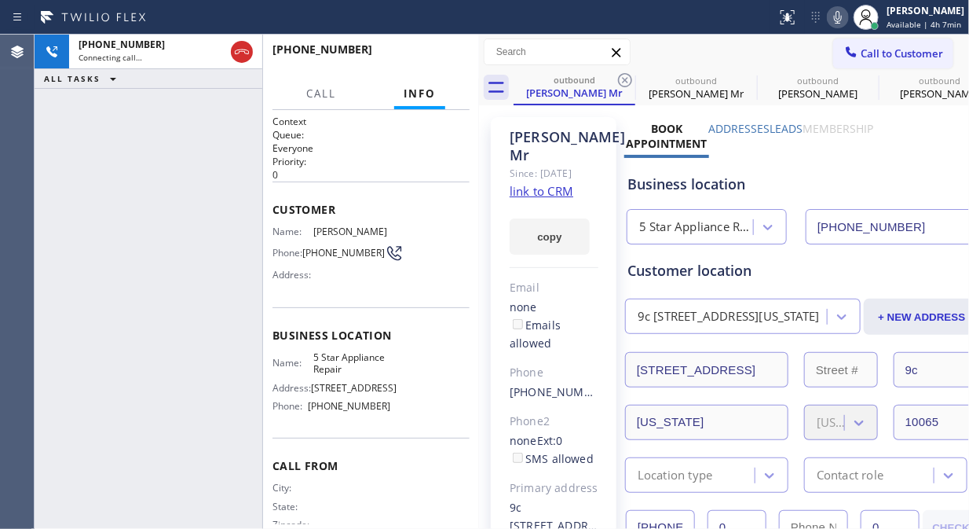
click at [622, 77] on icon at bounding box center [625, 80] width 19 height 19
click at [0, 0] on icon at bounding box center [0, 0] width 0 height 0
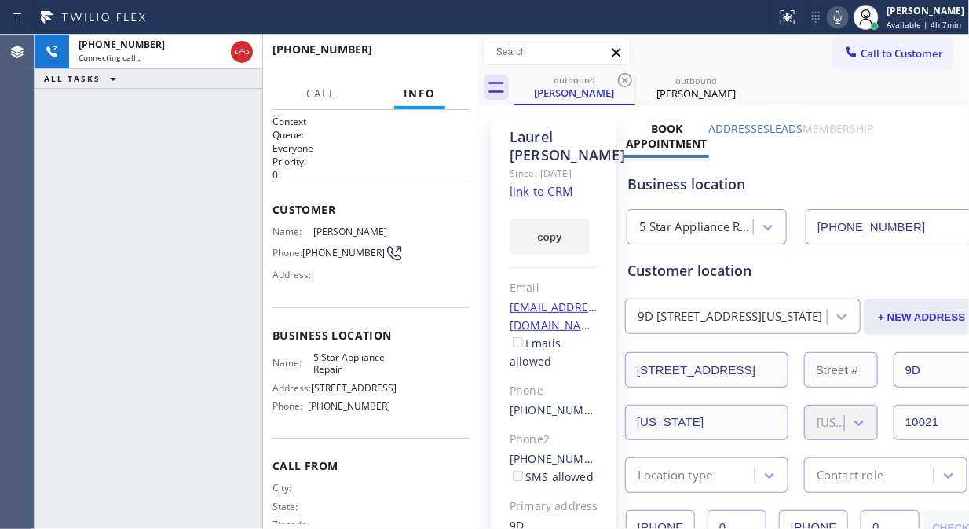
click at [622, 77] on icon at bounding box center [625, 80] width 19 height 19
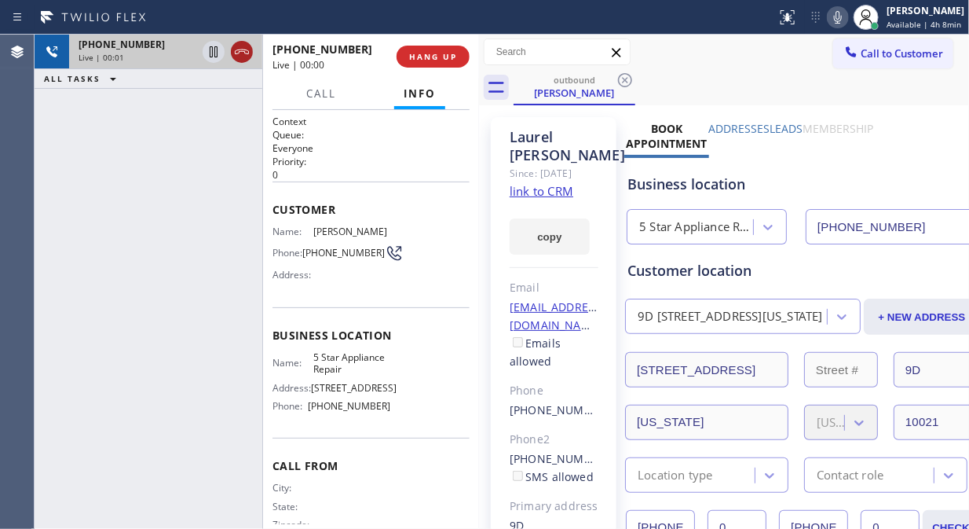
click at [240, 57] on icon at bounding box center [241, 51] width 19 height 19
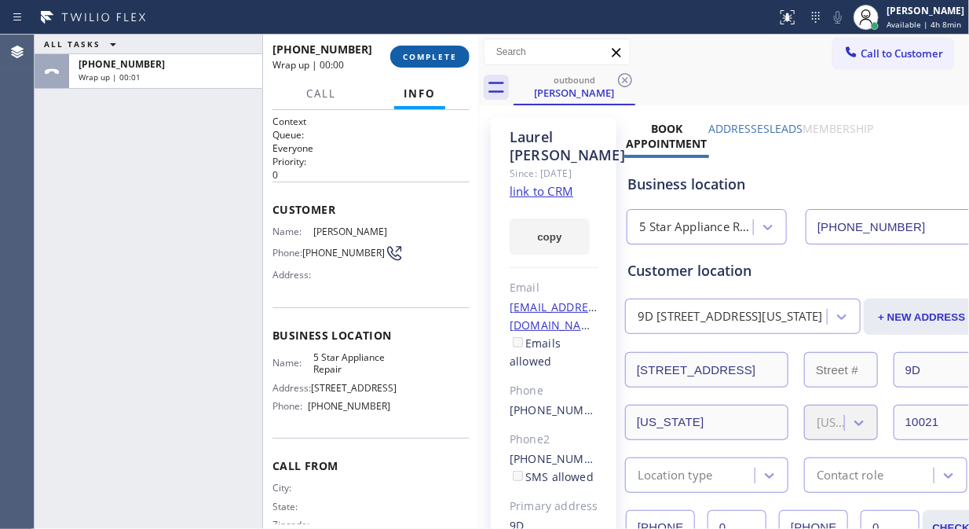
click at [426, 60] on span "COMPLETE" at bounding box center [430, 56] width 54 height 11
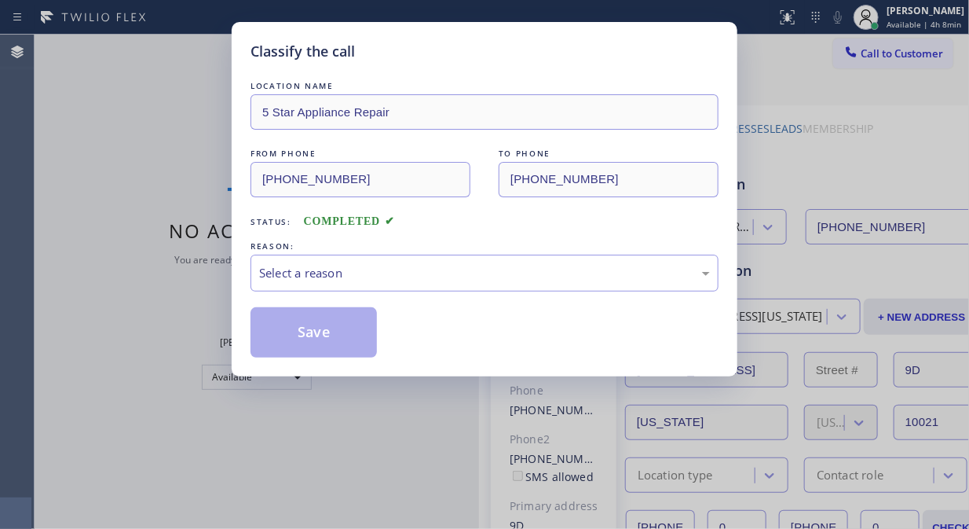
click at [419, 298] on div "LOCATION NAME 5 Star Appliance Repair FROM PHONE [PHONE_NUMBER] TO PHONE [PHONE…" at bounding box center [485, 218] width 468 height 280
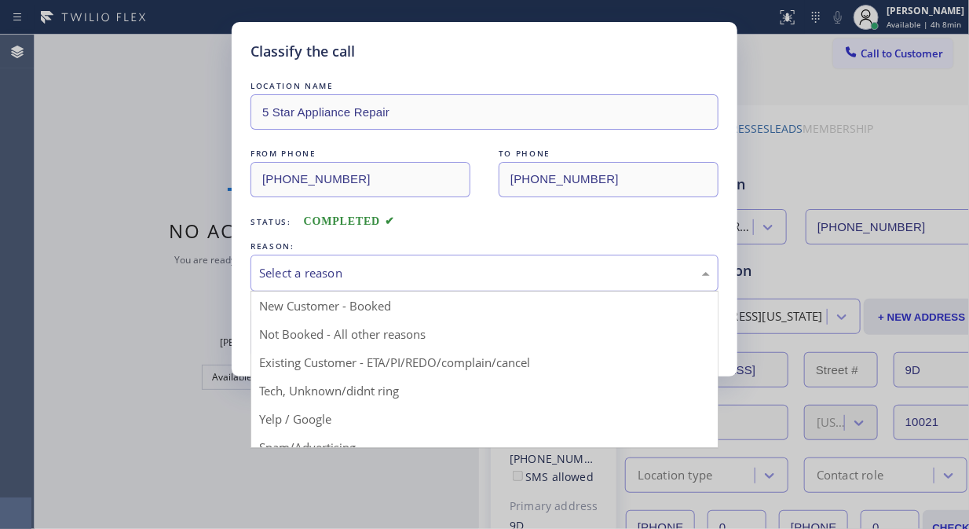
click at [478, 262] on div "Select a reason" at bounding box center [485, 272] width 468 height 37
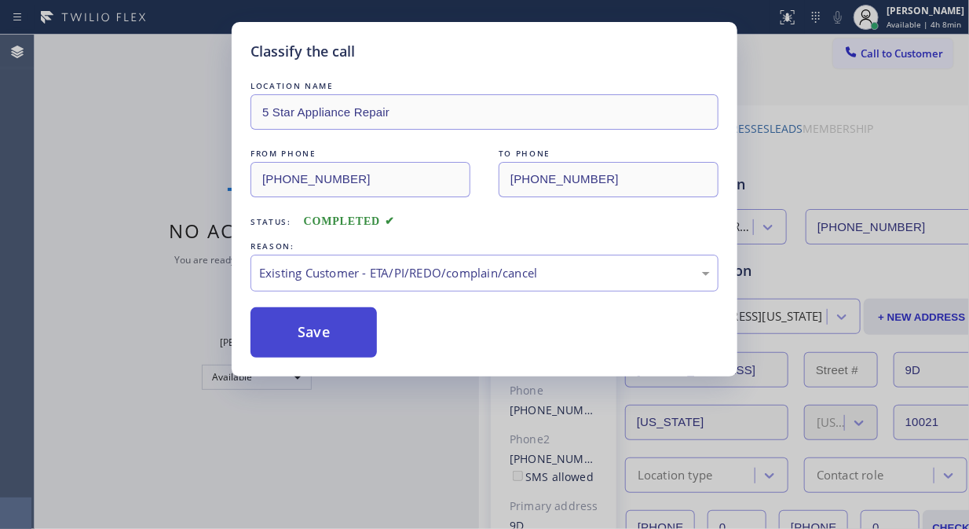
click at [304, 323] on button "Save" at bounding box center [314, 332] width 126 height 50
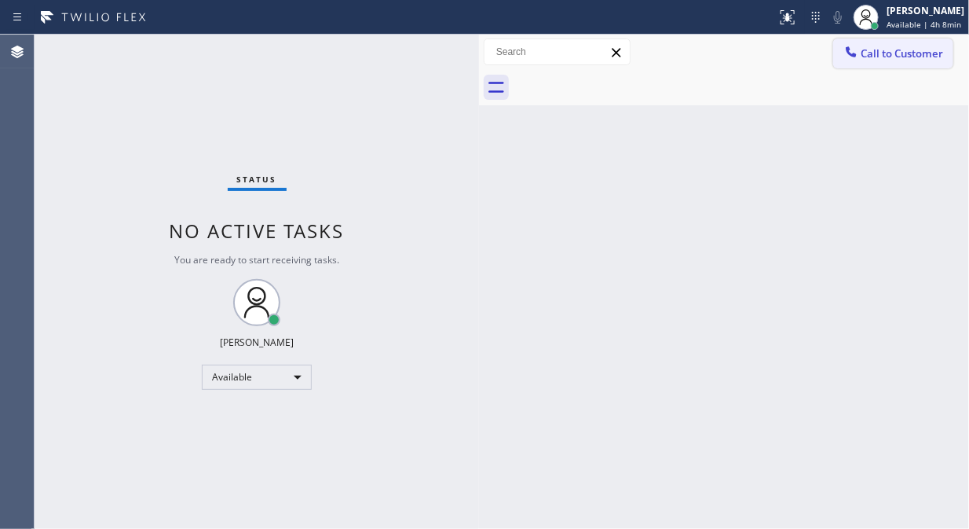
click at [888, 61] on button "Call to Customer" at bounding box center [893, 53] width 120 height 30
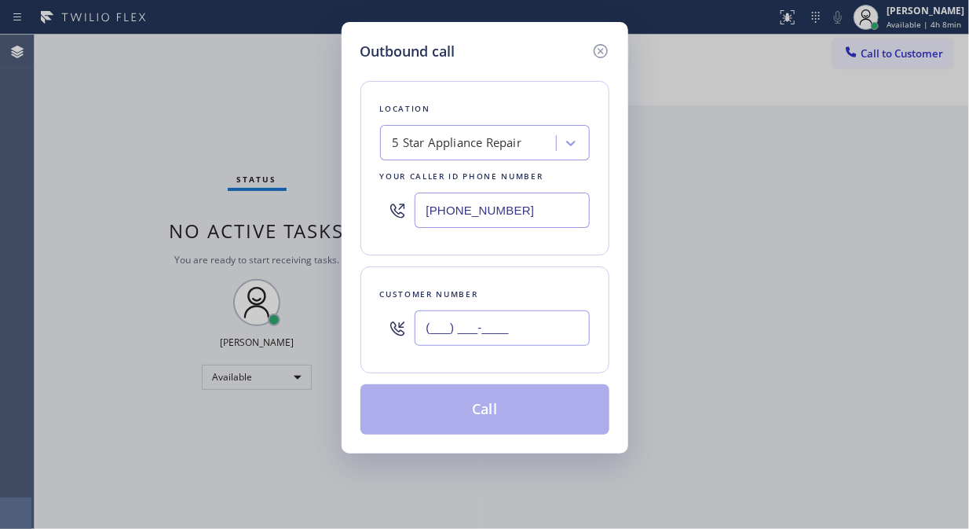
click at [519, 324] on input "(___) ___-____" at bounding box center [502, 327] width 175 height 35
paste input "917) 709-9502"
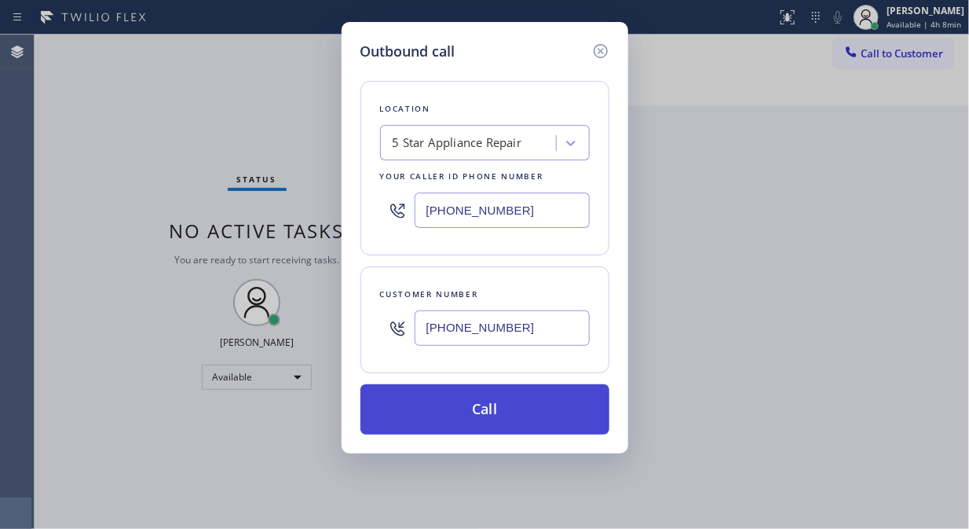
type input "[PHONE_NUMBER]"
click at [516, 405] on button "Call" at bounding box center [485, 409] width 249 height 50
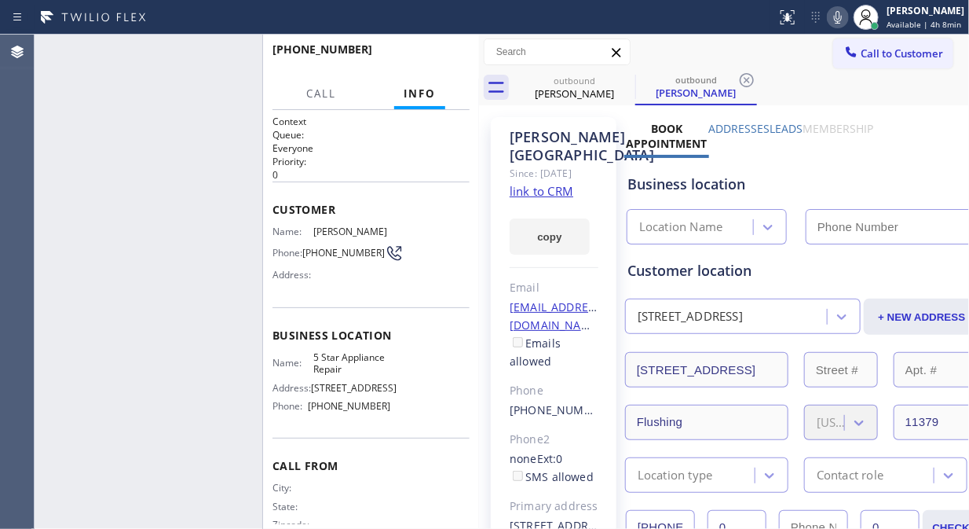
type input "[PHONE_NUMBER]"
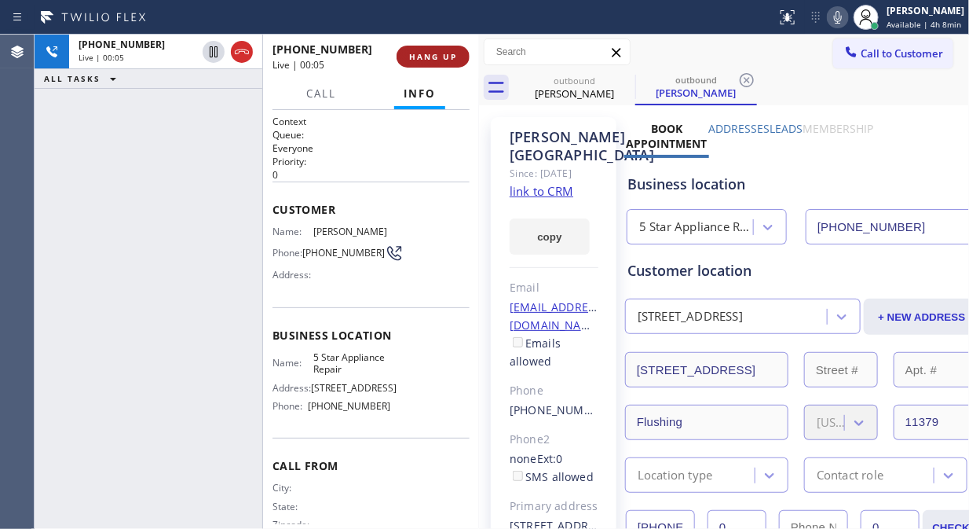
click at [429, 57] on span "HANG UP" at bounding box center [433, 56] width 48 height 11
click at [429, 57] on span "COMPLETE" at bounding box center [430, 56] width 54 height 11
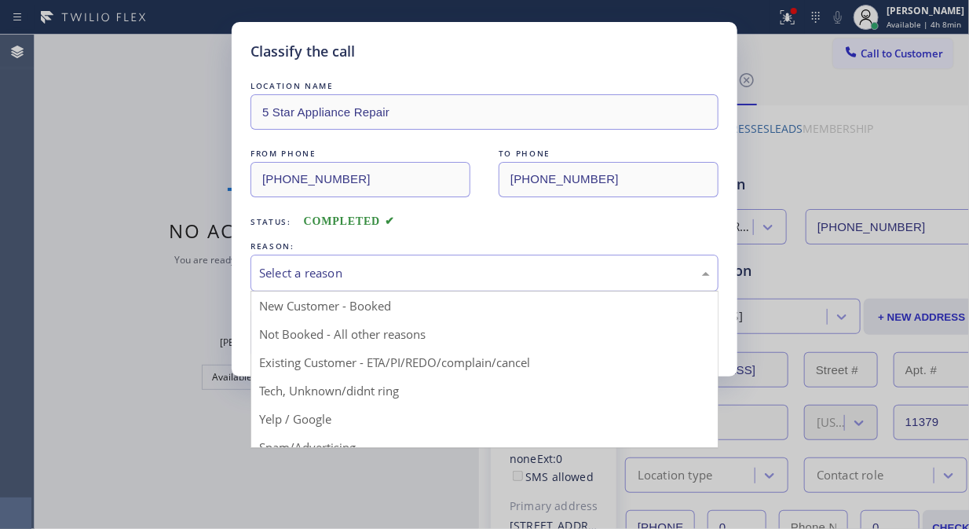
click at [449, 277] on div "Select a reason" at bounding box center [484, 273] width 451 height 18
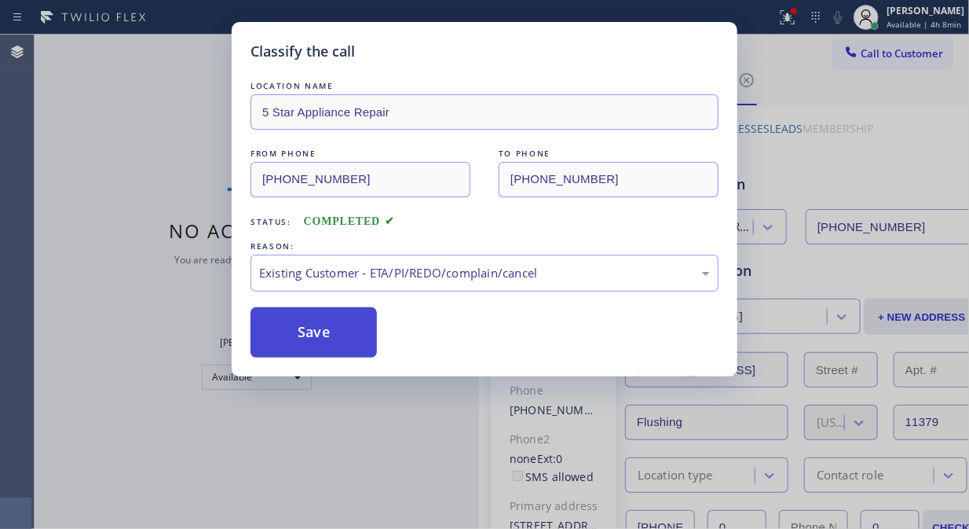
click at [328, 340] on button "Save" at bounding box center [314, 332] width 126 height 50
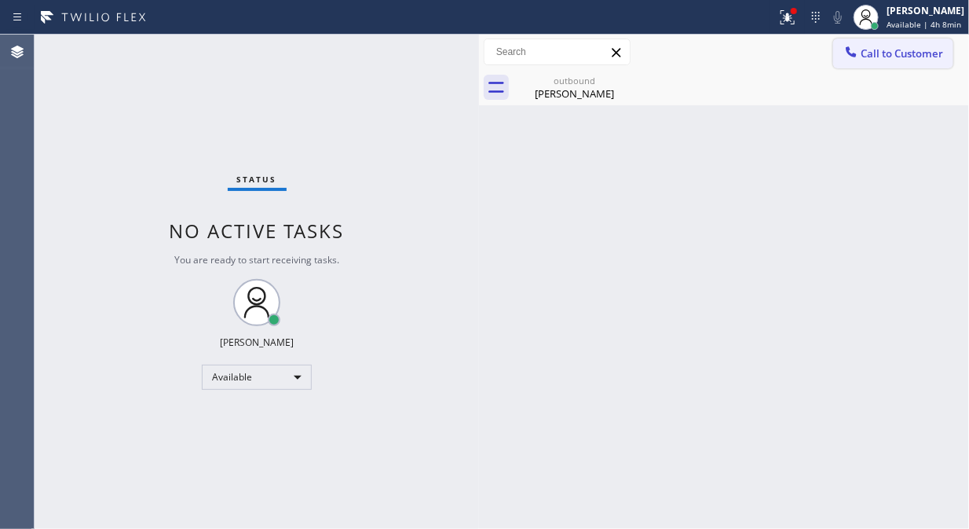
click at [883, 59] on span "Call to Customer" at bounding box center [902, 53] width 82 height 14
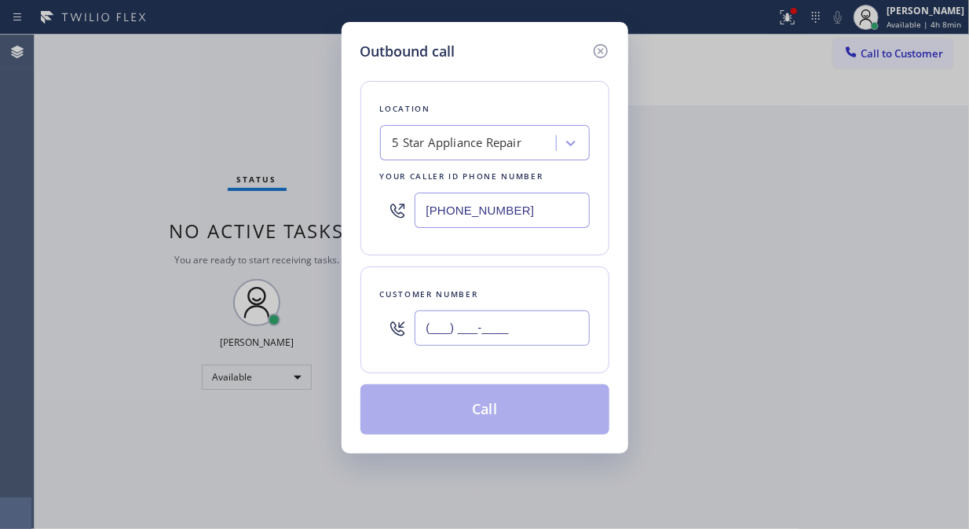
click at [562, 317] on input "(___) ___-____" at bounding box center [502, 327] width 175 height 35
paste input "917) 459-4255"
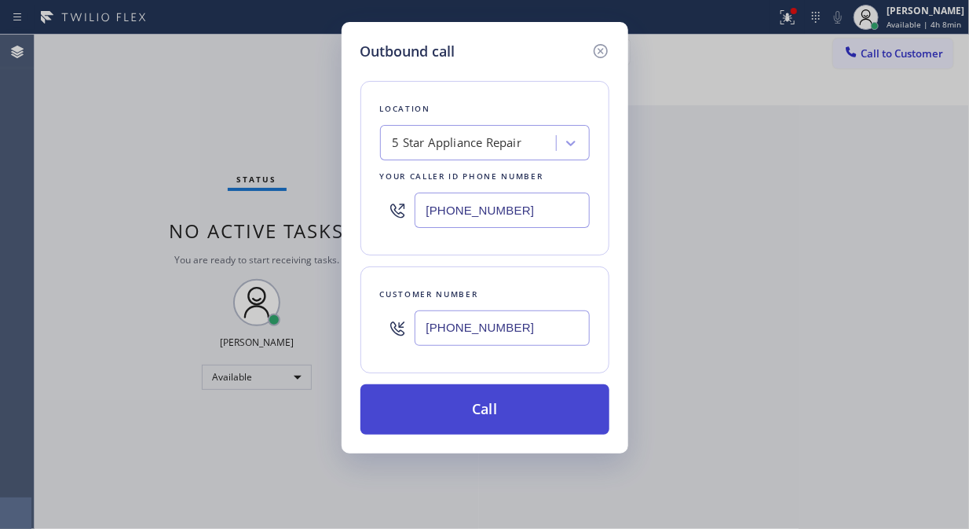
type input "[PHONE_NUMBER]"
click at [558, 433] on button "Call" at bounding box center [485, 409] width 249 height 50
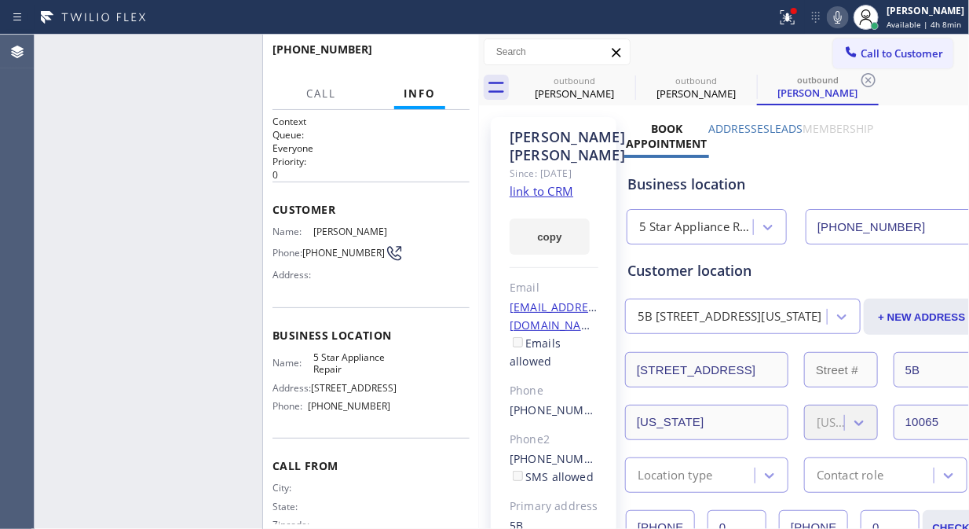
type input "[PHONE_NUMBER]"
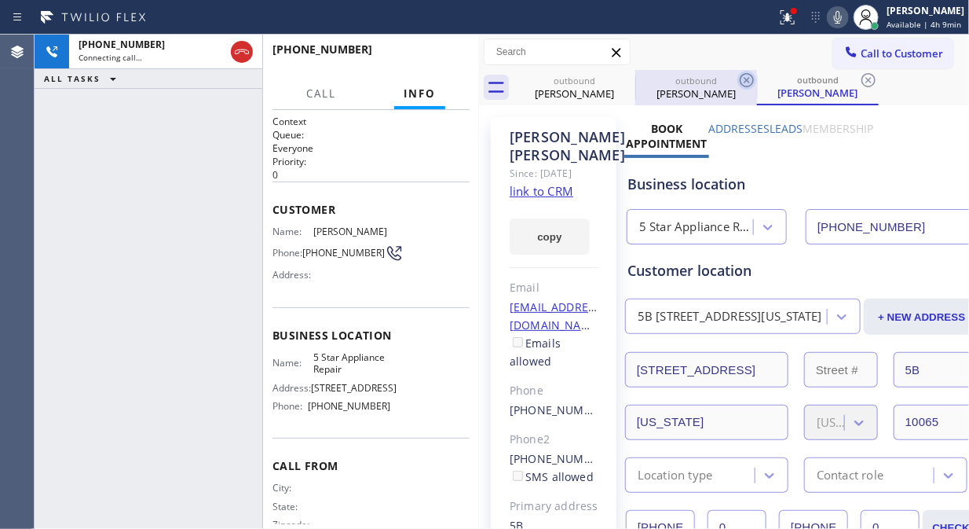
drag, startPoint x: 631, startPoint y: 75, endPoint x: 624, endPoint y: 79, distance: 8.1
click at [0, 0] on icon at bounding box center [0, 0] width 0 height 0
click at [740, 79] on icon at bounding box center [747, 80] width 14 height 14
click at [862, 79] on icon at bounding box center [869, 80] width 14 height 14
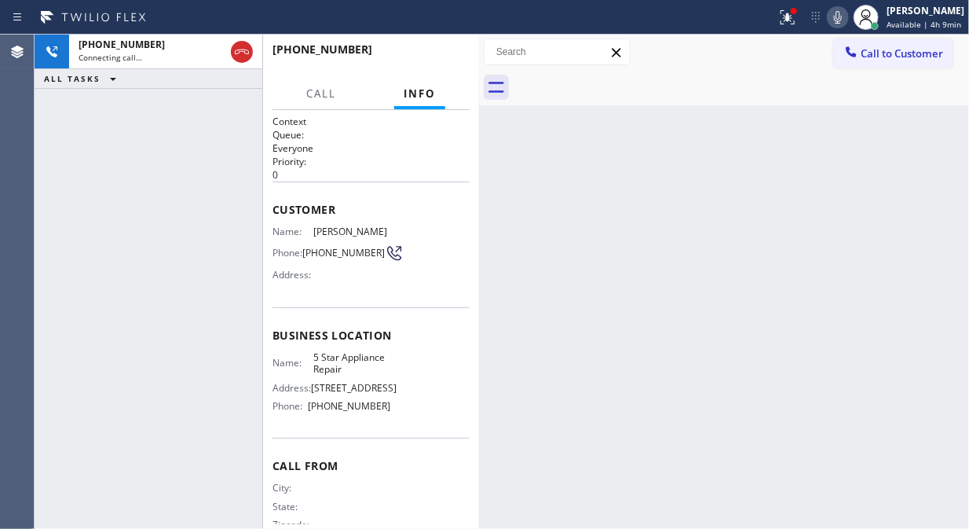
click at [623, 82] on div at bounding box center [742, 87] width 456 height 35
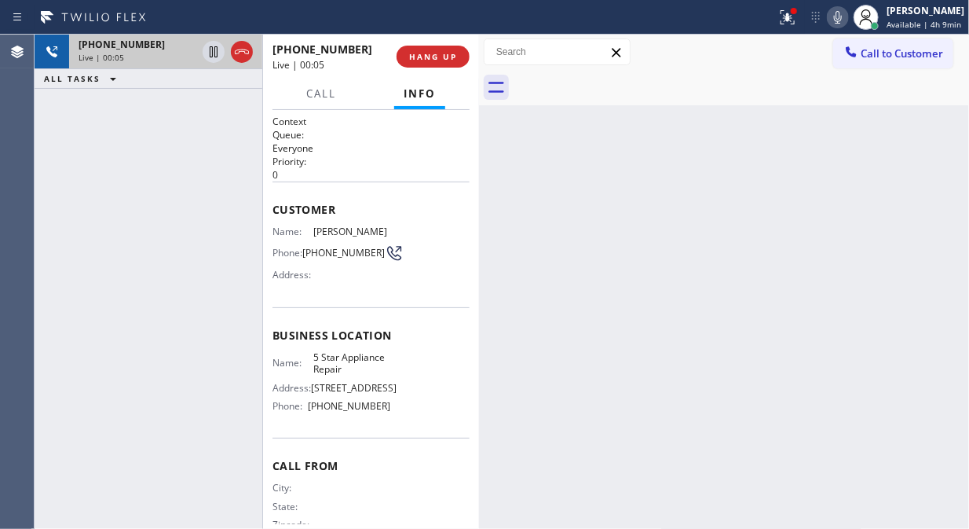
click at [165, 57] on div "Live | 00:05" at bounding box center [138, 57] width 118 height 11
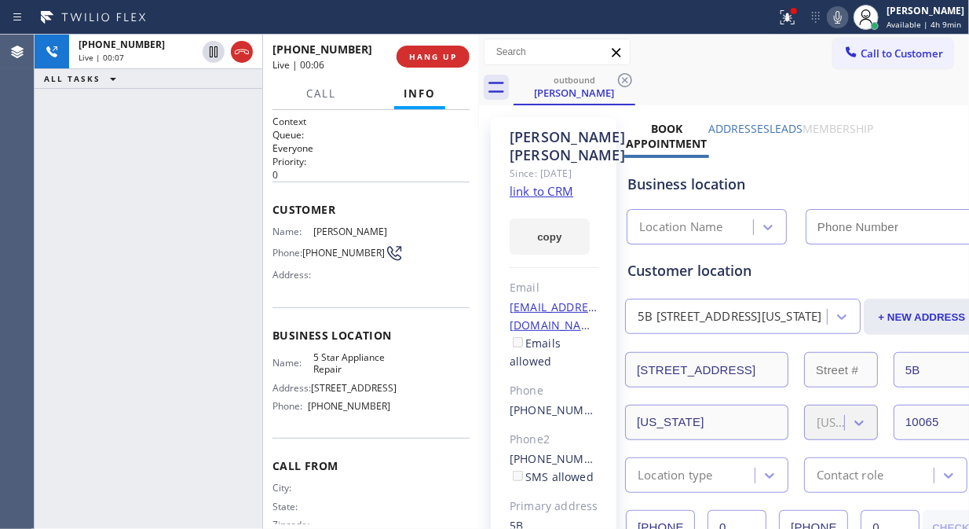
type input "[PHONE_NUMBER]"
click at [555, 194] on link "link to CRM" at bounding box center [542, 191] width 64 height 16
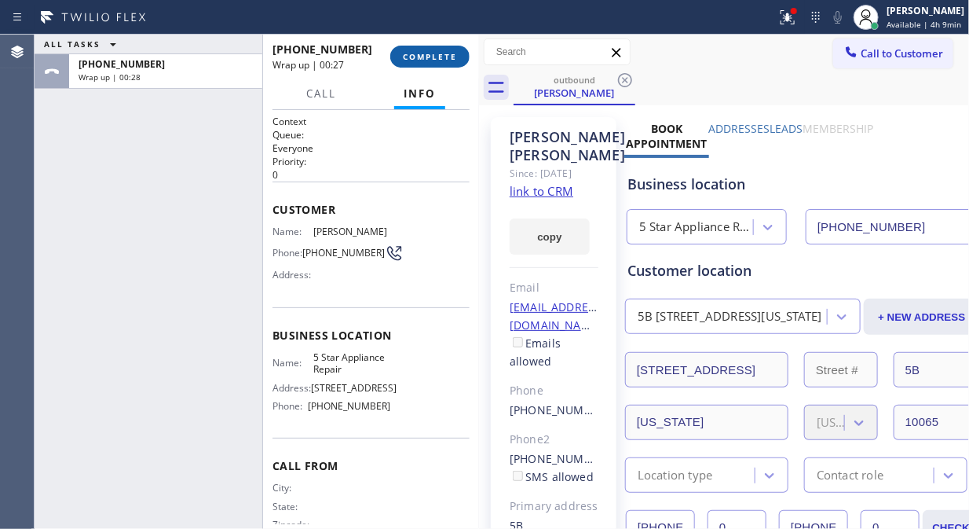
drag, startPoint x: 463, startPoint y: 61, endPoint x: 452, endPoint y: 65, distance: 11.7
click at [458, 64] on button "COMPLETE" at bounding box center [429, 57] width 79 height 22
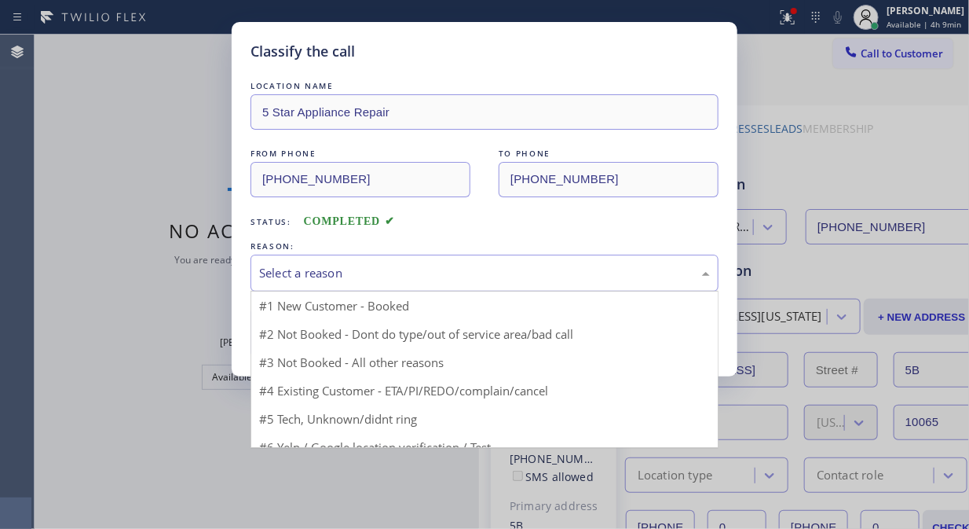
click at [441, 280] on div "Select a reason" at bounding box center [484, 273] width 451 height 18
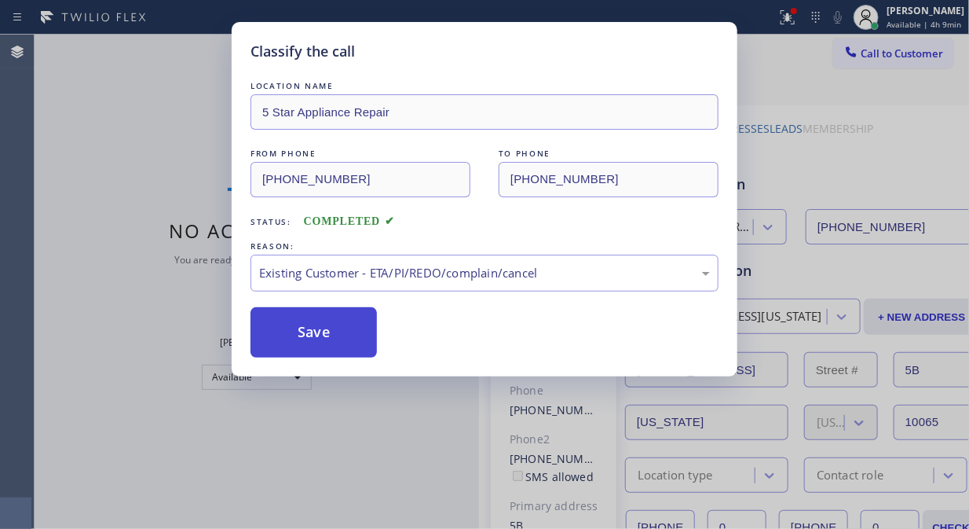
drag, startPoint x: 336, startPoint y: 339, endPoint x: 138, endPoint y: 11, distance: 383.4
click at [335, 338] on button "Save" at bounding box center [314, 332] width 126 height 50
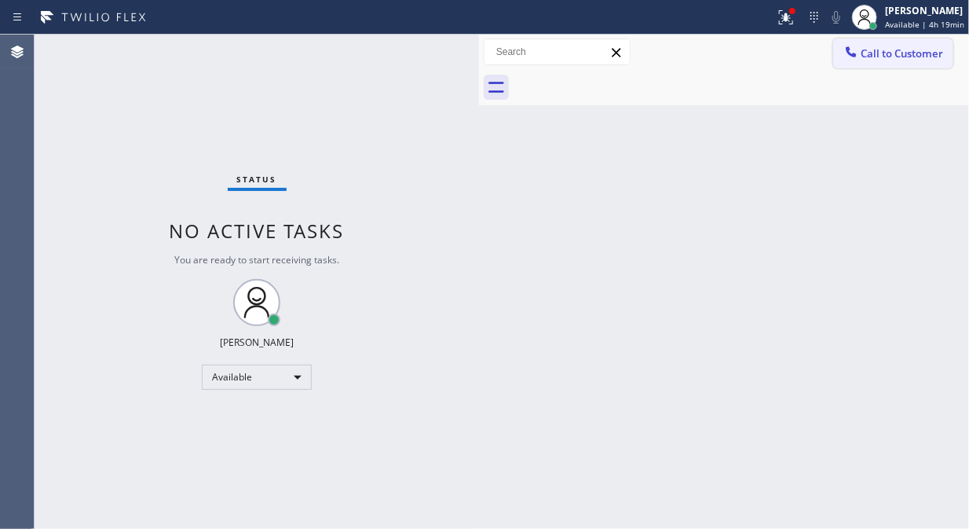
click at [849, 53] on icon at bounding box center [852, 52] width 16 height 16
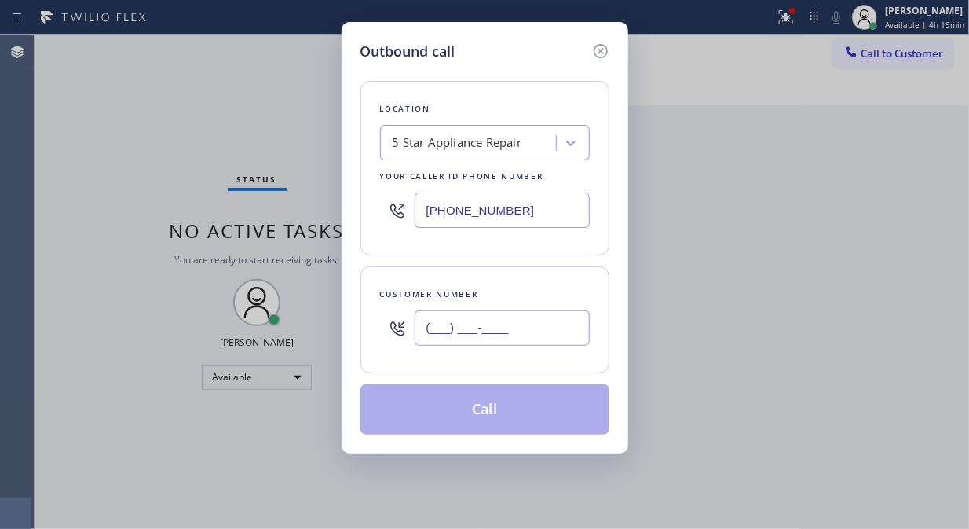
click at [427, 341] on input "(___) ___-____" at bounding box center [502, 327] width 175 height 35
paste input "404) 583-3638"
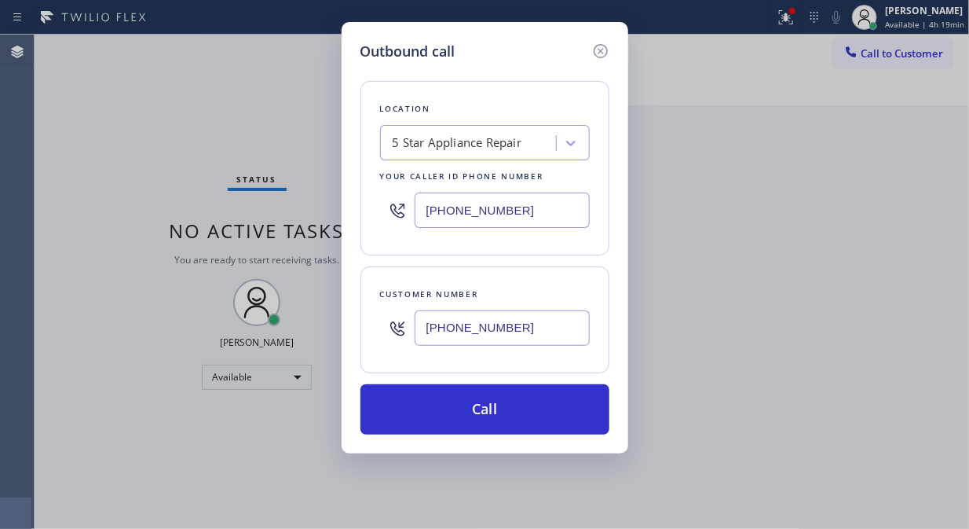
type input "[PHONE_NUMBER]"
click at [412, 147] on div "5 Star Appliance Repair" at bounding box center [458, 143] width 130 height 18
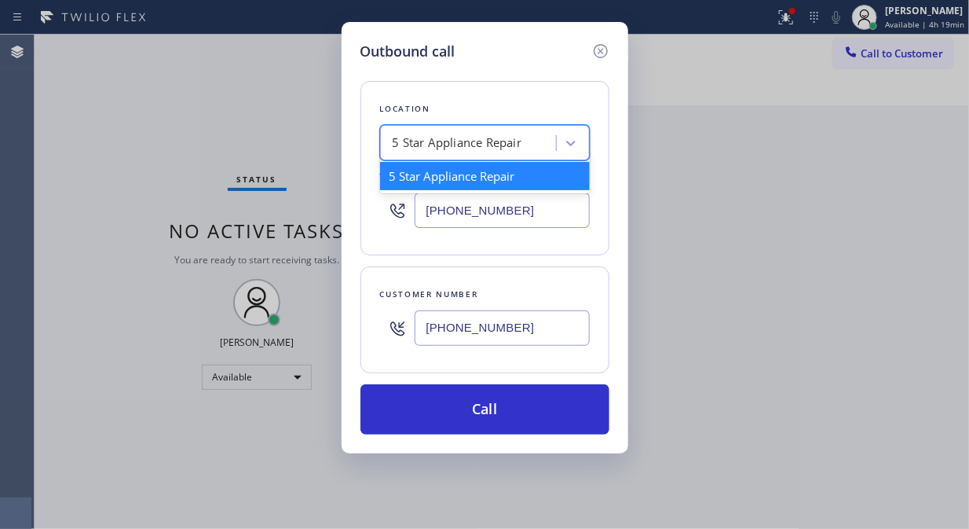
paste input "Home Alliance"
type input "Home Alliance"
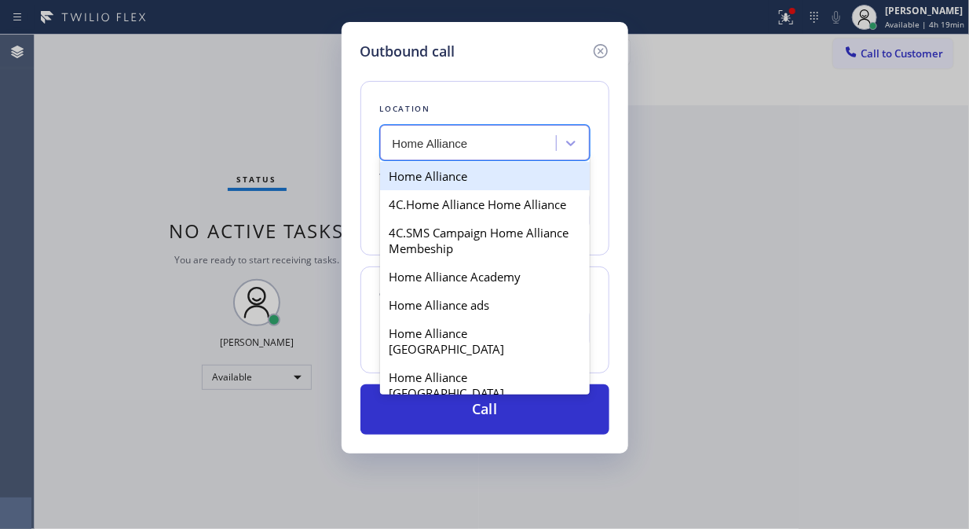
click at [470, 178] on div "Home Alliance" at bounding box center [485, 176] width 210 height 28
type input "[PHONE_NUMBER]"
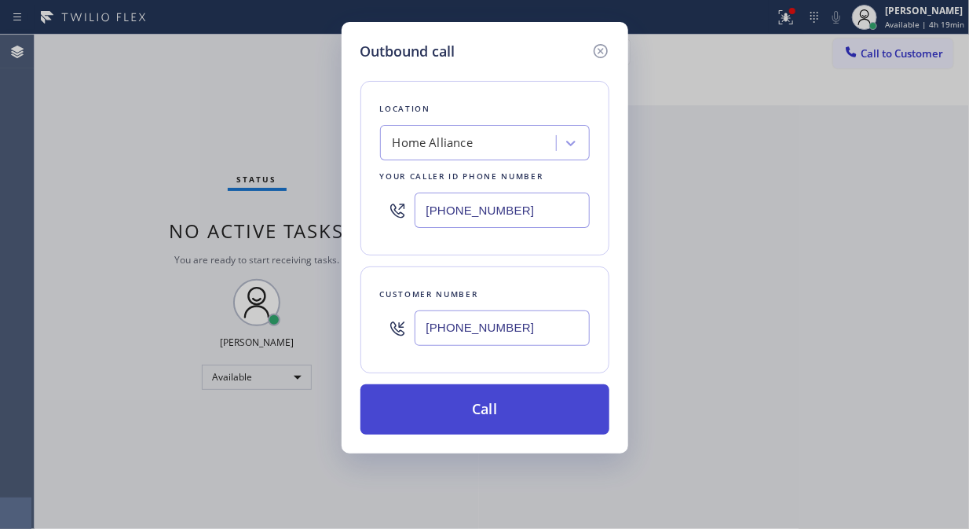
click at [500, 413] on button "Call" at bounding box center [485, 409] width 249 height 50
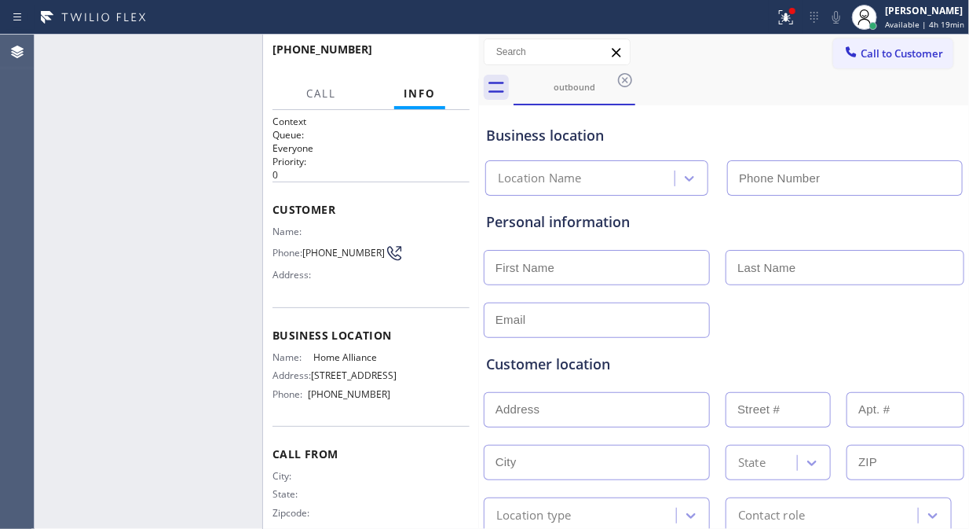
type input "[PHONE_NUMBER]"
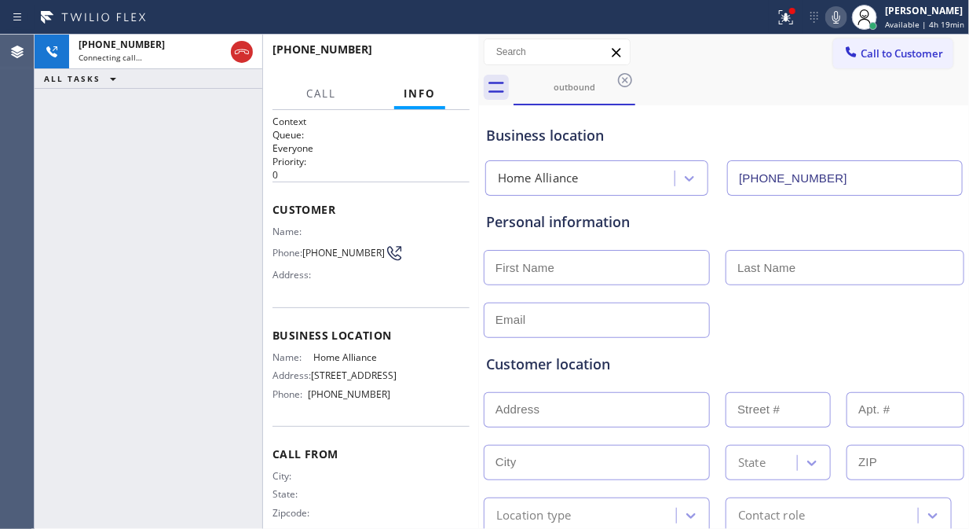
click at [838, 20] on icon at bounding box center [836, 17] width 19 height 19
click at [790, 21] on icon at bounding box center [786, 17] width 19 height 19
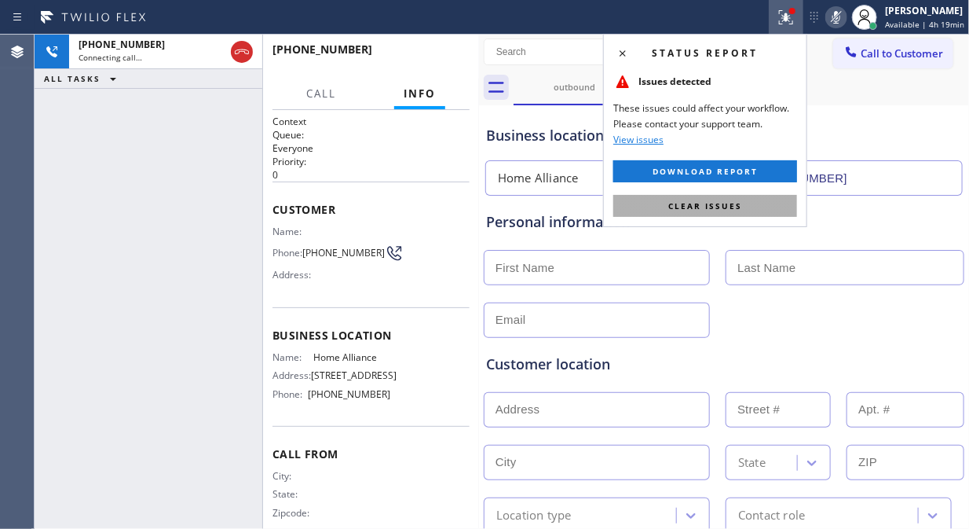
click at [742, 208] on button "Clear issues" at bounding box center [705, 206] width 184 height 22
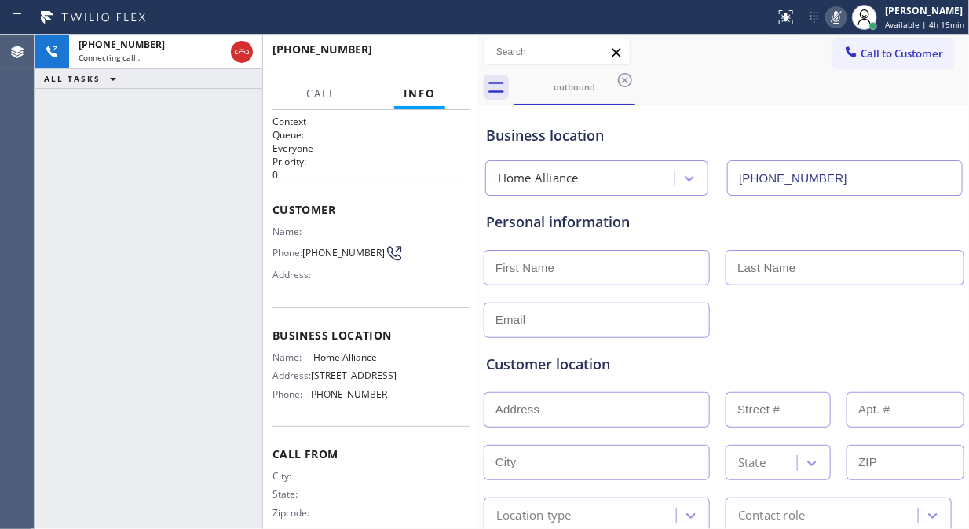
click at [838, 13] on icon at bounding box center [837, 17] width 8 height 13
drag, startPoint x: 335, startPoint y: 270, endPoint x: 275, endPoint y: 229, distance: 72.8
click at [275, 229] on div "Name: Phone: [PHONE_NUMBER] Address:" at bounding box center [332, 256] width 119 height 62
click at [338, 269] on div "Name: Phone: [PHONE_NUMBER] Address:" at bounding box center [332, 256] width 119 height 62
drag, startPoint x: 330, startPoint y: 258, endPoint x: 267, endPoint y: 214, distance: 76.7
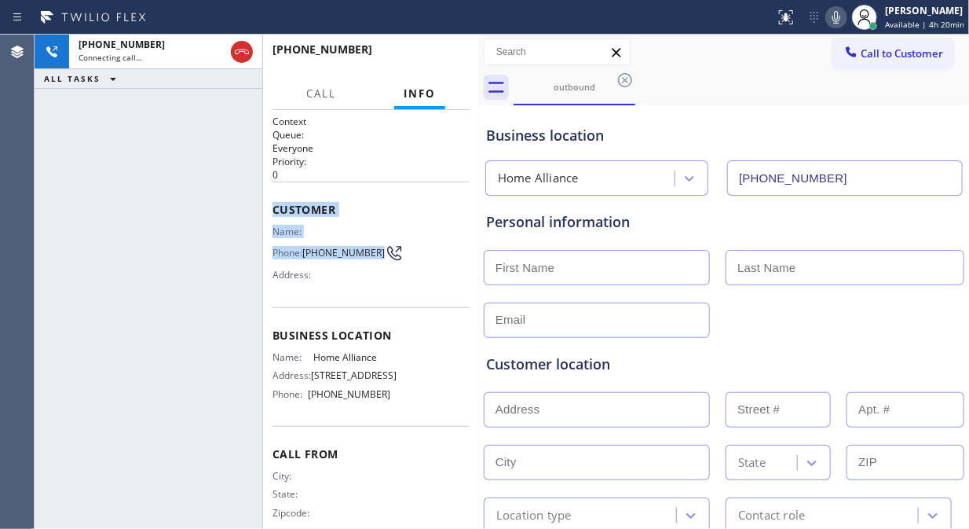
click at [267, 214] on div "Context Queue: Everyone Priority: 0 Customer Name: Phone: [PHONE_NUMBER] Addres…" at bounding box center [371, 319] width 216 height 419
copy div "Customer Name: Phone: [PHONE_NUMBER]"
click at [324, 258] on span "[PHONE_NUMBER]" at bounding box center [343, 253] width 82 height 12
click at [340, 267] on div "Name: Phone: [PHONE_NUMBER] Address:" at bounding box center [332, 256] width 119 height 62
drag, startPoint x: 340, startPoint y: 269, endPoint x: 278, endPoint y: 236, distance: 70.3
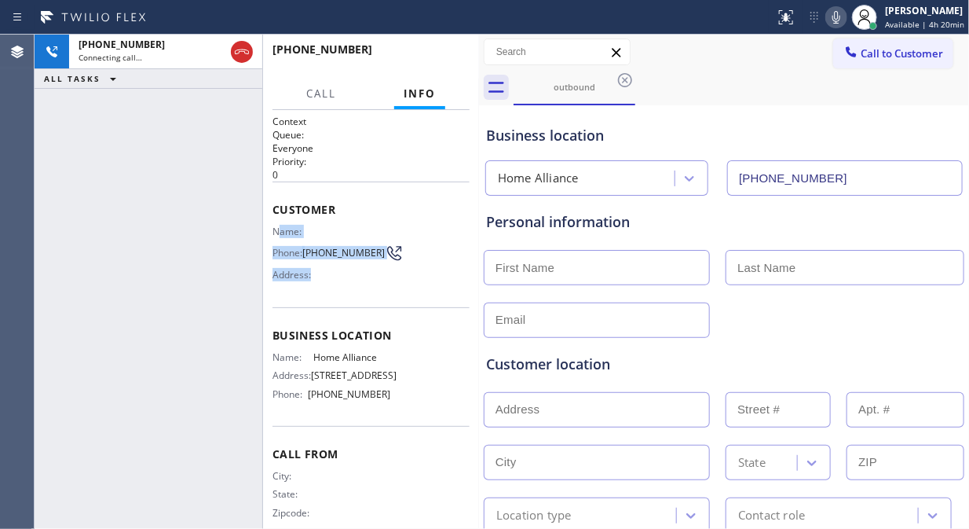
click at [279, 234] on div "Name: Phone: [PHONE_NUMBER] Address:" at bounding box center [332, 256] width 119 height 62
click at [262, 218] on div at bounding box center [262, 282] width 1 height 494
drag, startPoint x: 269, startPoint y: 224, endPoint x: 333, endPoint y: 261, distance: 73.6
click at [332, 261] on div "Context Queue: Everyone Priority: 0 Customer Name: Phone: [PHONE_NUMBER] Addres…" at bounding box center [371, 319] width 216 height 419
copy div "Name: Phone: [PHONE_NUMBER]"
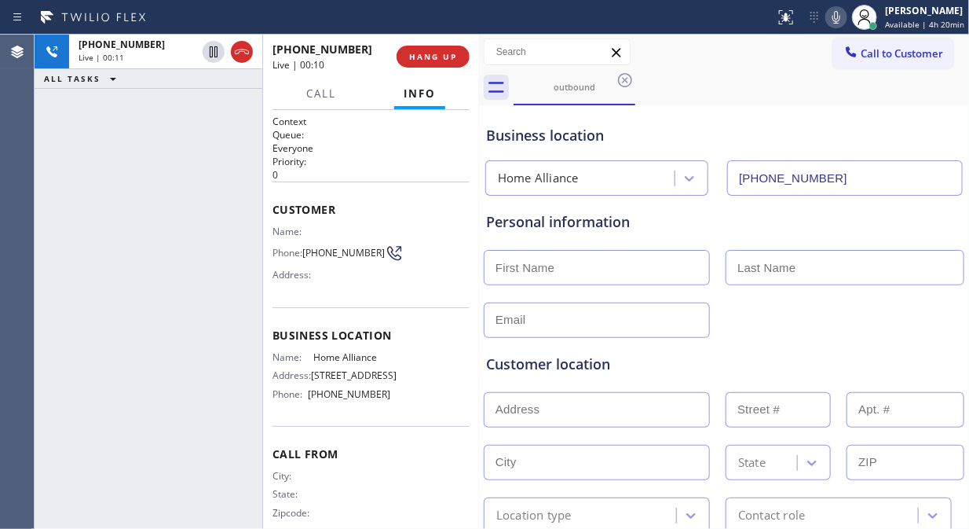
click at [152, 221] on div "[PHONE_NUMBER] Live | 00:11 ALL TASKS ALL TASKS ACTIVE TASKS TASKS IN WRAP UP" at bounding box center [149, 282] width 228 height 494
click at [427, 60] on span "HANG UP" at bounding box center [433, 56] width 48 height 11
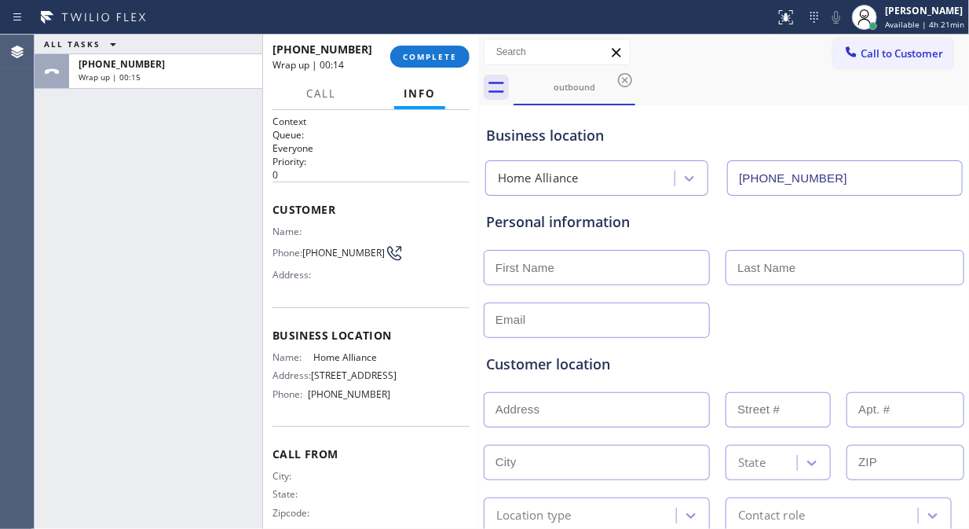
click at [222, 156] on div "ALL TASKS ALL TASKS ACTIVE TASKS TASKS IN WRAP UP [PHONE_NUMBER] Wrap up | 00:15" at bounding box center [149, 282] width 228 height 494
click at [423, 68] on div "[PHONE_NUMBER] Wrap up | 00:15 COMPLETE" at bounding box center [371, 56] width 197 height 41
click at [428, 63] on button "COMPLETE" at bounding box center [429, 57] width 79 height 22
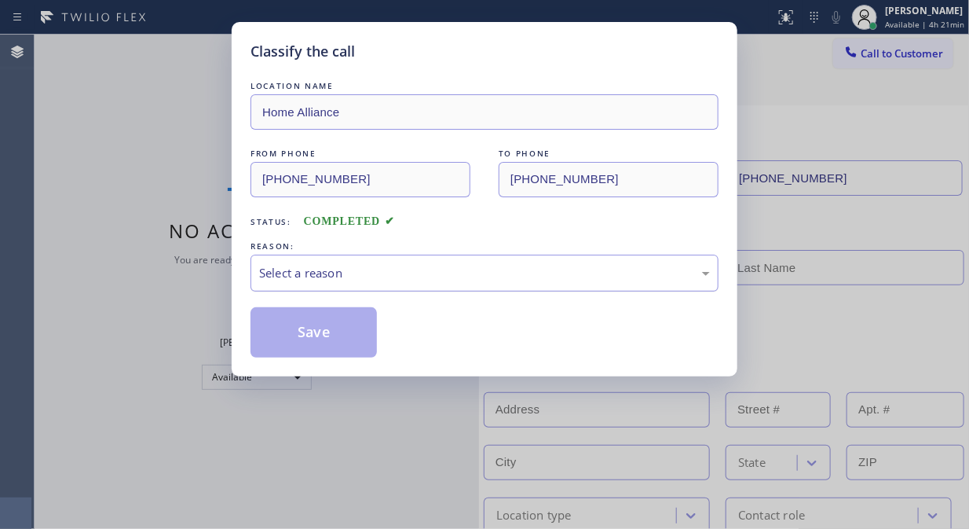
click at [434, 275] on div "Select a reason" at bounding box center [484, 273] width 451 height 18
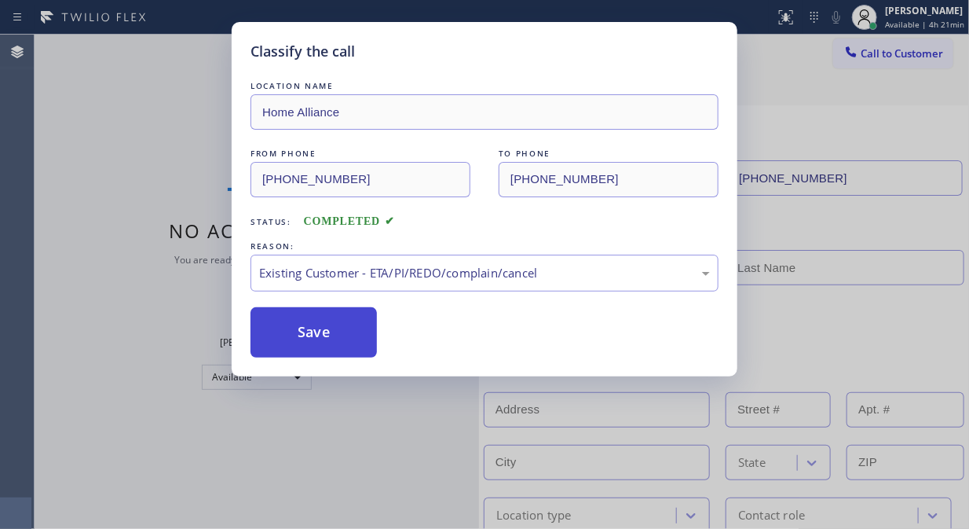
click at [335, 335] on button "Save" at bounding box center [314, 332] width 126 height 50
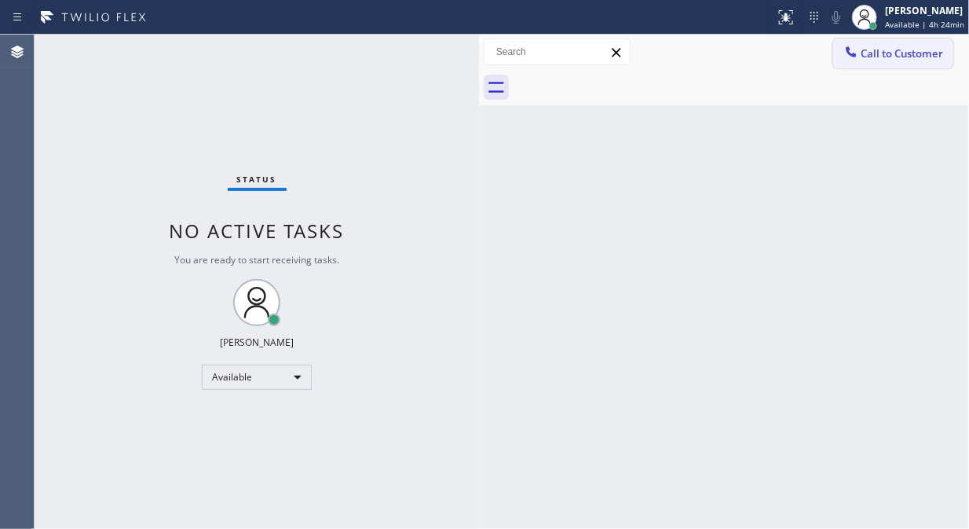
click at [904, 53] on span "Call to Customer" at bounding box center [902, 53] width 82 height 14
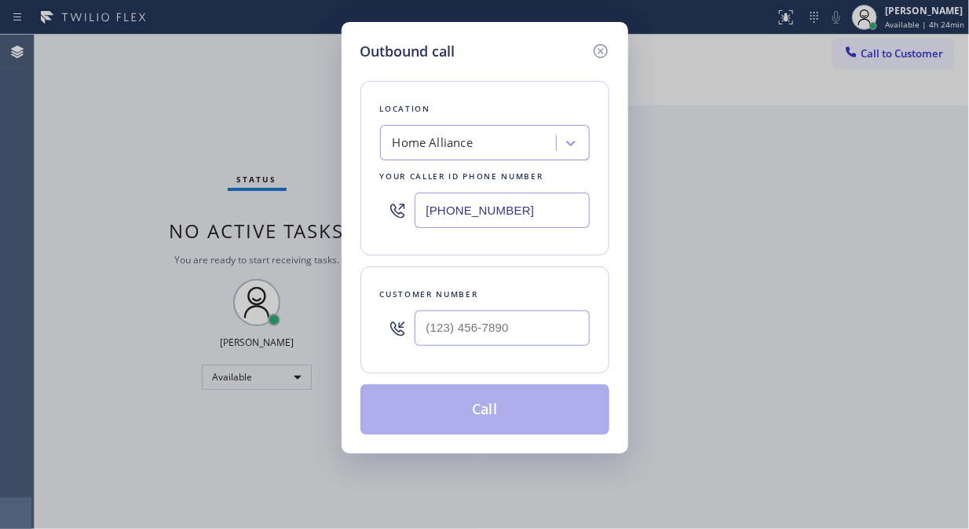
click at [84, 181] on div "Outbound call Location Home Alliance Your caller id phone number [PHONE_NUMBER]…" at bounding box center [484, 264] width 969 height 529
click at [435, 335] on input "(___) ___-____" at bounding box center [502, 327] width 175 height 35
paste input "404) 583-3638"
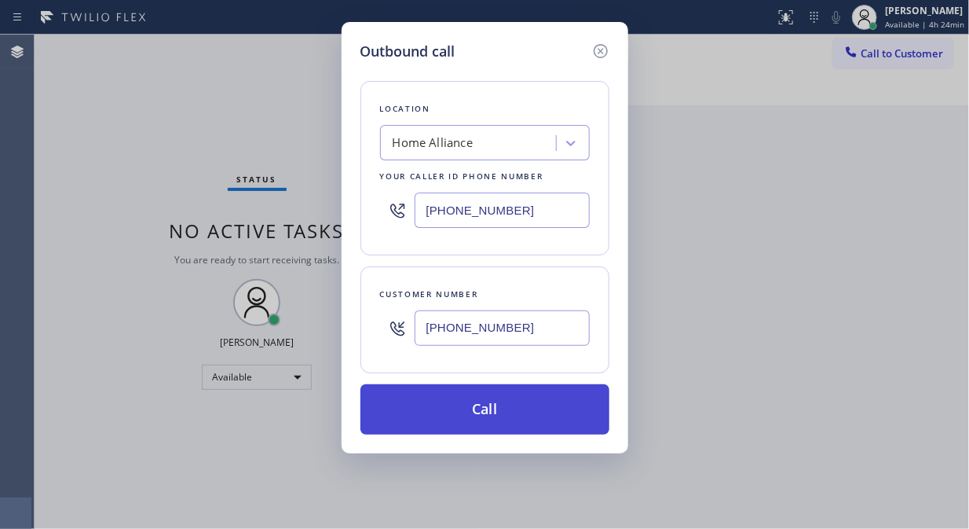
type input "[PHONE_NUMBER]"
click at [507, 412] on button "Call" at bounding box center [485, 409] width 249 height 50
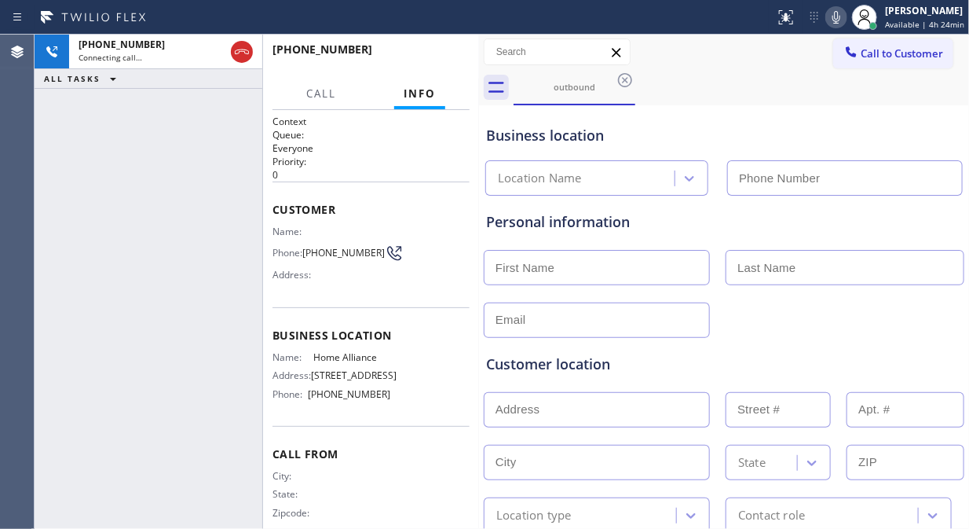
type input "[PHONE_NUMBER]"
click at [837, 20] on icon at bounding box center [836, 17] width 19 height 19
click at [445, 64] on button "HANG UP" at bounding box center [433, 57] width 73 height 22
click at [438, 60] on span "HANG UP" at bounding box center [433, 56] width 48 height 11
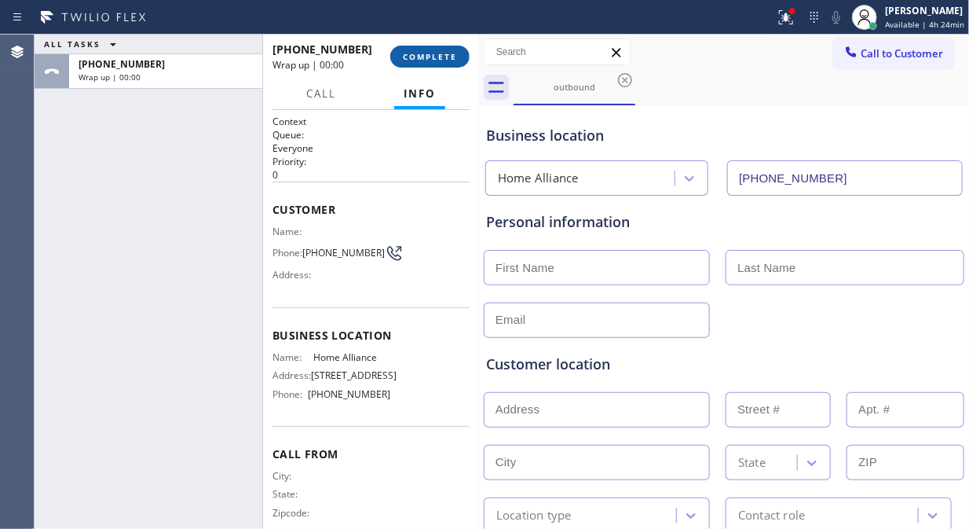
click at [427, 58] on span "COMPLETE" at bounding box center [430, 56] width 54 height 11
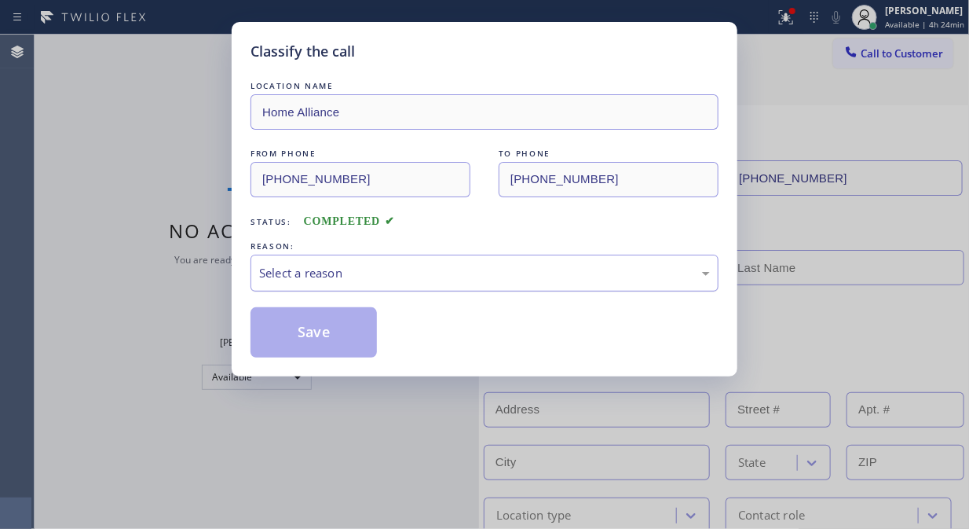
click at [467, 279] on div "Select a reason" at bounding box center [484, 273] width 451 height 18
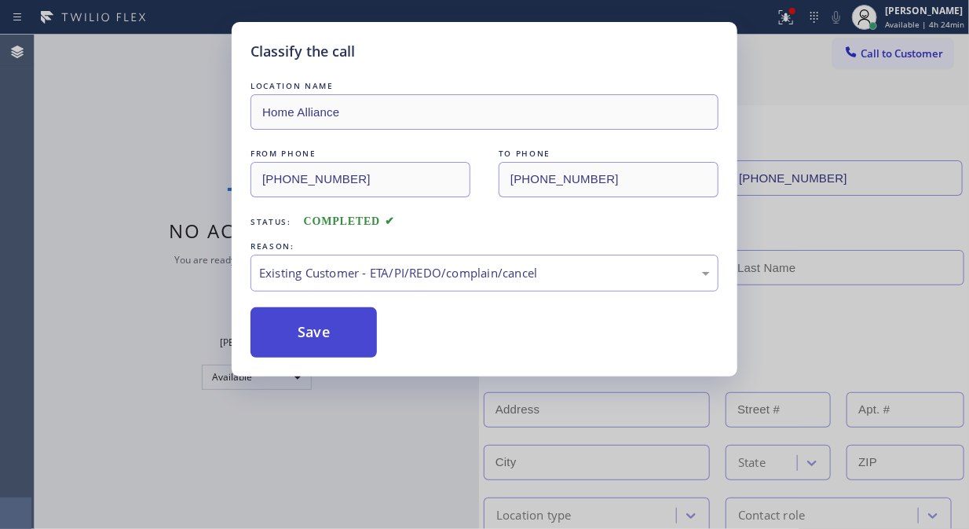
click at [313, 339] on button "Save" at bounding box center [314, 332] width 126 height 50
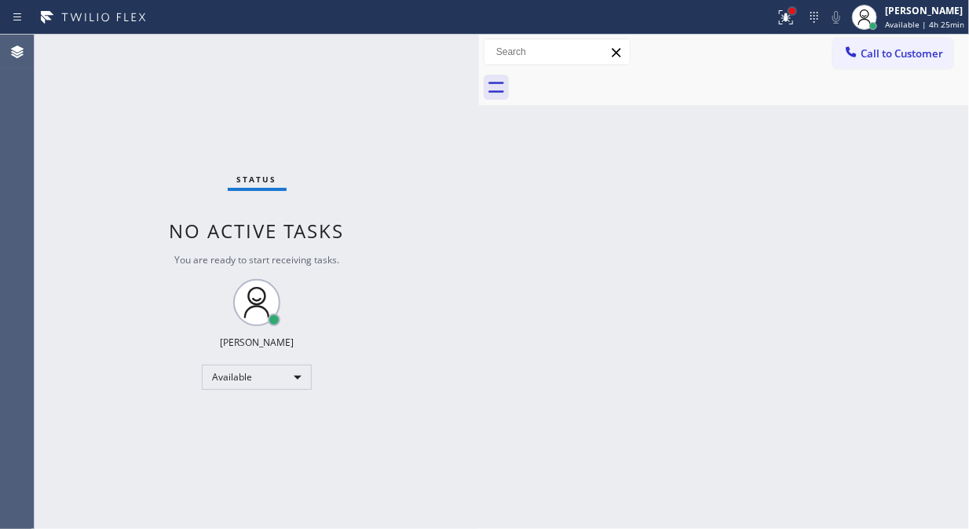
click at [796, 14] on div at bounding box center [792, 10] width 9 height 9
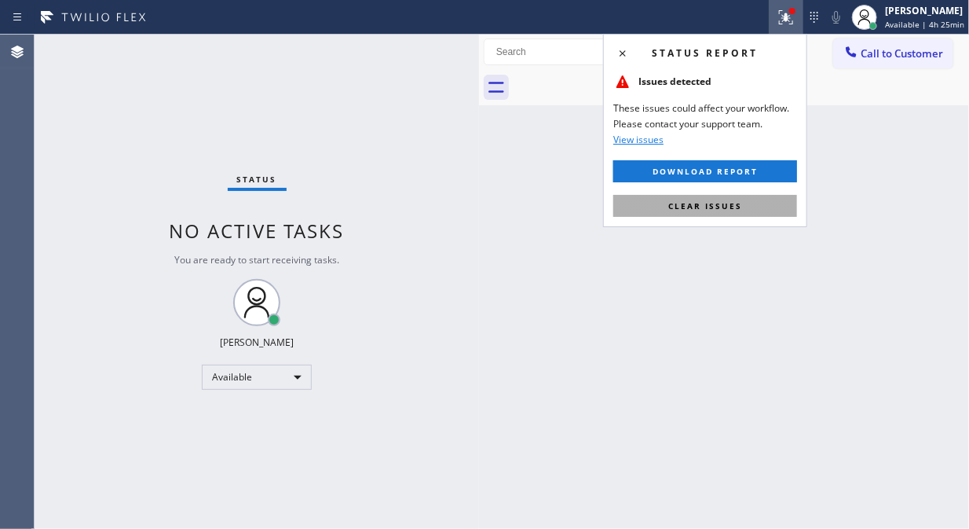
click at [713, 214] on button "Clear issues" at bounding box center [705, 206] width 184 height 22
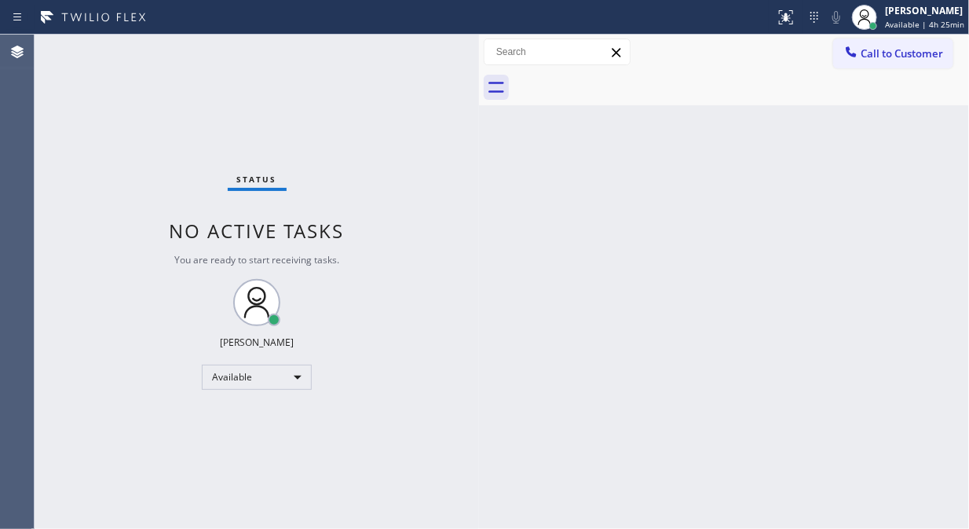
drag, startPoint x: 171, startPoint y: 110, endPoint x: 250, endPoint y: 87, distance: 81.8
click at [171, 110] on div "Status No active tasks You are ready to start receiving tasks. [PERSON_NAME] Av…" at bounding box center [257, 282] width 445 height 494
click at [244, 90] on div "Status No active tasks You are ready to start receiving tasks. [PERSON_NAME] Av…" at bounding box center [257, 282] width 445 height 494
click at [896, 52] on span "Call to Customer" at bounding box center [902, 53] width 82 height 14
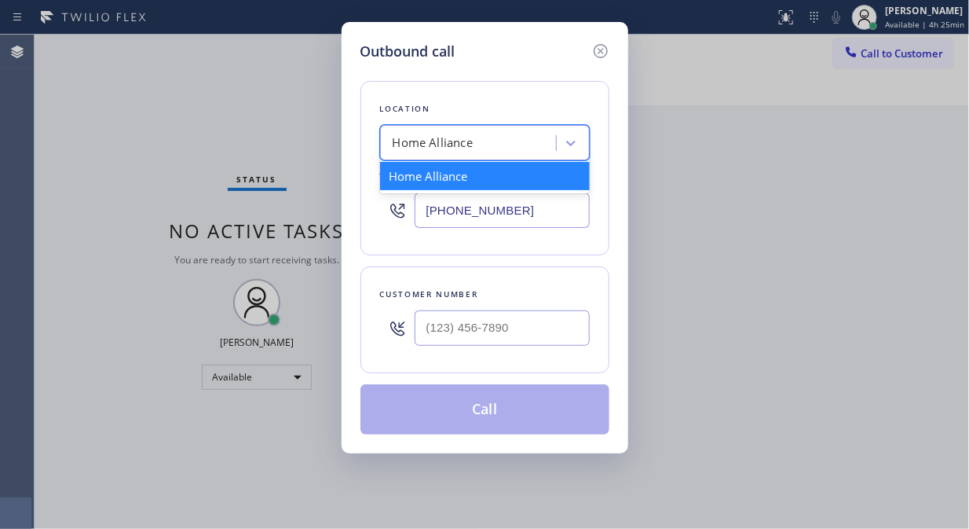
click at [414, 147] on div "Home Alliance" at bounding box center [433, 143] width 81 height 18
paste input "Viking Repair Service"
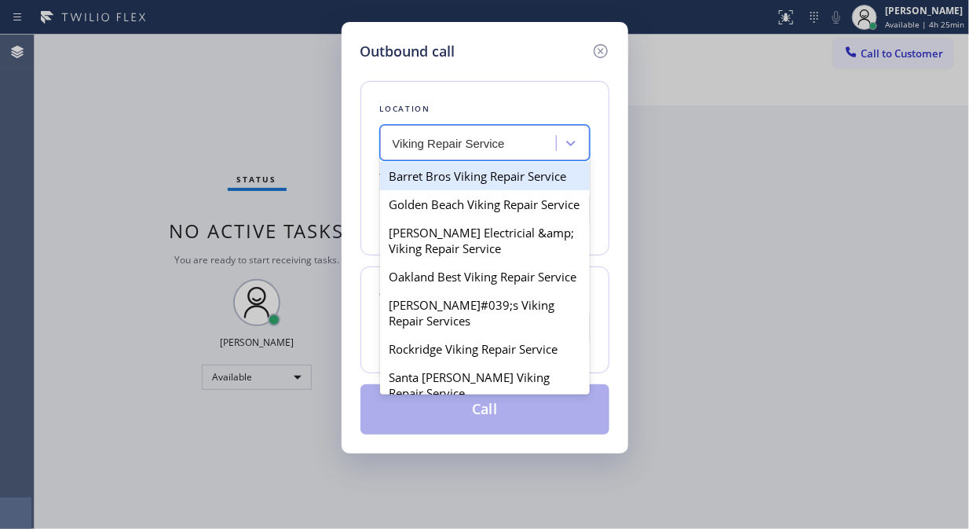
type input "Viking Repair Service"
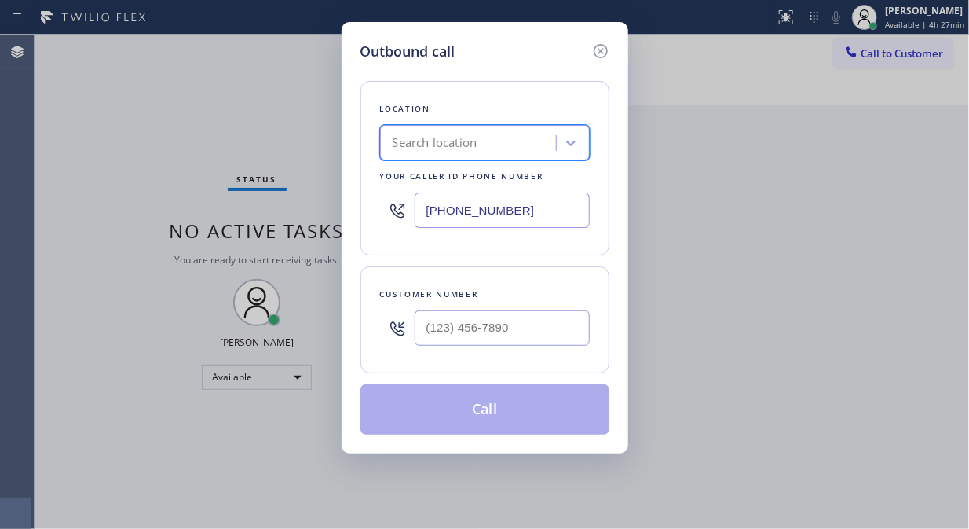
click at [423, 214] on input "[PHONE_NUMBER]" at bounding box center [502, 209] width 175 height 35
paste input "949) 239-1524"
type input "[PHONE_NUMBER]"
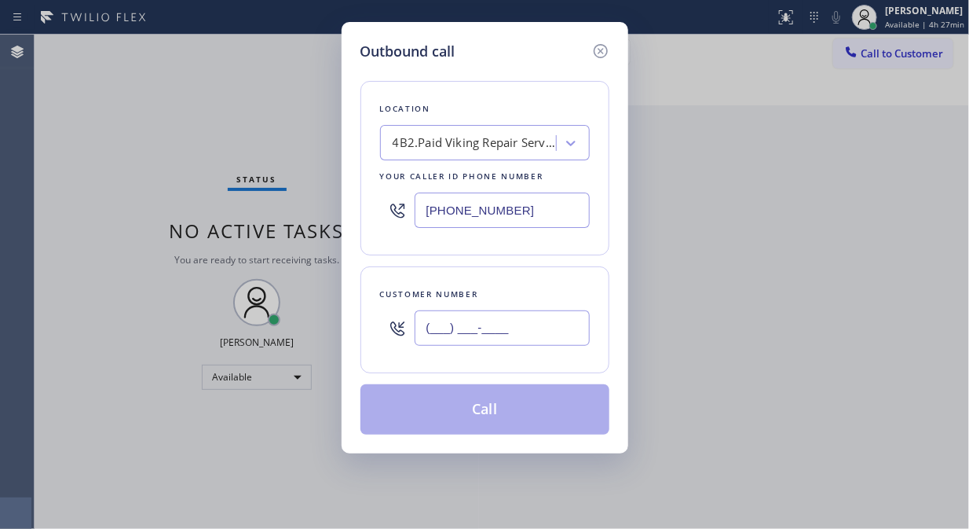
click at [419, 331] on input "(___) ___-____" at bounding box center [502, 327] width 175 height 35
paste input "949) 294-5457"
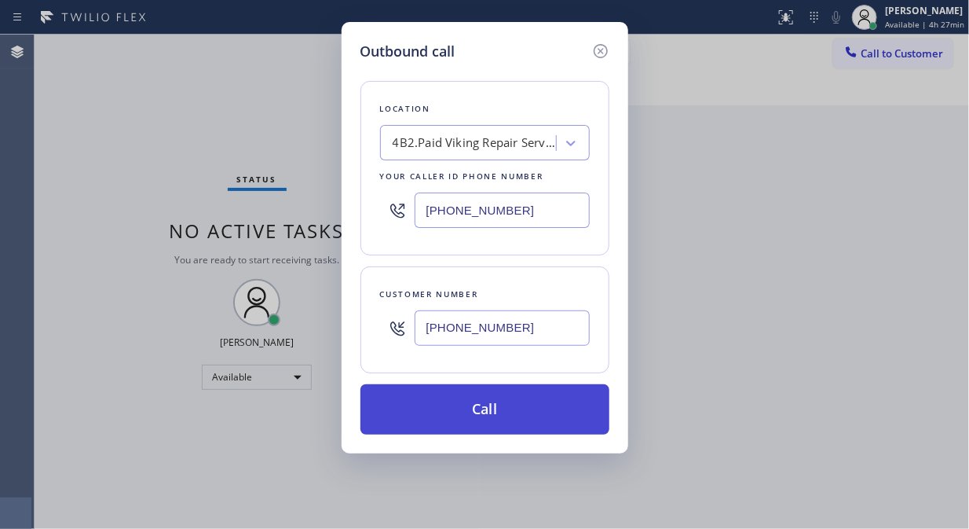
type input "[PHONE_NUMBER]"
click at [483, 416] on button "Call" at bounding box center [485, 409] width 249 height 50
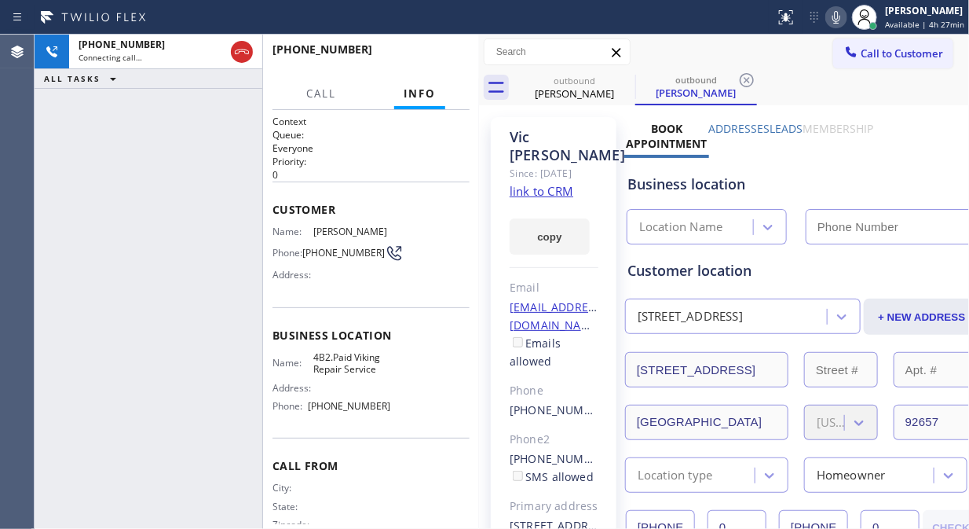
type input "[PHONE_NUMBER]"
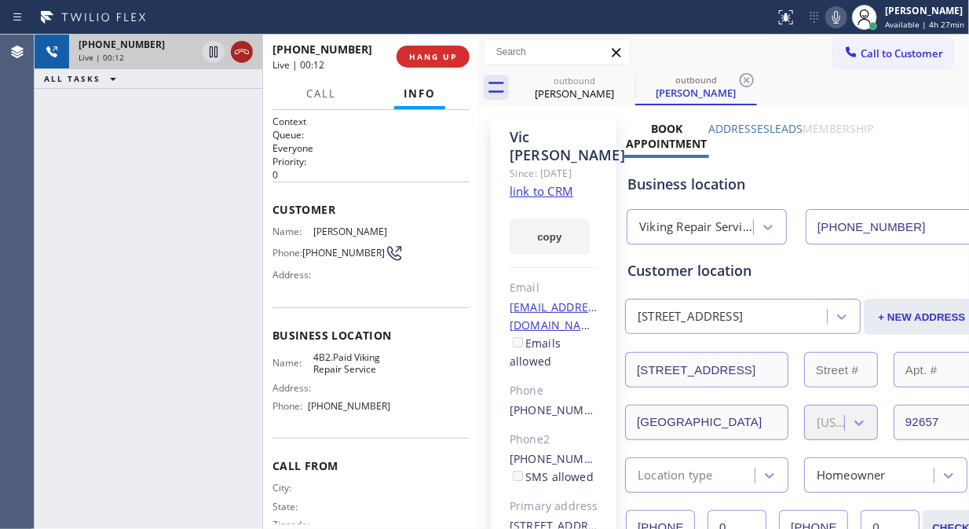
click at [246, 55] on icon at bounding box center [241, 51] width 19 height 19
click at [422, 60] on span "HANG UP" at bounding box center [433, 56] width 48 height 11
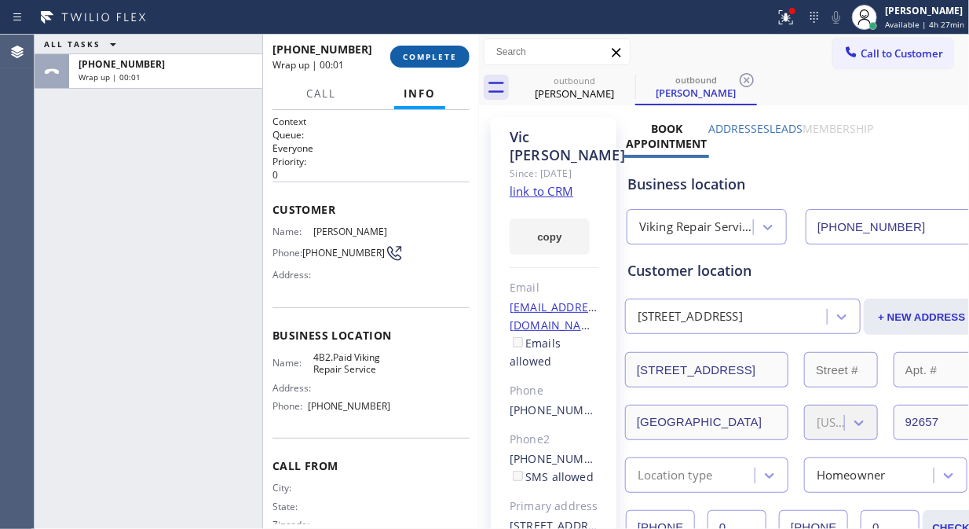
click at [423, 60] on span "COMPLETE" at bounding box center [430, 56] width 54 height 11
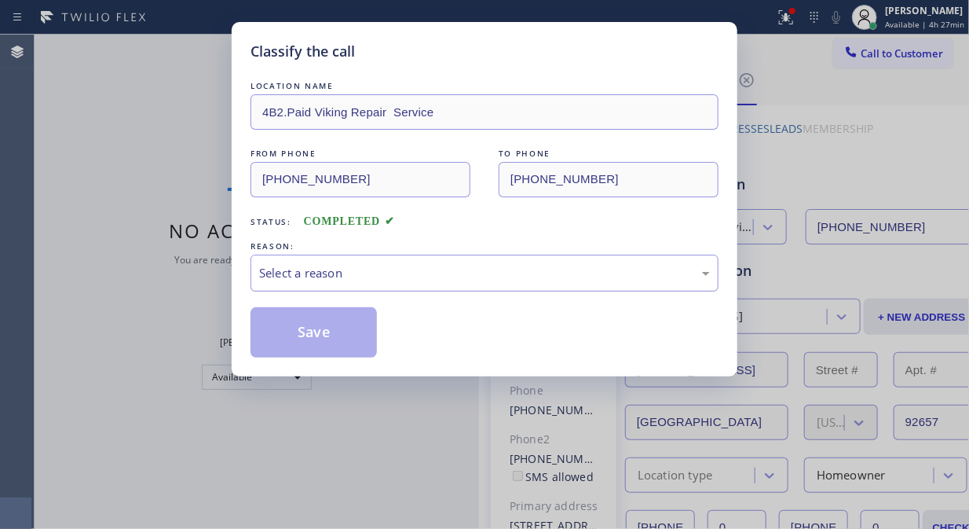
click at [418, 284] on div "Select a reason" at bounding box center [485, 272] width 468 height 37
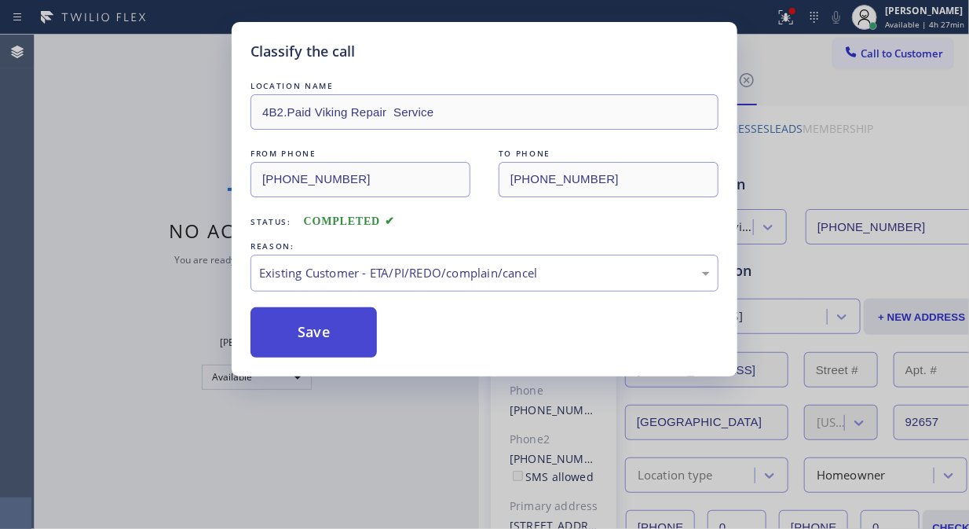
click at [347, 346] on button "Save" at bounding box center [314, 332] width 126 height 50
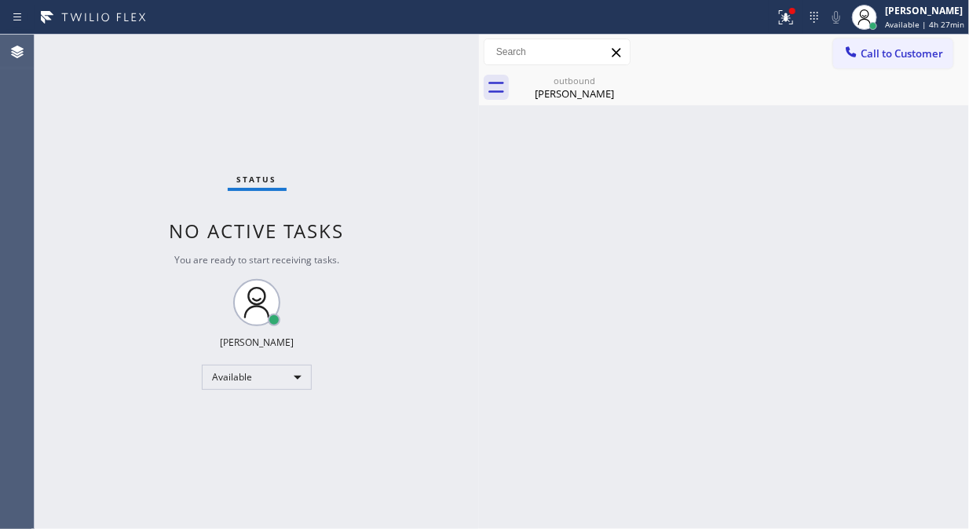
click at [254, 95] on div "Status No active tasks You are ready to start receiving tasks. [PERSON_NAME] Av…" at bounding box center [257, 282] width 445 height 494
click at [613, 93] on div "[PERSON_NAME]" at bounding box center [574, 93] width 119 height 14
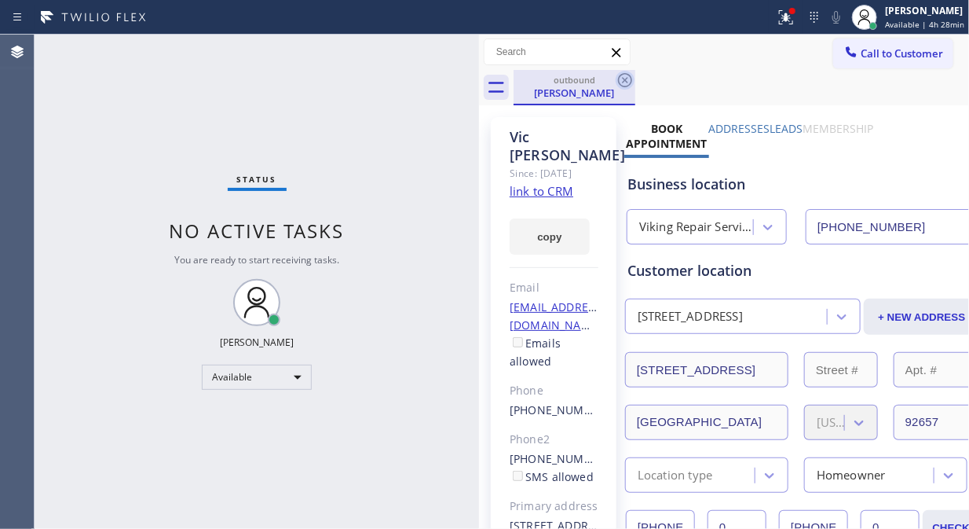
click at [624, 82] on icon at bounding box center [625, 80] width 19 height 19
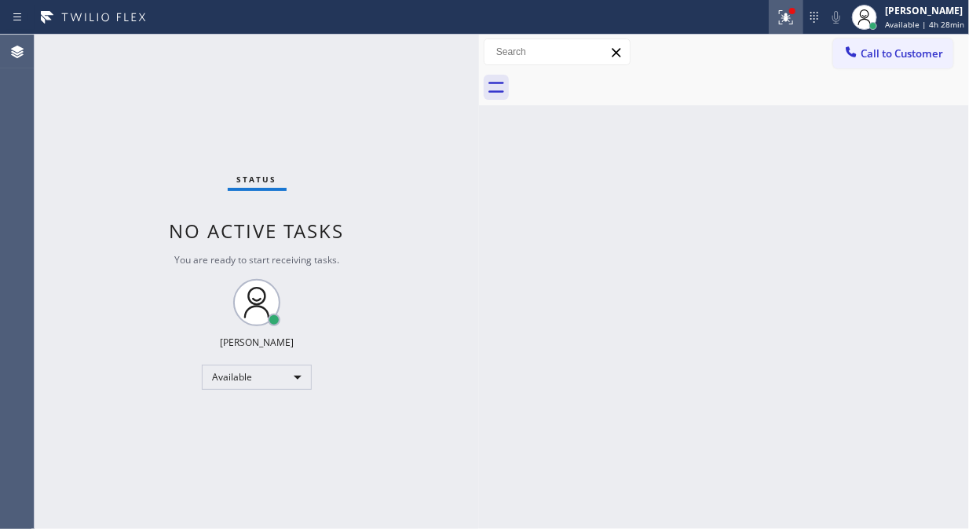
click at [789, 16] on icon at bounding box center [783, 15] width 9 height 11
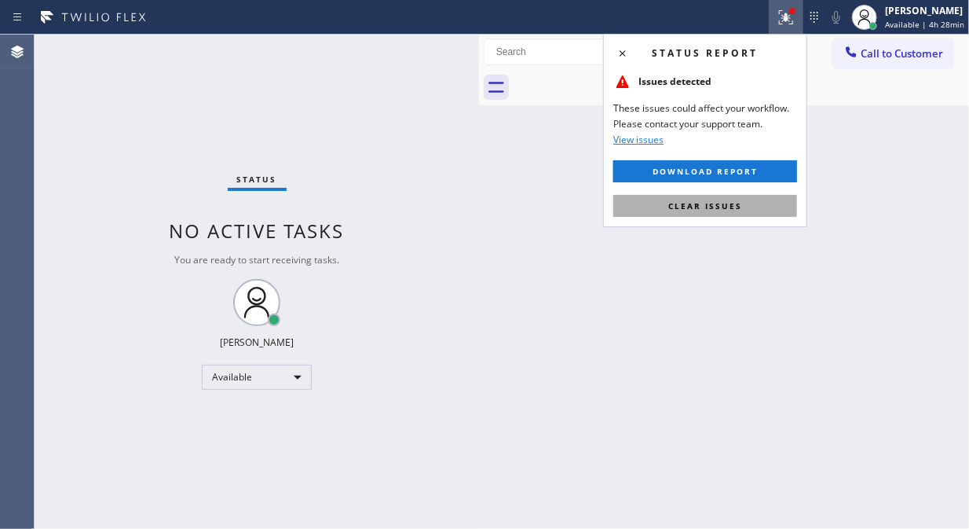
click at [711, 211] on span "Clear issues" at bounding box center [705, 205] width 74 height 11
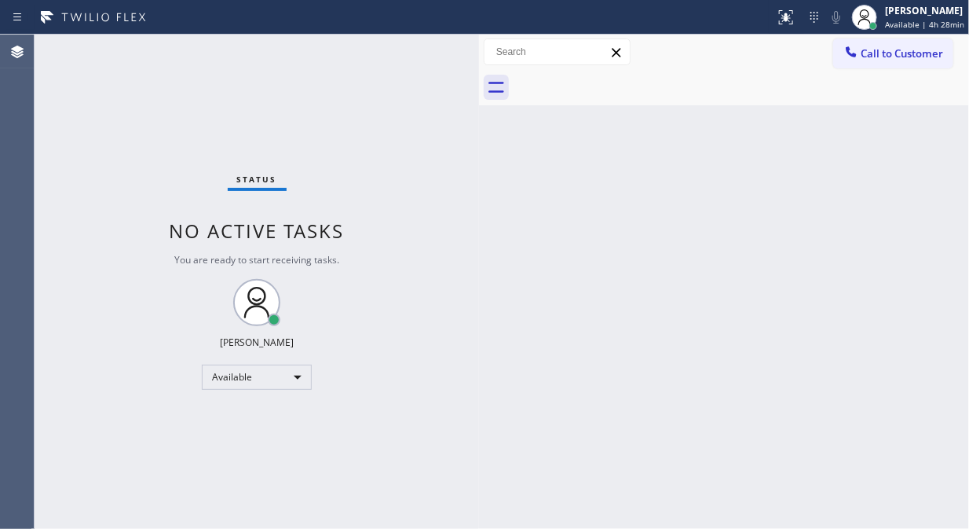
click at [870, 51] on span "Call to Customer" at bounding box center [902, 53] width 82 height 14
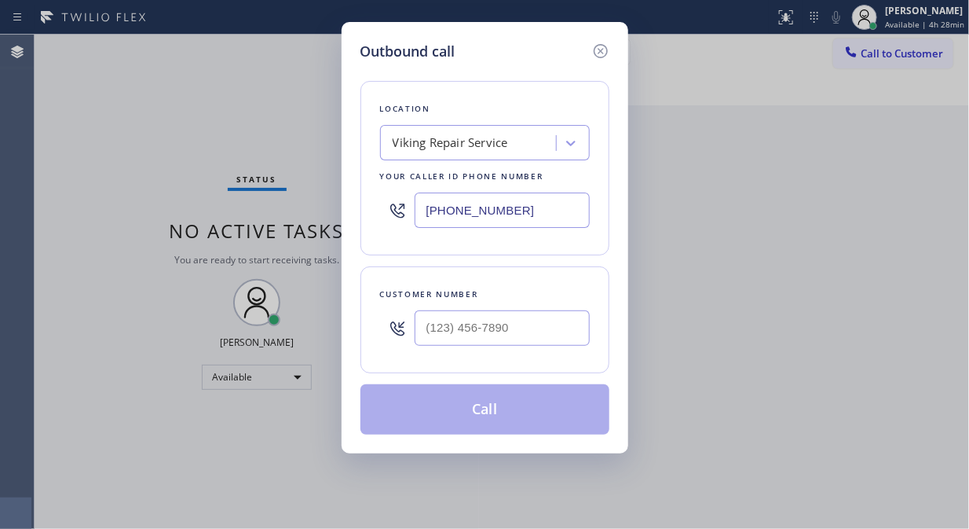
click at [462, 162] on div "Location Viking Repair Service Your caller id phone number [PHONE_NUMBER]" at bounding box center [485, 168] width 249 height 174
click at [468, 151] on div "Viking Repair Service" at bounding box center [450, 143] width 115 height 18
type input "5 star appliance repair"
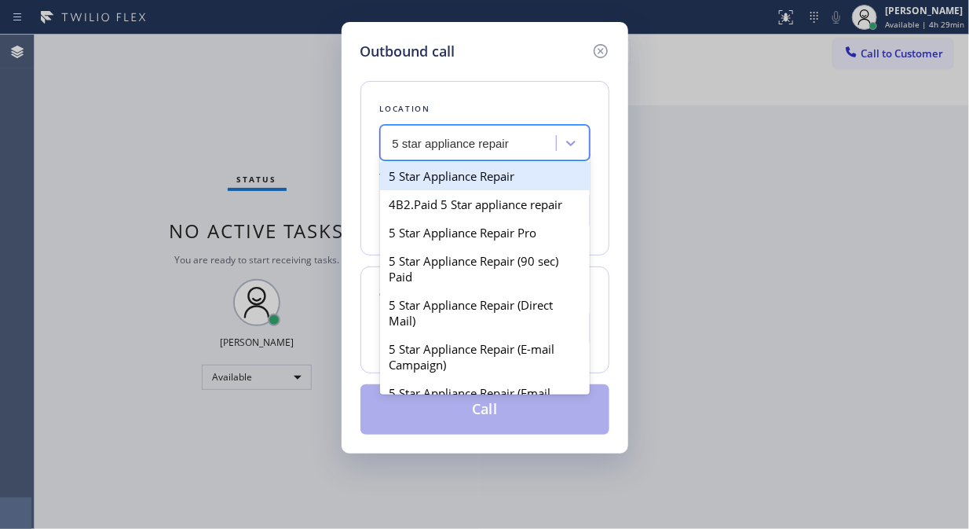
click at [469, 174] on div "5 Star Appliance Repair" at bounding box center [485, 176] width 210 height 28
type input "[PHONE_NUMBER]"
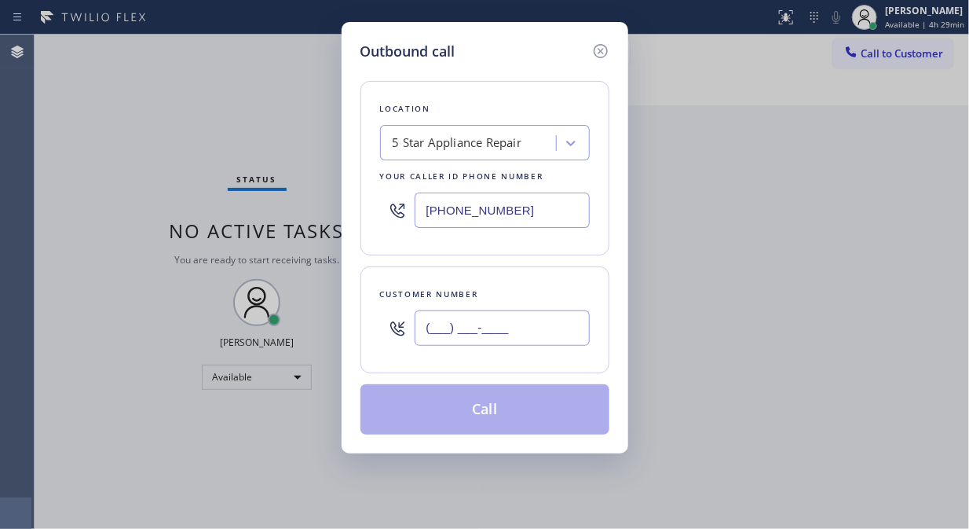
click at [445, 328] on input "(___) ___-____" at bounding box center [502, 327] width 175 height 35
paste input "408) 593-5664"
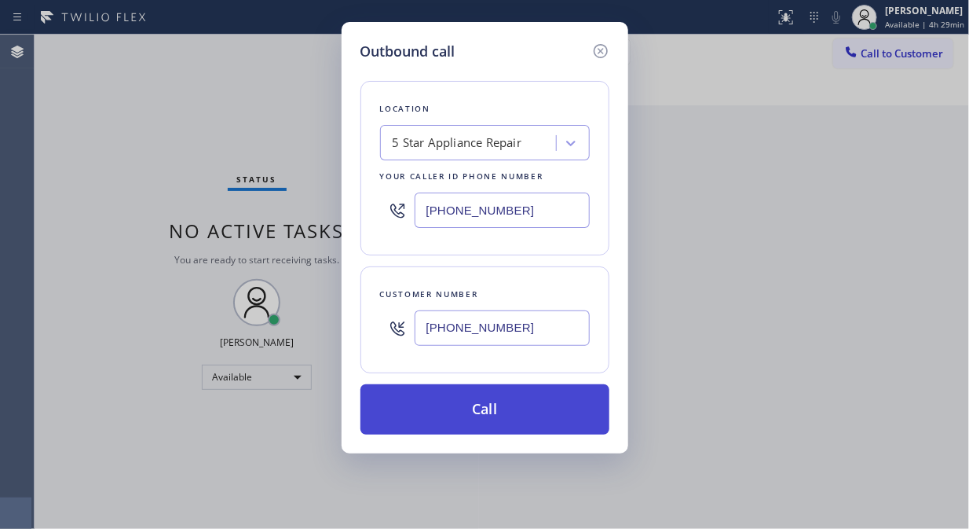
type input "[PHONE_NUMBER]"
click at [464, 401] on button "Call" at bounding box center [485, 409] width 249 height 50
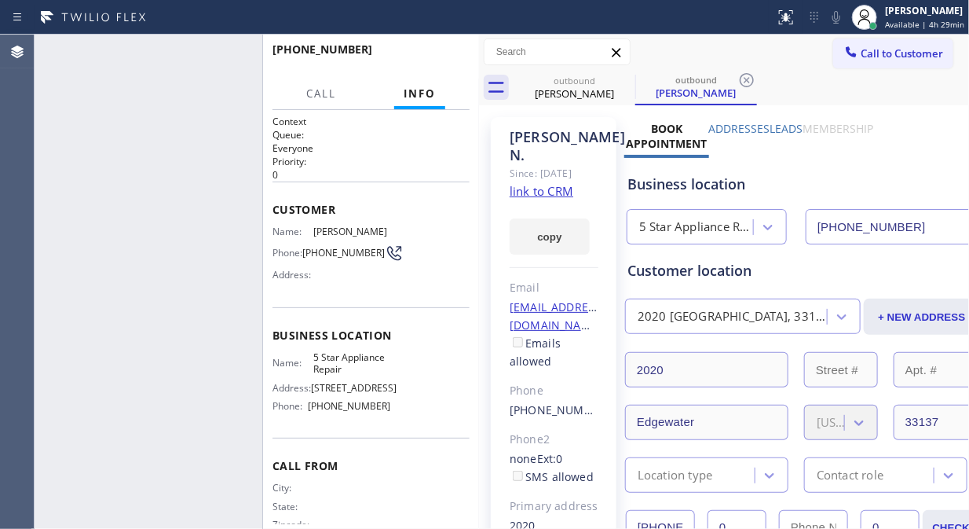
type input "[PHONE_NUMBER]"
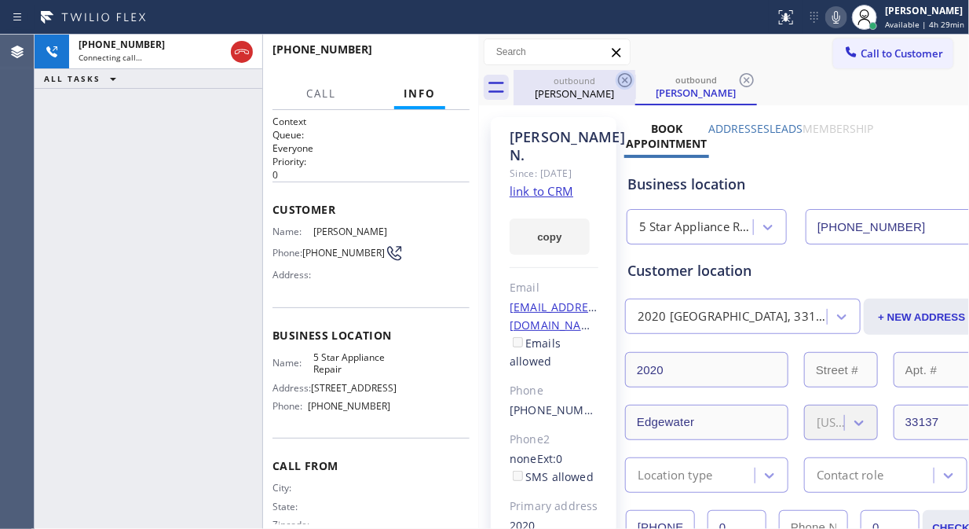
click at [622, 83] on icon at bounding box center [625, 80] width 19 height 19
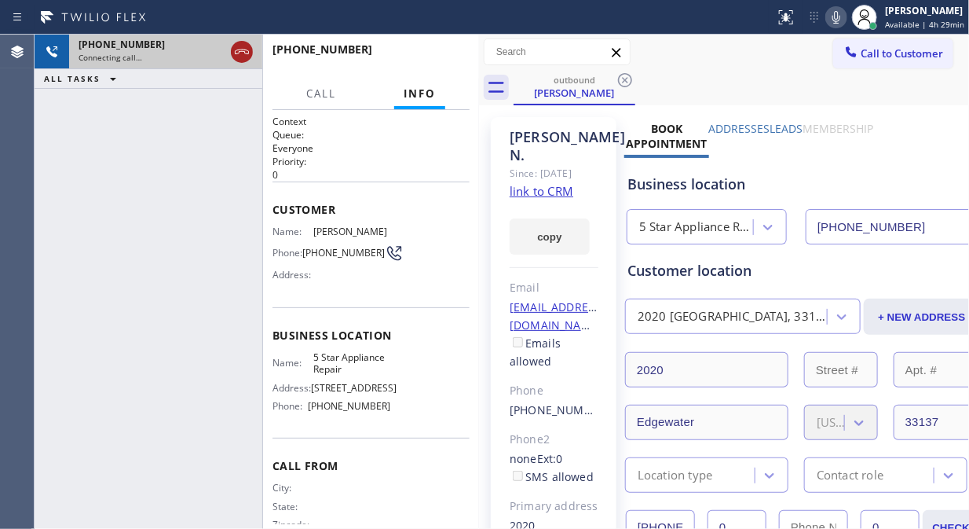
click at [239, 55] on icon at bounding box center [241, 51] width 19 height 19
click at [892, 56] on span "Call to Customer" at bounding box center [902, 53] width 82 height 14
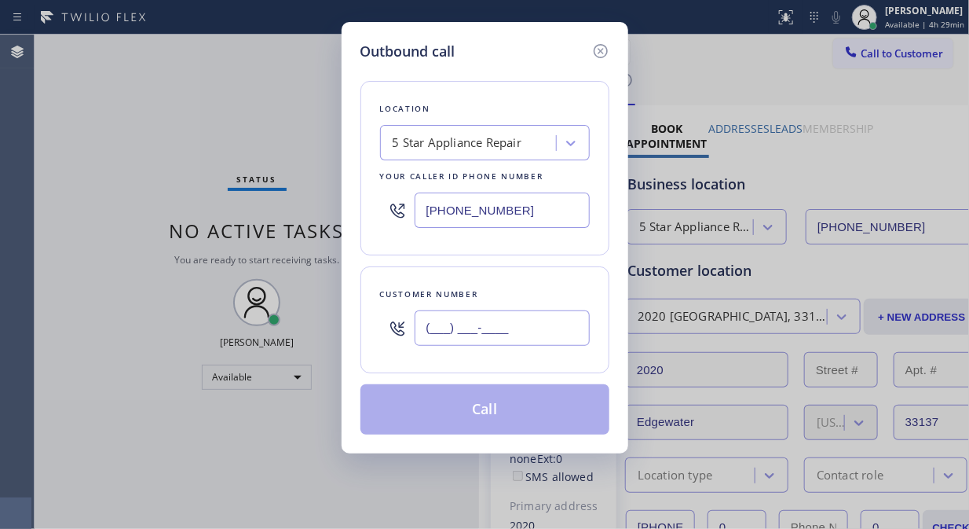
paste input "646) 261-9525"
click at [499, 330] on input "[PHONE_NUMBER]" at bounding box center [502, 327] width 175 height 35
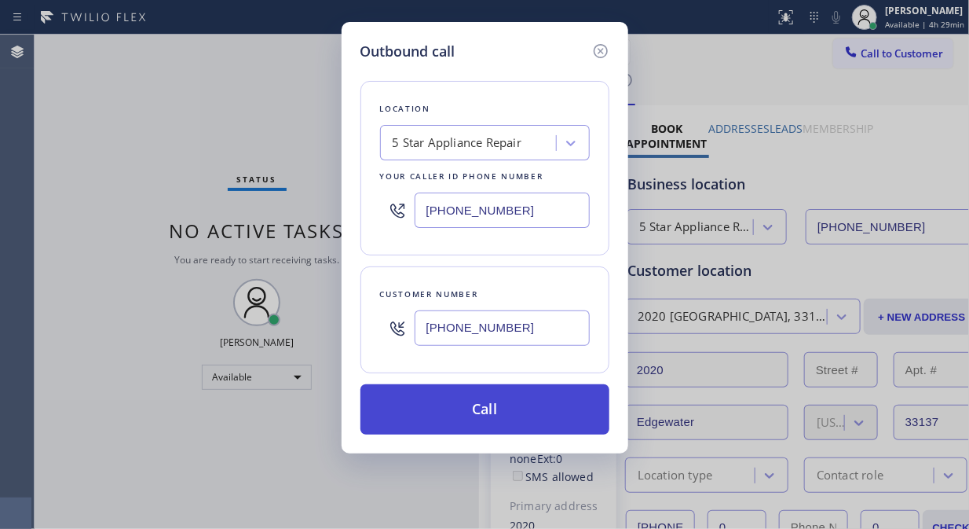
type input "[PHONE_NUMBER]"
drag, startPoint x: 531, startPoint y: 421, endPoint x: 542, endPoint y: 412, distance: 14.5
click at [534, 419] on button "Call" at bounding box center [485, 409] width 249 height 50
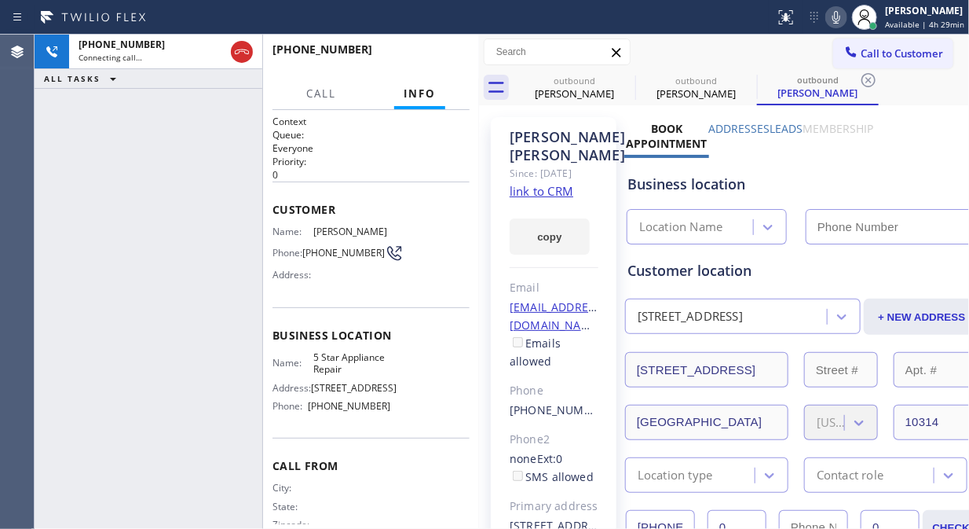
type input "[PHONE_NUMBER]"
click at [217, 147] on div "[PHONE_NUMBER] Live | 00:02 ALL TASKS ALL TASKS ACTIVE TASKS TASKS IN WRAP UP" at bounding box center [149, 282] width 228 height 494
click at [844, 18] on icon at bounding box center [836, 17] width 19 height 19
click at [445, 59] on span "HANG UP" at bounding box center [433, 56] width 48 height 11
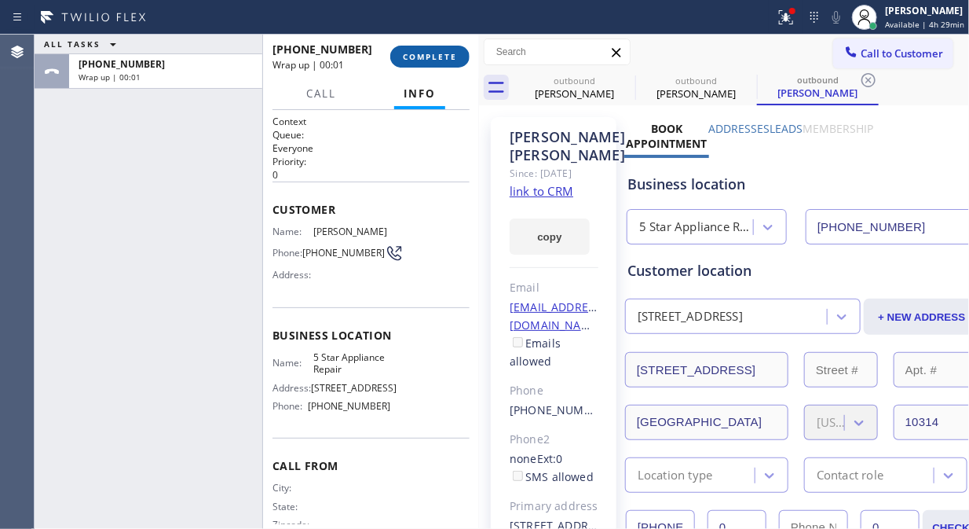
click at [445, 59] on span "COMPLETE" at bounding box center [430, 56] width 54 height 11
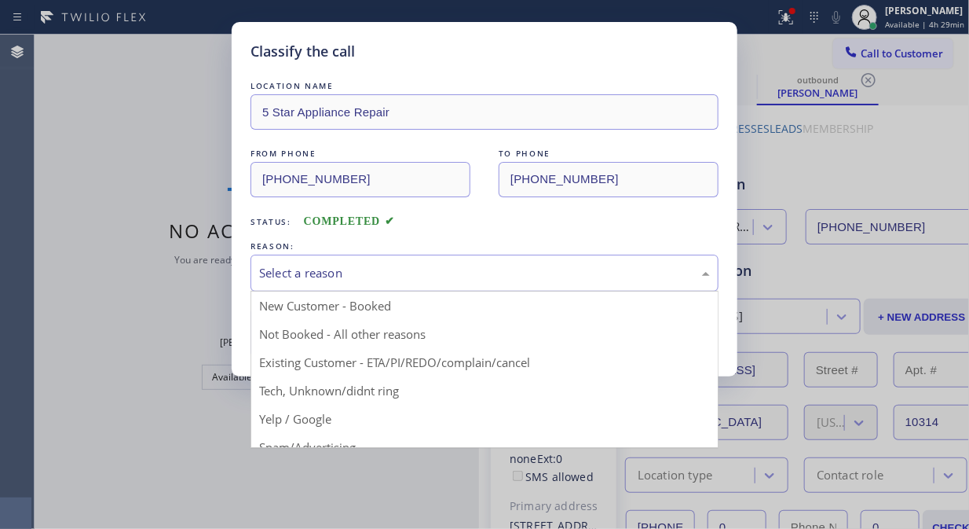
click at [429, 257] on div "Select a reason" at bounding box center [485, 272] width 468 height 37
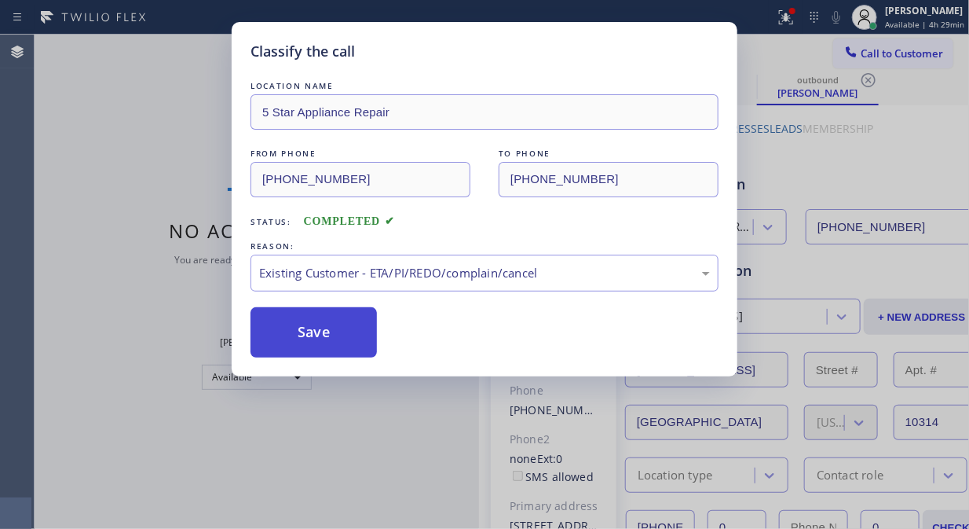
click at [360, 341] on button "Save" at bounding box center [314, 332] width 126 height 50
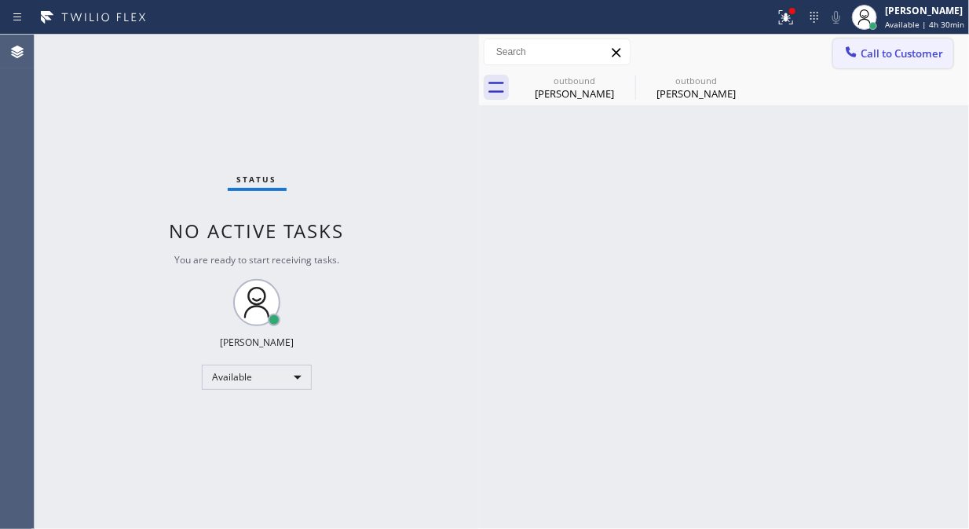
click at [861, 48] on button "Call to Customer" at bounding box center [893, 53] width 120 height 30
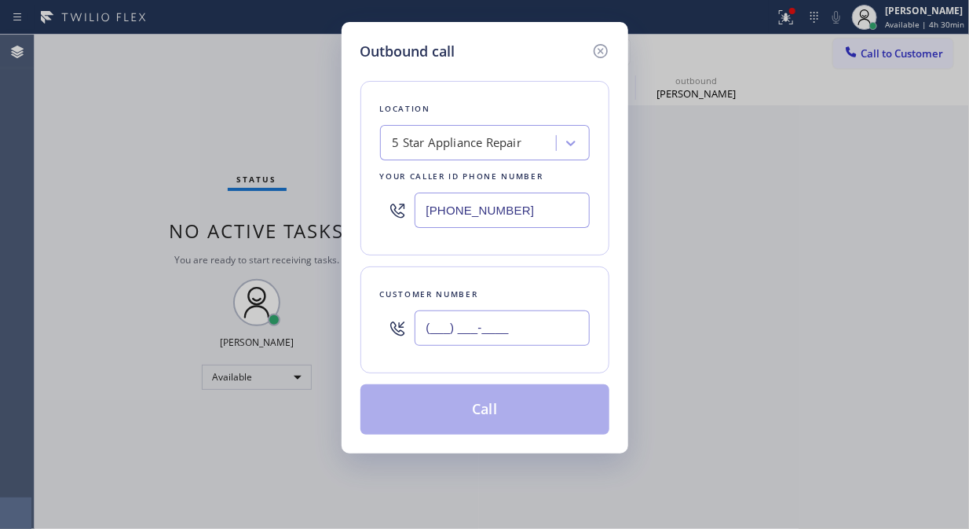
click at [499, 327] on input "(___) ___-____" at bounding box center [502, 327] width 175 height 35
paste input "646) 726-3445"
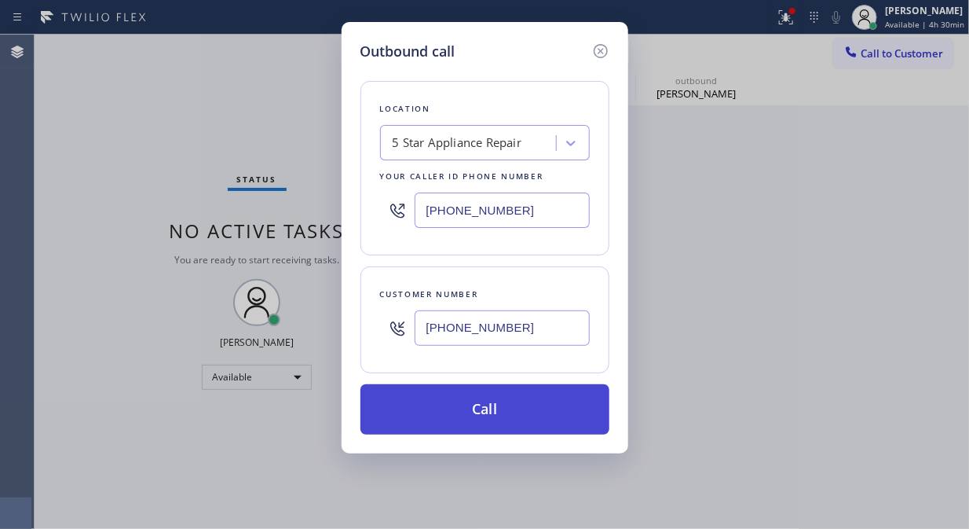
type input "[PHONE_NUMBER]"
click at [508, 408] on button "Call" at bounding box center [485, 409] width 249 height 50
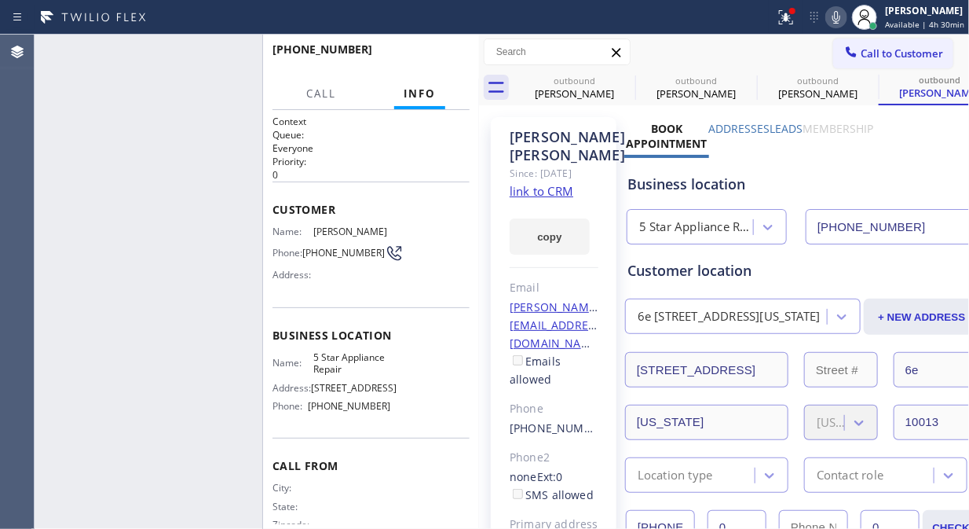
type input "[PHONE_NUMBER]"
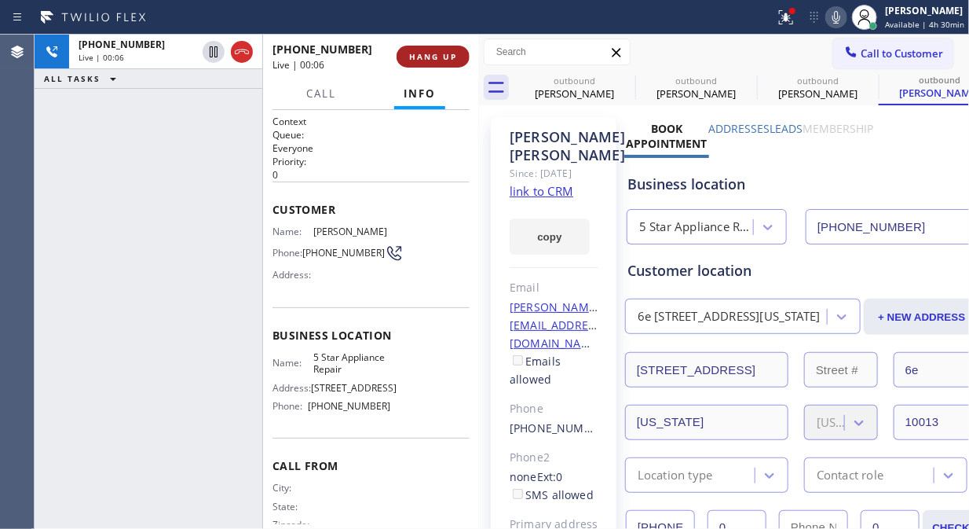
click at [433, 56] on span "HANG UP" at bounding box center [433, 56] width 48 height 11
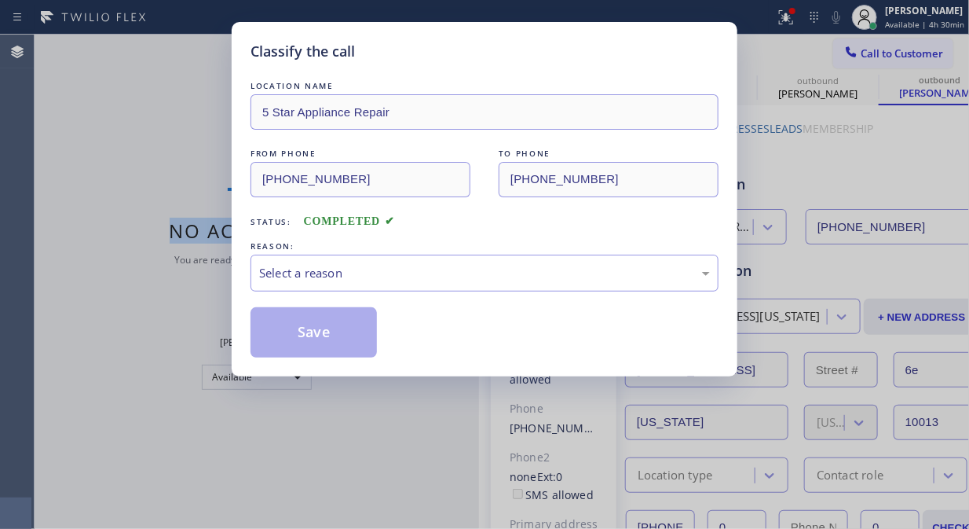
click at [433, 56] on div "Classify the call LOCATION NAME 5 Star Appliance Repair FROM PHONE [PHONE_NUMBE…" at bounding box center [502, 282] width 935 height 494
click at [433, 56] on div "Classify the call" at bounding box center [485, 51] width 468 height 21
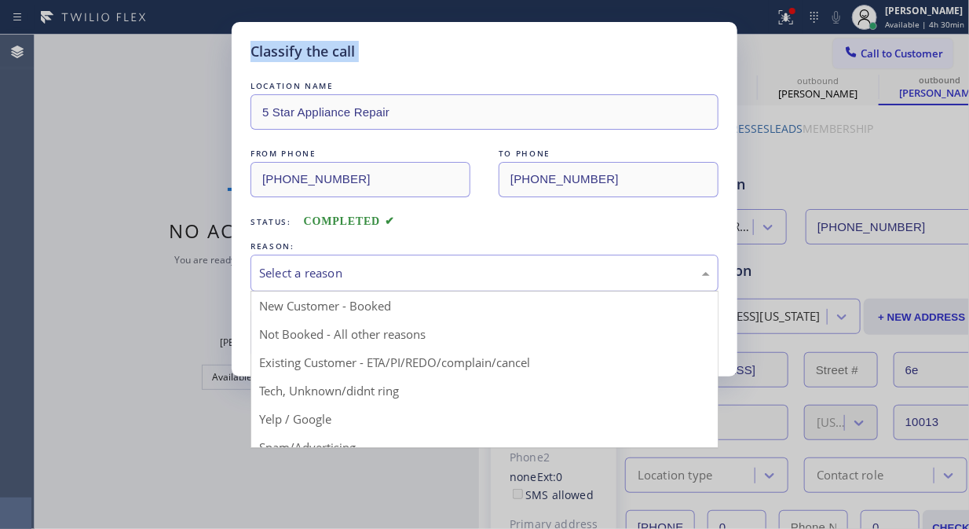
click at [438, 281] on div "Select a reason" at bounding box center [484, 273] width 451 height 18
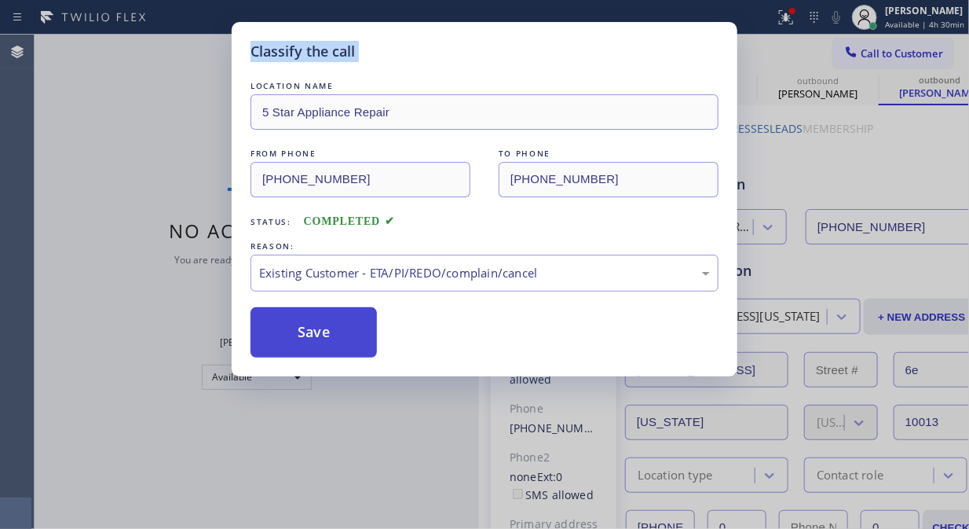
click at [334, 343] on button "Save" at bounding box center [314, 332] width 126 height 50
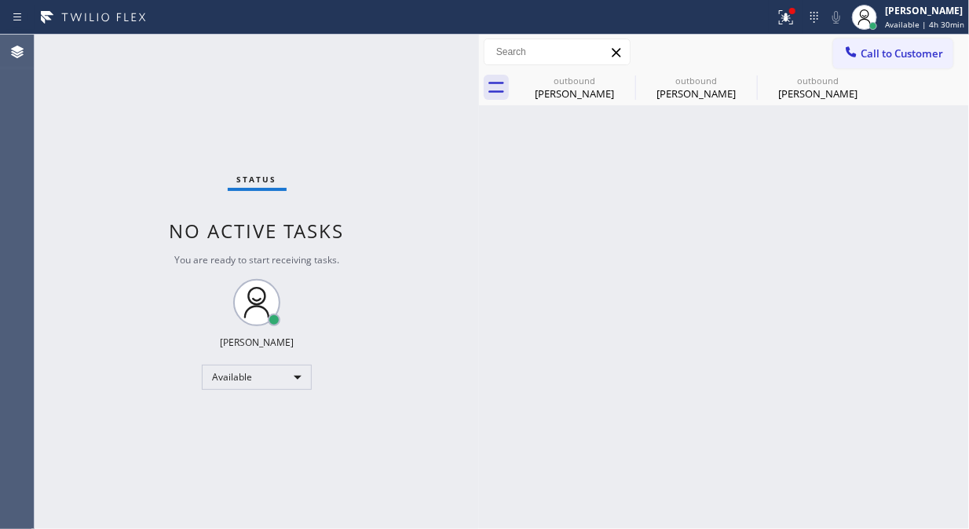
click at [906, 44] on button "Call to Customer" at bounding box center [893, 53] width 120 height 30
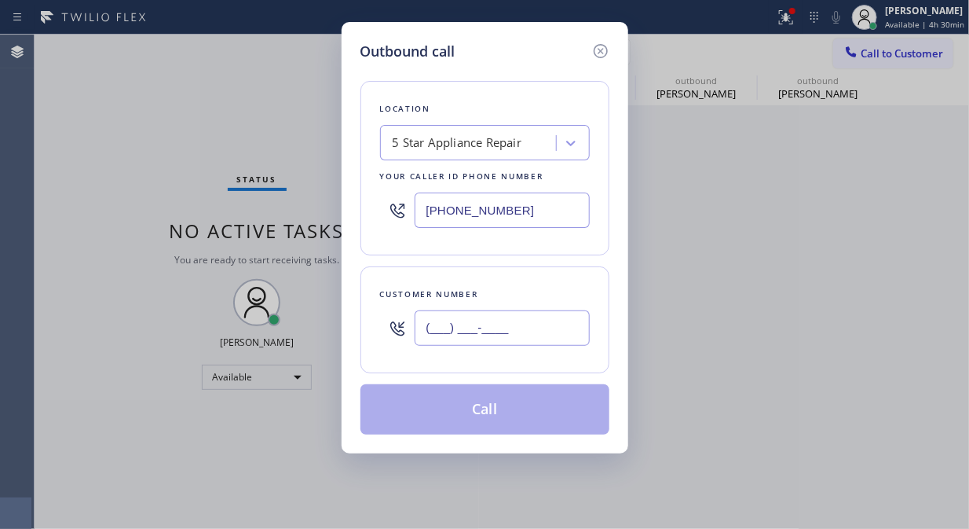
click at [474, 323] on input "(___) ___-____" at bounding box center [502, 327] width 175 height 35
paste input "864) 313-8469"
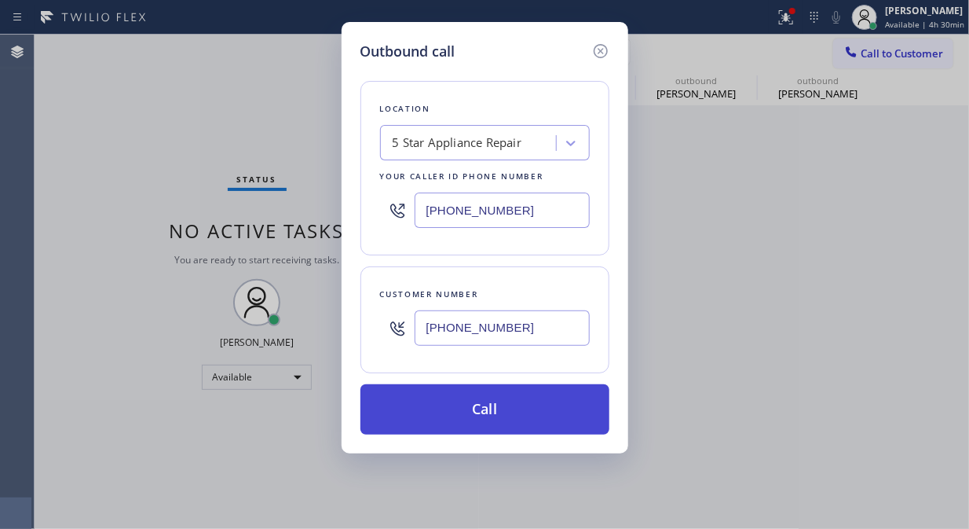
type input "[PHONE_NUMBER]"
click at [530, 403] on button "Call" at bounding box center [485, 409] width 249 height 50
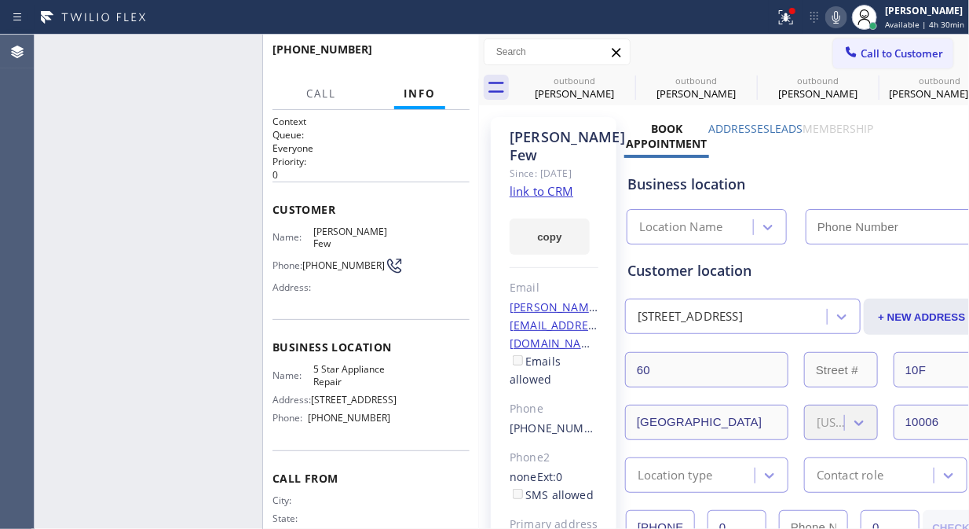
type input "[PHONE_NUMBER]"
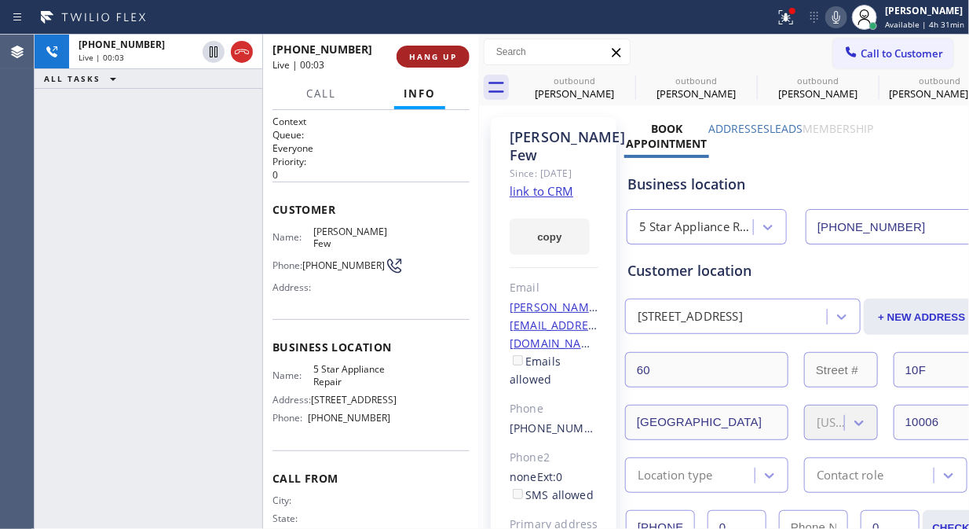
click at [429, 58] on span "HANG UP" at bounding box center [433, 56] width 48 height 11
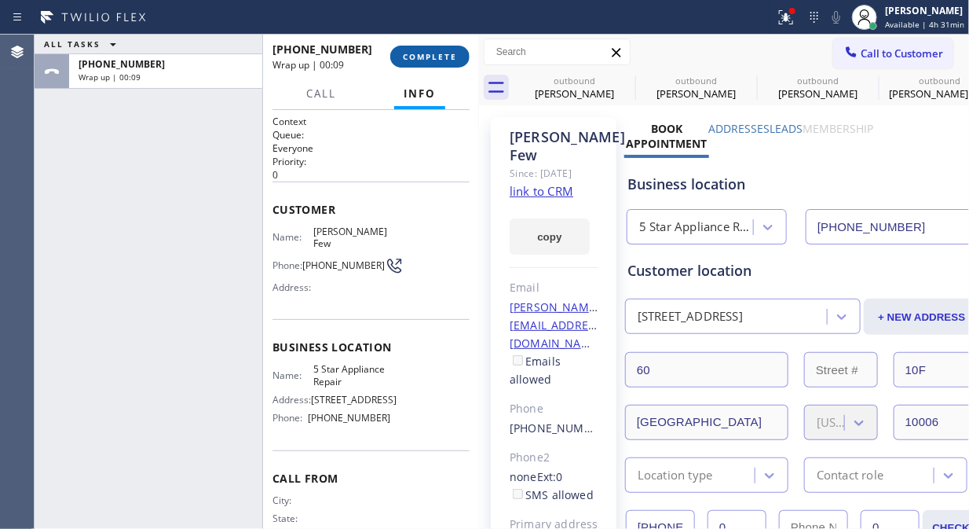
click at [436, 57] on span "COMPLETE" at bounding box center [430, 56] width 54 height 11
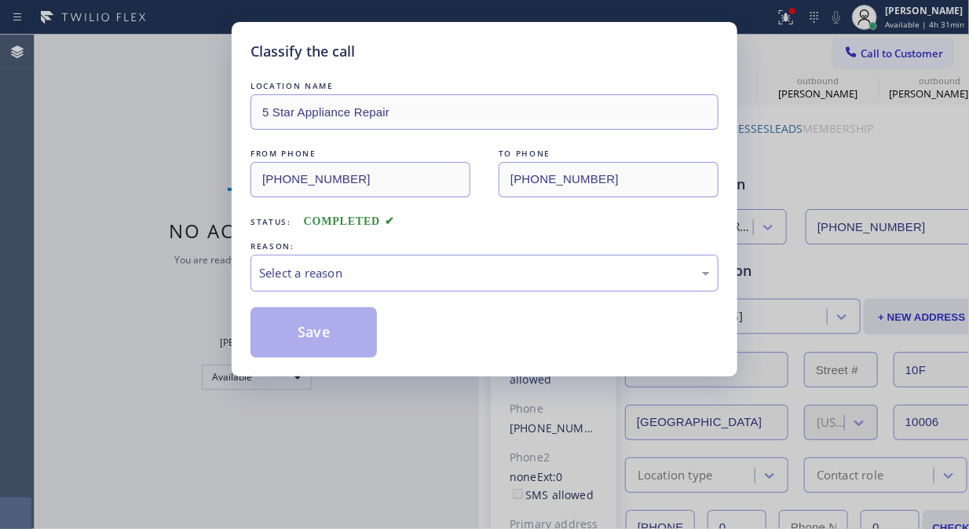
click at [434, 269] on div "Select a reason" at bounding box center [484, 273] width 451 height 18
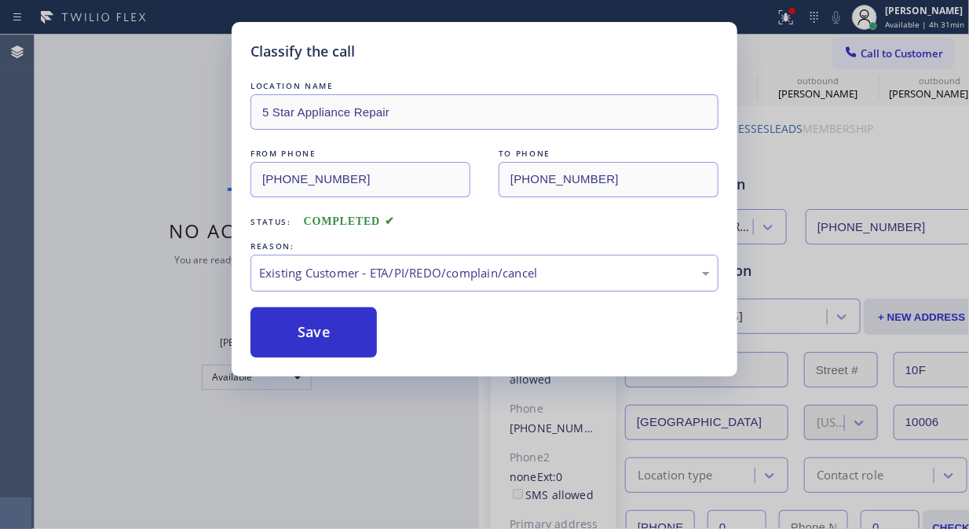
click at [427, 280] on div "Existing Customer - ETA/PI/REDO/complain/cancel" at bounding box center [484, 273] width 451 height 18
click at [348, 343] on button "Save" at bounding box center [314, 332] width 126 height 50
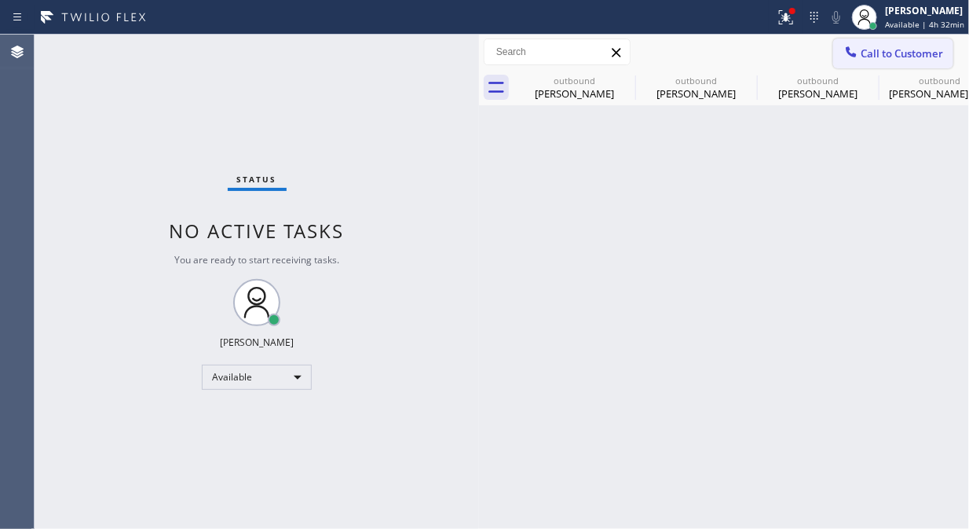
click at [922, 48] on span "Call to Customer" at bounding box center [902, 53] width 82 height 14
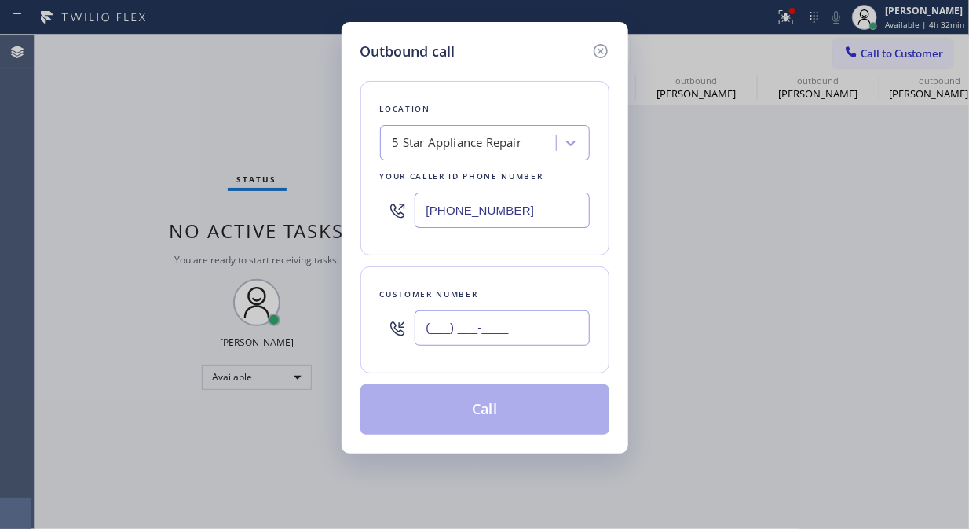
click at [469, 331] on input "(___) ___-____" at bounding box center [502, 327] width 175 height 35
paste input "212) 600-1697"
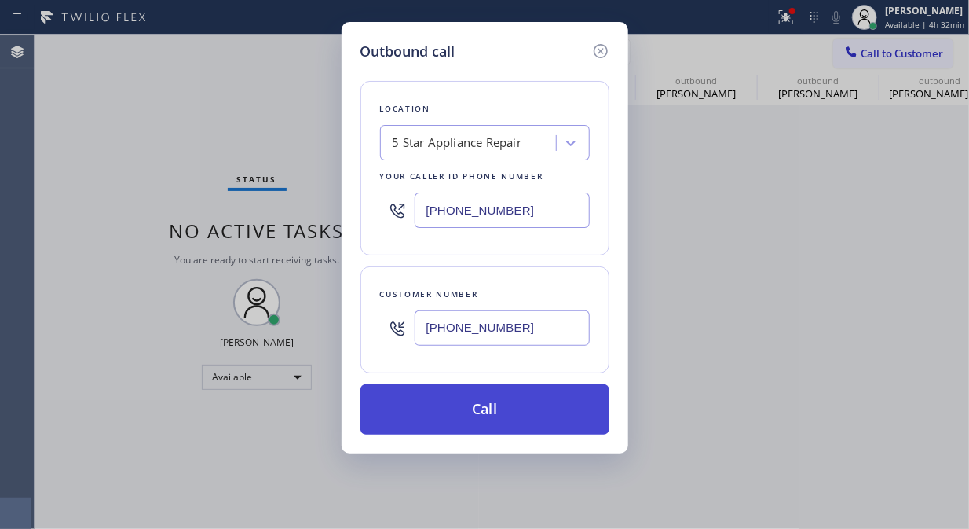
type input "[PHONE_NUMBER]"
click at [504, 409] on button "Call" at bounding box center [485, 409] width 249 height 50
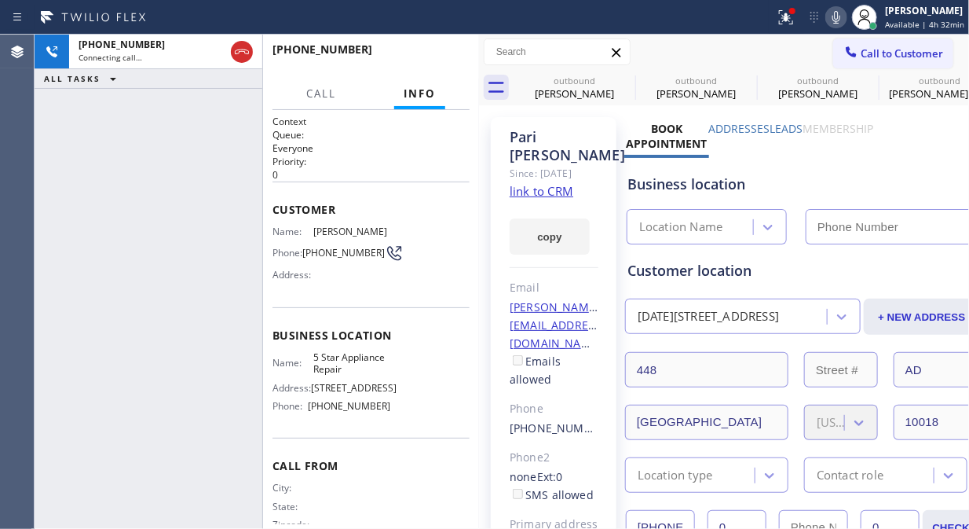
type input "[PHONE_NUMBER]"
drag, startPoint x: 793, startPoint y: 13, endPoint x: 731, endPoint y: 151, distance: 151.5
click at [793, 13] on div at bounding box center [792, 10] width 9 height 9
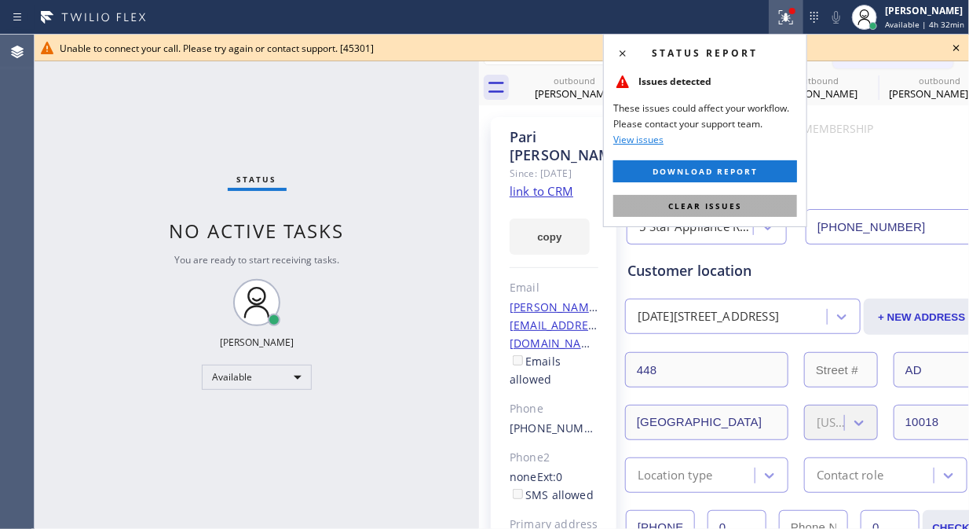
click at [694, 202] on span "Clear issues" at bounding box center [705, 205] width 74 height 11
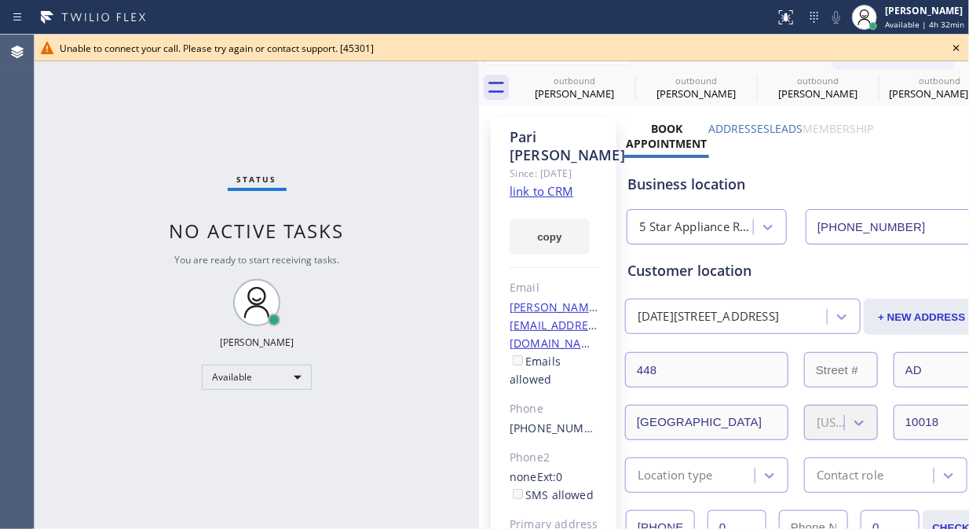
click at [958, 49] on icon at bounding box center [957, 48] width 6 height 6
click at [890, 60] on span "Call to Customer" at bounding box center [902, 53] width 82 height 14
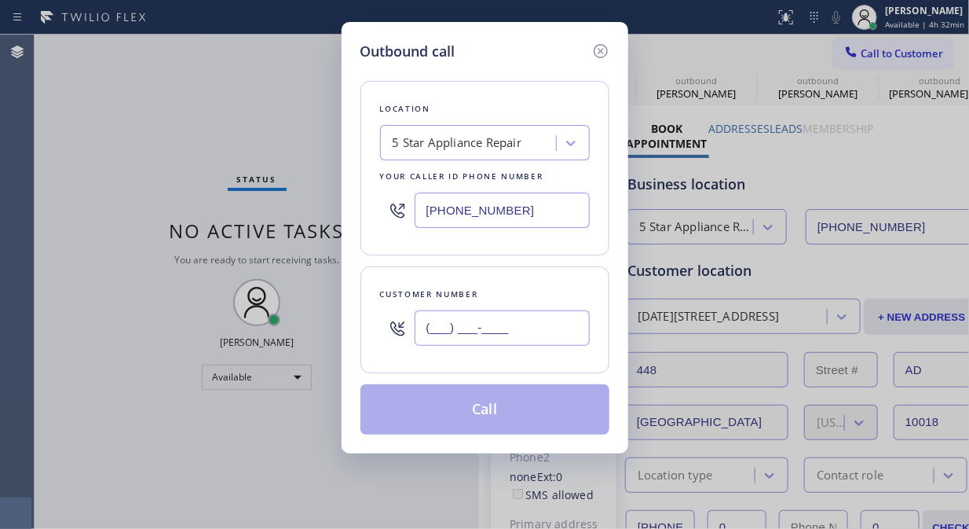
click at [463, 335] on input "(___) ___-____" at bounding box center [502, 327] width 175 height 35
paste input "718) 897-0918"
type input "[PHONE_NUMBER]"
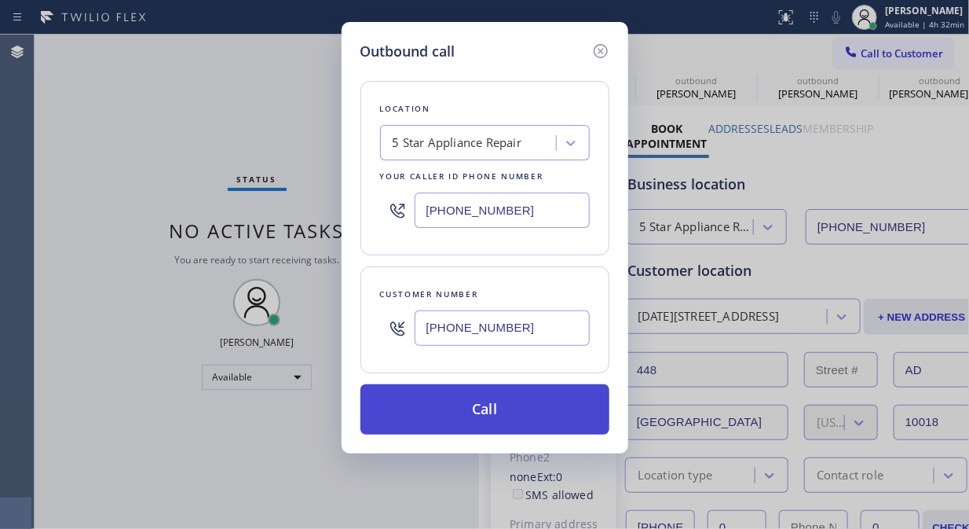
click at [474, 407] on button "Call" at bounding box center [485, 409] width 249 height 50
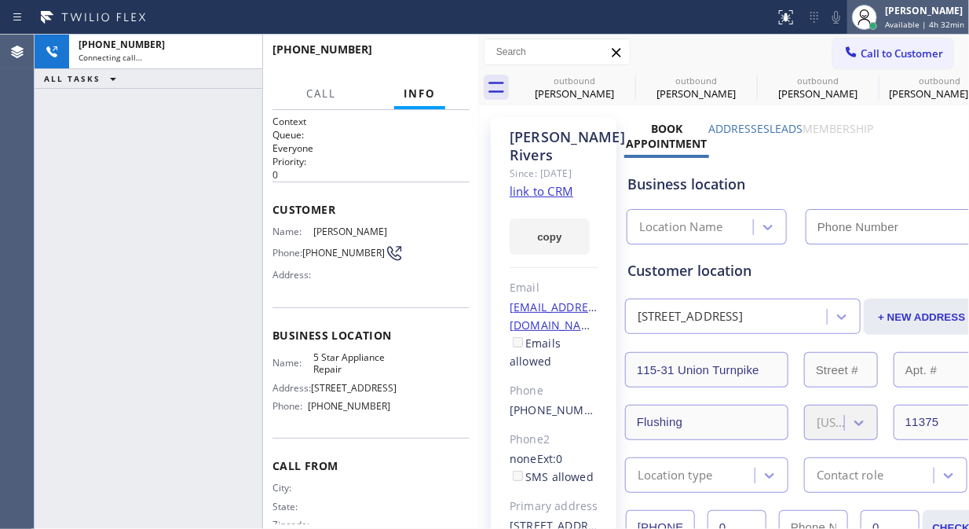
type input "[PHONE_NUMBER]"
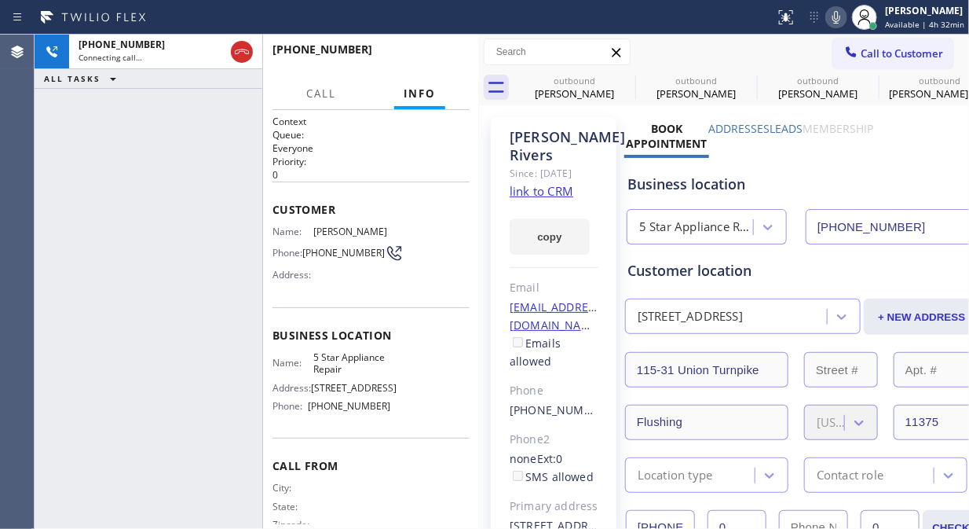
click at [840, 22] on icon at bounding box center [837, 17] width 8 height 13
drag, startPoint x: 627, startPoint y: 79, endPoint x: 283, endPoint y: 64, distance: 344.4
click at [0, 0] on icon at bounding box center [0, 0] width 0 height 0
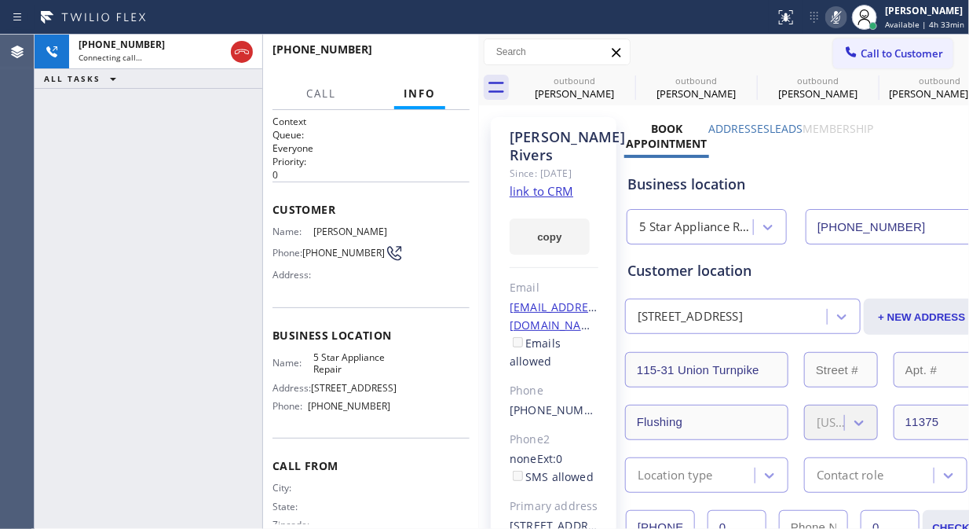
click at [0, 0] on icon at bounding box center [0, 0] width 0 height 0
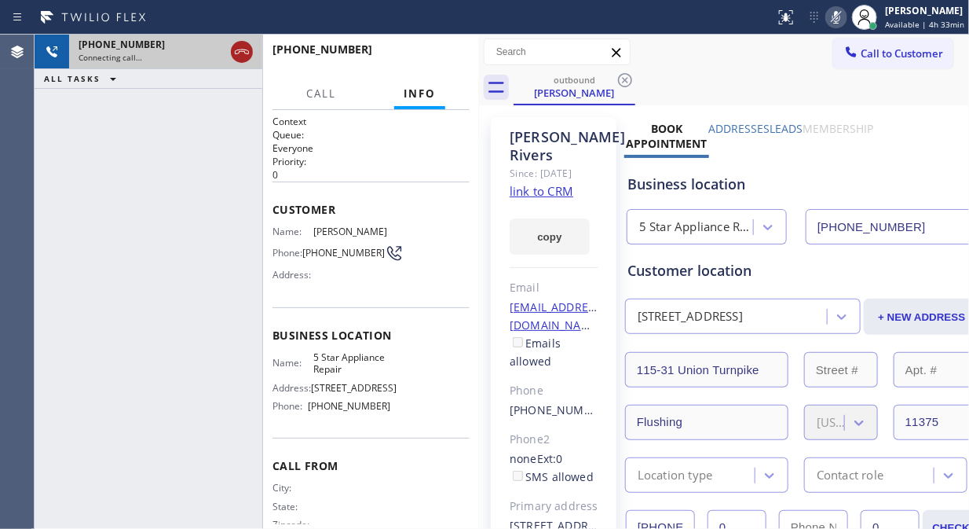
click at [247, 53] on icon at bounding box center [241, 51] width 19 height 19
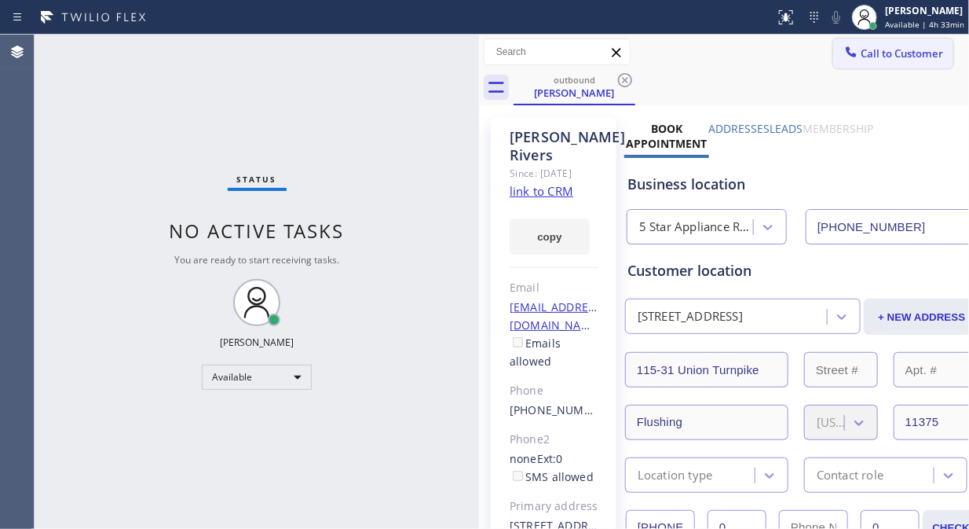
click at [847, 50] on div at bounding box center [851, 53] width 19 height 19
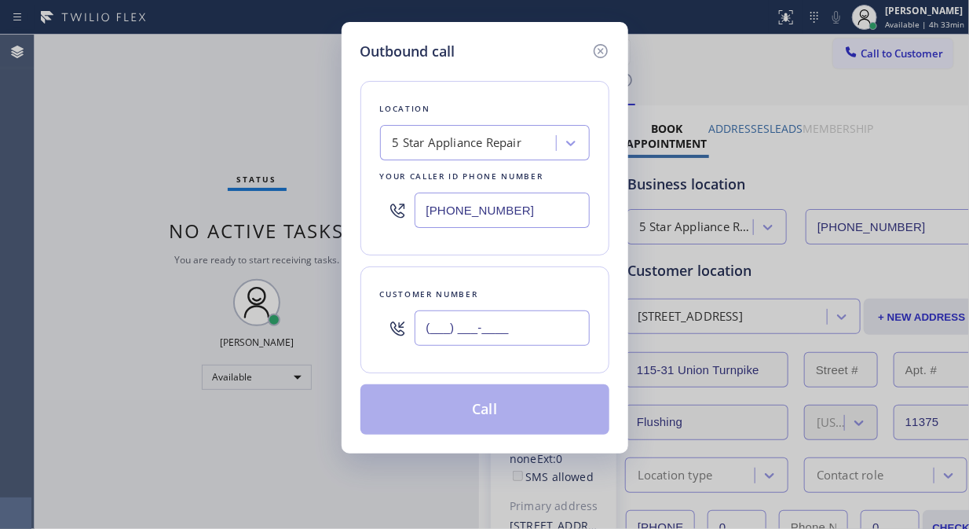
click at [423, 327] on input "(___) ___-____" at bounding box center [502, 327] width 175 height 35
paste input "212) 877-3407"
type input "[PHONE_NUMBER]"
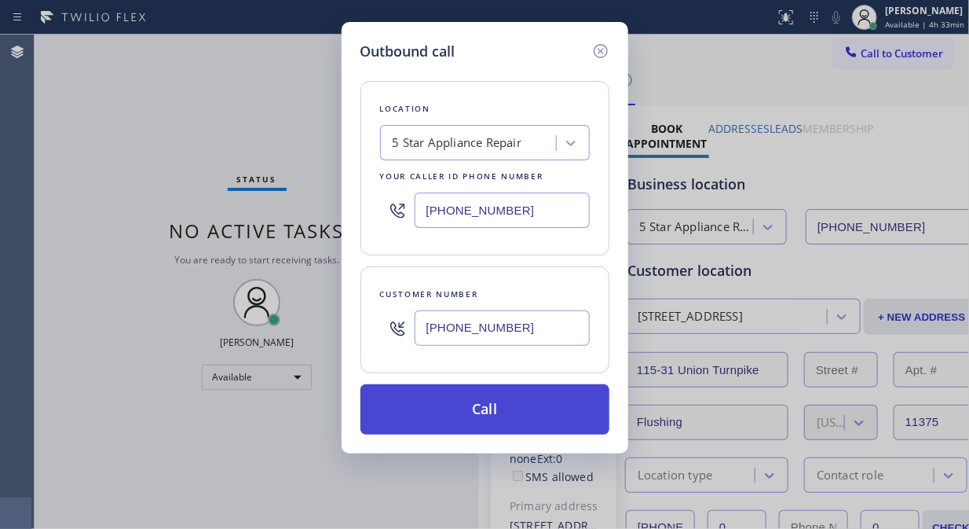
click at [476, 412] on button "Call" at bounding box center [485, 409] width 249 height 50
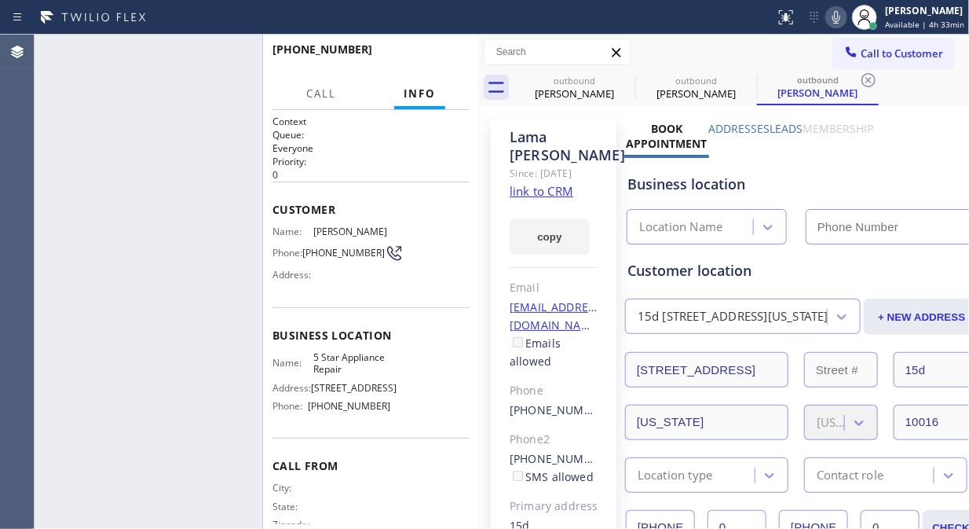
type input "[PHONE_NUMBER]"
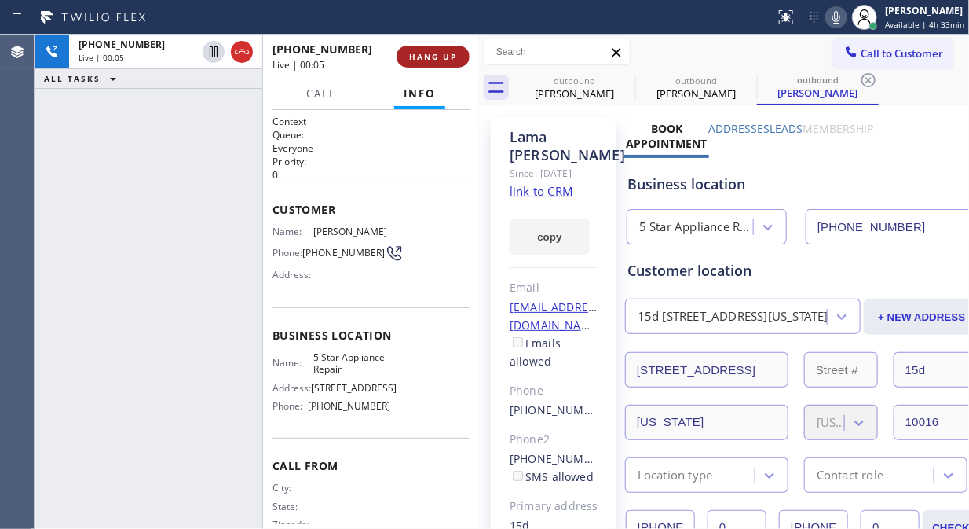
click at [429, 48] on button "HANG UP" at bounding box center [433, 57] width 73 height 22
click at [429, 60] on span "HANG UP" at bounding box center [433, 56] width 48 height 11
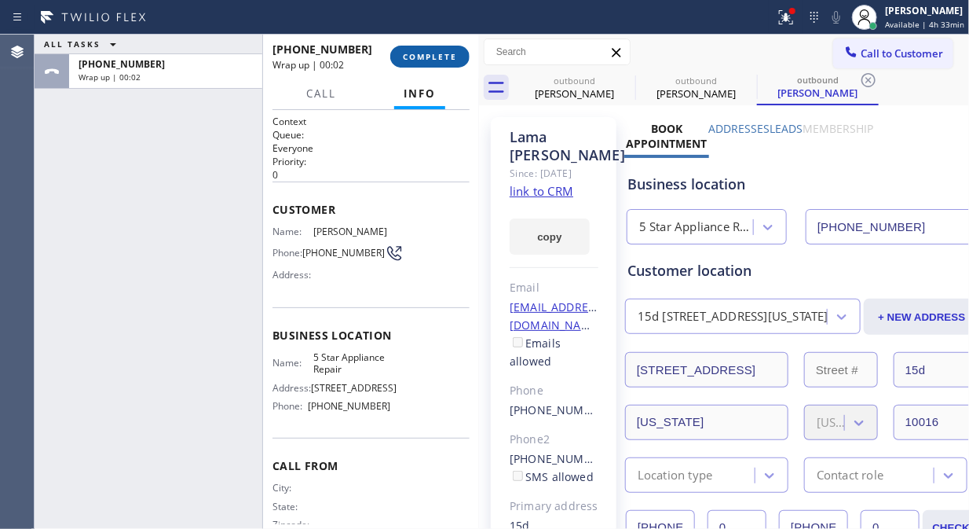
click at [435, 48] on button "COMPLETE" at bounding box center [429, 57] width 79 height 22
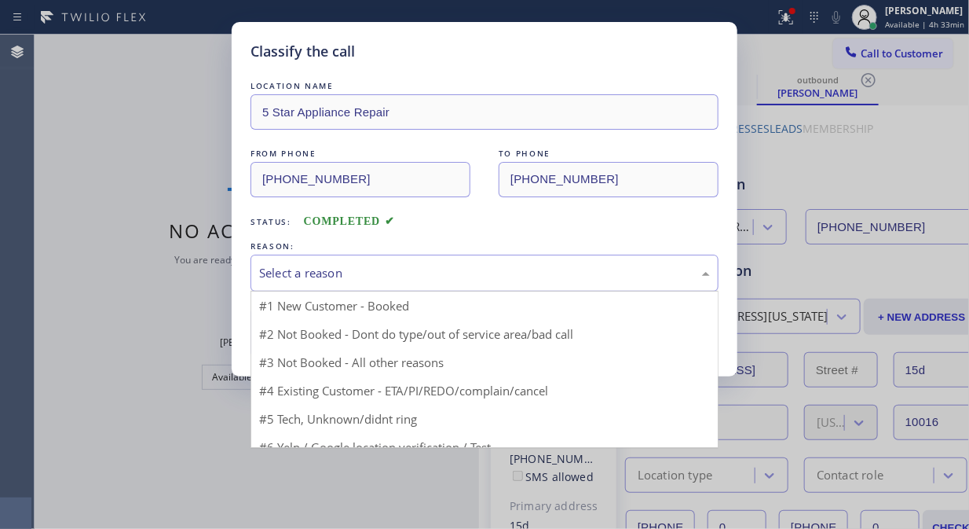
click at [452, 269] on div "Select a reason" at bounding box center [484, 273] width 451 height 18
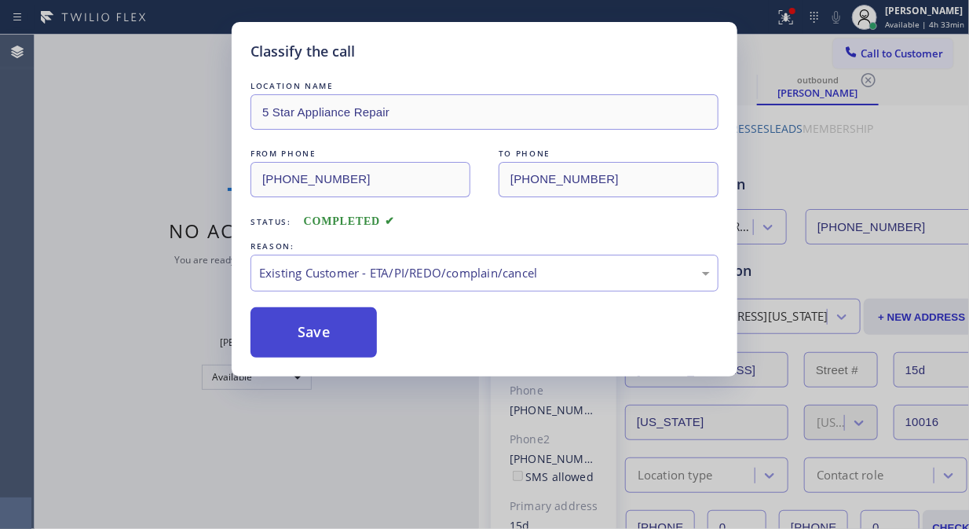
click at [350, 336] on button "Save" at bounding box center [314, 332] width 126 height 50
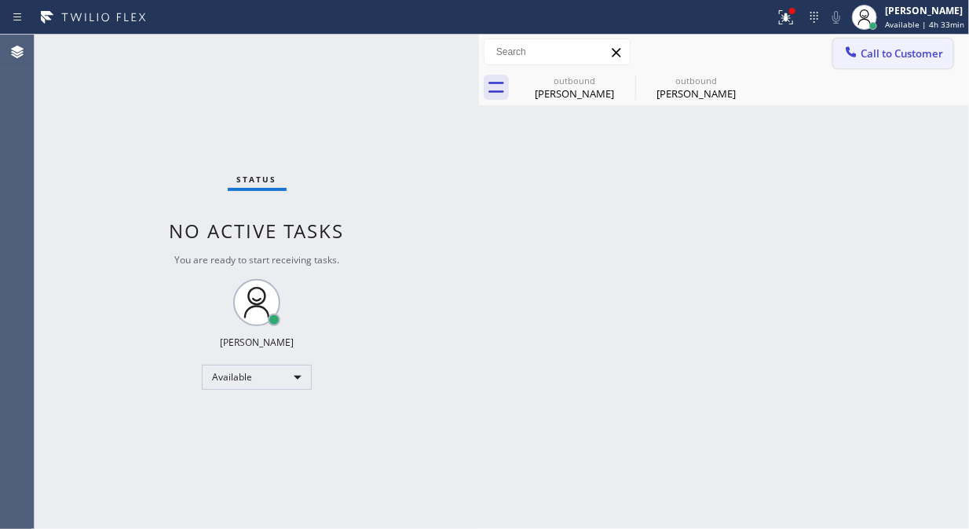
click at [891, 57] on span "Call to Customer" at bounding box center [902, 53] width 82 height 14
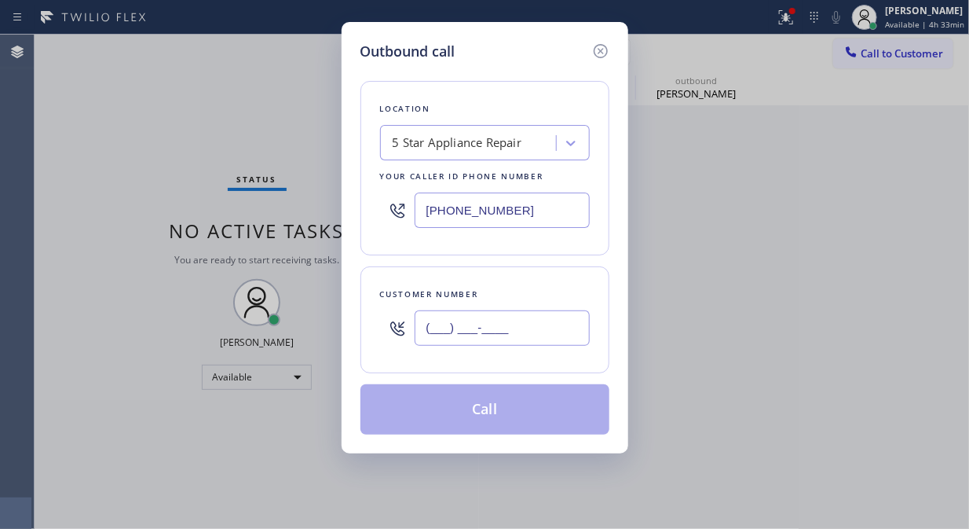
click at [558, 338] on input "(___) ___-____" at bounding box center [502, 327] width 175 height 35
paste input "917) 270-5530"
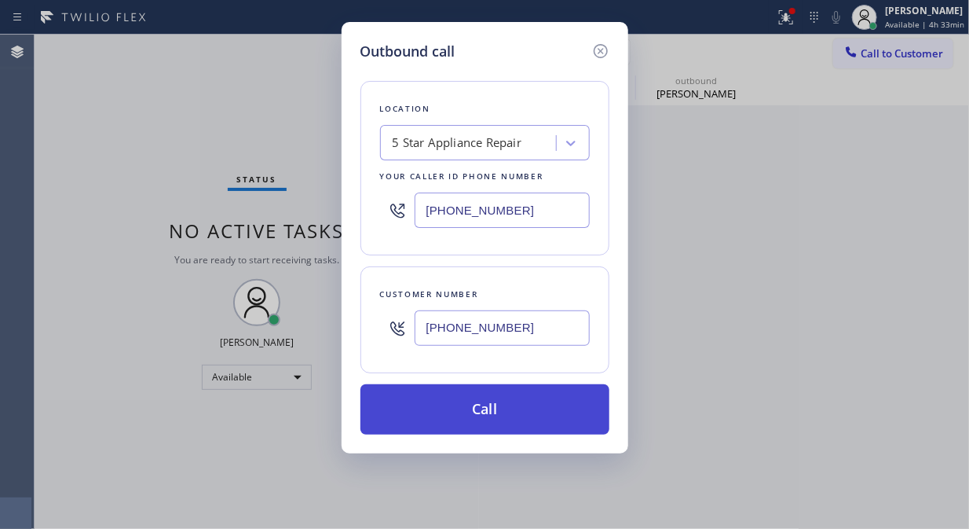
type input "[PHONE_NUMBER]"
click at [537, 411] on button "Call" at bounding box center [485, 409] width 249 height 50
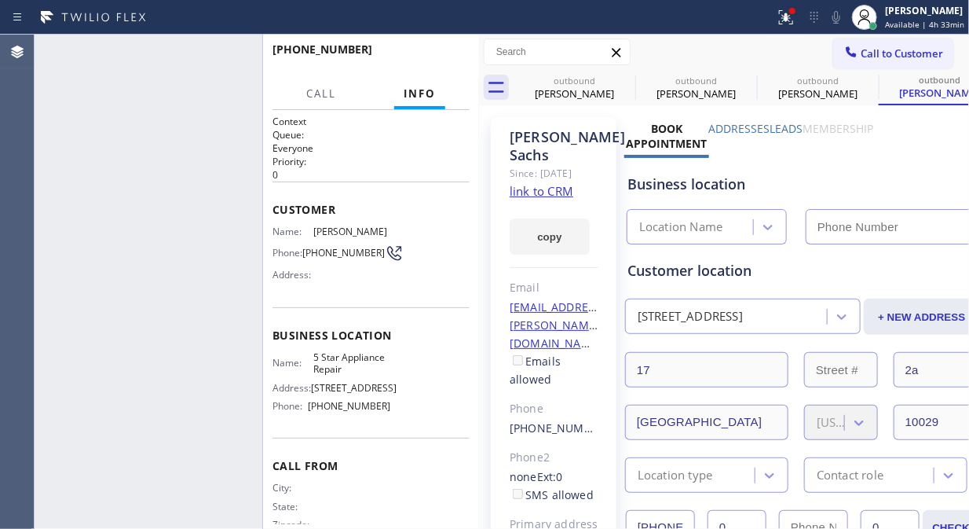
type input "[PHONE_NUMBER]"
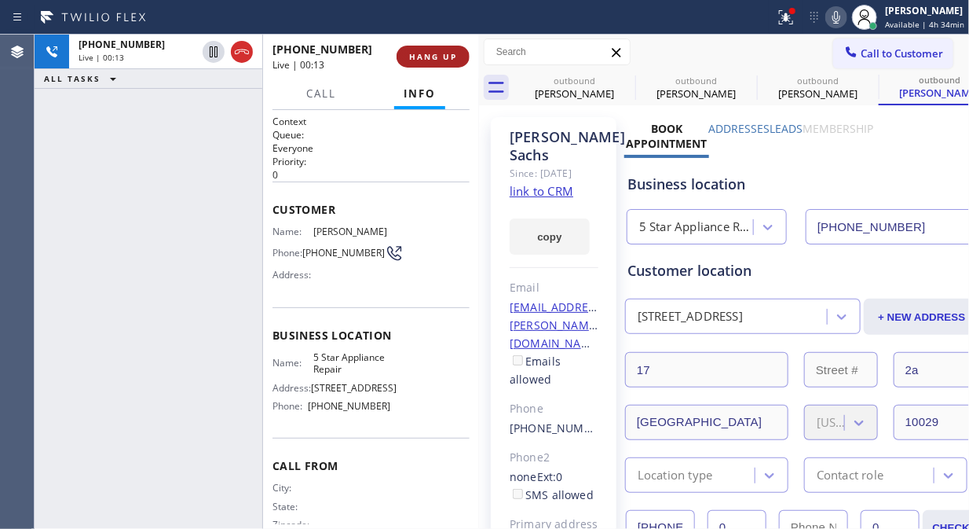
click at [434, 63] on button "HANG UP" at bounding box center [433, 57] width 73 height 22
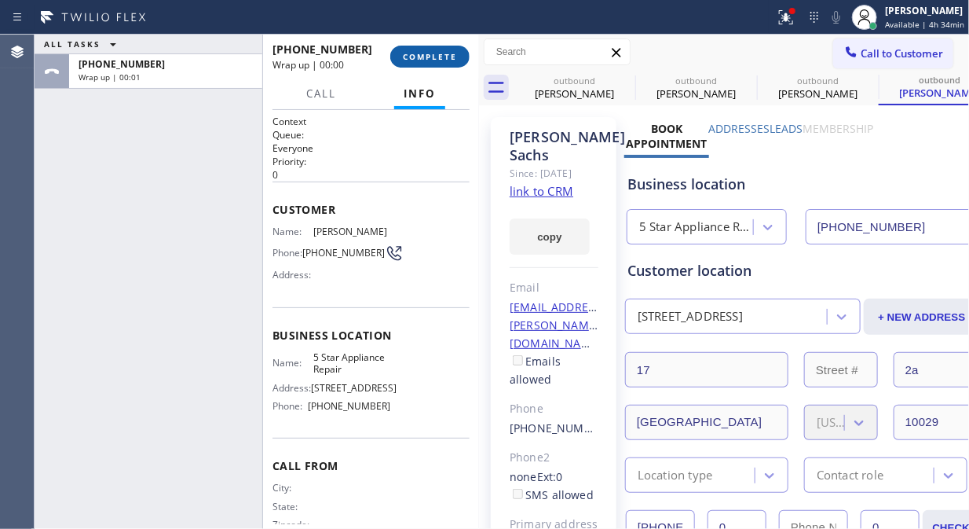
click at [434, 63] on button "COMPLETE" at bounding box center [429, 57] width 79 height 22
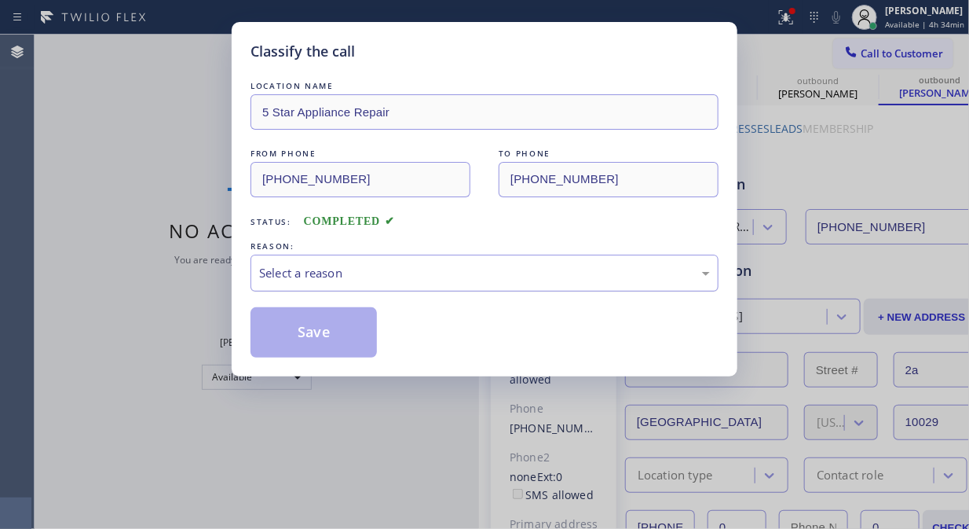
click at [440, 278] on div "Select a reason" at bounding box center [484, 273] width 451 height 18
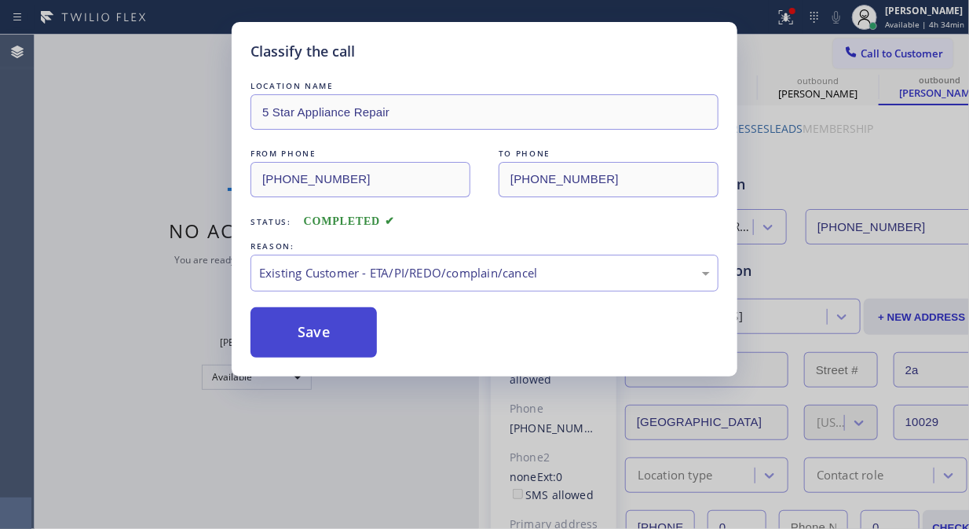
click at [343, 342] on button "Save" at bounding box center [314, 332] width 126 height 50
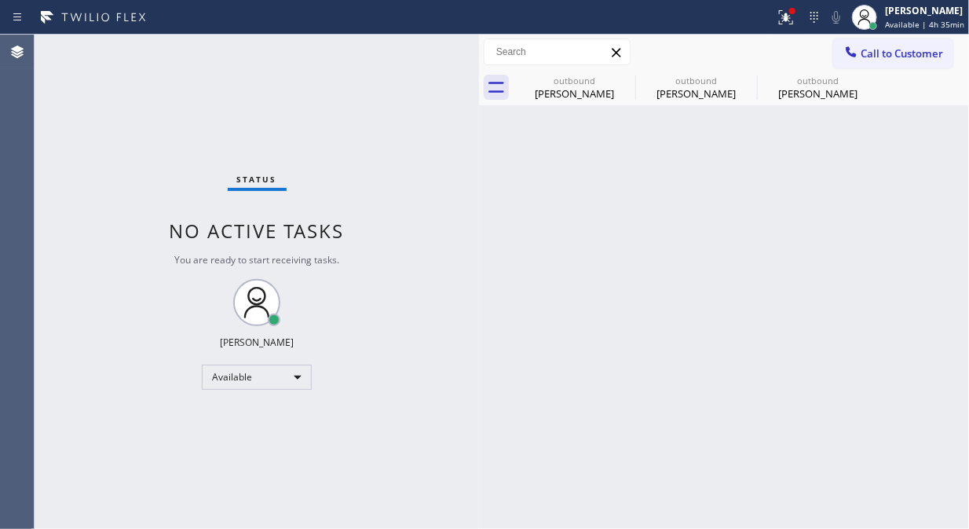
click at [882, 49] on span "Call to Customer" at bounding box center [902, 53] width 82 height 14
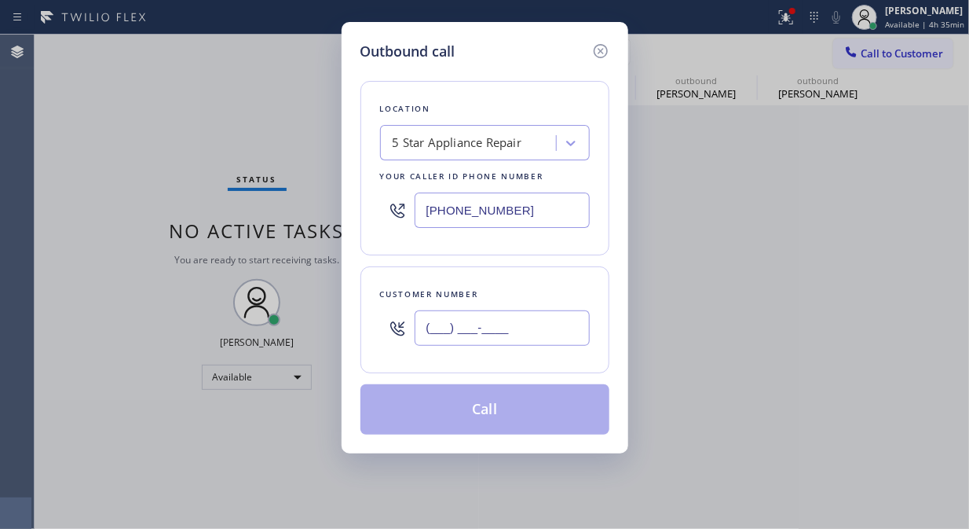
click at [503, 320] on input "(___) ___-____" at bounding box center [502, 327] width 175 height 35
paste input "917) 239-2276"
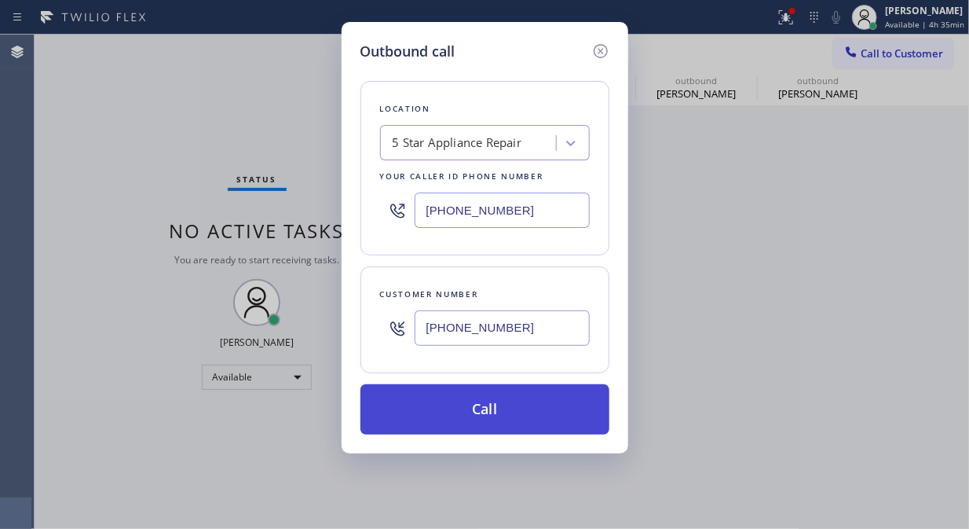
type input "[PHONE_NUMBER]"
click at [483, 412] on button "Call" at bounding box center [485, 409] width 249 height 50
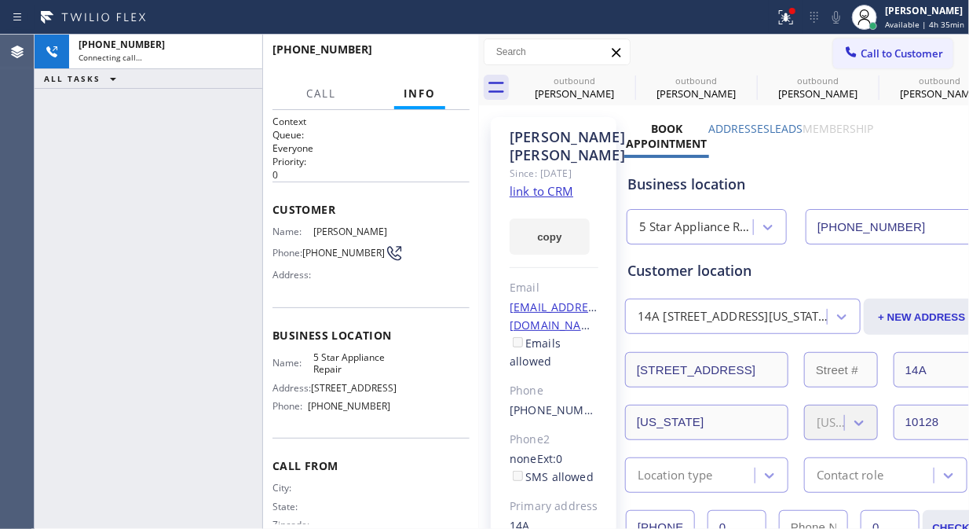
type input "[PHONE_NUMBER]"
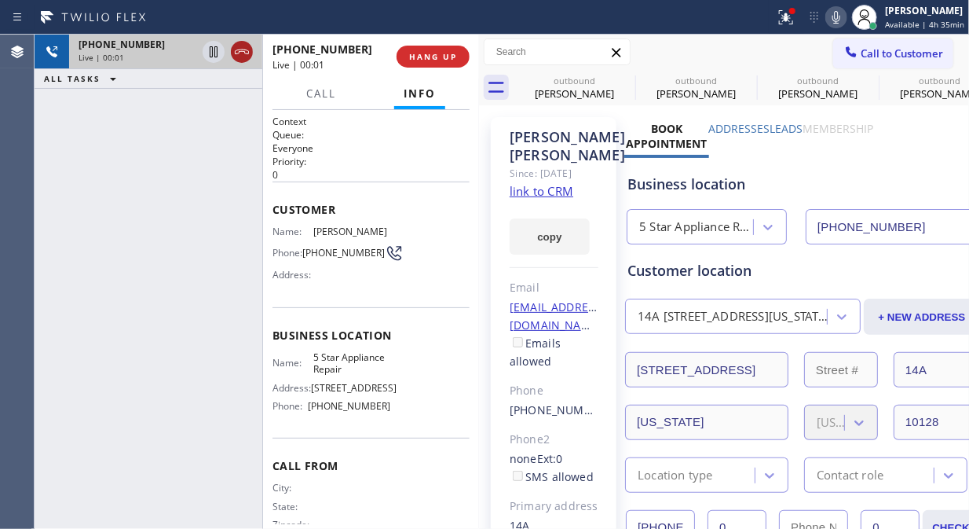
click at [245, 51] on icon at bounding box center [241, 51] width 19 height 19
click at [451, 51] on span "HANG UP" at bounding box center [433, 56] width 48 height 11
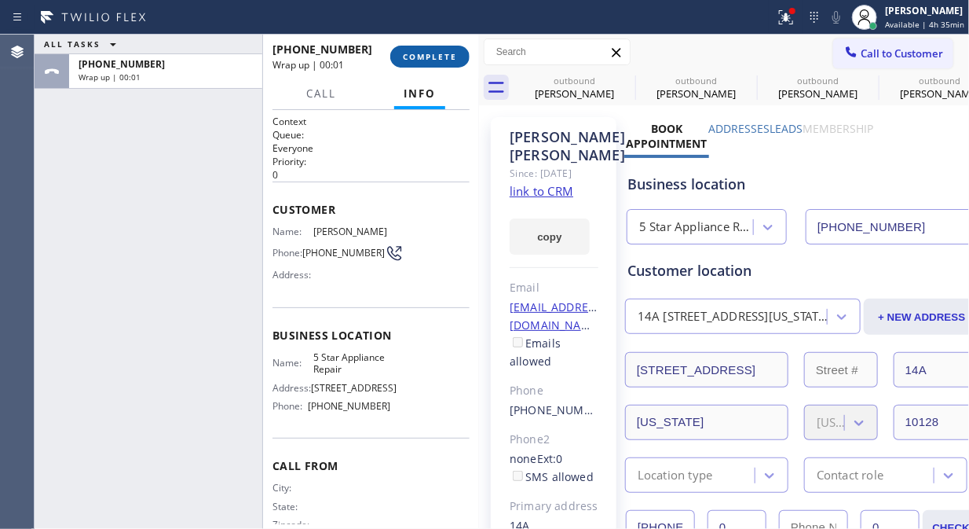
click at [435, 57] on span "COMPLETE" at bounding box center [430, 56] width 54 height 11
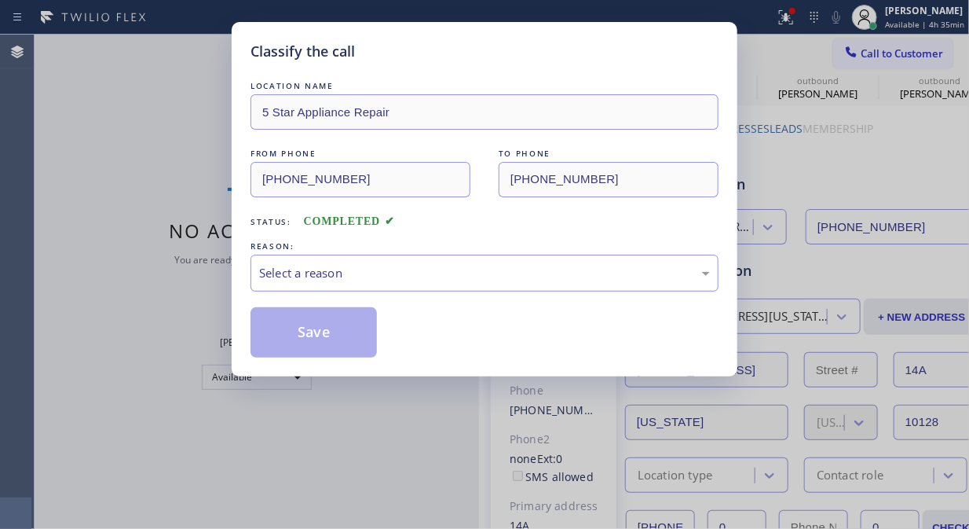
click at [390, 273] on div "Select a reason" at bounding box center [484, 273] width 451 height 18
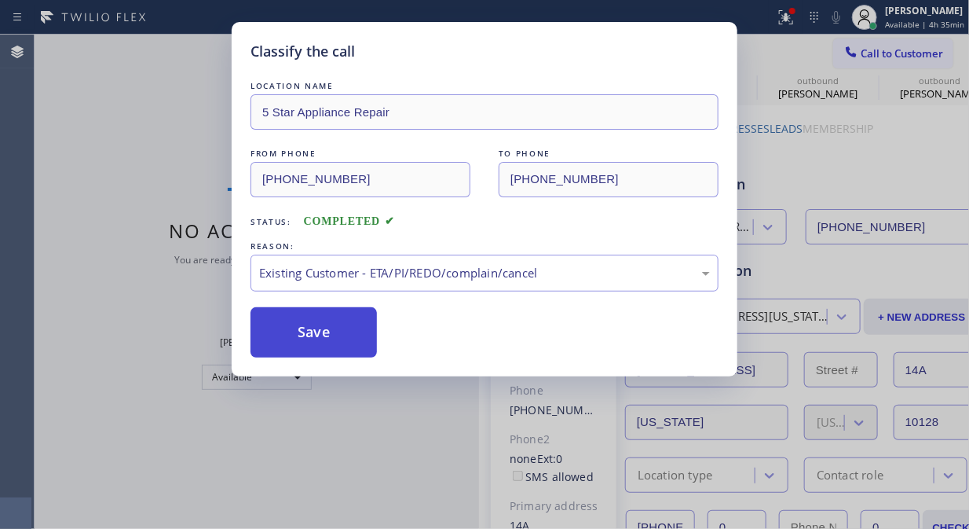
click at [354, 339] on button "Save" at bounding box center [314, 332] width 126 height 50
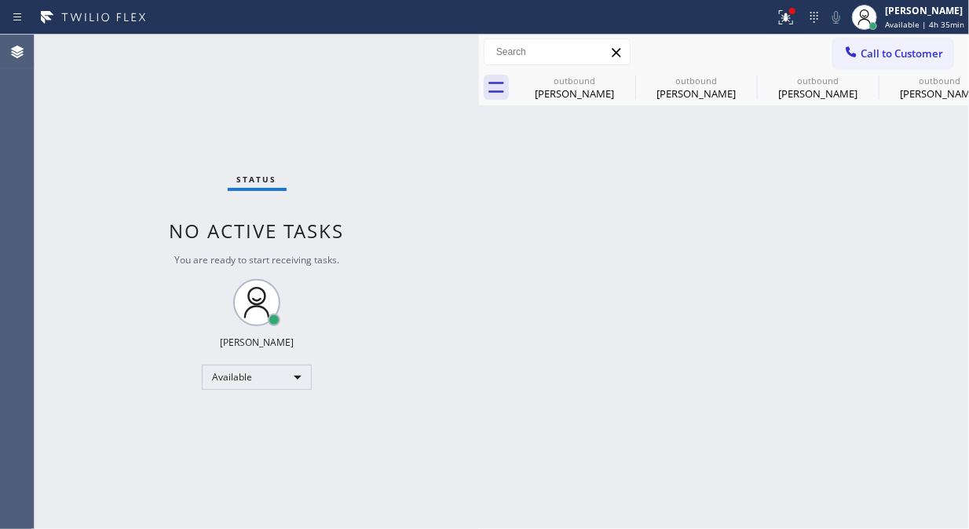
click at [870, 49] on span "Call to Customer" at bounding box center [902, 53] width 82 height 14
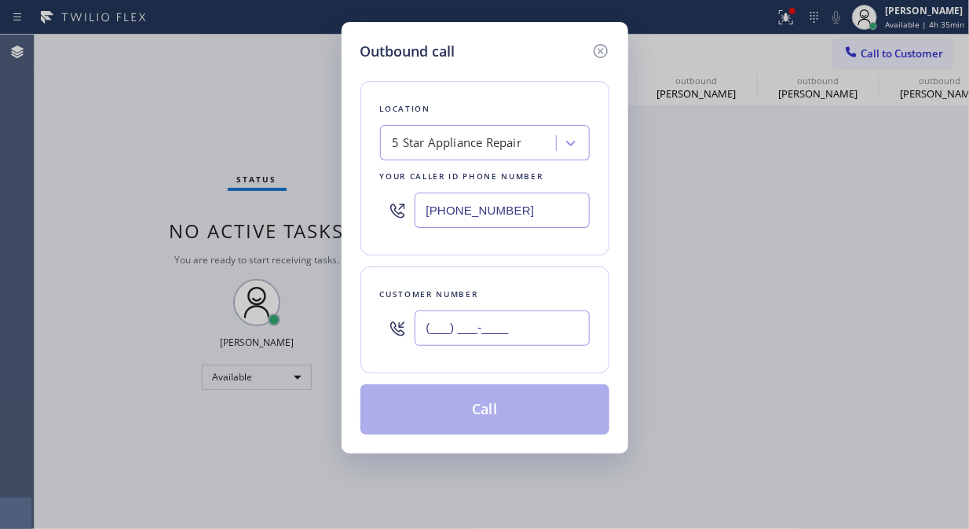
click at [445, 342] on input "(___) ___-____" at bounding box center [502, 327] width 175 height 35
paste input "917) 842-2164"
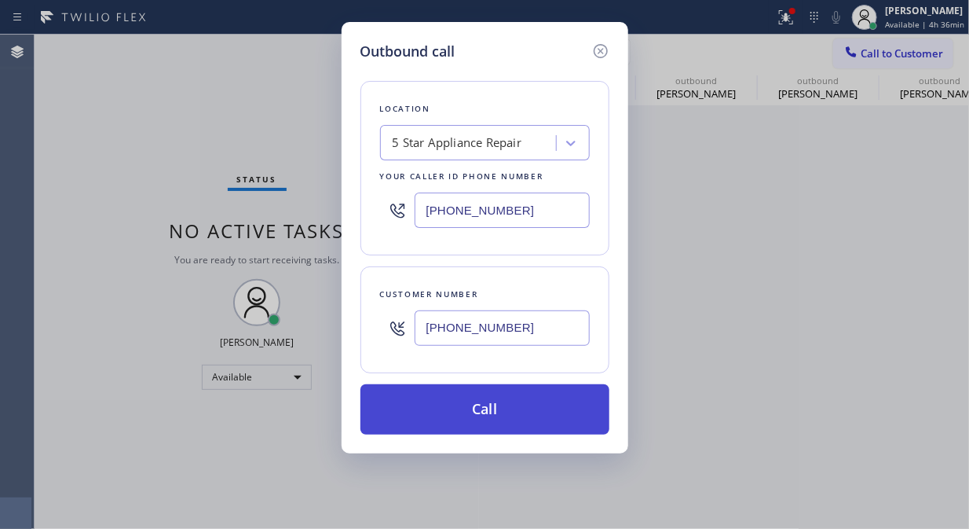
type input "[PHONE_NUMBER]"
click at [501, 397] on button "Call" at bounding box center [485, 409] width 249 height 50
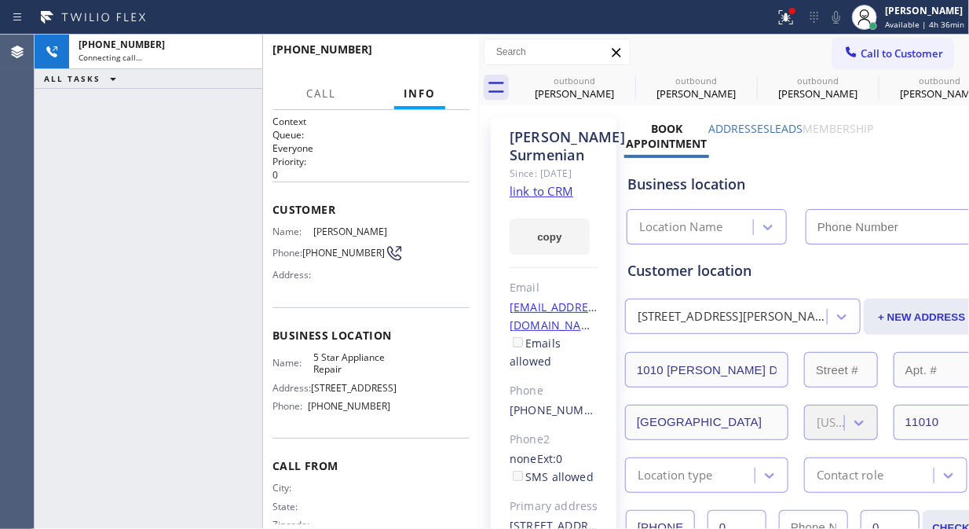
type input "[PHONE_NUMBER]"
click at [796, 21] on icon at bounding box center [786, 17] width 19 height 19
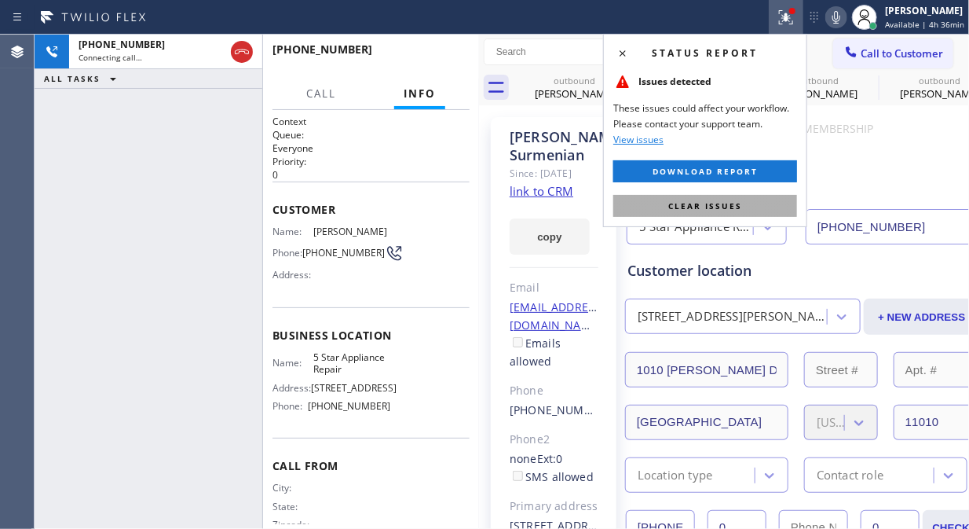
click at [728, 201] on span "Clear issues" at bounding box center [705, 205] width 74 height 11
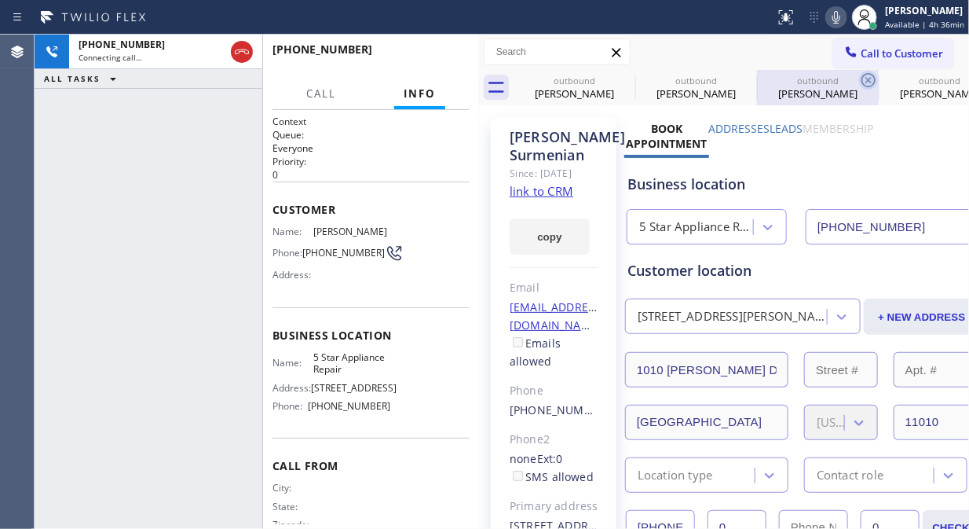
click at [0, 0] on icon at bounding box center [0, 0] width 0 height 0
click at [862, 77] on icon at bounding box center [869, 80] width 14 height 14
click at [0, 0] on icon at bounding box center [0, 0] width 0 height 0
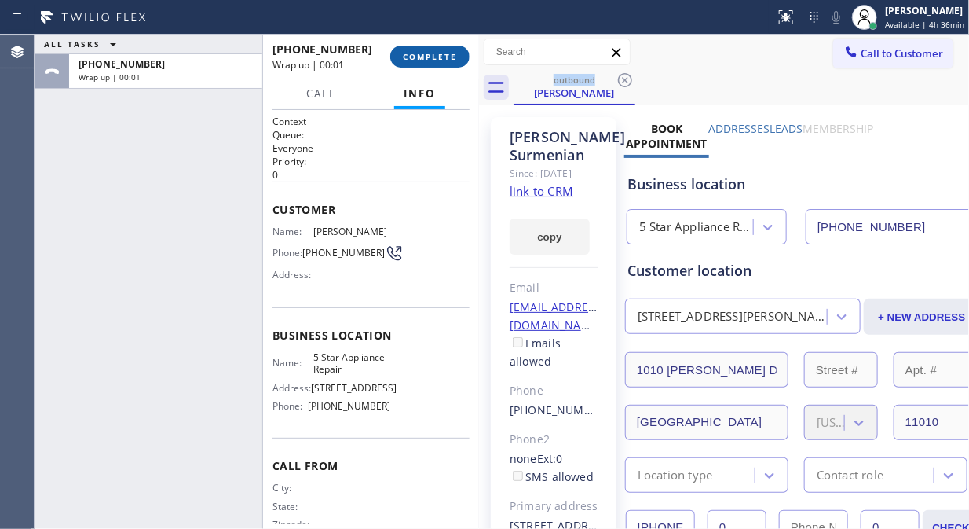
click at [420, 49] on button "COMPLETE" at bounding box center [429, 57] width 79 height 22
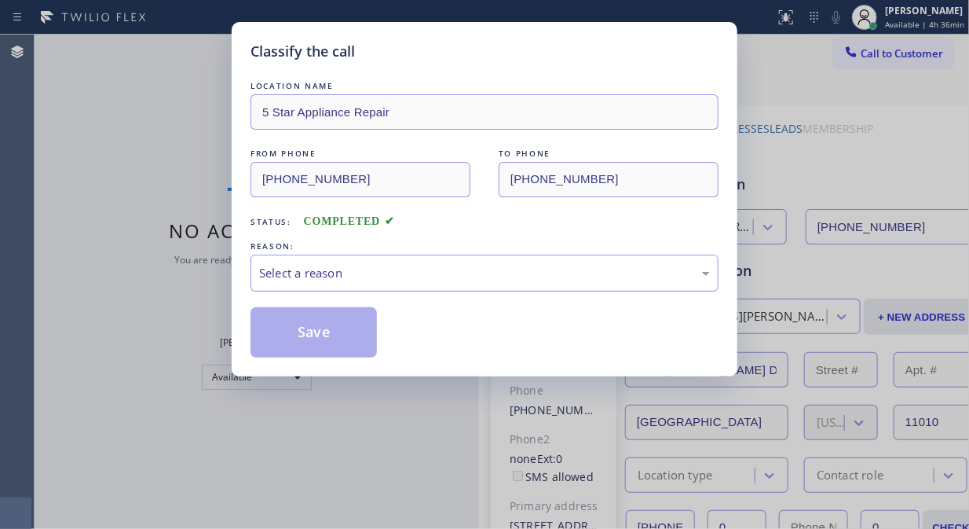
click at [467, 278] on div "Select a reason" at bounding box center [484, 273] width 451 height 18
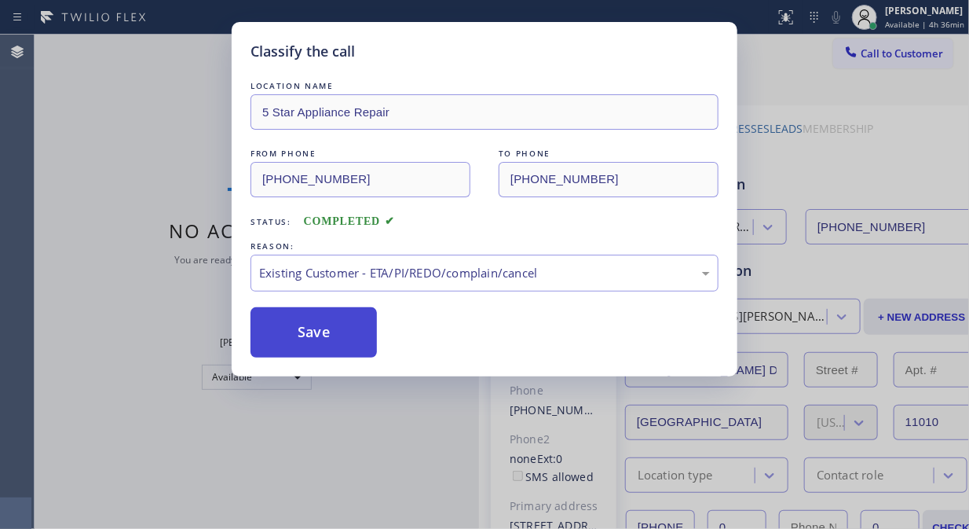
click at [320, 341] on button "Save" at bounding box center [314, 332] width 126 height 50
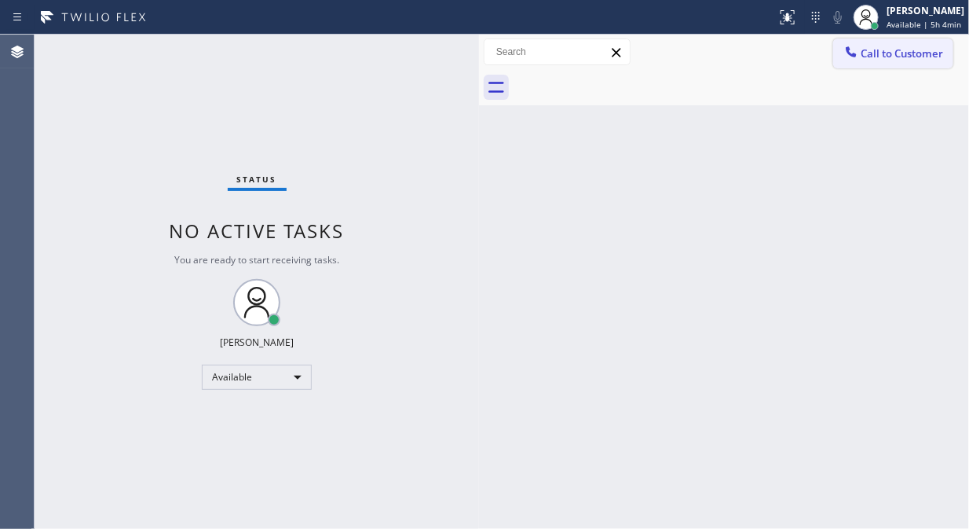
click at [874, 56] on span "Call to Customer" at bounding box center [902, 53] width 82 height 14
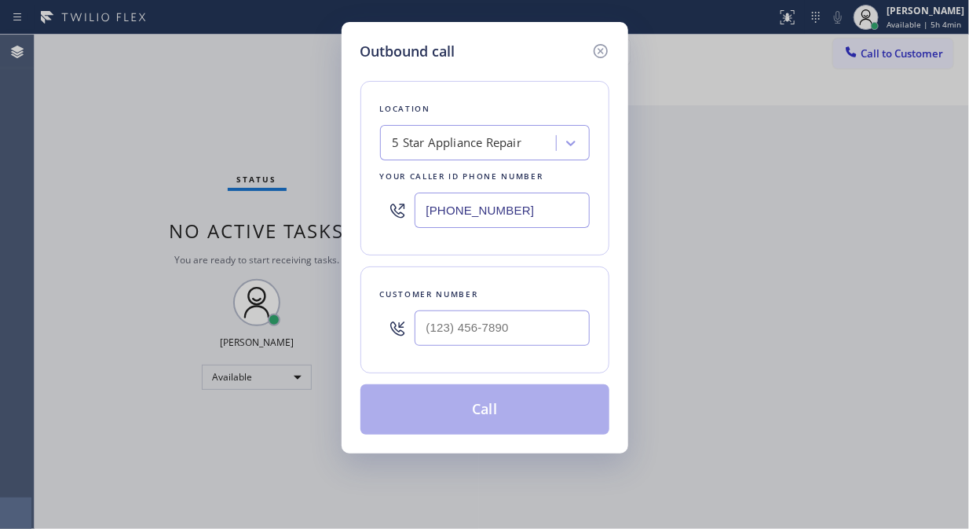
click at [391, 145] on div "5 Star Appliance Repair" at bounding box center [470, 143] width 171 height 27
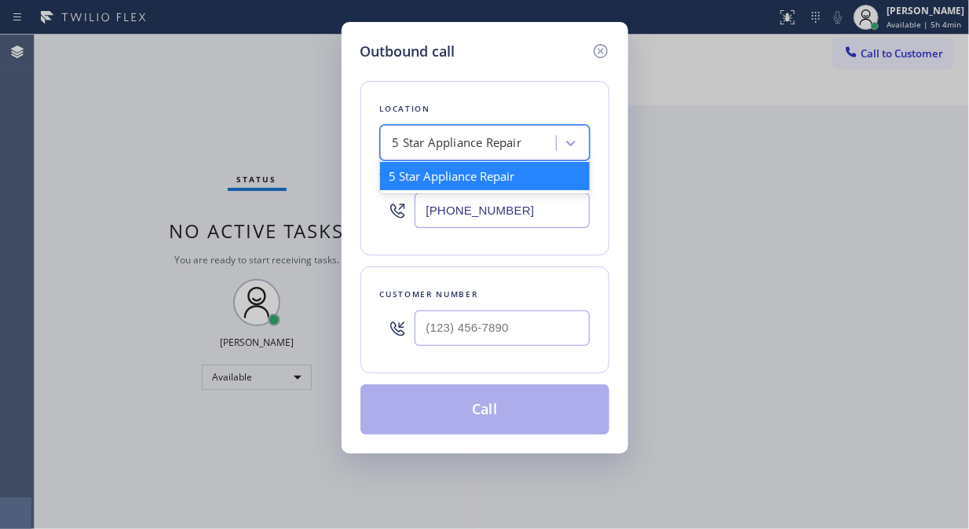
paste input "Home Alliance"
type input "Home Alliance"
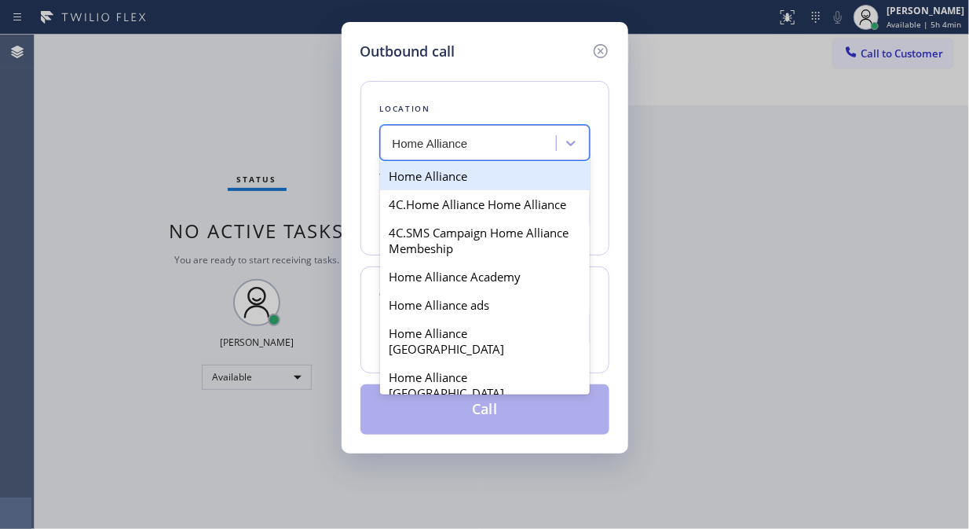
click at [457, 181] on div "Home Alliance" at bounding box center [485, 176] width 210 height 28
type input "[PHONE_NUMBER]"
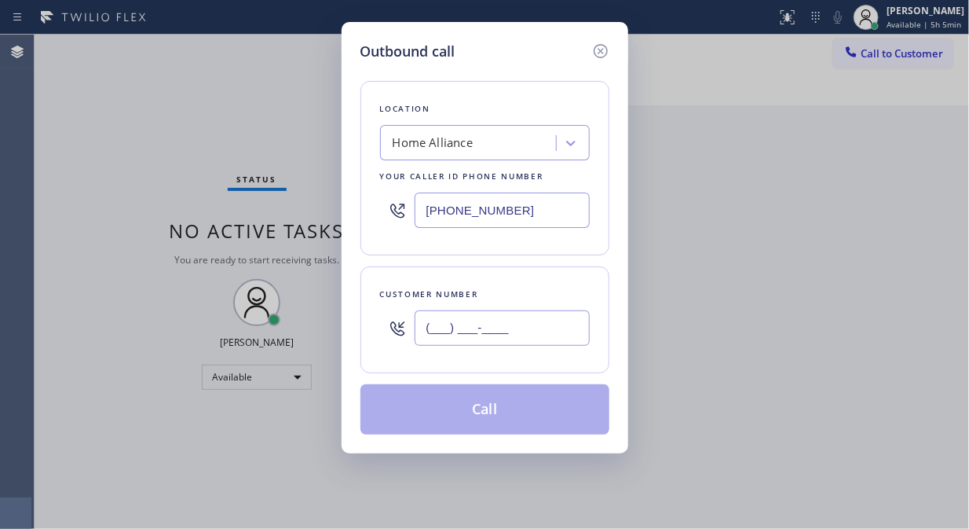
click at [430, 334] on input "(___) ___-____" at bounding box center [502, 327] width 175 height 35
paste input "310) 463-3596"
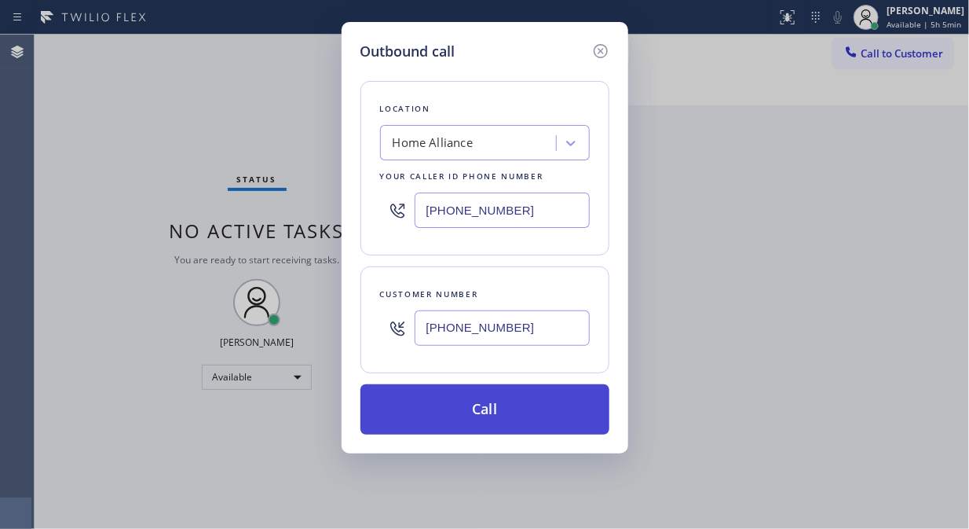
type input "[PHONE_NUMBER]"
click at [493, 419] on button "Call" at bounding box center [485, 409] width 249 height 50
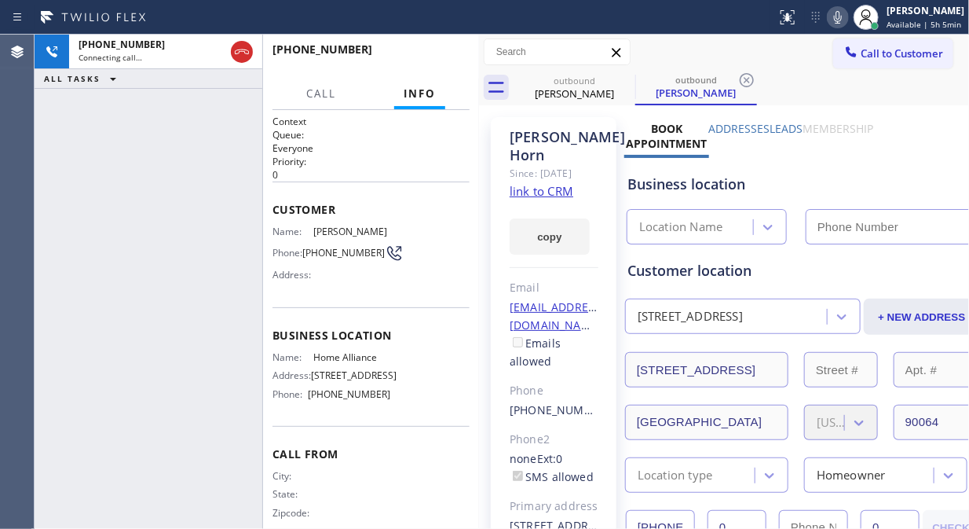
type input "[PHONE_NUMBER]"
click at [427, 53] on span "HANG UP" at bounding box center [433, 56] width 48 height 11
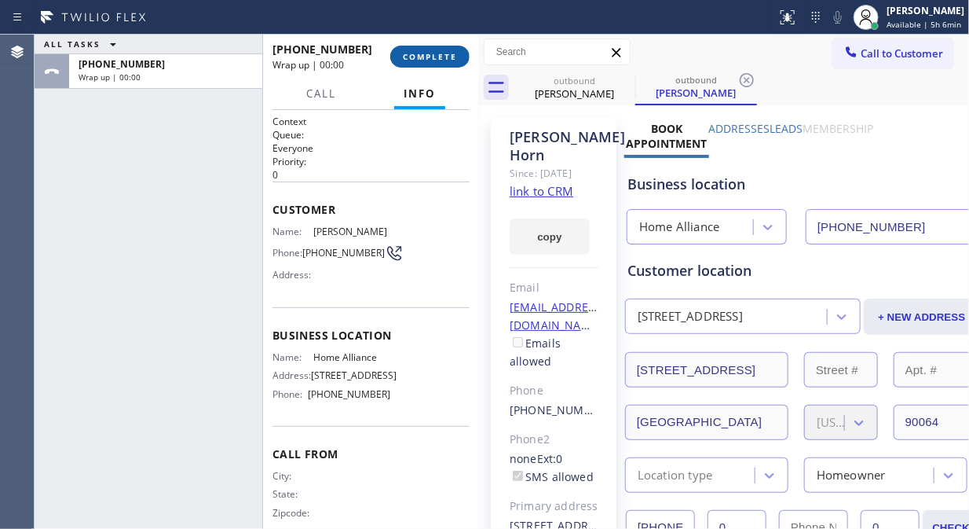
click at [426, 53] on span "COMPLETE" at bounding box center [430, 56] width 54 height 11
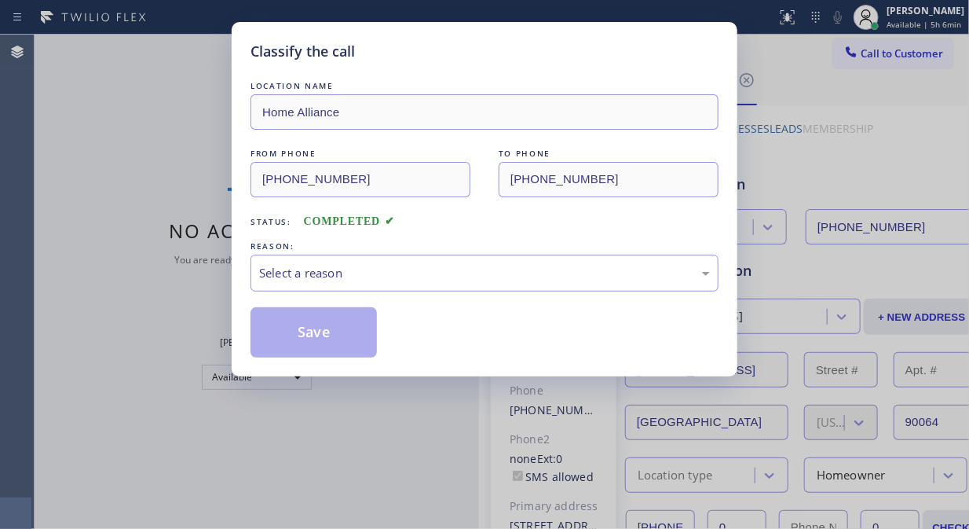
click at [426, 53] on div "Classify the call" at bounding box center [485, 51] width 468 height 21
click at [445, 280] on div "Select a reason" at bounding box center [484, 273] width 451 height 18
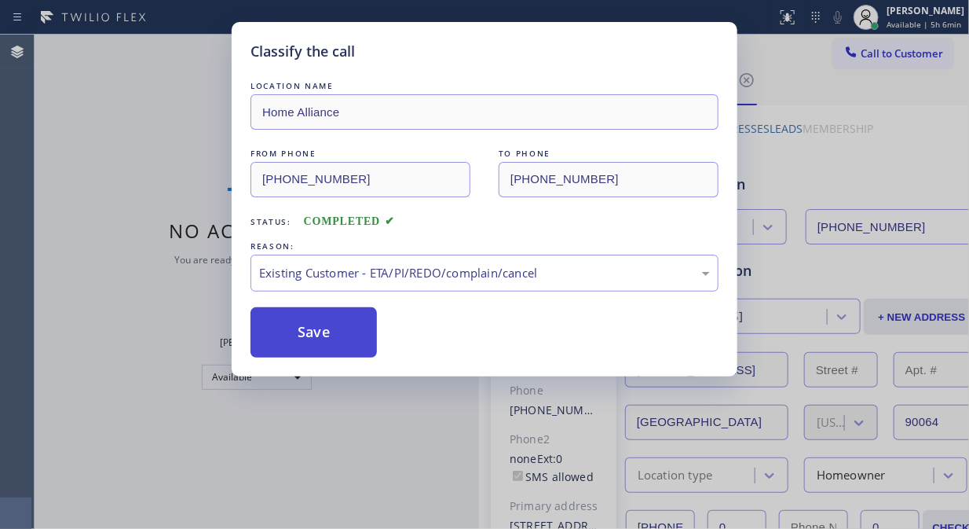
click at [361, 344] on button "Save" at bounding box center [314, 332] width 126 height 50
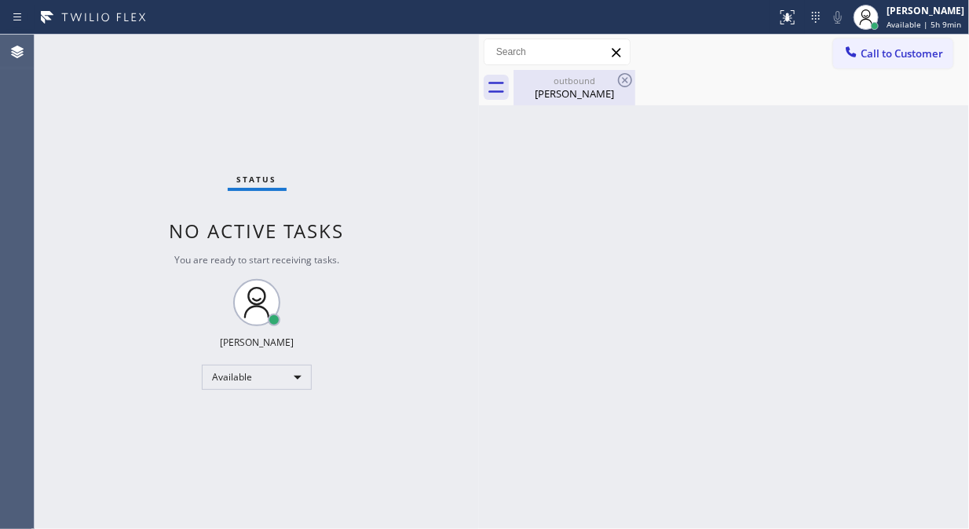
click at [576, 90] on div "[PERSON_NAME]" at bounding box center [574, 93] width 119 height 14
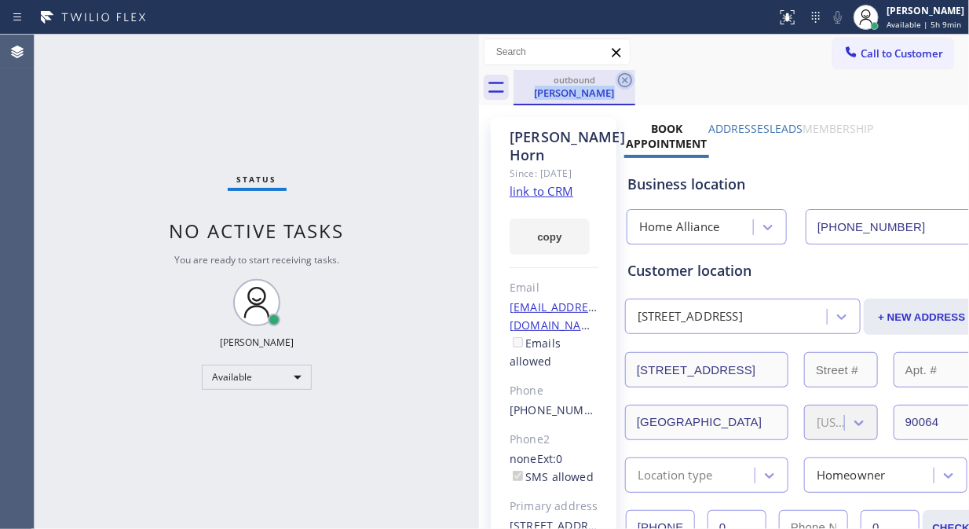
click at [615, 82] on div "outbound [PERSON_NAME]" at bounding box center [575, 87] width 122 height 35
click at [628, 83] on icon at bounding box center [625, 80] width 19 height 19
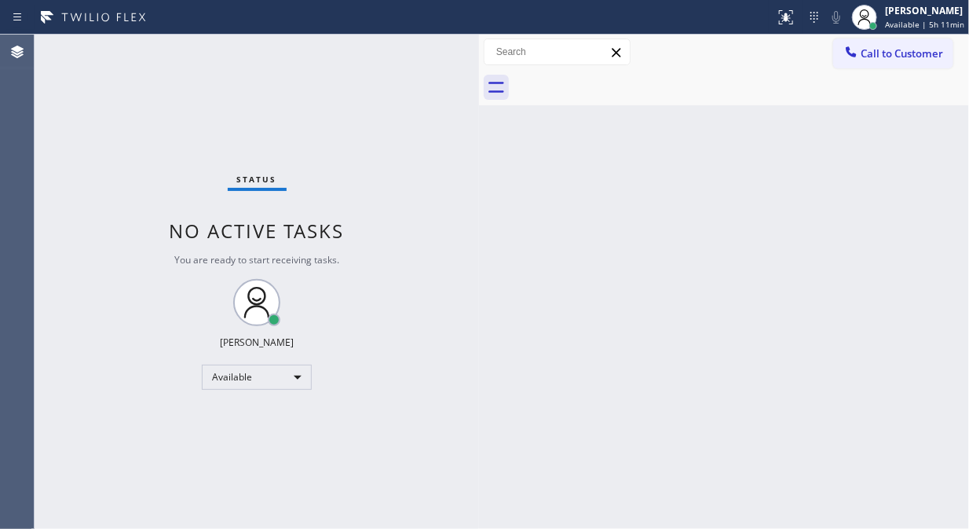
click at [124, 113] on div "Status No active tasks You are ready to start receiving tasks. [PERSON_NAME] Av…" at bounding box center [257, 282] width 445 height 494
click at [189, 121] on div "Status No active tasks You are ready to start receiving tasks. [PERSON_NAME] Av…" at bounding box center [257, 282] width 445 height 494
click at [276, 375] on div "Available" at bounding box center [257, 376] width 110 height 25
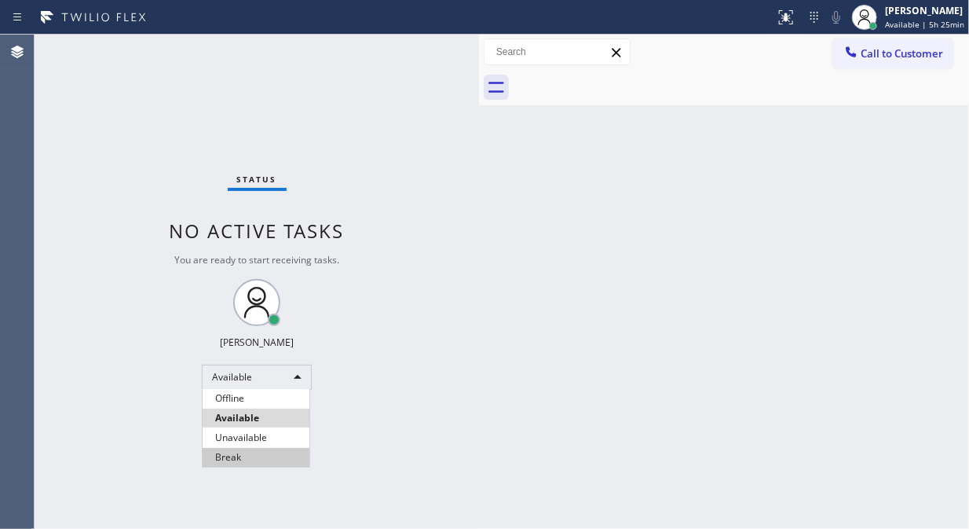
click at [259, 460] on li "Break" at bounding box center [256, 457] width 107 height 19
click at [555, 292] on div "Back to Dashboard Change Sender ID Customers Technicians Select a contact Outbo…" at bounding box center [724, 282] width 490 height 494
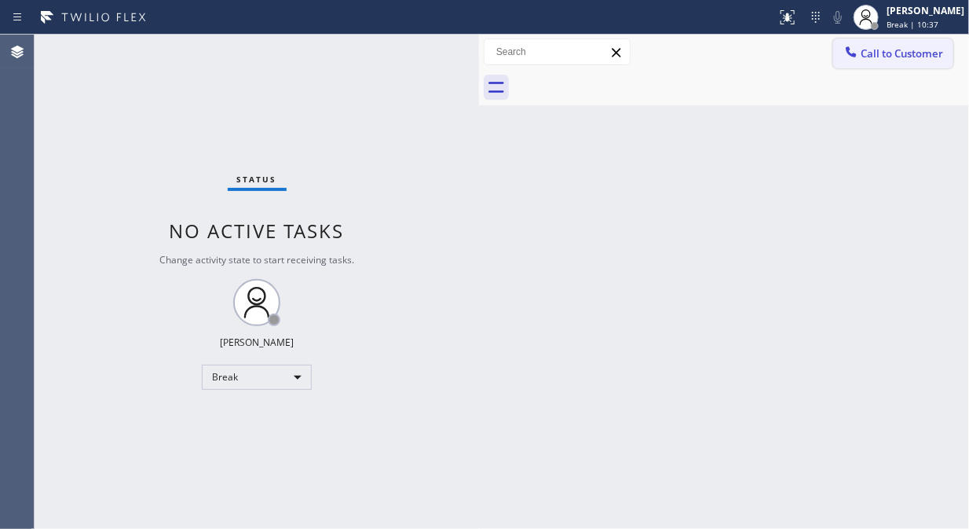
click at [875, 63] on button "Call to Customer" at bounding box center [893, 53] width 120 height 30
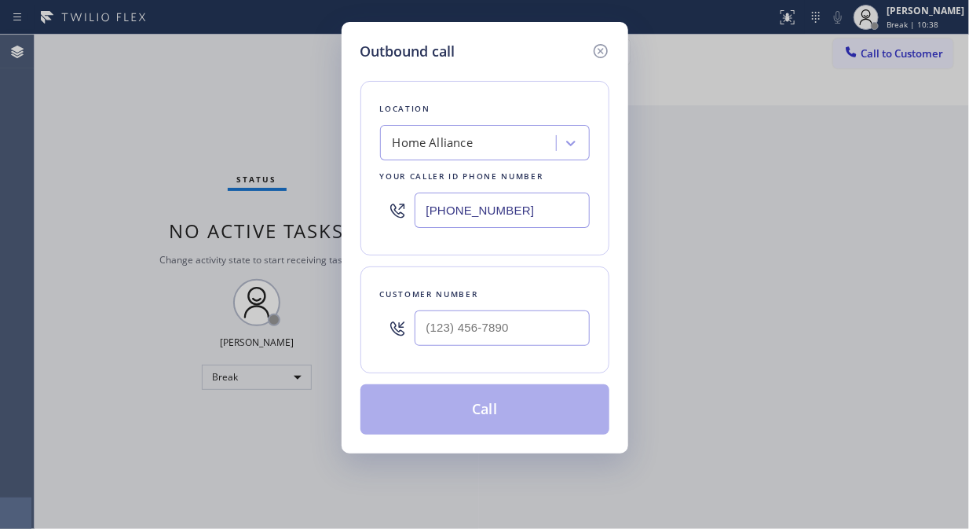
click at [422, 209] on input "[PHONE_NUMBER]" at bounding box center [502, 209] width 175 height 35
paste input "310) 463-35"
type input "[PHONE_NUMBER]"
click at [424, 339] on input "(___) ___-____" at bounding box center [502, 327] width 175 height 35
paste input "310) 463-3596"
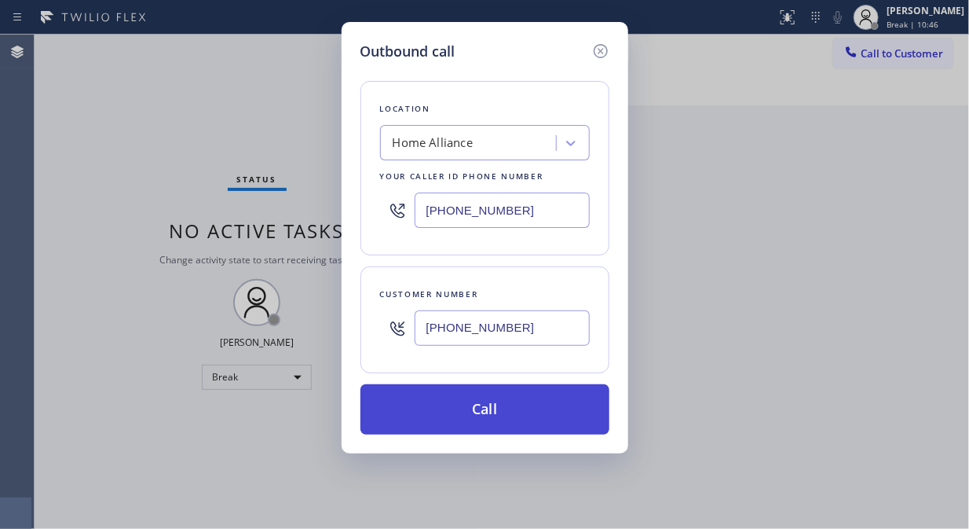
type input "[PHONE_NUMBER]"
click at [504, 405] on button "Call" at bounding box center [485, 409] width 249 height 50
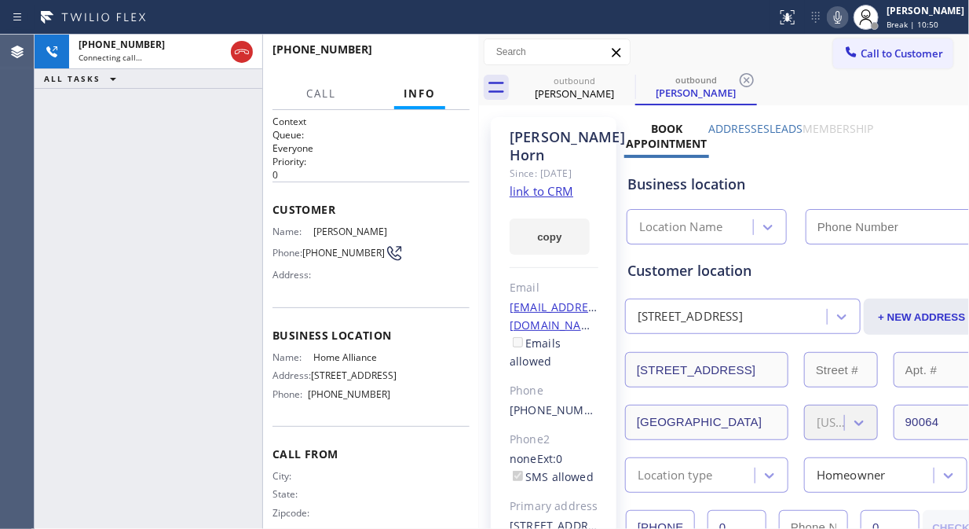
type input "[PHONE_NUMBER]"
click at [217, 194] on div "[PHONE_NUMBER] Connecting call… ALL TASKS ALL TASKS ACTIVE TASKS TASKS IN WRAP …" at bounding box center [149, 282] width 228 height 494
click at [848, 20] on icon at bounding box center [838, 17] width 19 height 19
click at [842, 19] on icon at bounding box center [838, 17] width 8 height 13
click at [848, 21] on icon at bounding box center [838, 17] width 19 height 19
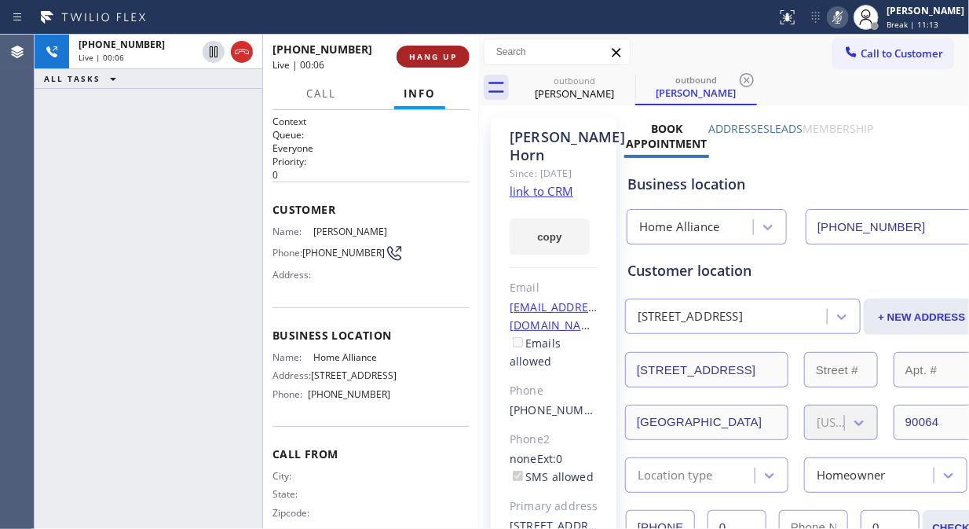
click at [427, 58] on span "HANG UP" at bounding box center [433, 56] width 48 height 11
click at [427, 57] on span "HANG UP" at bounding box center [433, 56] width 48 height 11
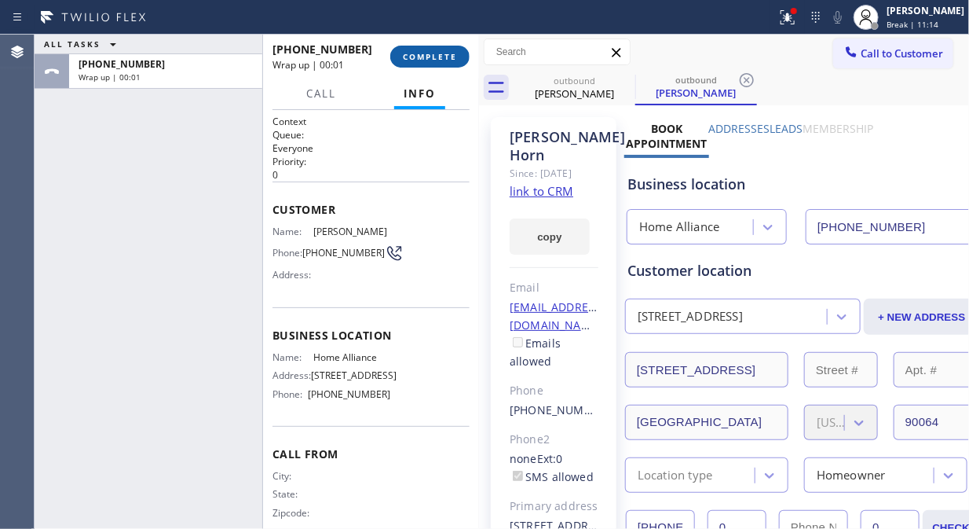
click at [427, 57] on span "COMPLETE" at bounding box center [430, 56] width 54 height 11
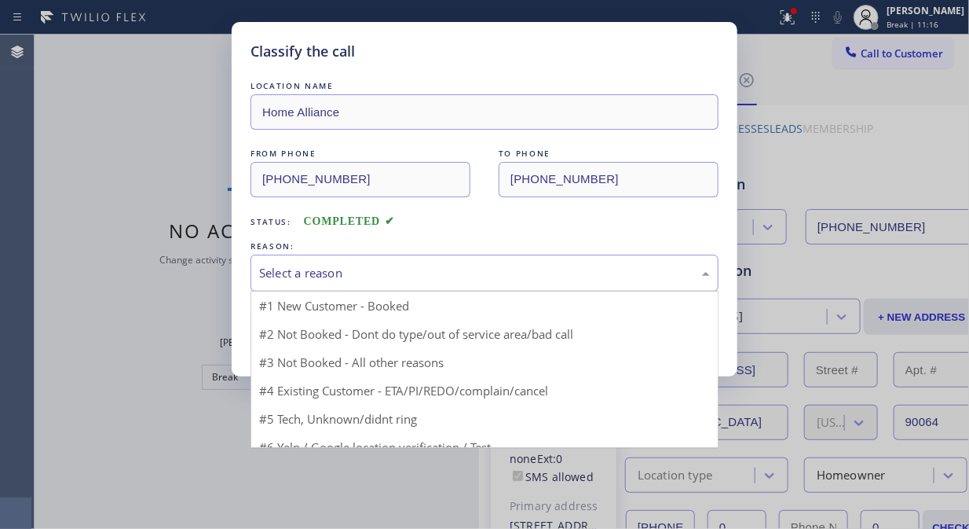
click at [435, 276] on div "Select a reason" at bounding box center [484, 273] width 451 height 18
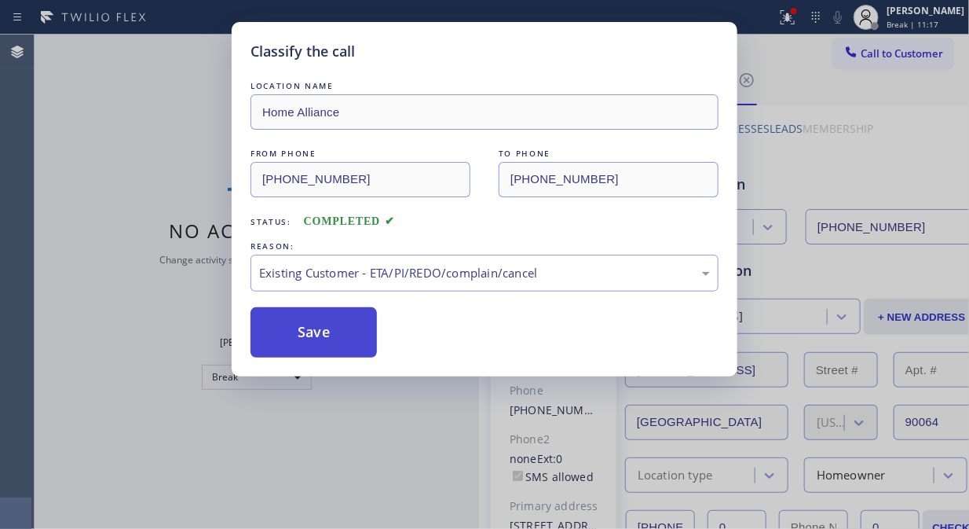
click at [358, 350] on button "Save" at bounding box center [314, 332] width 126 height 50
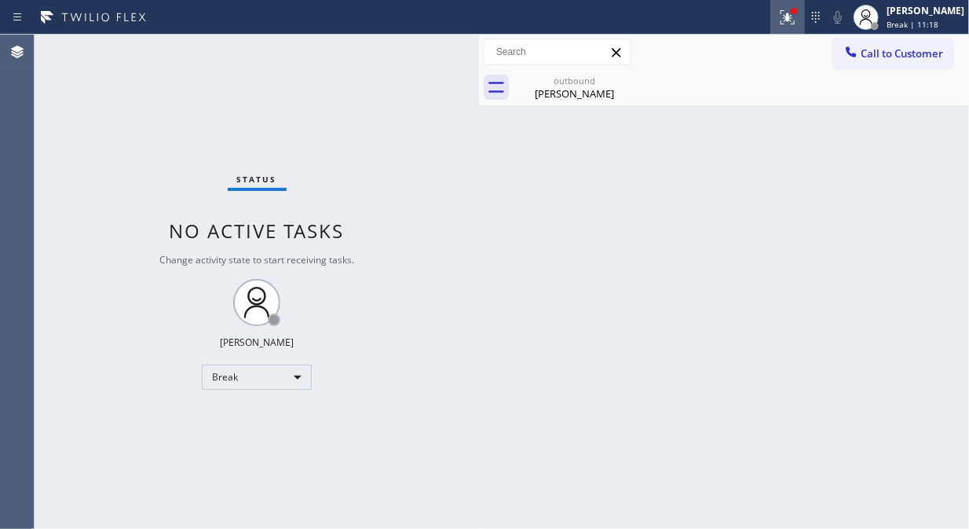
click at [797, 20] on icon at bounding box center [787, 17] width 19 height 19
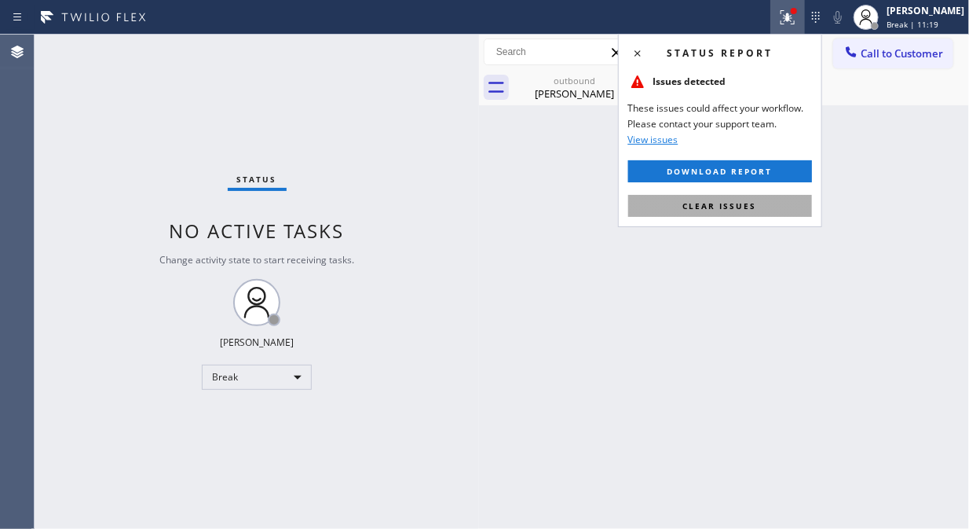
click at [726, 210] on span "Clear issues" at bounding box center [720, 205] width 74 height 11
